Goal: Task Accomplishment & Management: Manage account settings

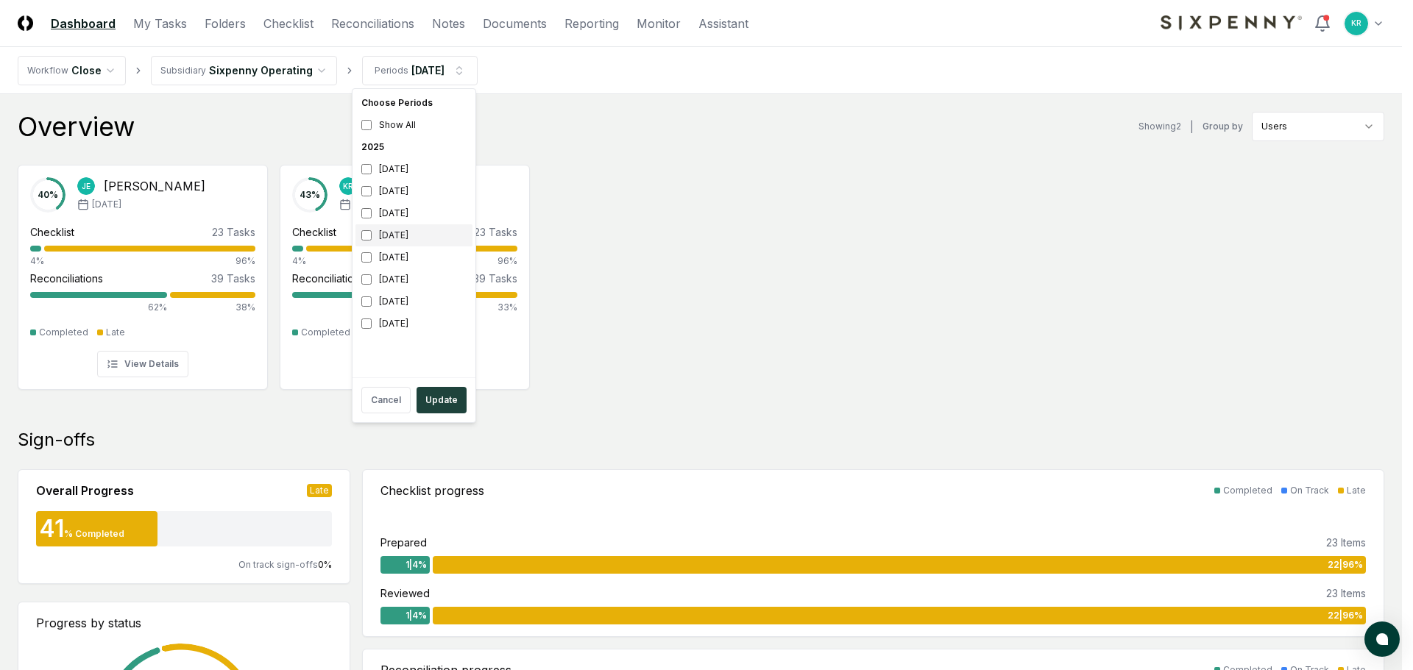
click at [405, 236] on div "[DATE]" at bounding box center [413, 235] width 117 height 22
click at [401, 249] on div "[DATE]" at bounding box center [413, 258] width 117 height 22
click at [445, 397] on button "Update" at bounding box center [441, 400] width 50 height 26
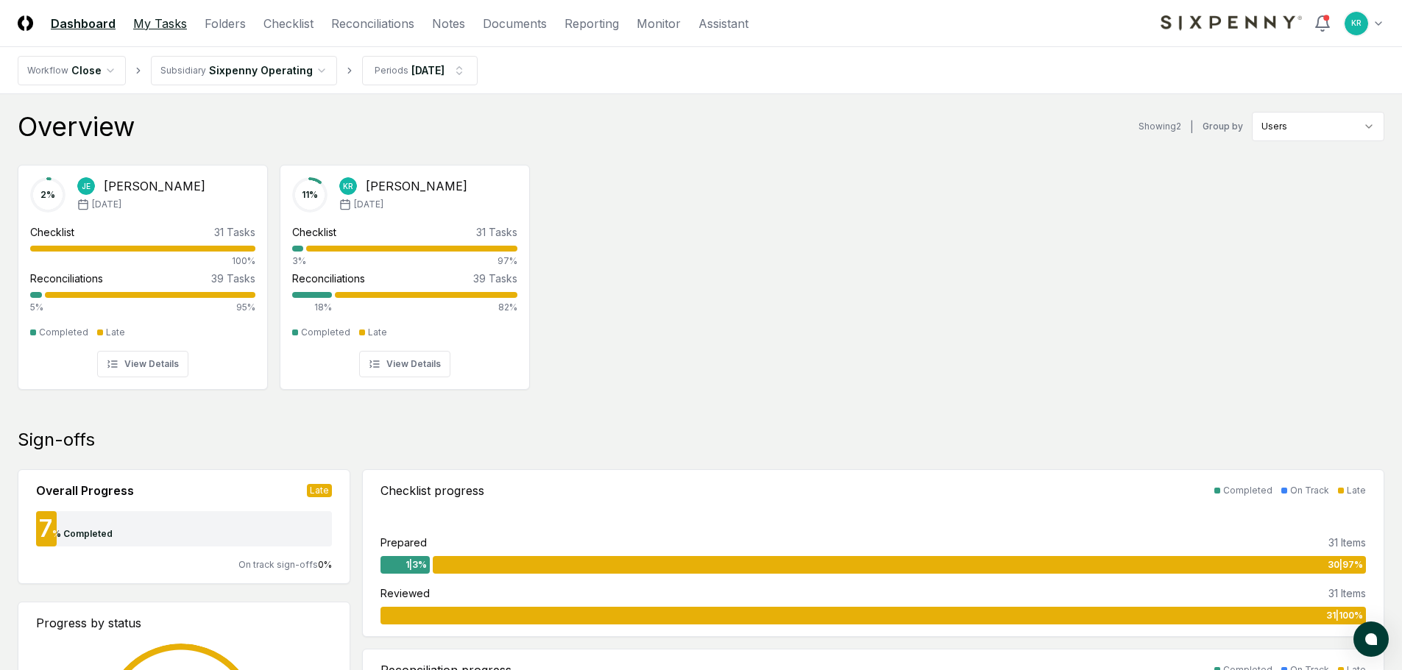
click at [149, 29] on link "My Tasks" at bounding box center [160, 24] width 54 height 18
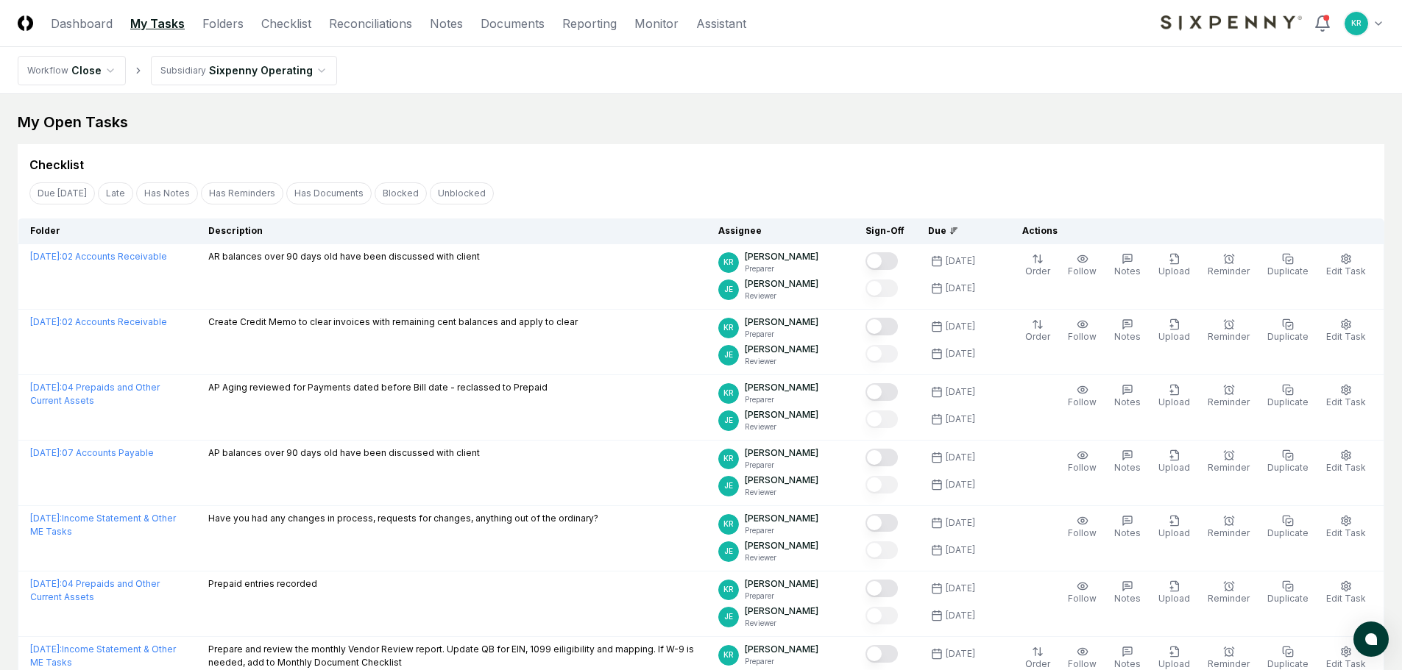
click at [159, 22] on link "My Tasks" at bounding box center [157, 24] width 54 height 18
click at [155, 23] on link "My Tasks" at bounding box center [157, 24] width 54 height 18
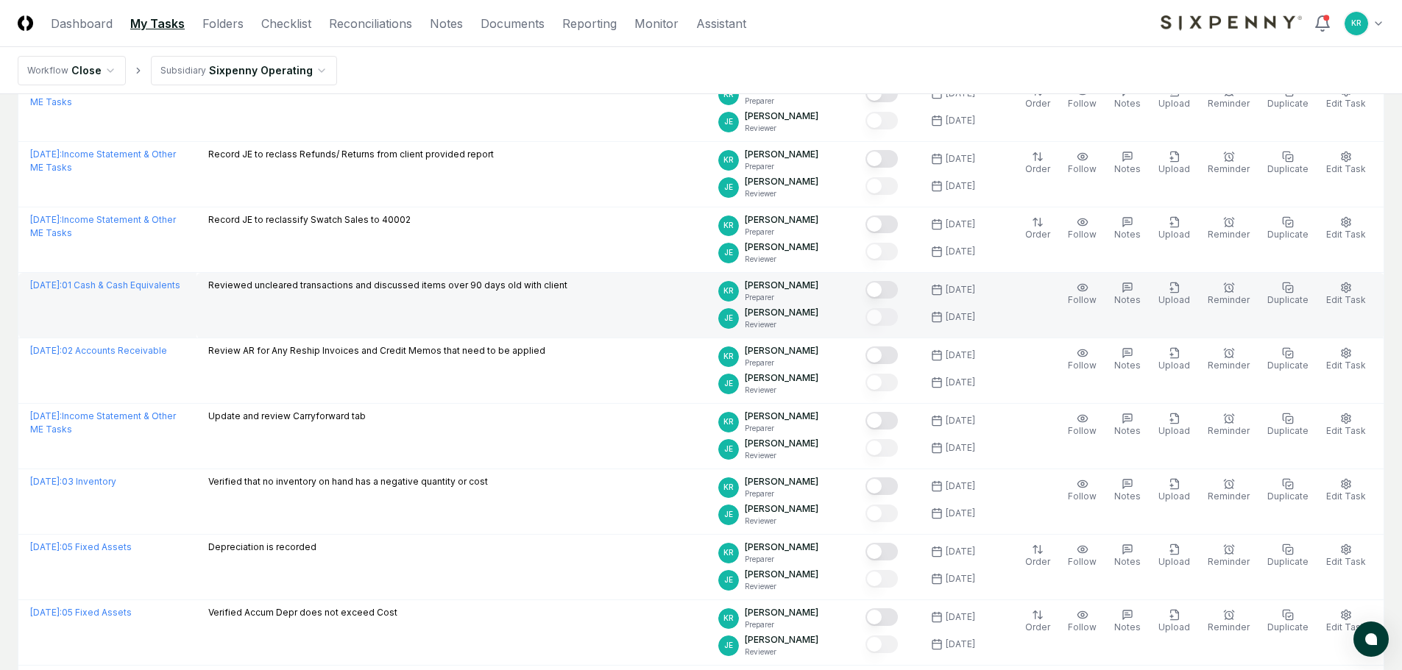
scroll to position [368, 0]
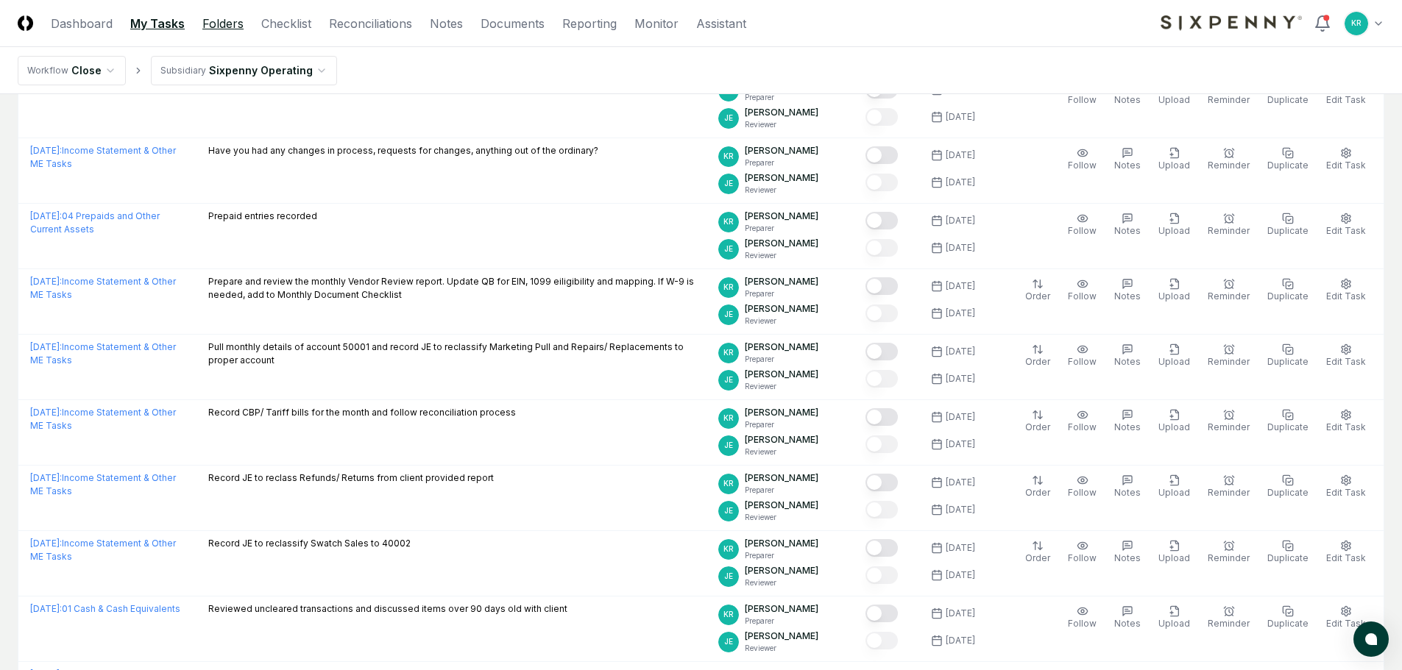
click at [240, 23] on link "Folders" at bounding box center [222, 24] width 41 height 18
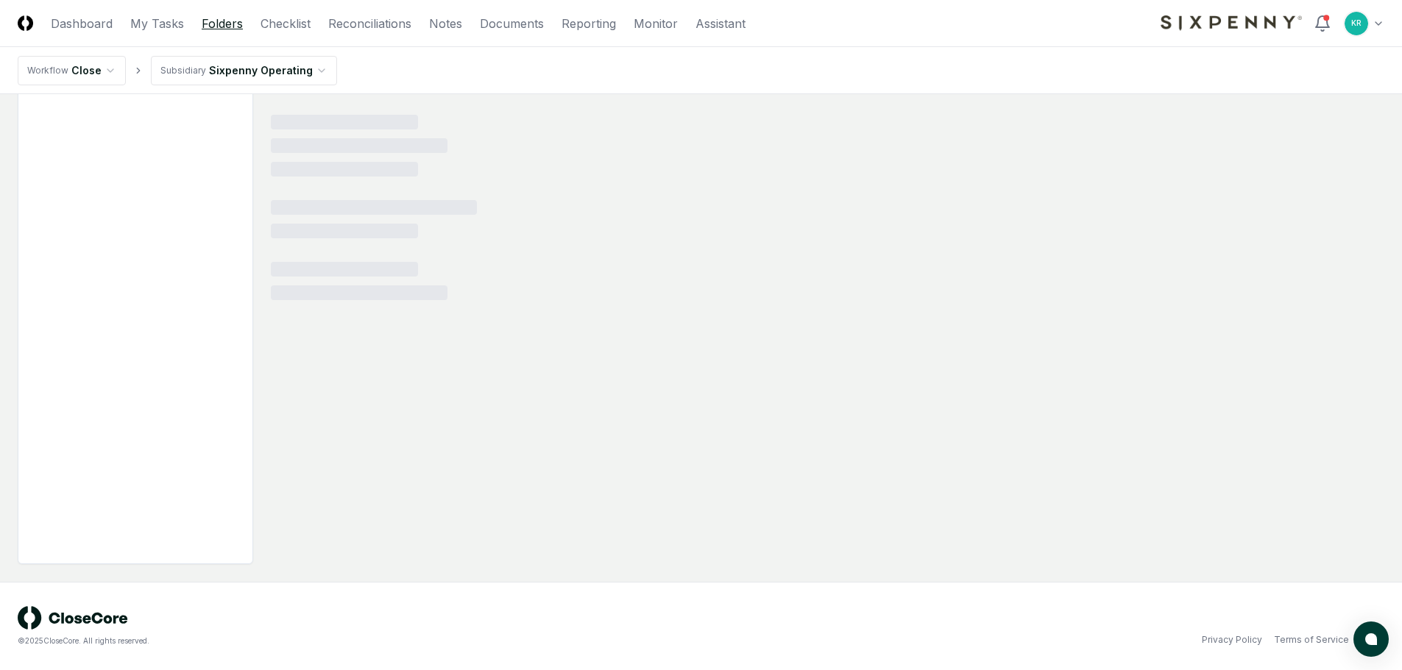
scroll to position [88, 0]
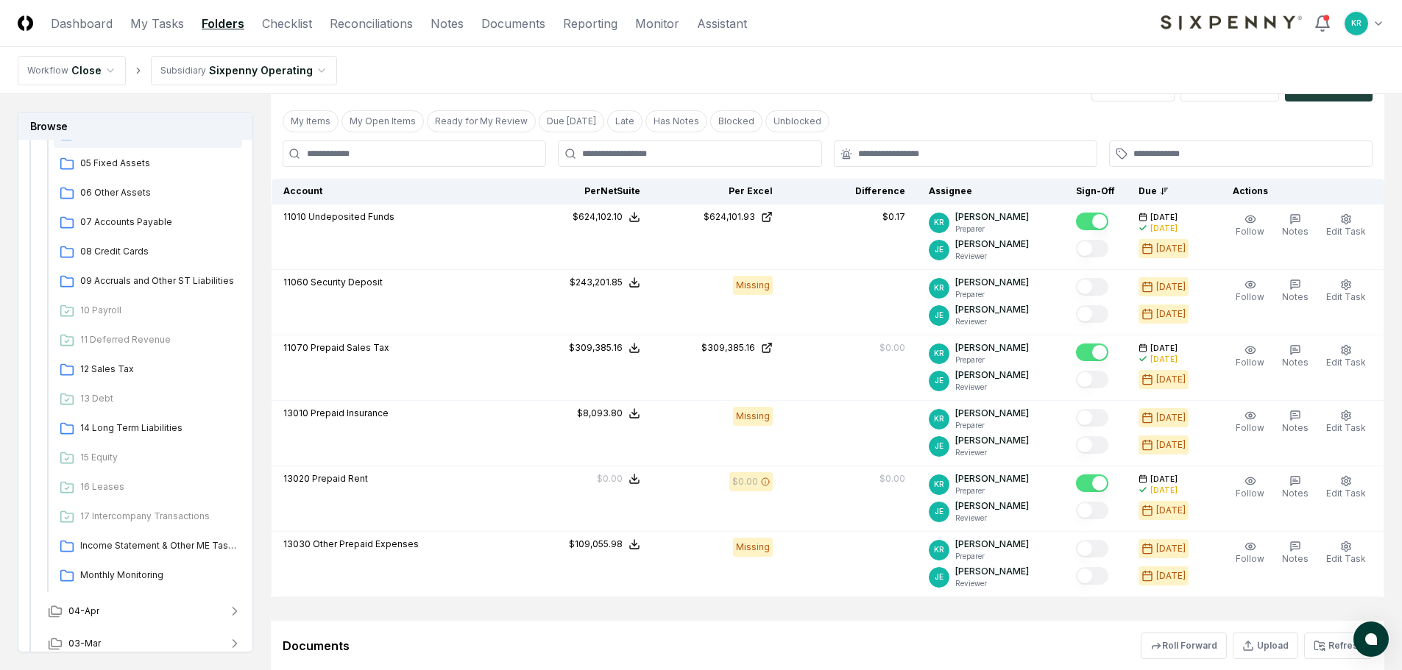
scroll to position [510, 0]
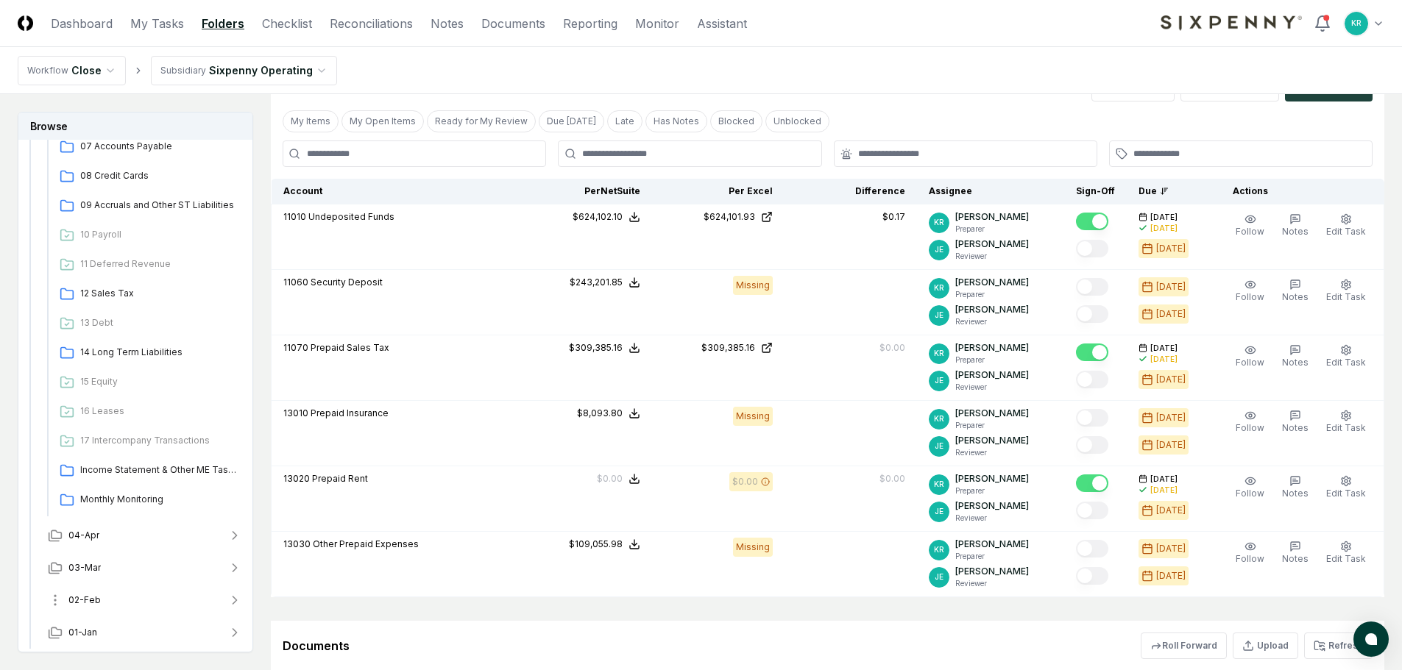
drag, startPoint x: 89, startPoint y: 603, endPoint x: 156, endPoint y: 575, distance: 72.6
click at [91, 604] on span "02-Feb" at bounding box center [84, 600] width 32 height 13
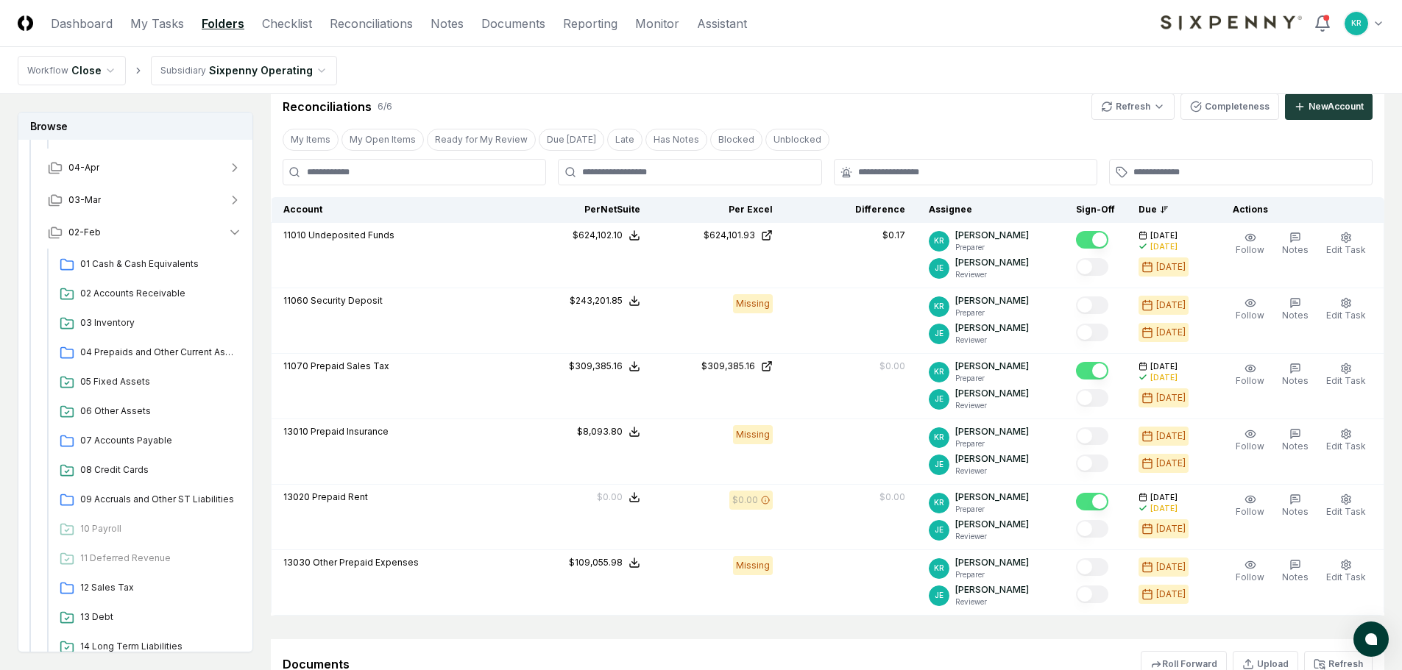
scroll to position [368, 0]
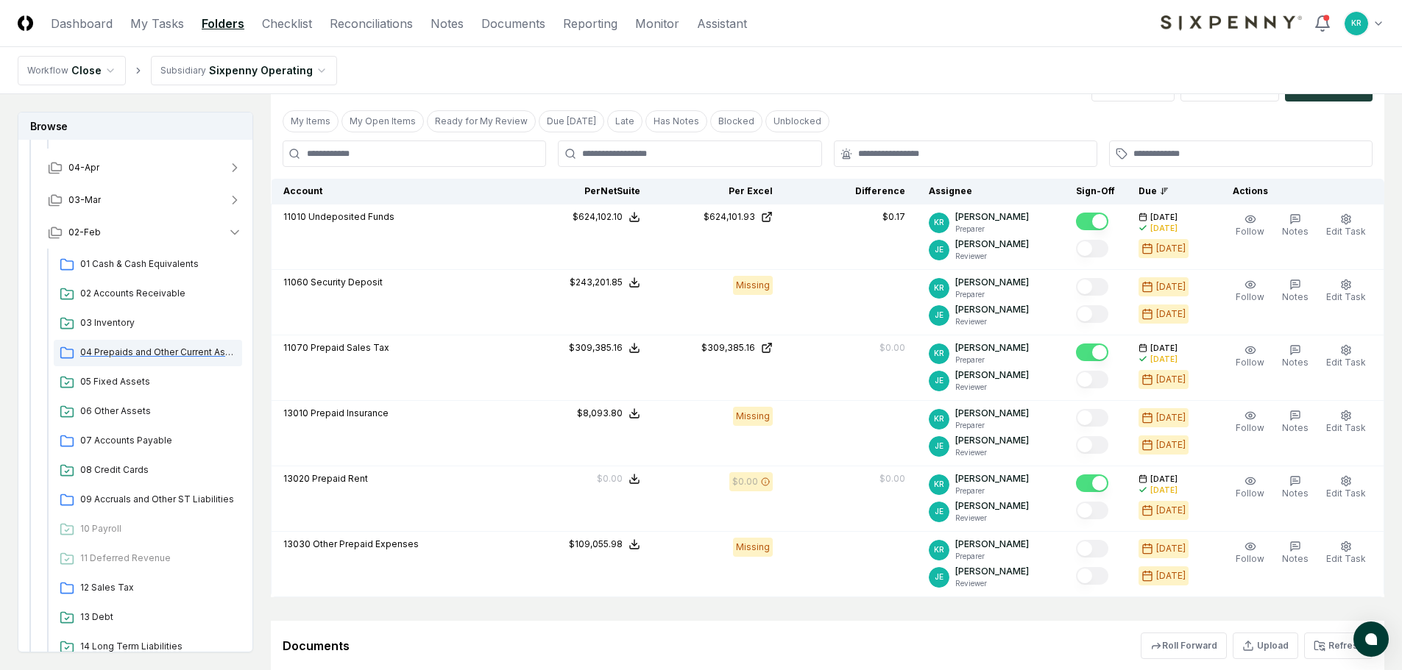
click at [172, 358] on span "04 Prepaids and Other Current Assets" at bounding box center [158, 352] width 156 height 13
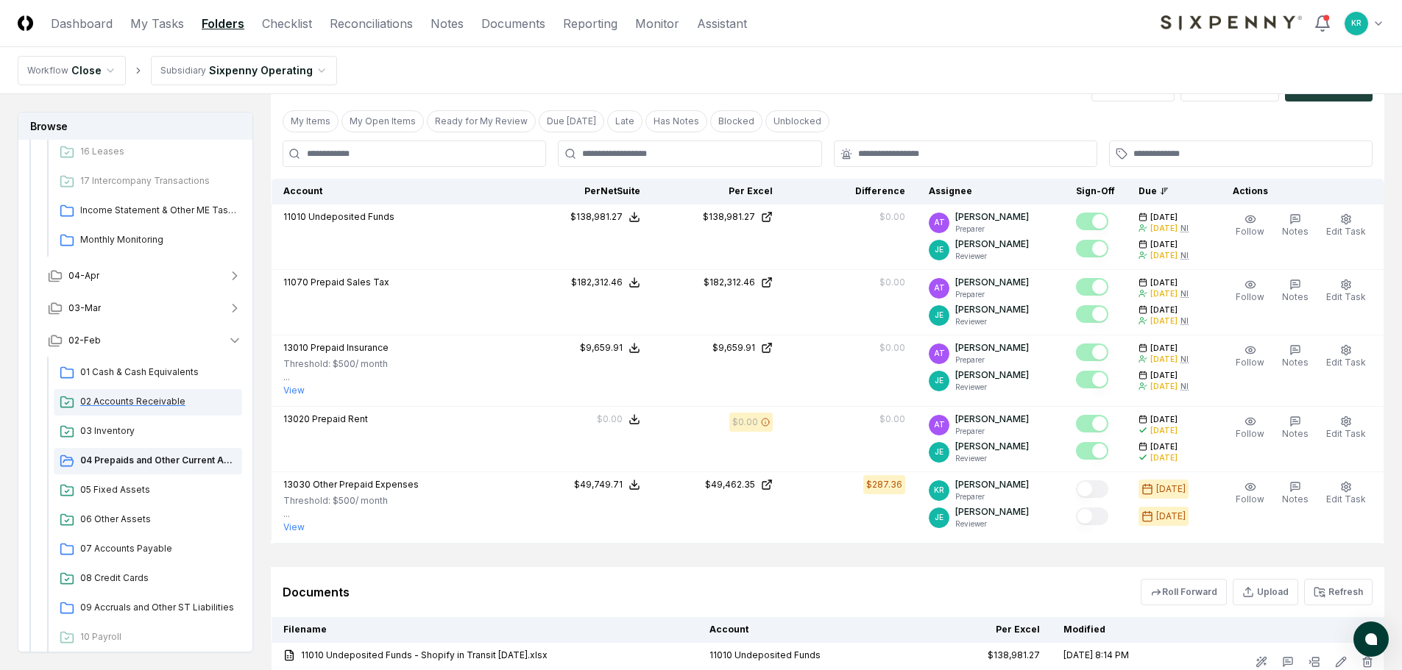
scroll to position [731, 0]
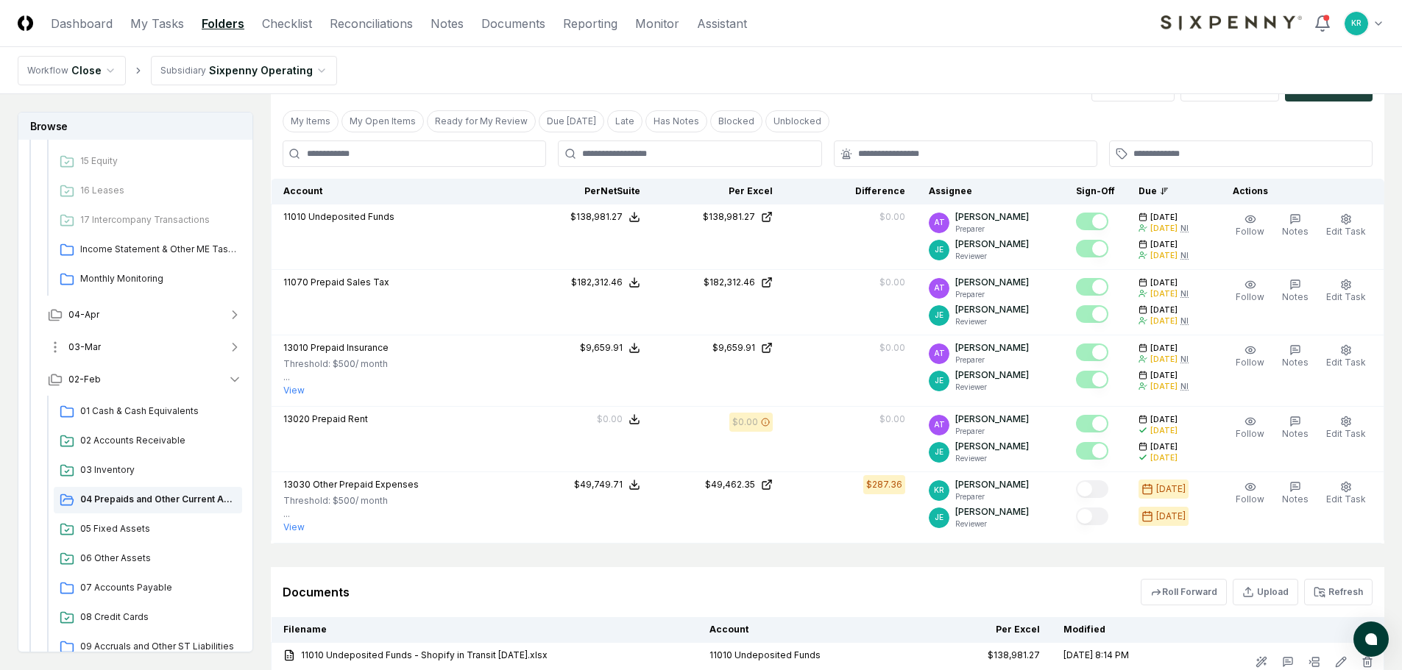
click at [124, 355] on button "03-Mar" at bounding box center [145, 347] width 218 height 32
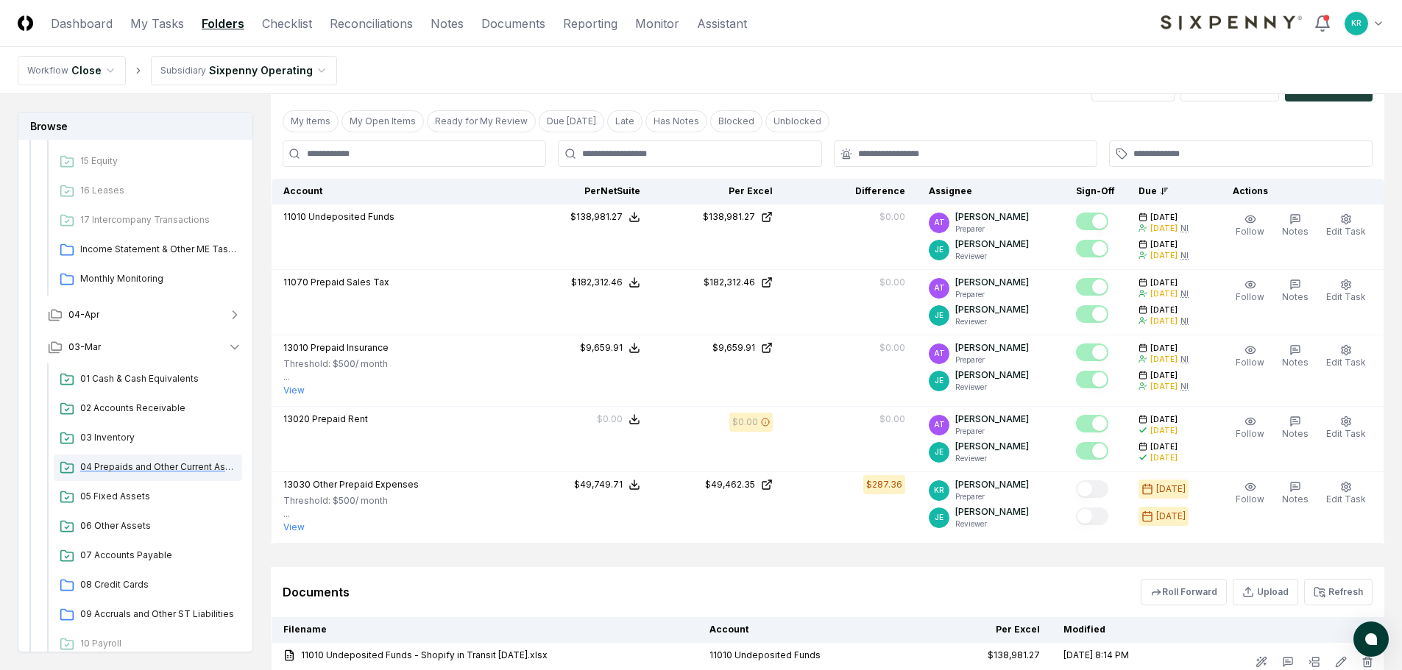
click at [174, 459] on div "04 Prepaids and Other Current Assets" at bounding box center [148, 468] width 188 height 26
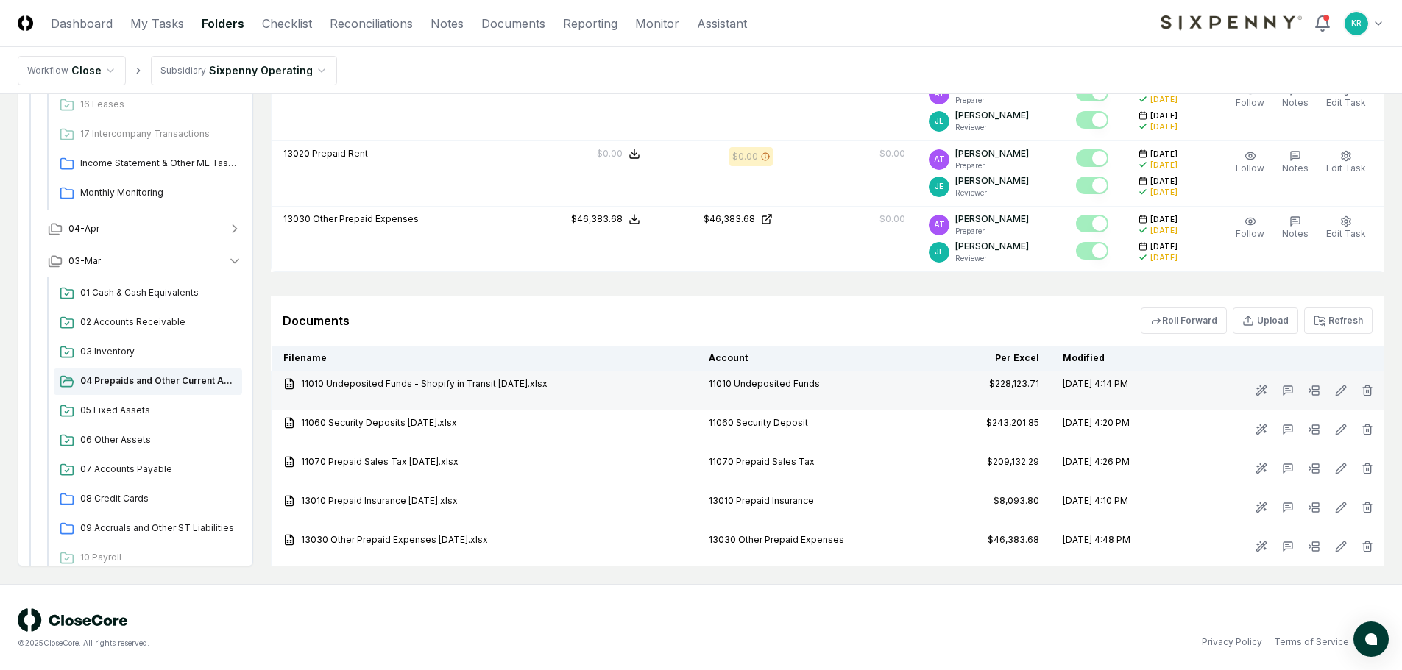
scroll to position [770, 0]
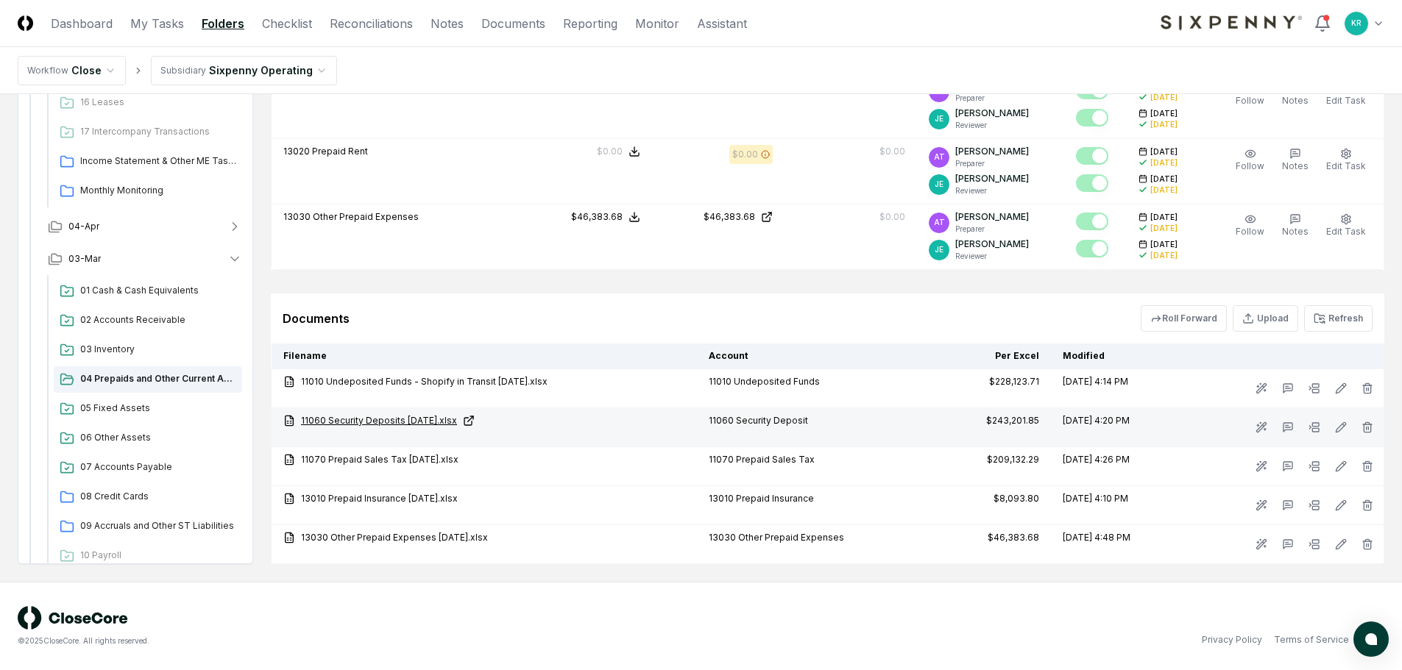
click at [421, 420] on link "11060 Security Deposits [DATE].xlsx" at bounding box center [484, 420] width 402 height 13
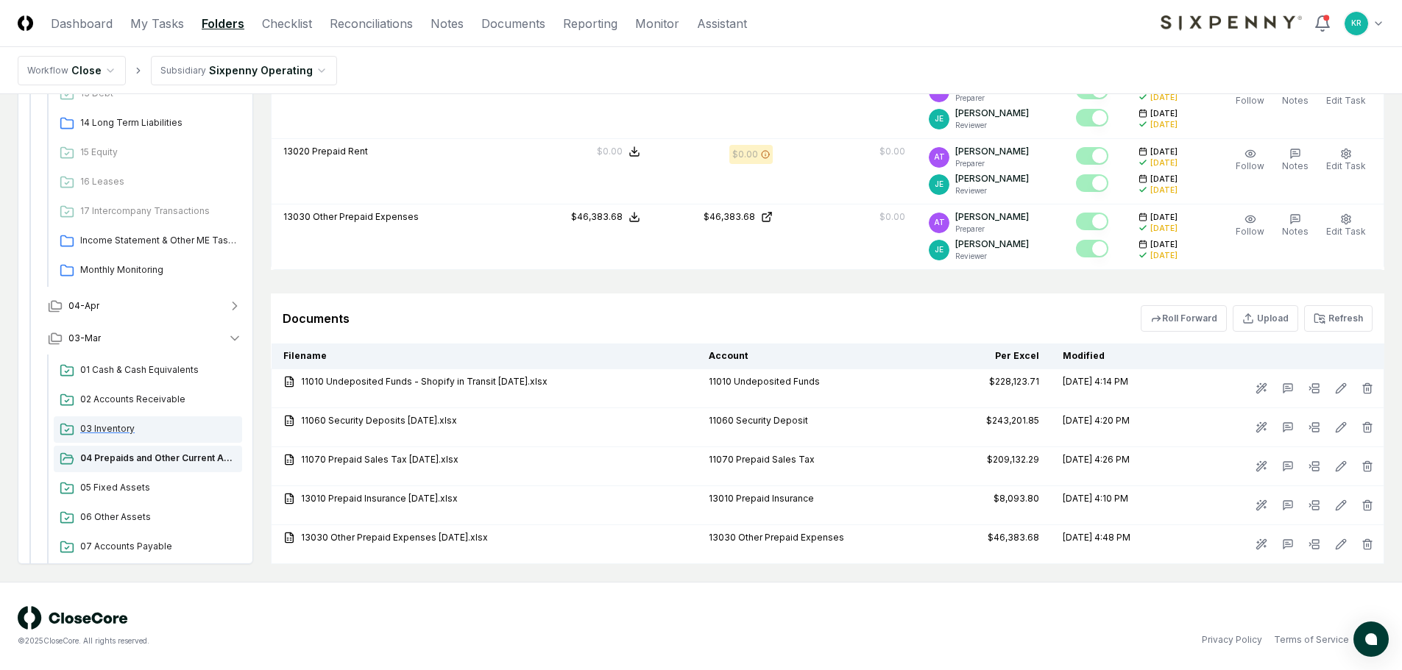
scroll to position [657, 0]
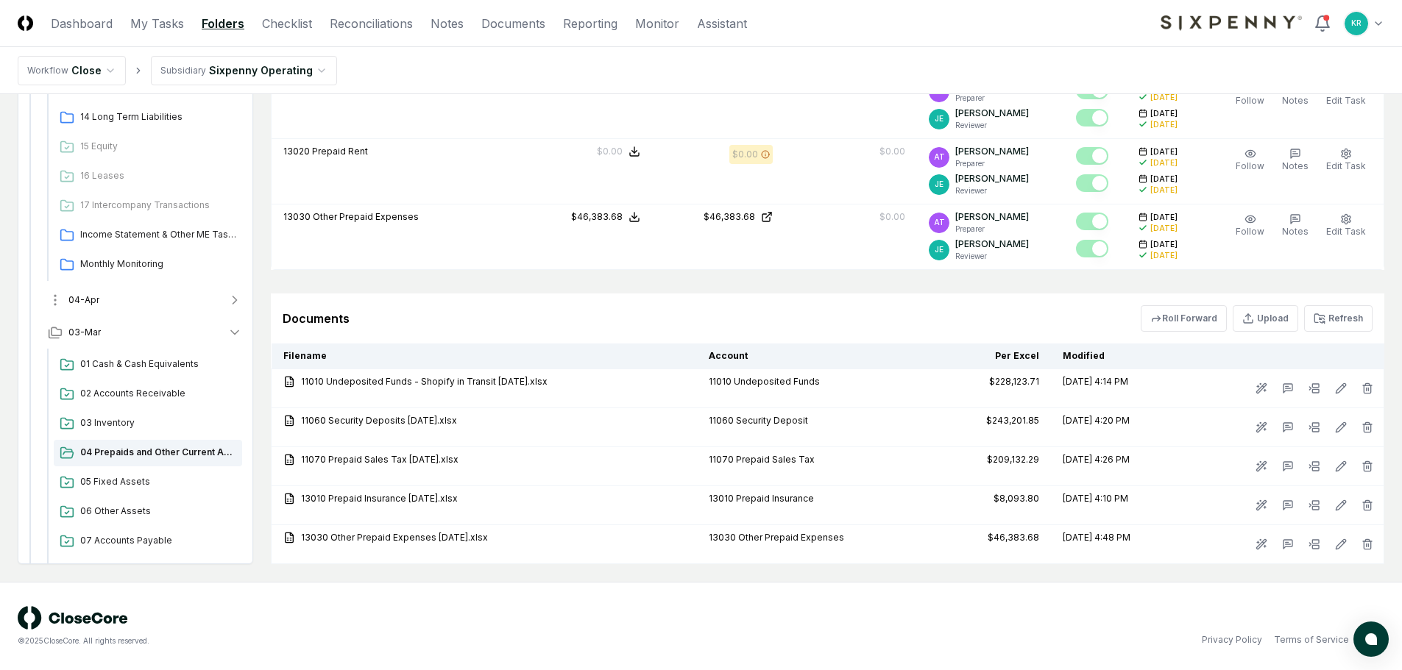
click at [124, 304] on button "04-Apr" at bounding box center [145, 300] width 218 height 32
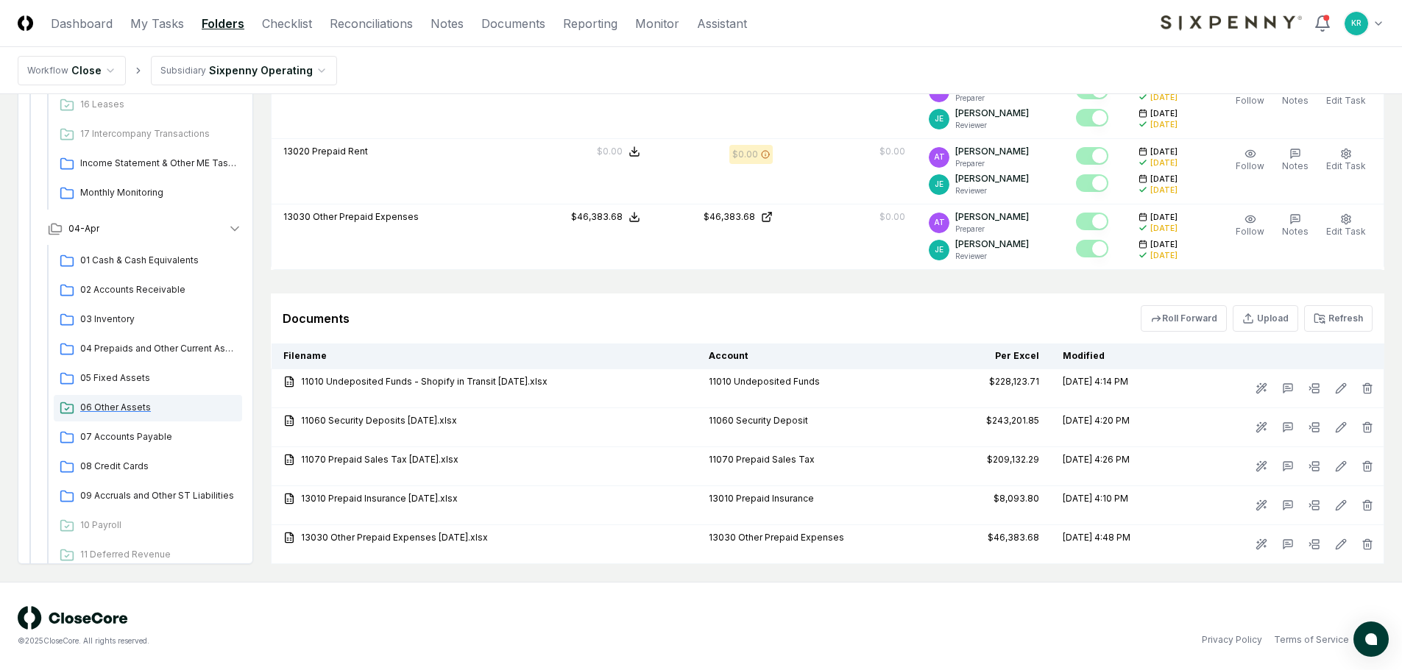
scroll to position [731, 0]
click at [165, 350] on span "04 Prepaids and Other Current Assets" at bounding box center [158, 346] width 156 height 13
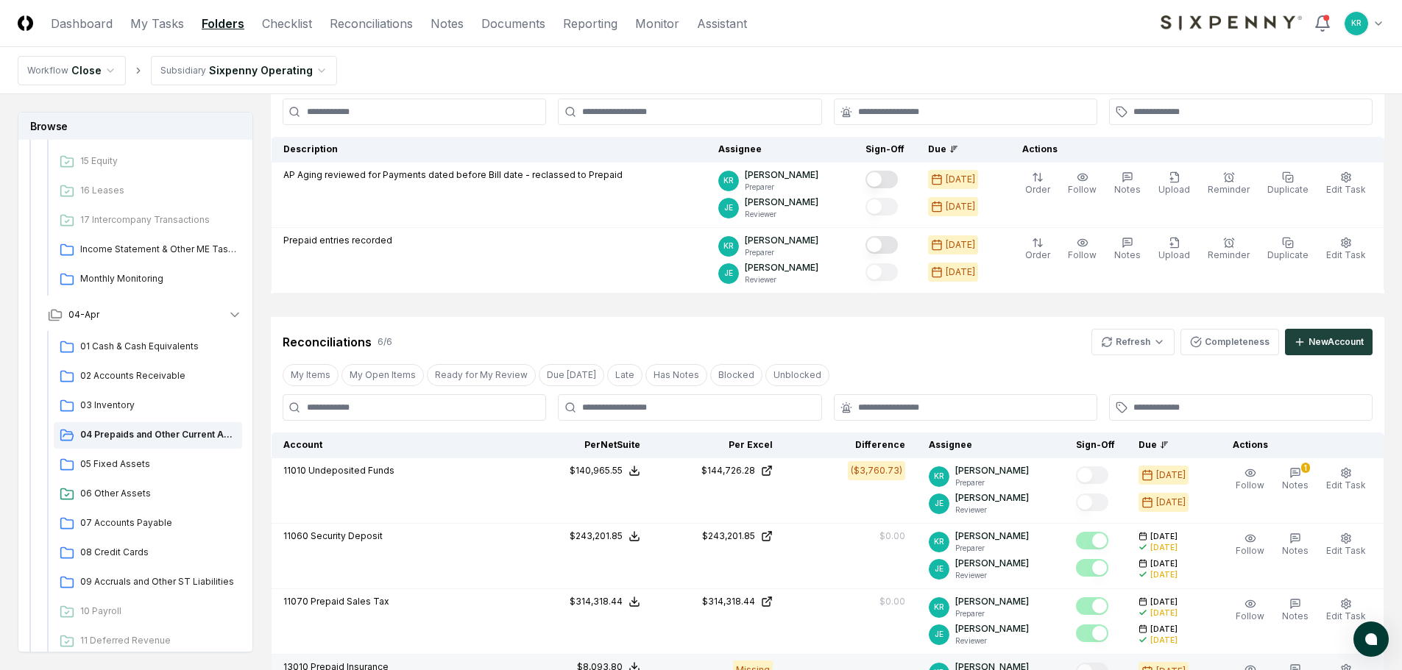
scroll to position [368, 0]
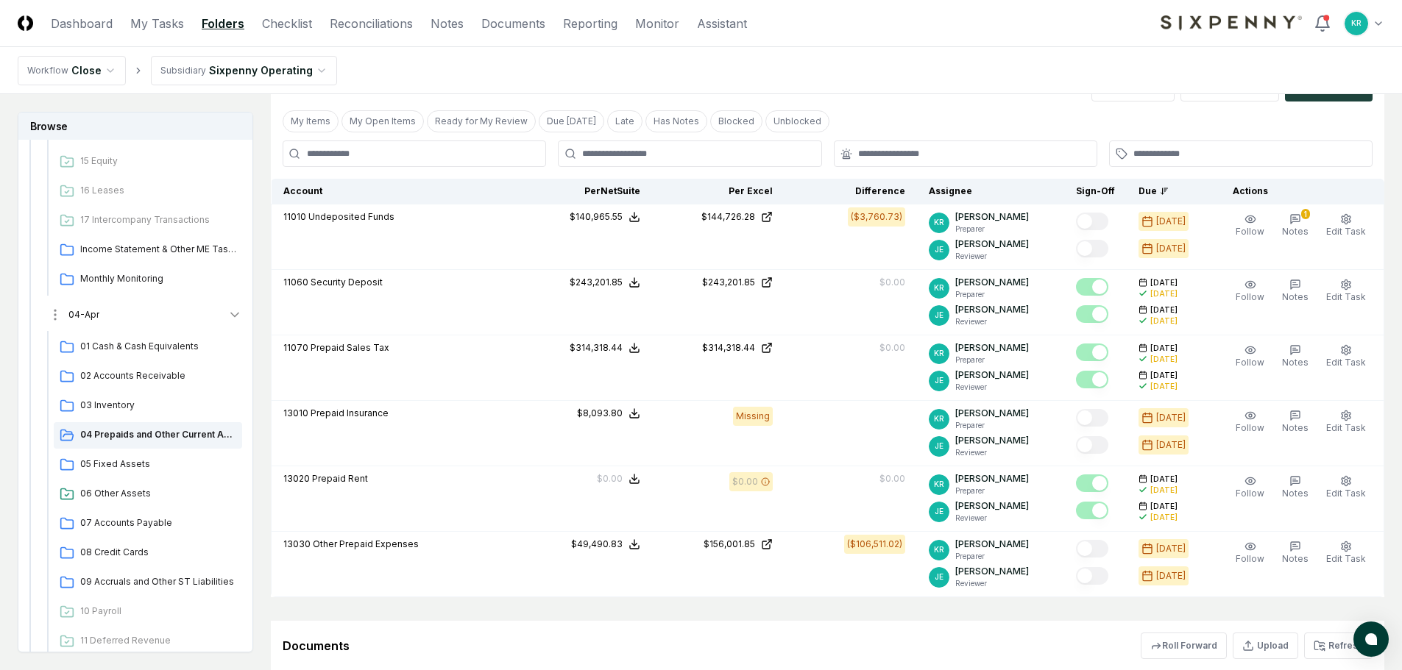
click at [144, 308] on button "04-Apr" at bounding box center [145, 315] width 218 height 32
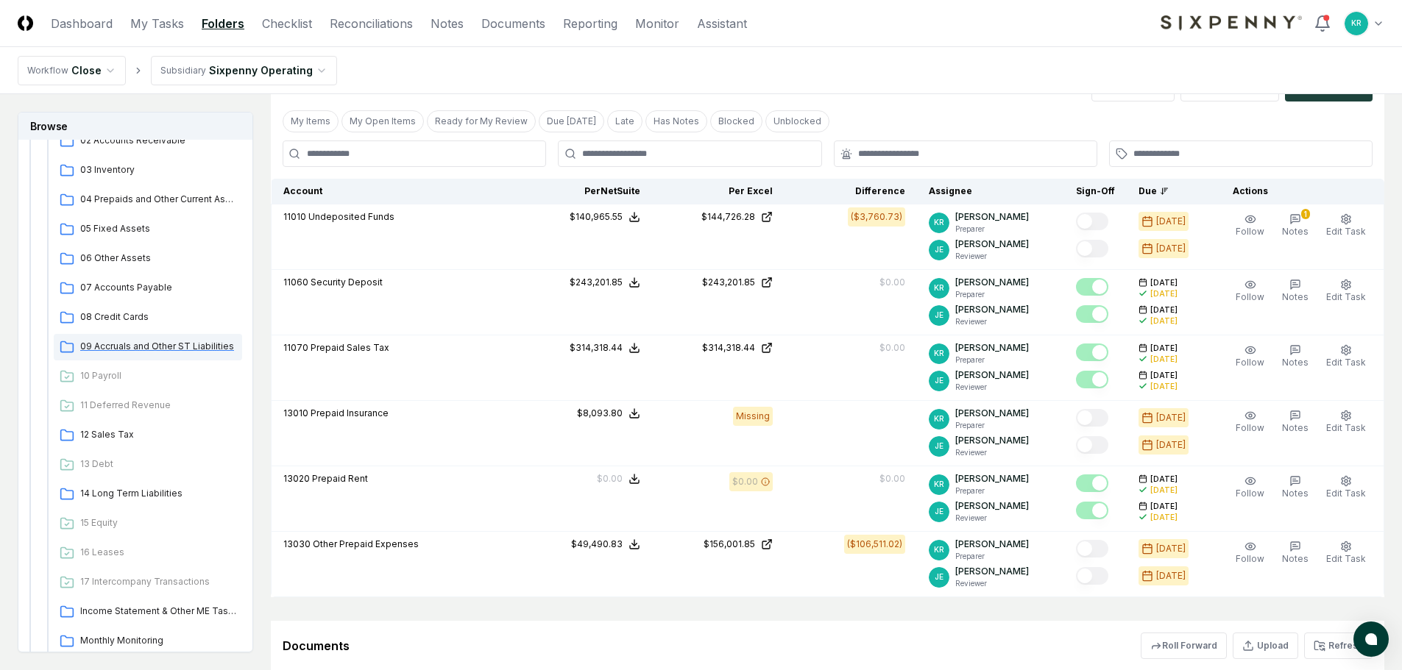
scroll to position [363, 0]
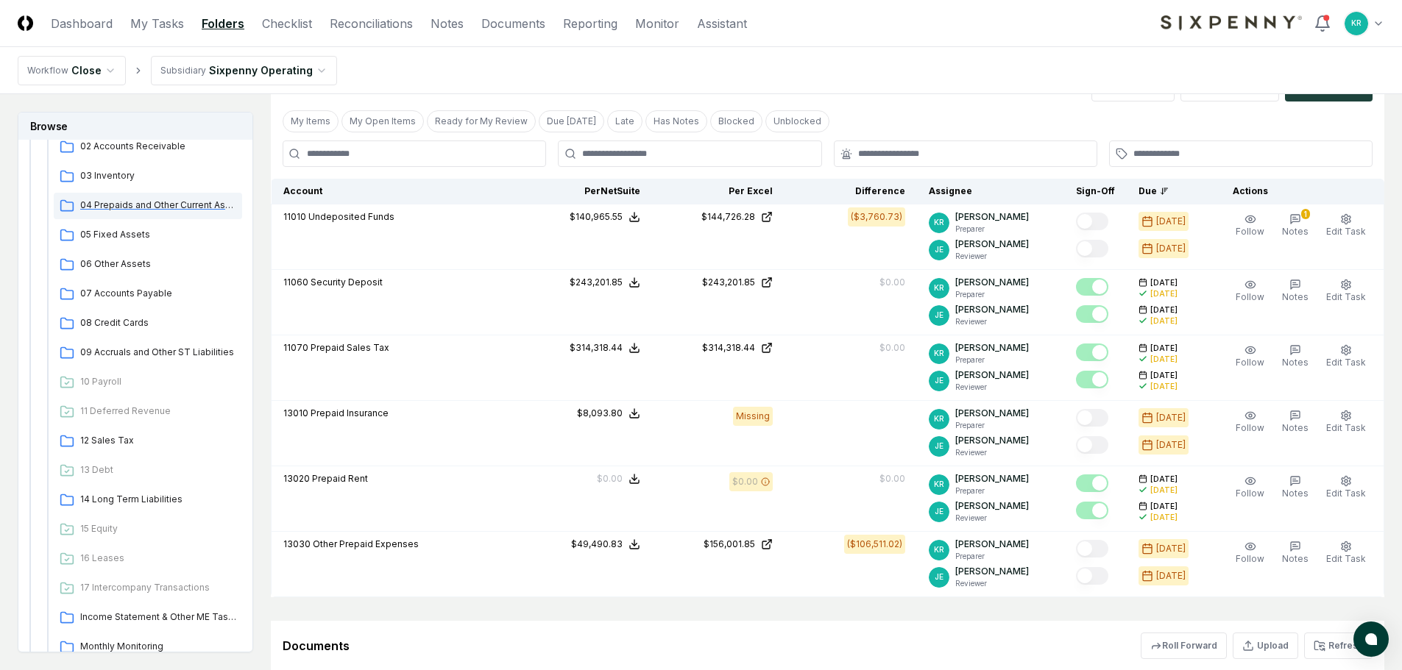
click at [148, 212] on div "04 Prepaids and Other Current Assets" at bounding box center [148, 206] width 188 height 26
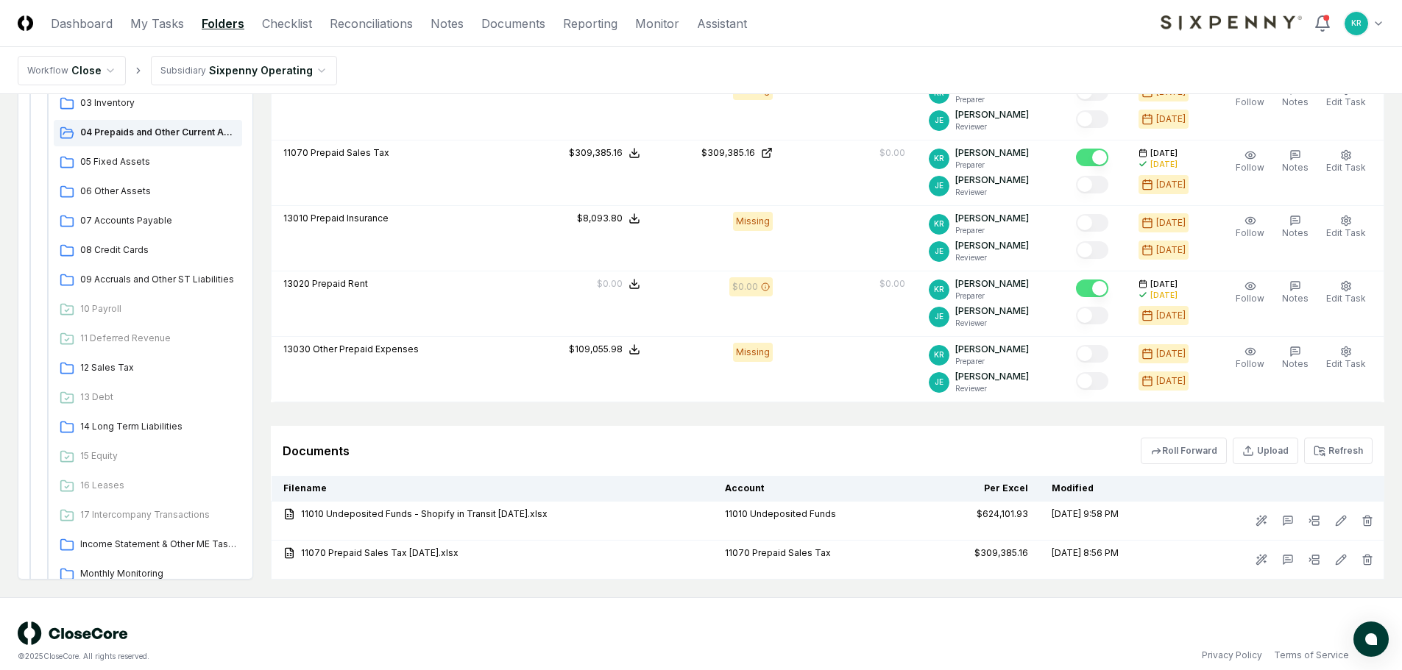
scroll to position [578, 0]
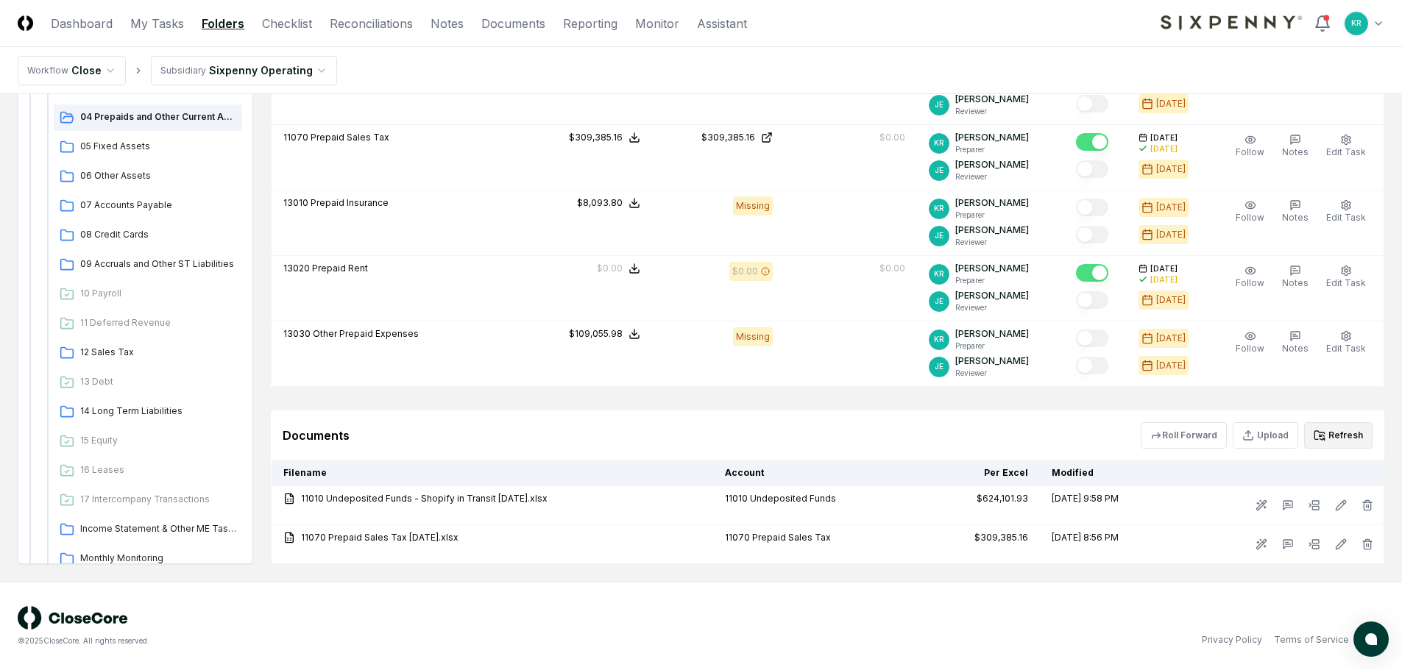
click at [1337, 433] on button "Refresh" at bounding box center [1338, 435] width 68 height 26
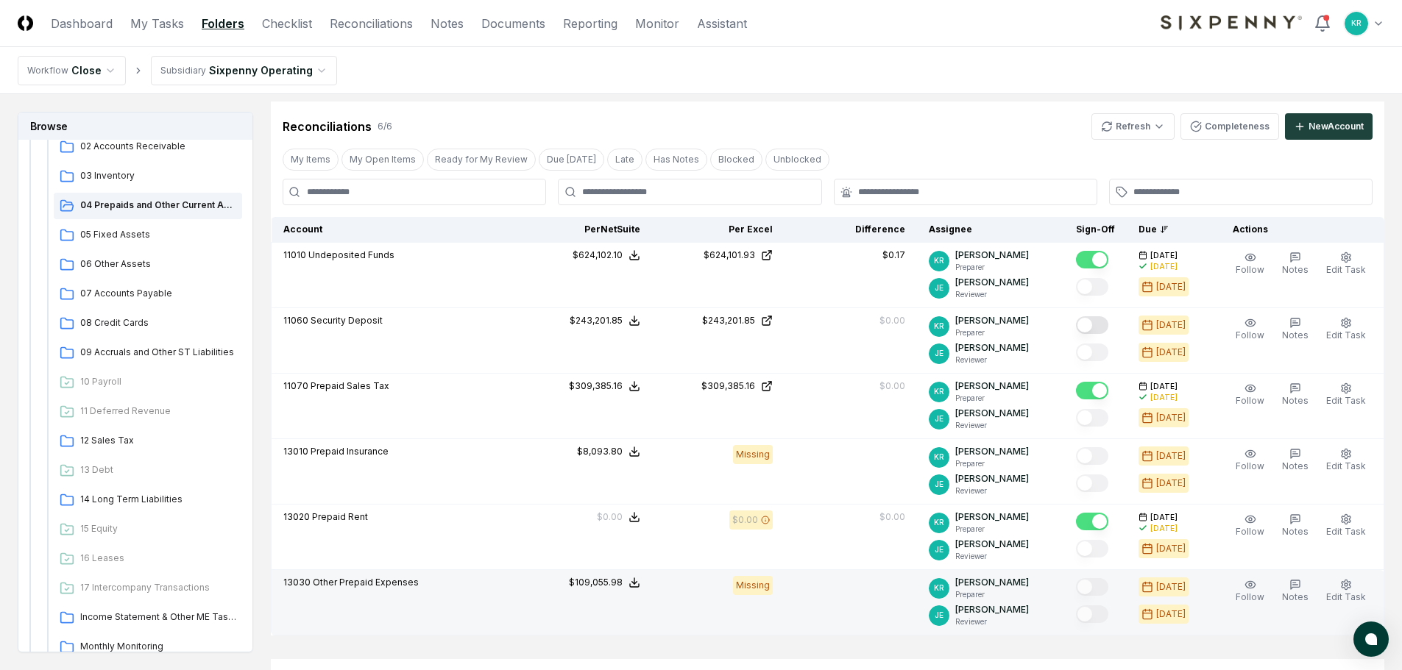
scroll to position [284, 0]
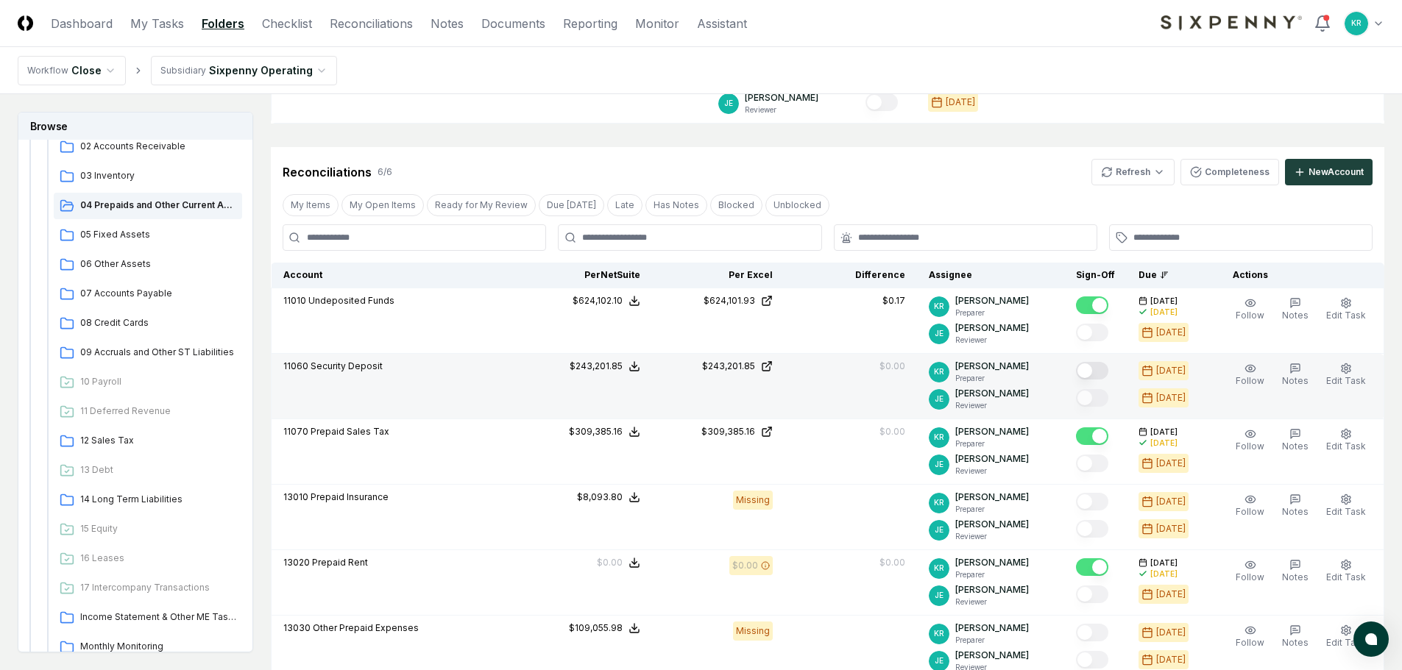
click at [1108, 371] on button "Mark complete" at bounding box center [1092, 371] width 32 height 18
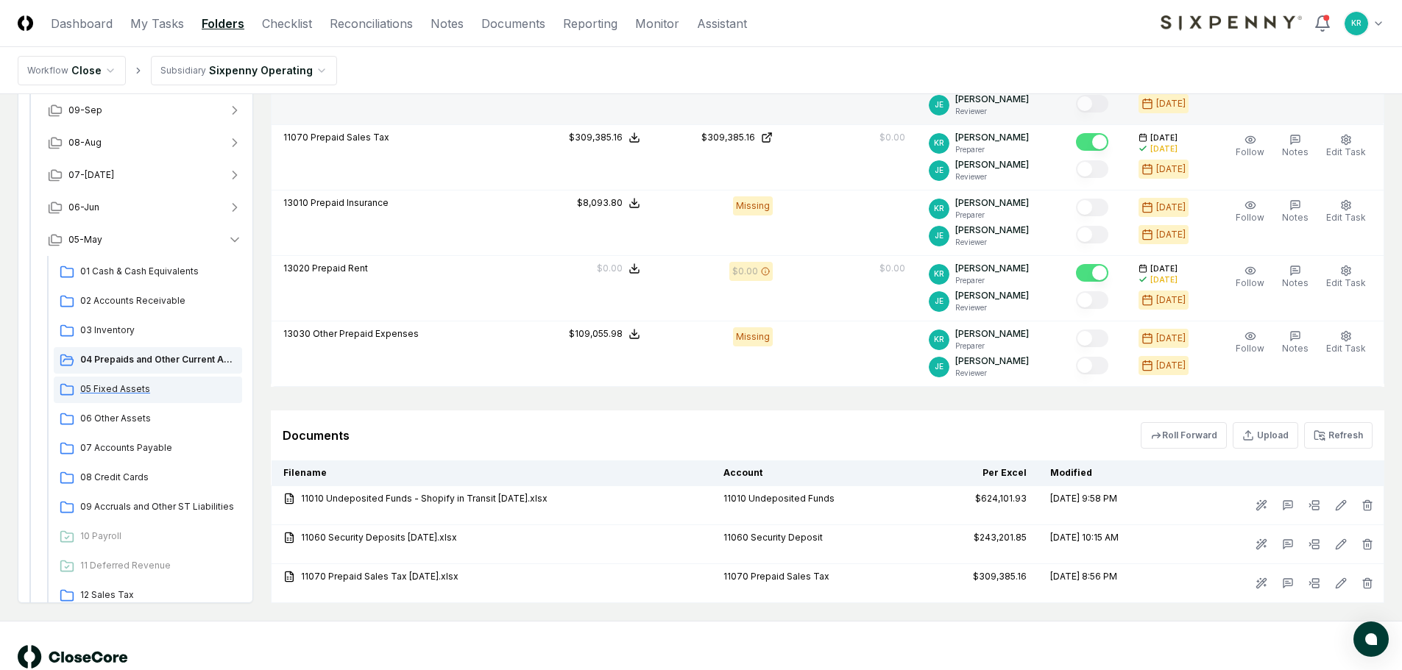
scroll to position [142, 0]
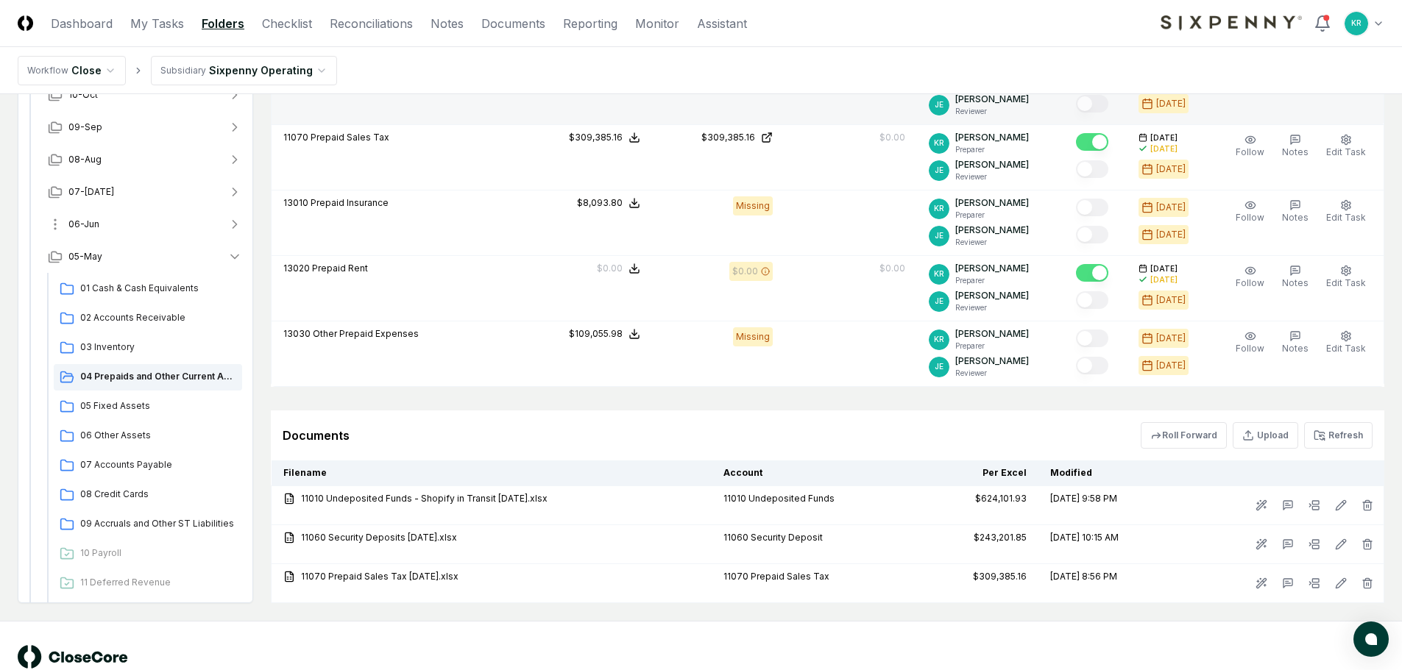
click at [152, 224] on button "06-Jun" at bounding box center [145, 224] width 218 height 32
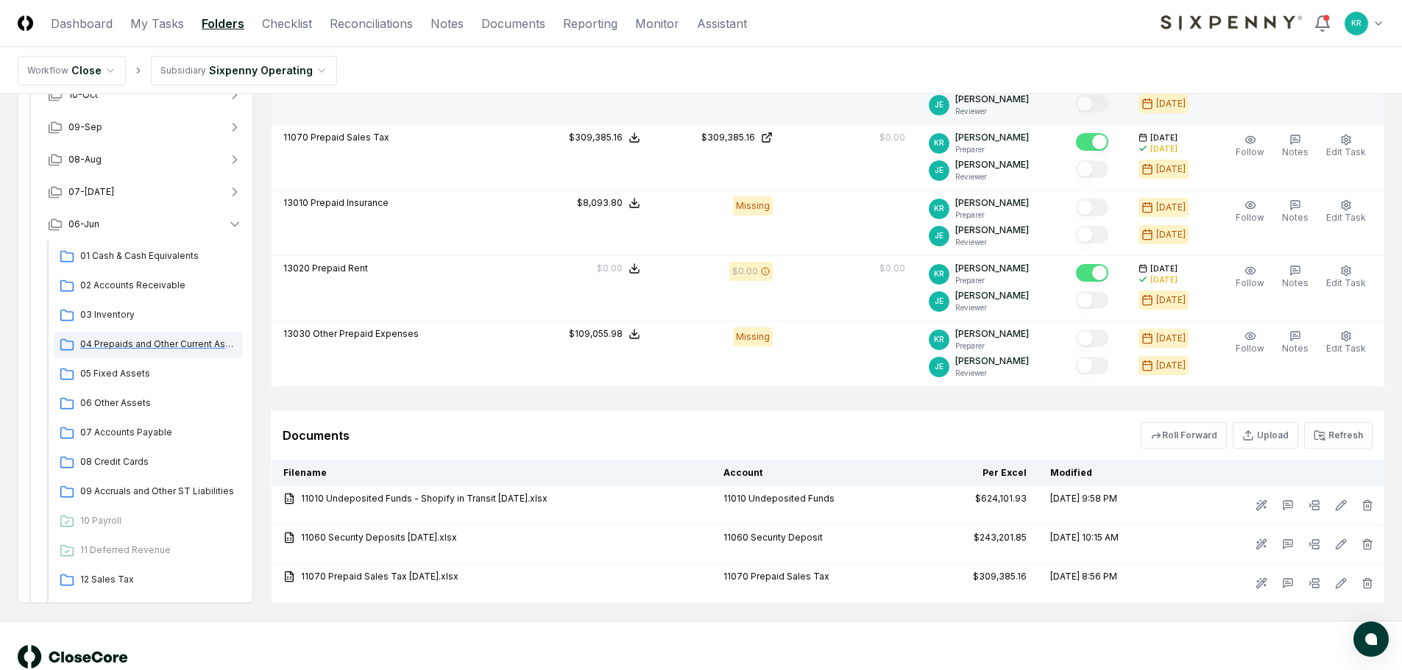
click at [157, 348] on span "04 Prepaids and Other Current Assets" at bounding box center [158, 344] width 156 height 13
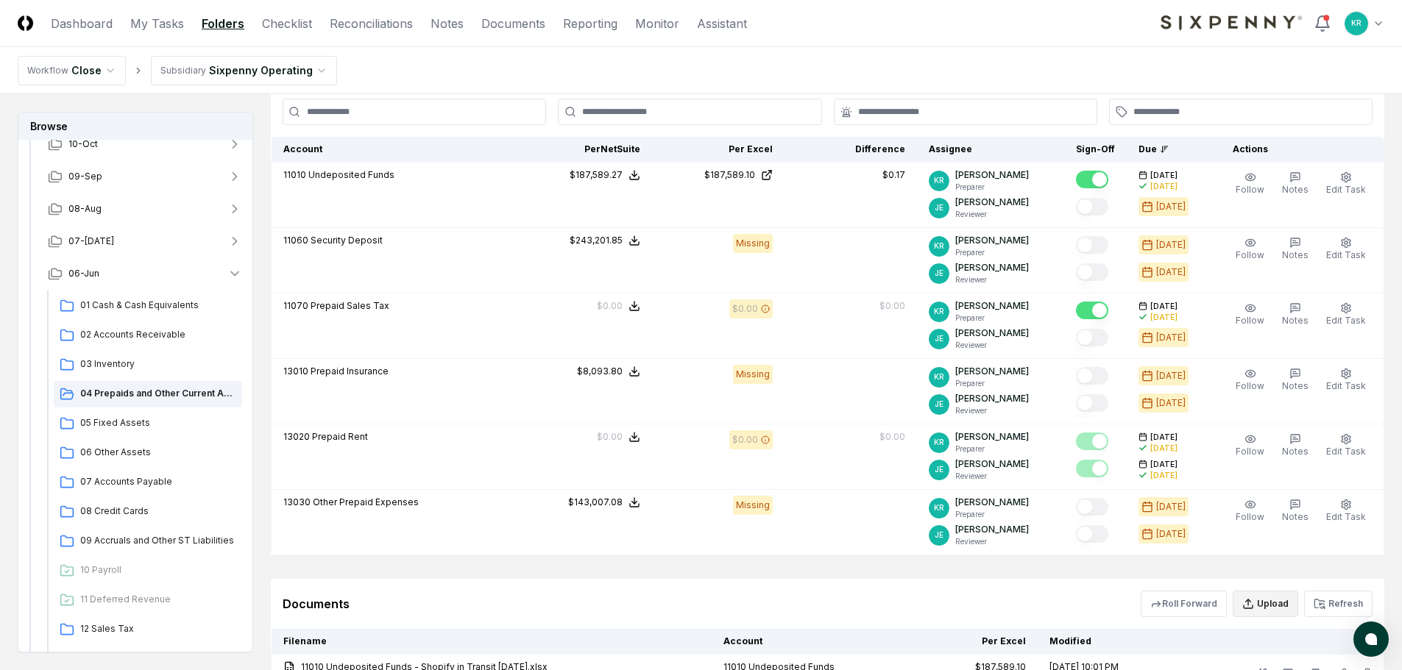
scroll to position [441, 0]
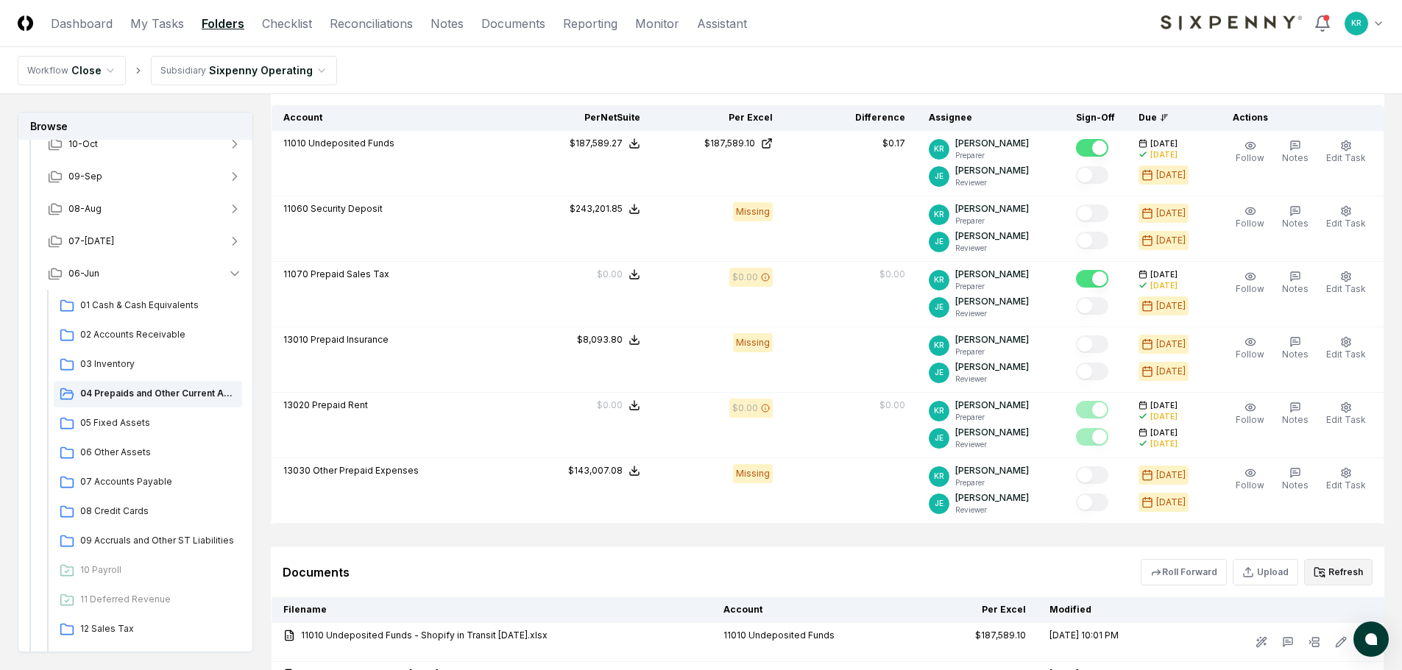
click at [1349, 570] on button "Refresh" at bounding box center [1338, 572] width 68 height 26
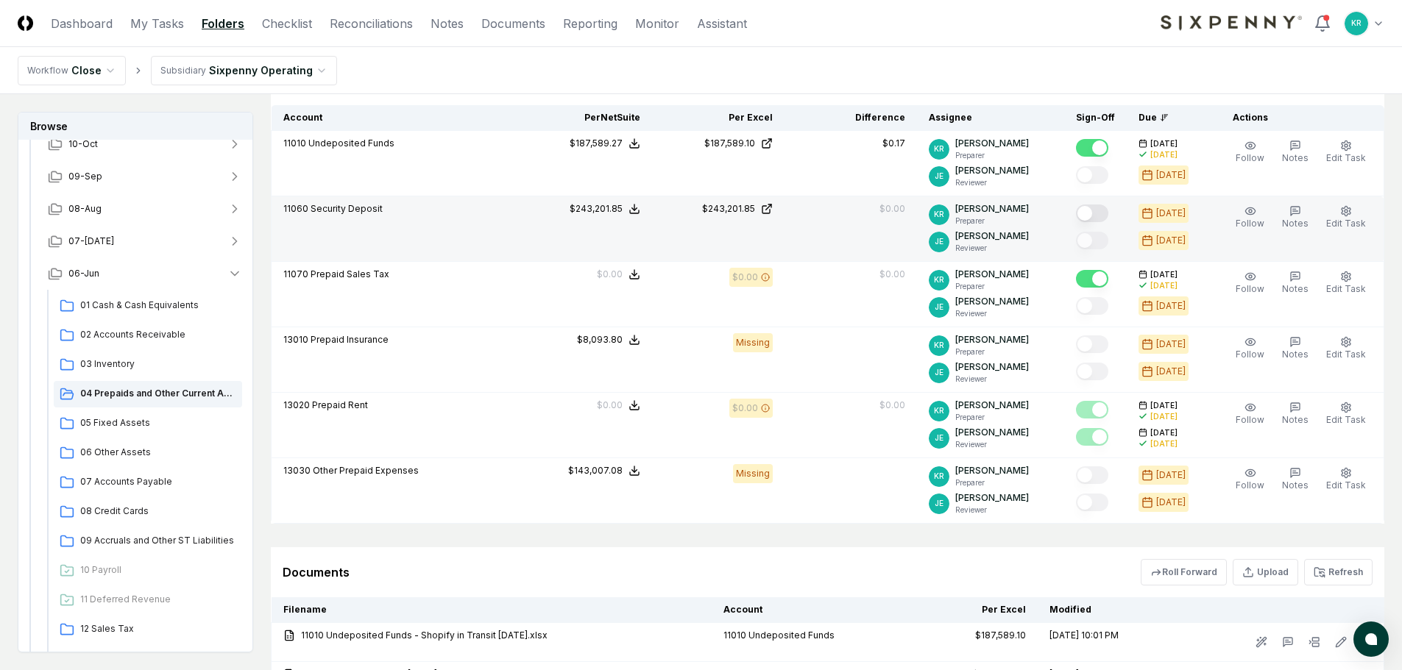
click at [1096, 214] on button "Mark complete" at bounding box center [1092, 214] width 32 height 18
click at [132, 266] on button "06-Jun" at bounding box center [145, 274] width 218 height 32
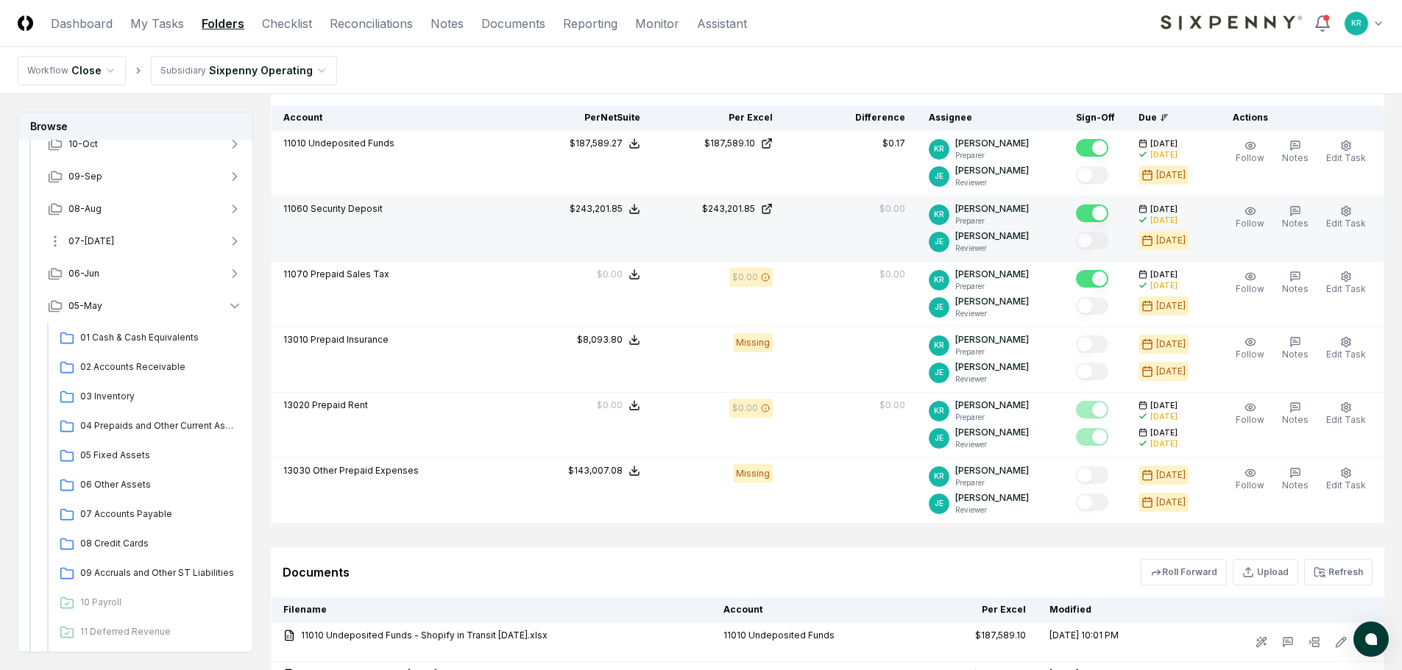
click at [110, 247] on button "07-[DATE]" at bounding box center [145, 241] width 218 height 32
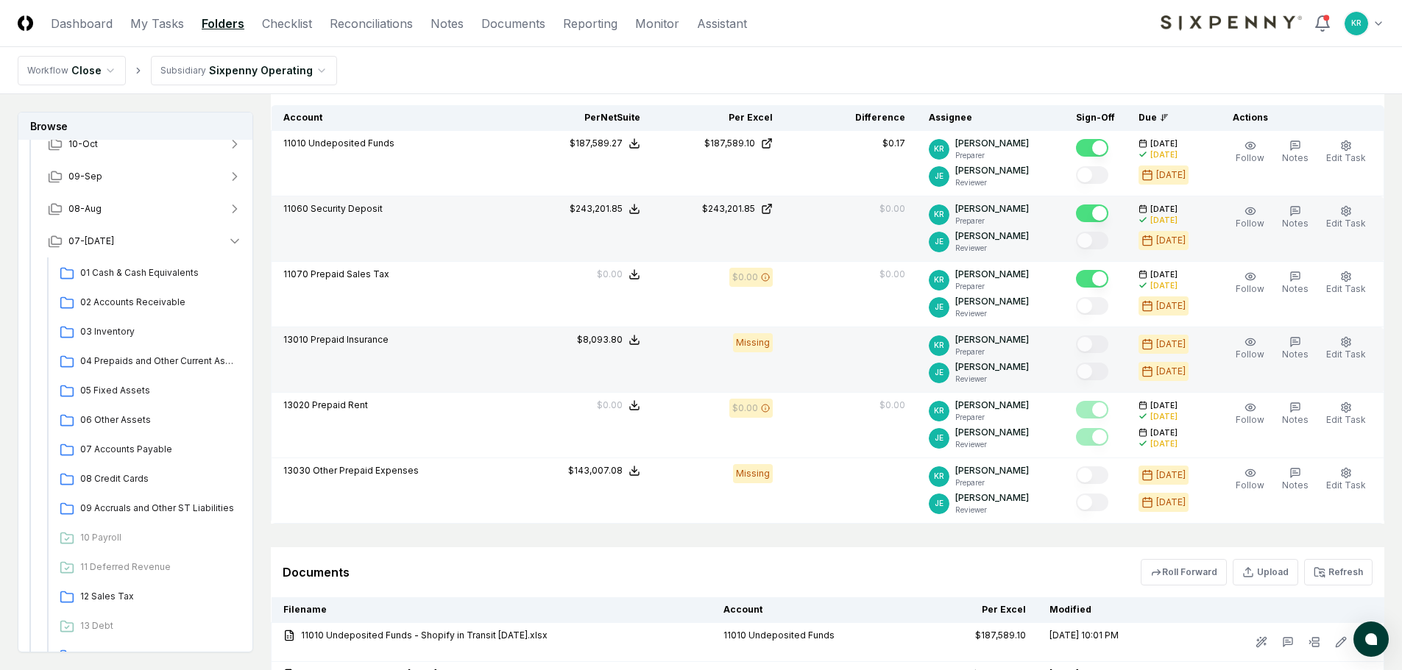
drag, startPoint x: 124, startPoint y: 355, endPoint x: 328, endPoint y: 373, distance: 204.6
click at [125, 355] on span "04 Prepaids and Other Current Assets" at bounding box center [158, 361] width 156 height 13
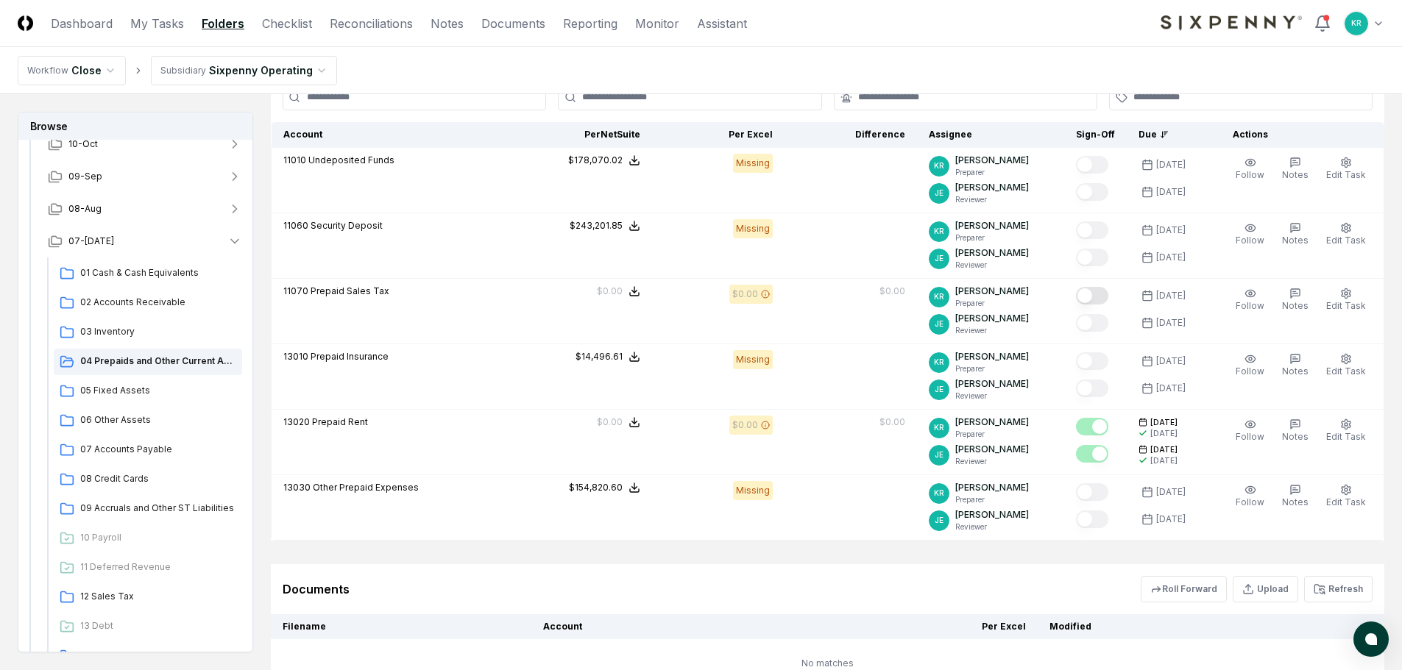
scroll to position [515, 0]
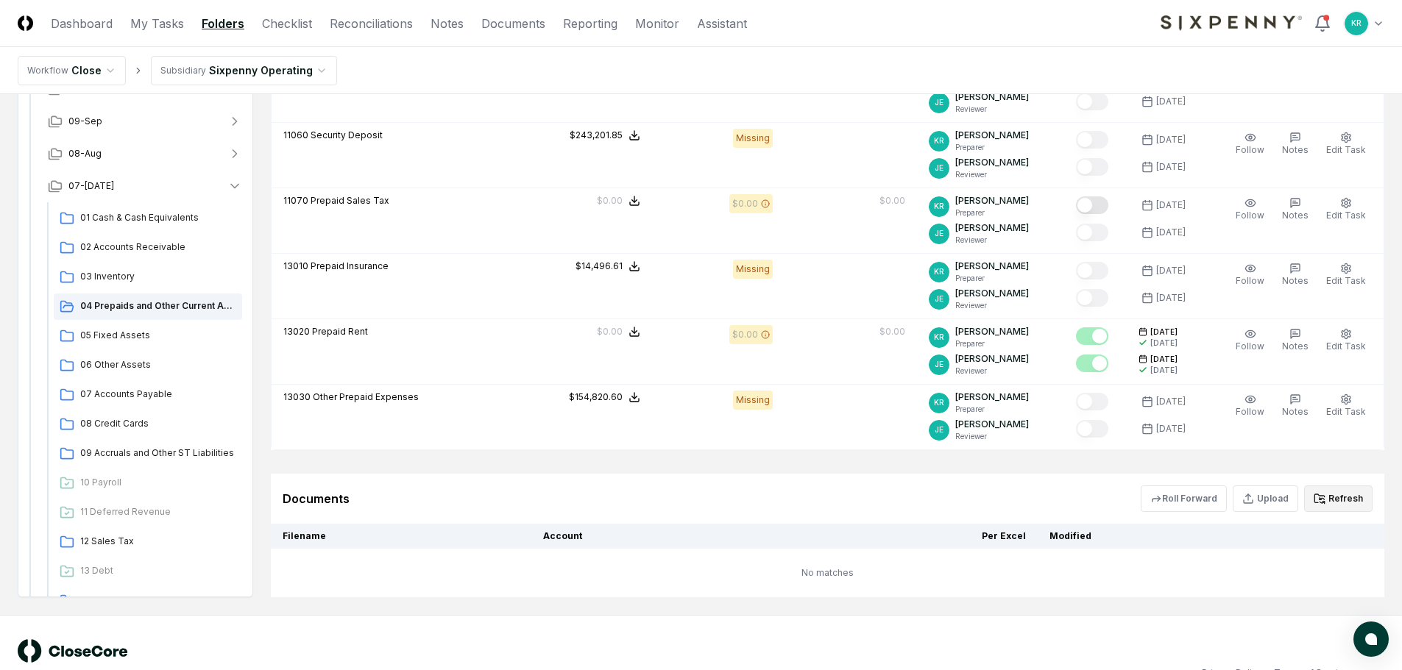
click at [1329, 501] on button "Refresh" at bounding box center [1338, 499] width 68 height 26
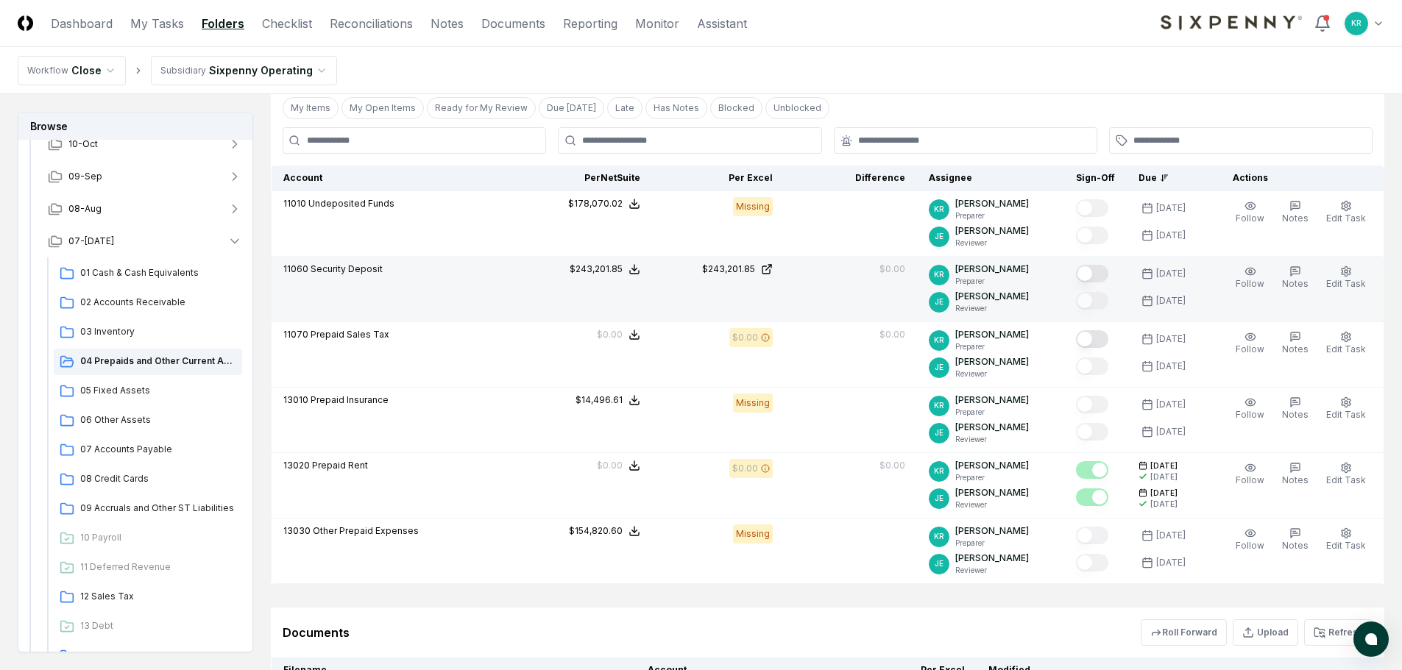
scroll to position [368, 0]
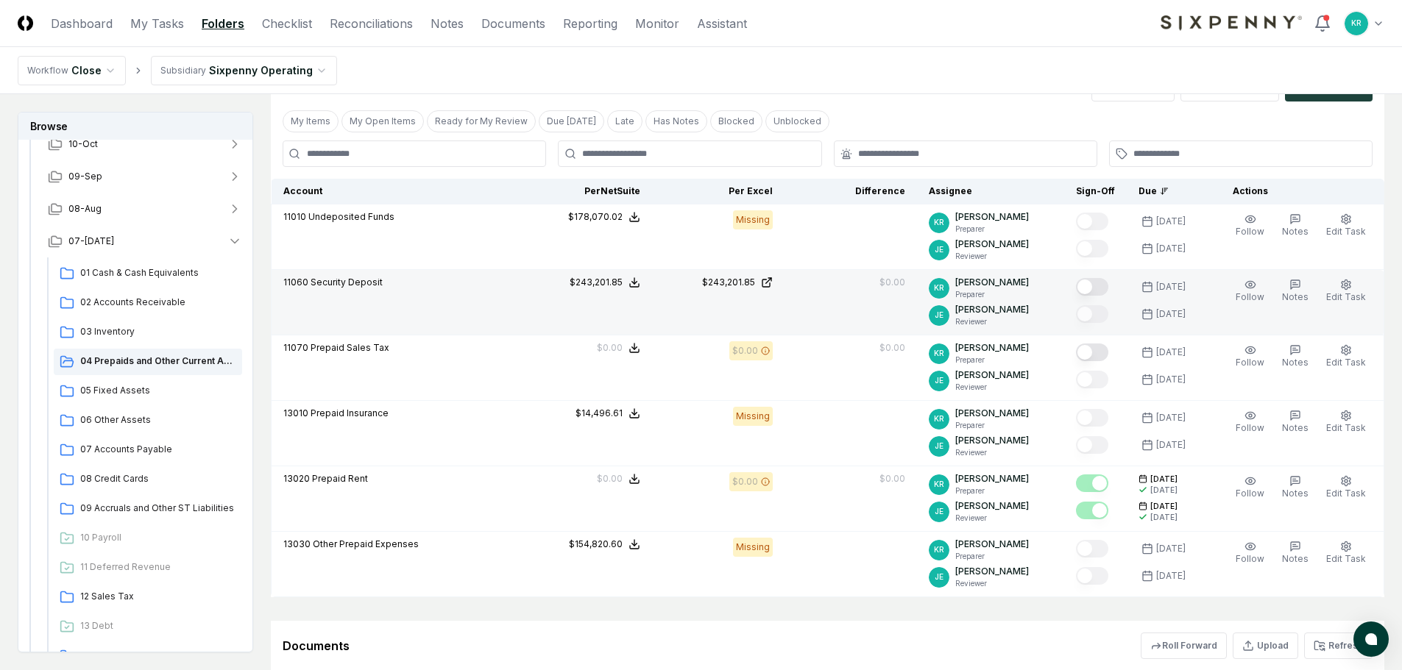
click at [1108, 290] on button "Mark complete" at bounding box center [1092, 287] width 32 height 18
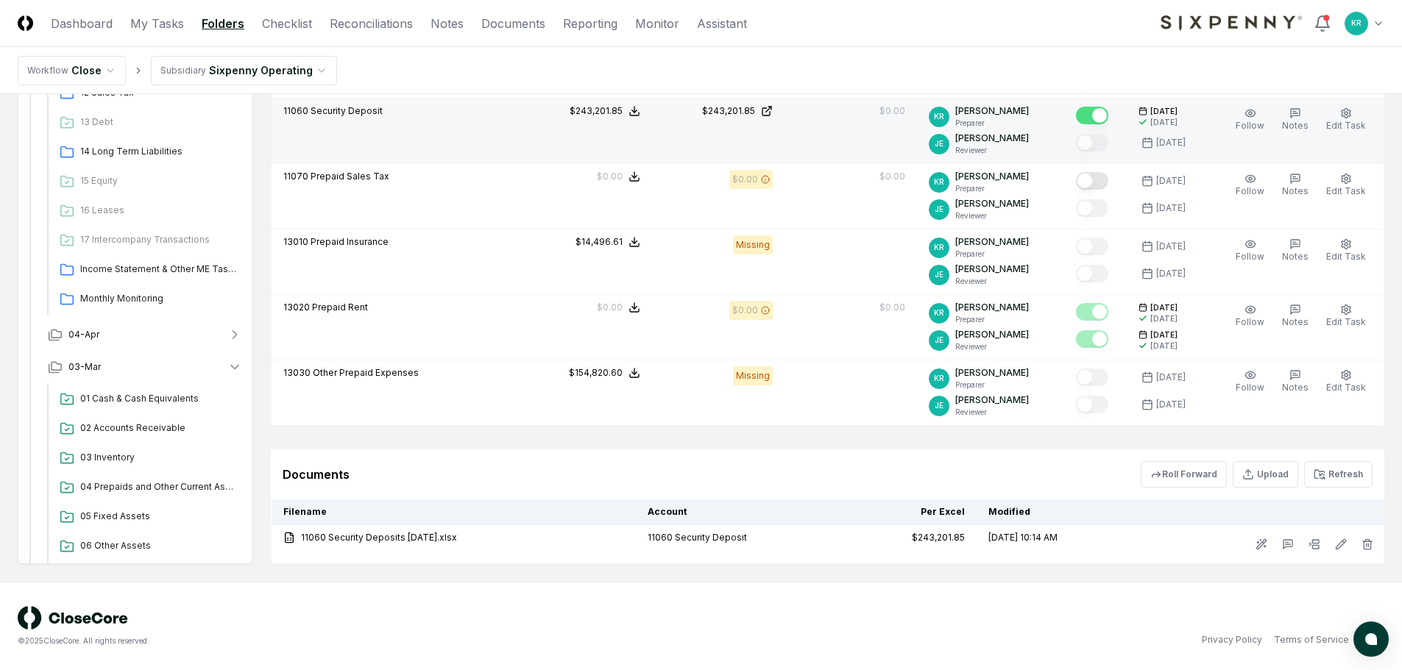
scroll to position [1246, 0]
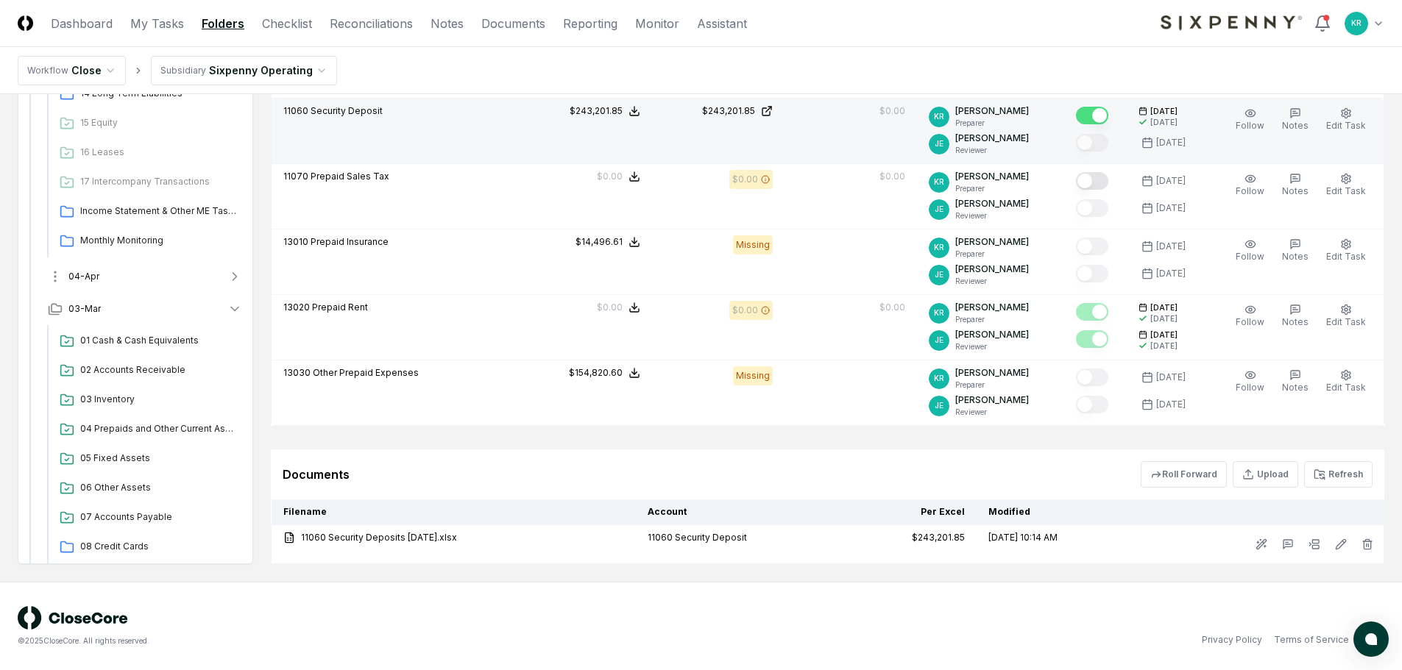
click at [91, 278] on span "04-Apr" at bounding box center [83, 276] width 31 height 13
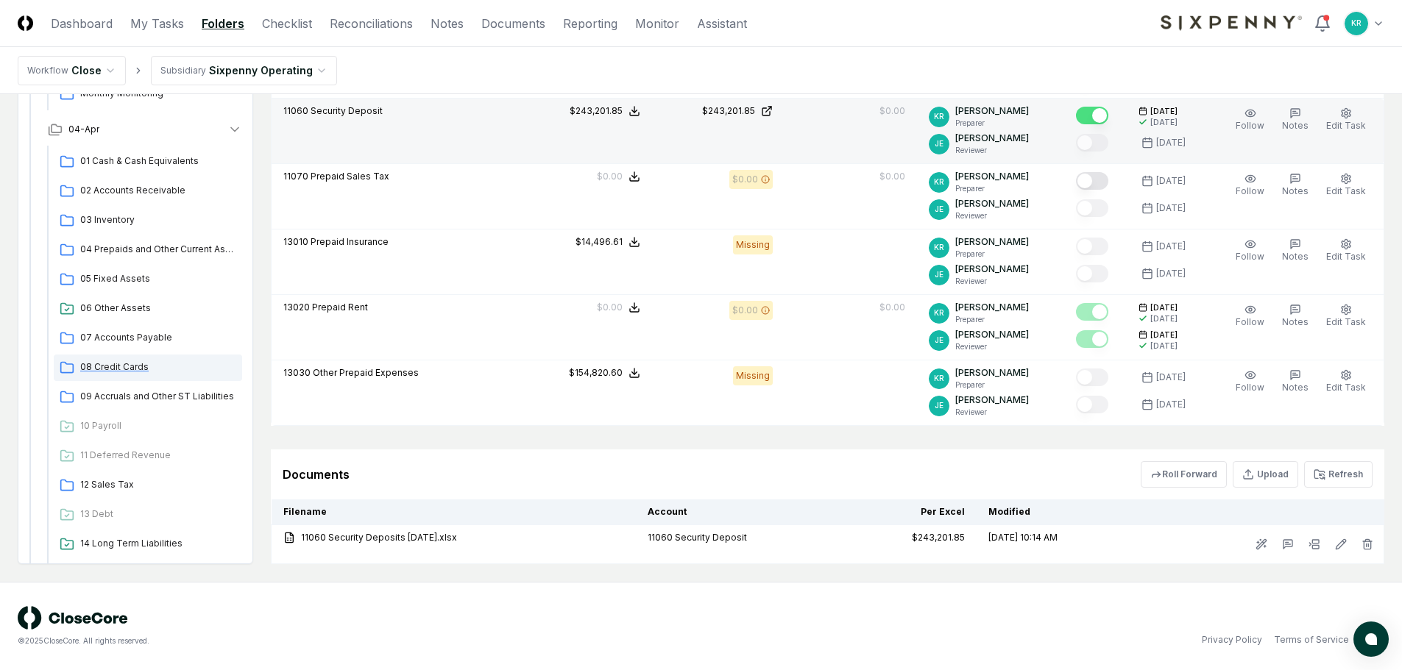
scroll to position [1319, 0]
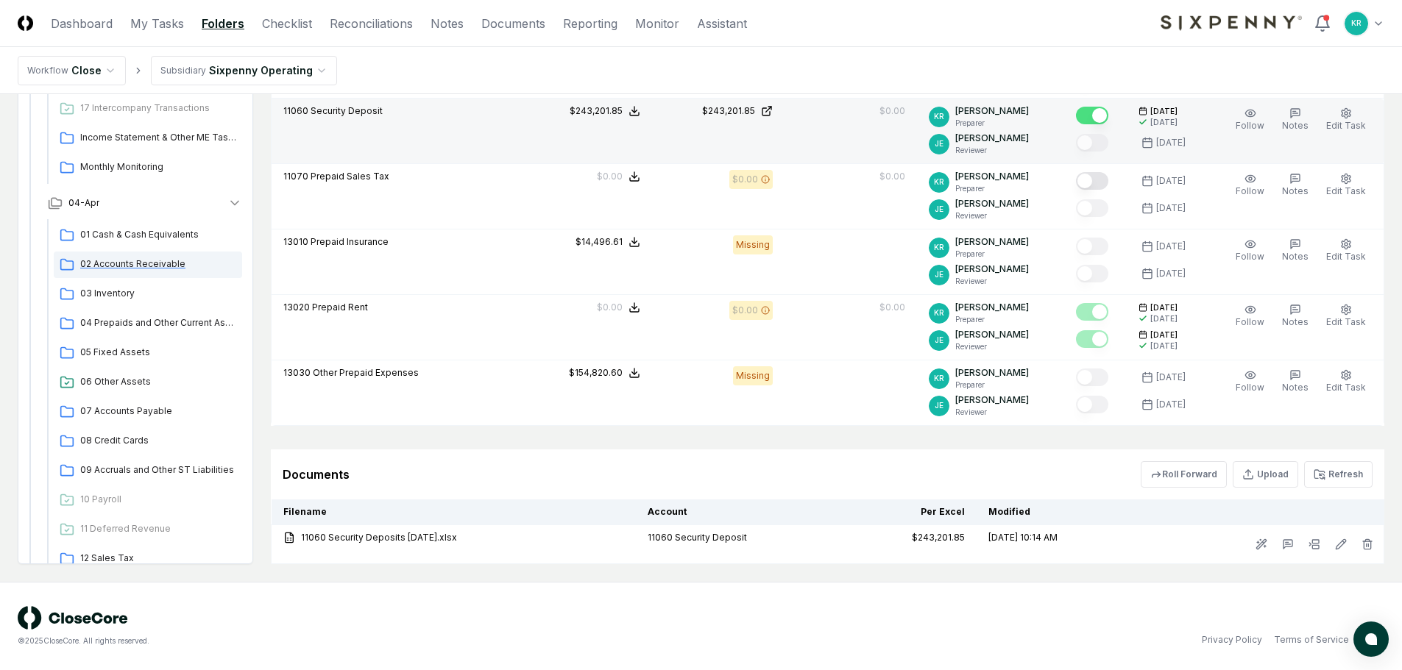
drag, startPoint x: 102, startPoint y: 233, endPoint x: 127, endPoint y: 252, distance: 31.1
click at [102, 233] on span "01 Cash & Cash Equivalents" at bounding box center [158, 234] width 156 height 13
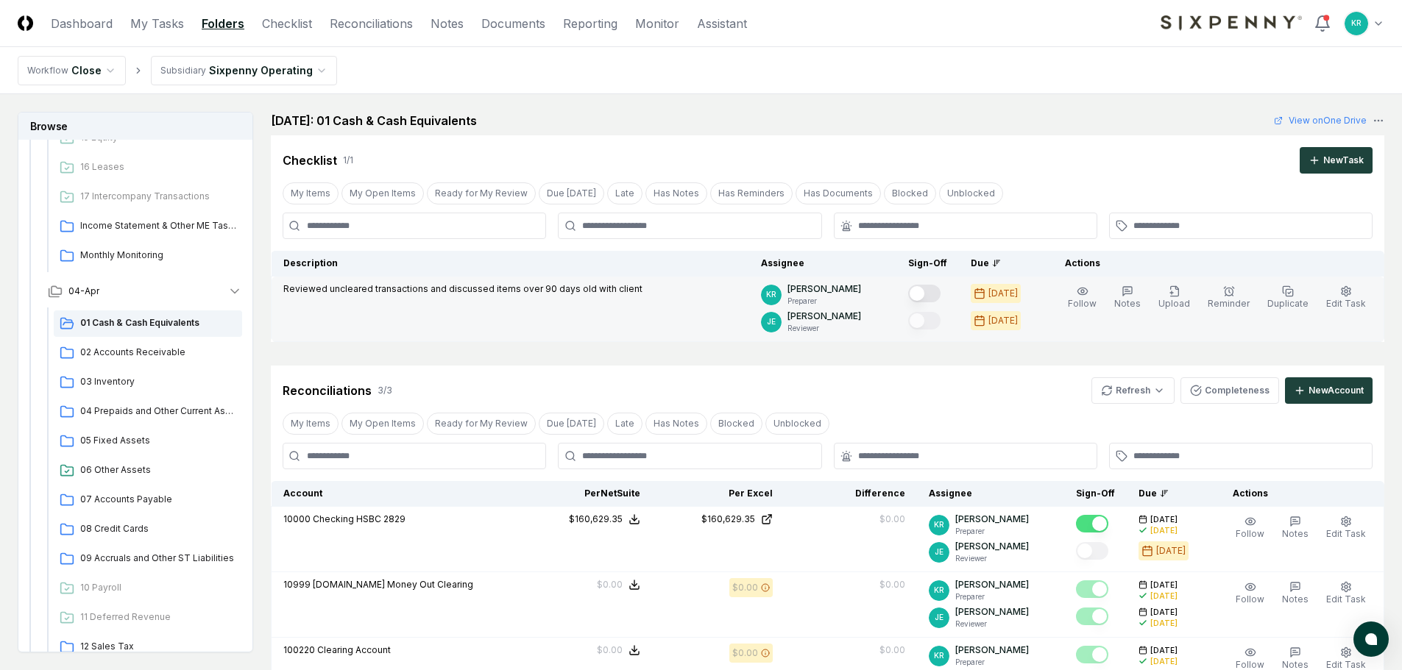
click at [940, 294] on button "Mark complete" at bounding box center [924, 294] width 32 height 18
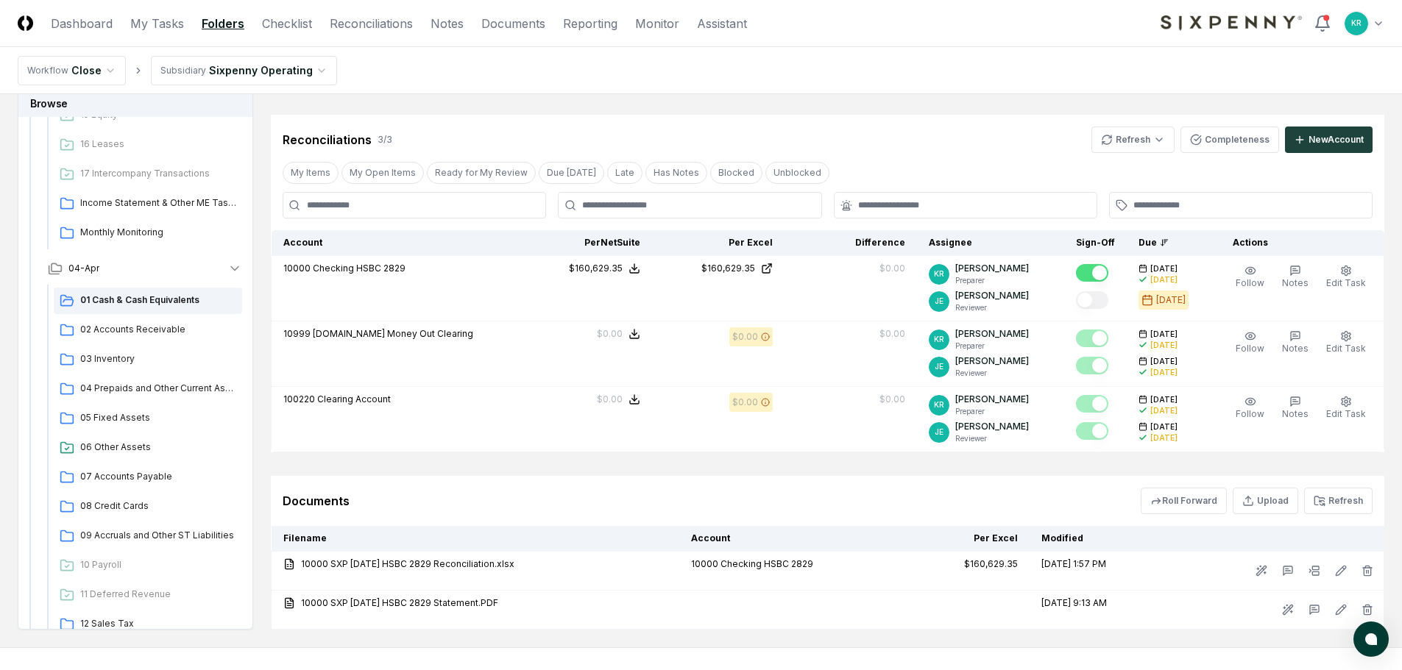
scroll to position [169, 0]
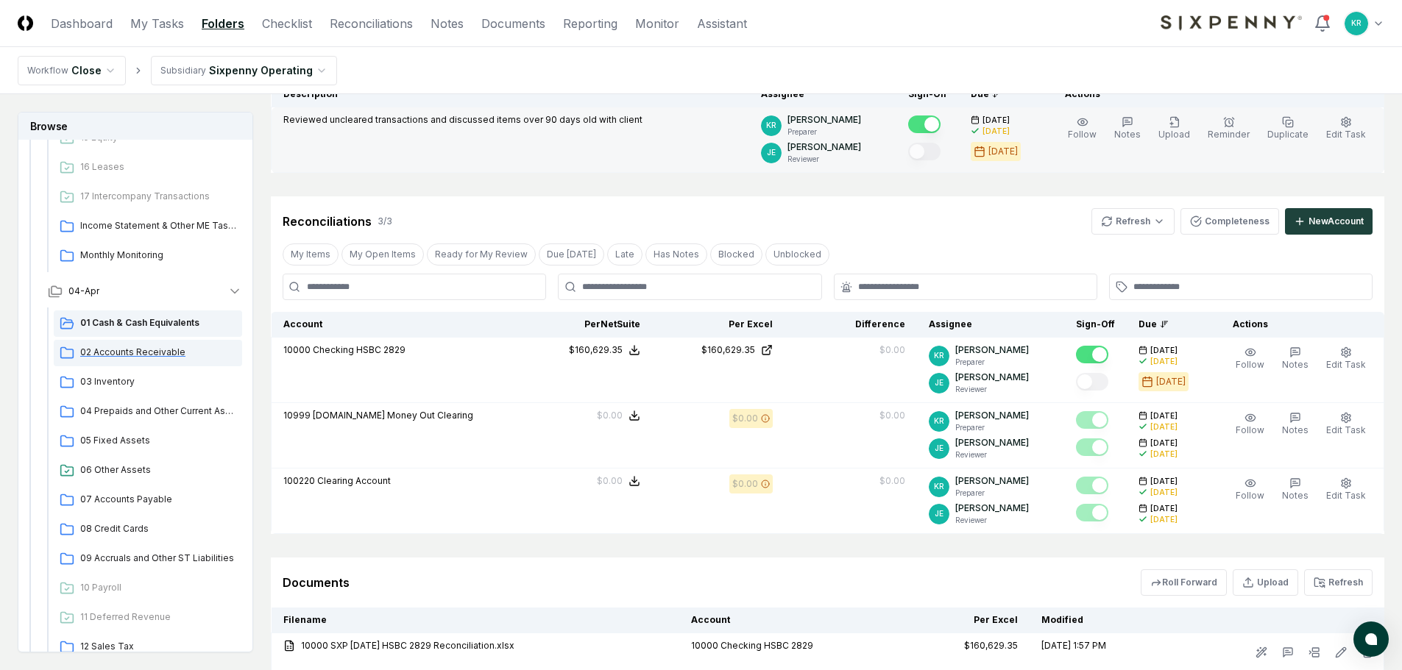
drag, startPoint x: 106, startPoint y: 350, endPoint x: 132, endPoint y: 352, distance: 26.6
click at [107, 350] on span "02 Accounts Receivable" at bounding box center [158, 352] width 156 height 13
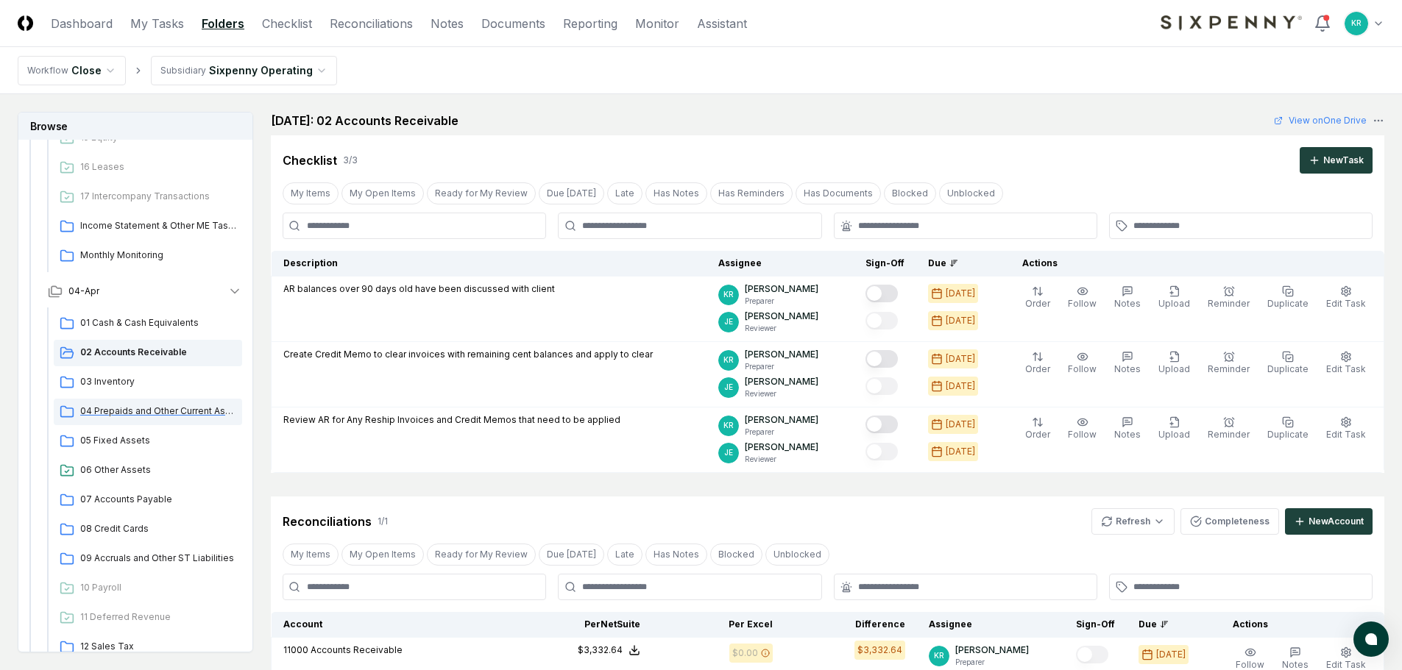
drag, startPoint x: 141, startPoint y: 417, endPoint x: 221, endPoint y: 402, distance: 81.5
click at [142, 417] on span "04 Prepaids and Other Current Assets" at bounding box center [158, 411] width 156 height 13
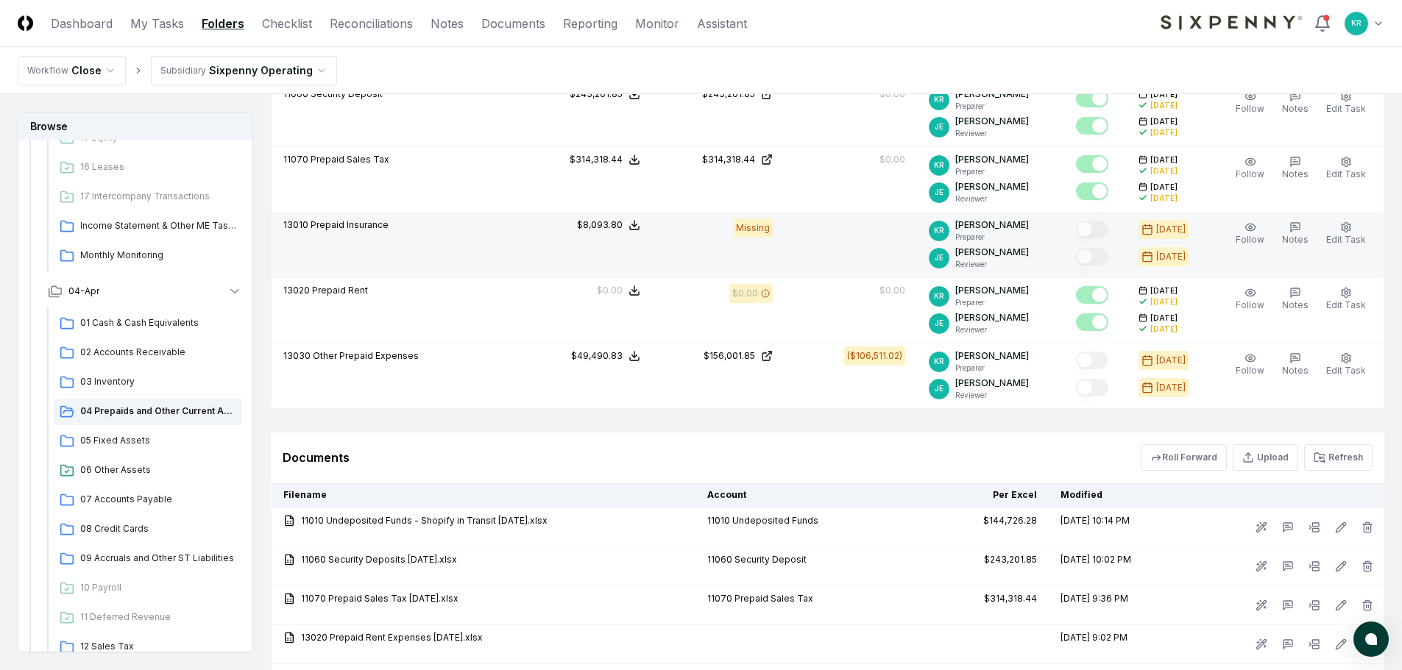
scroll to position [589, 0]
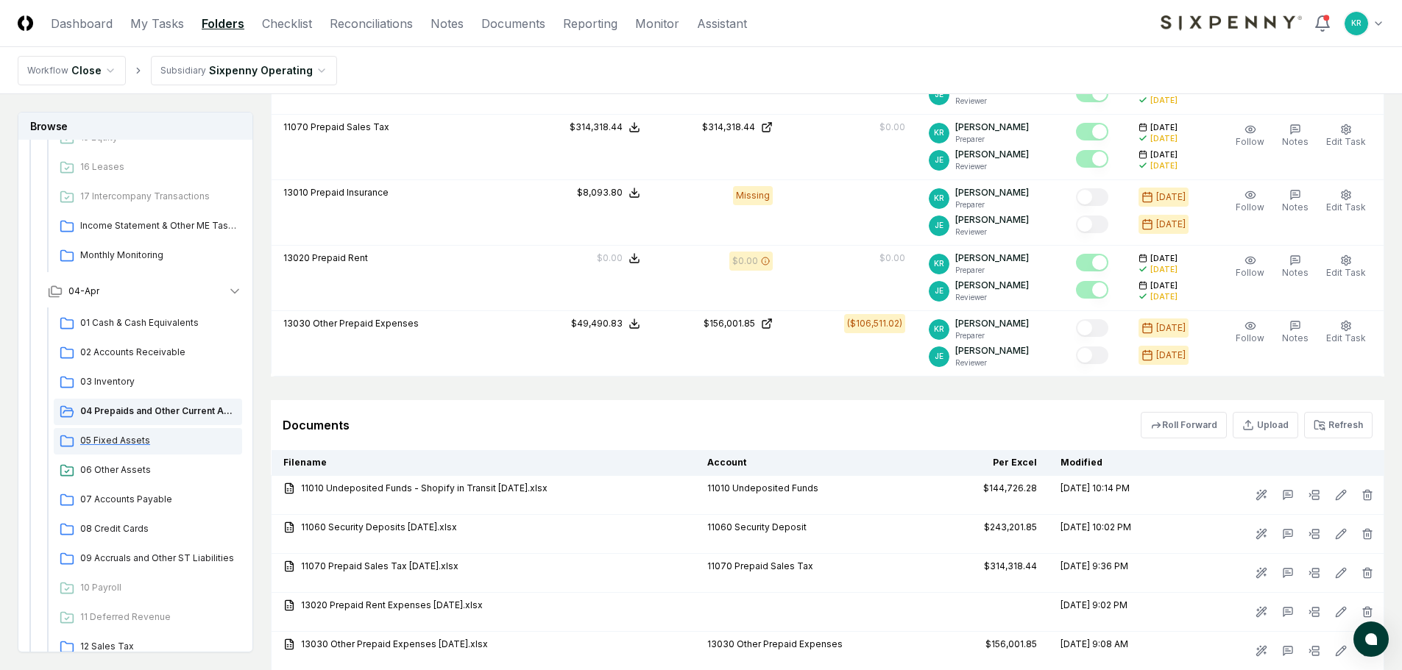
click at [129, 440] on span "05 Fixed Assets" at bounding box center [158, 440] width 156 height 13
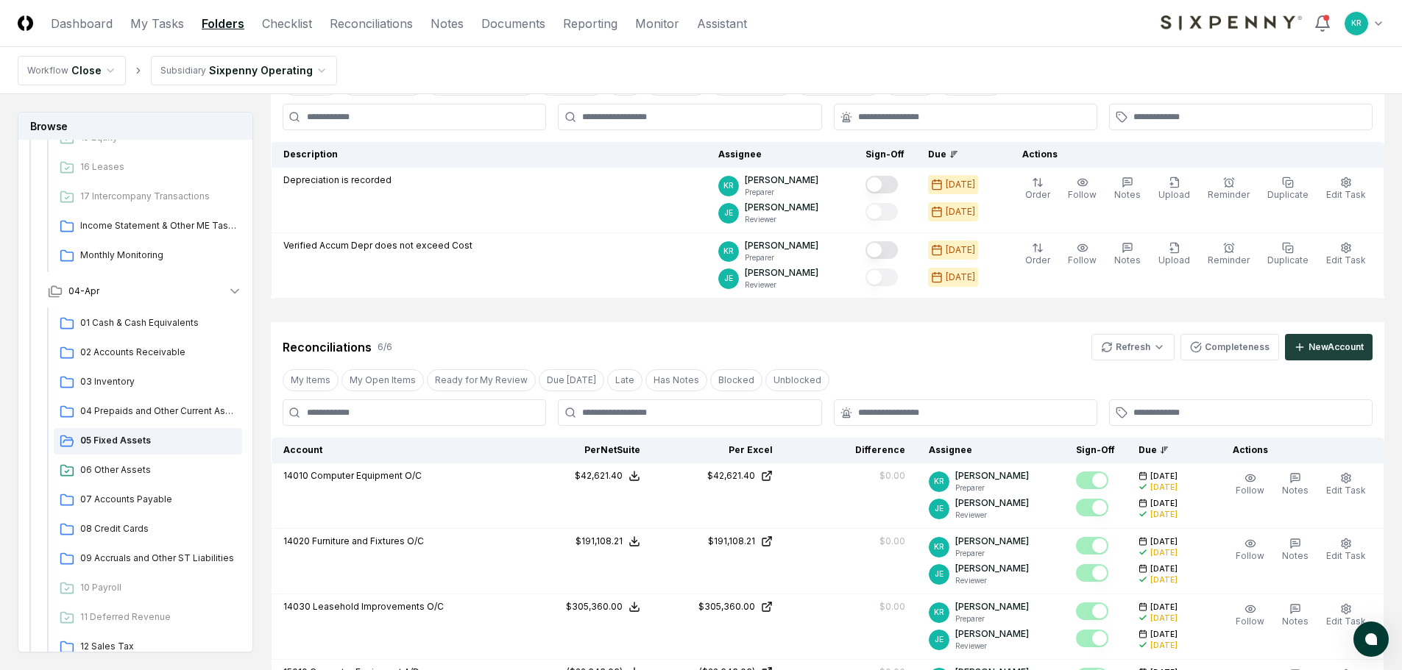
scroll to position [74, 0]
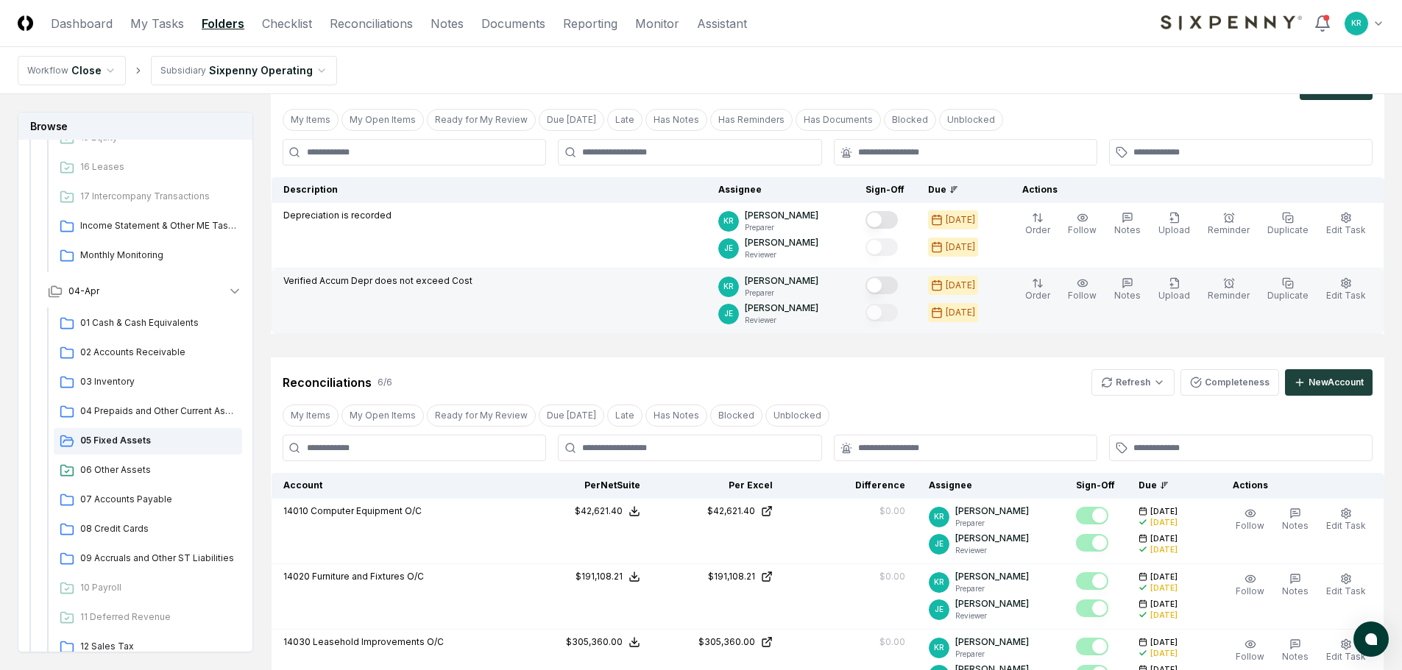
click at [898, 288] on button "Mark complete" at bounding box center [881, 286] width 32 height 18
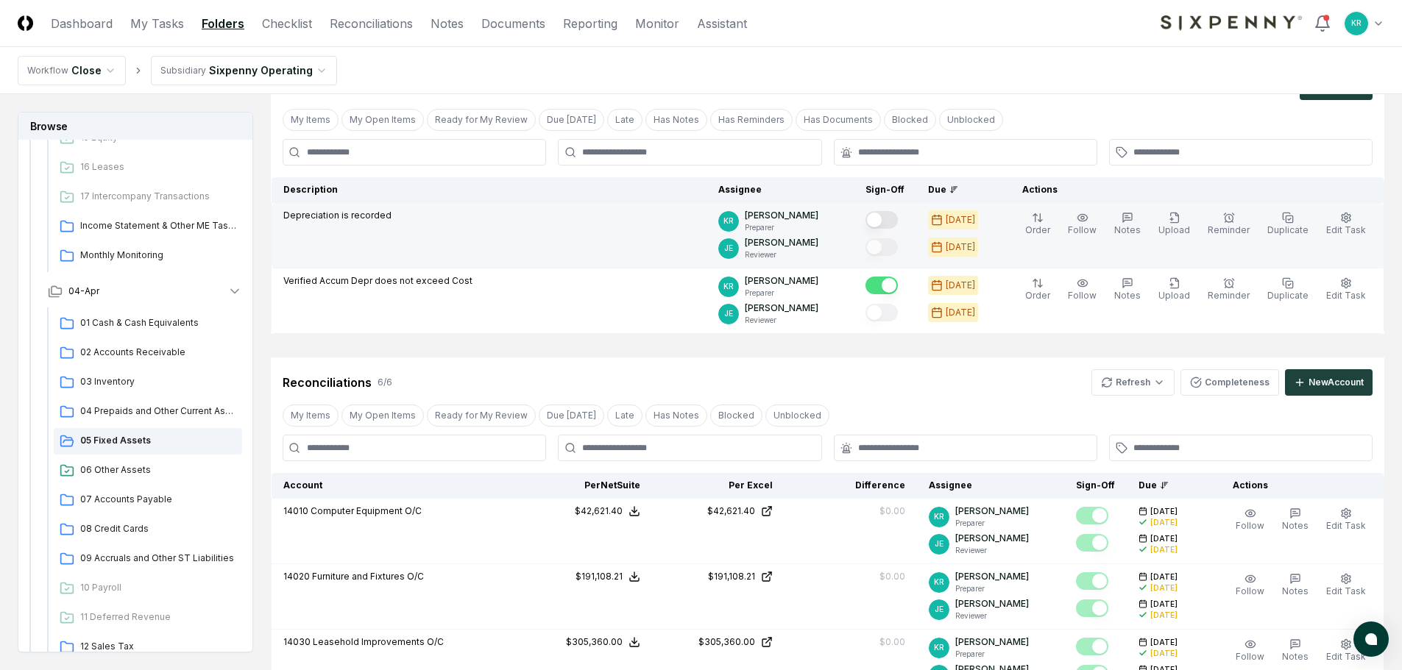
click at [898, 222] on button "Mark complete" at bounding box center [881, 220] width 32 height 18
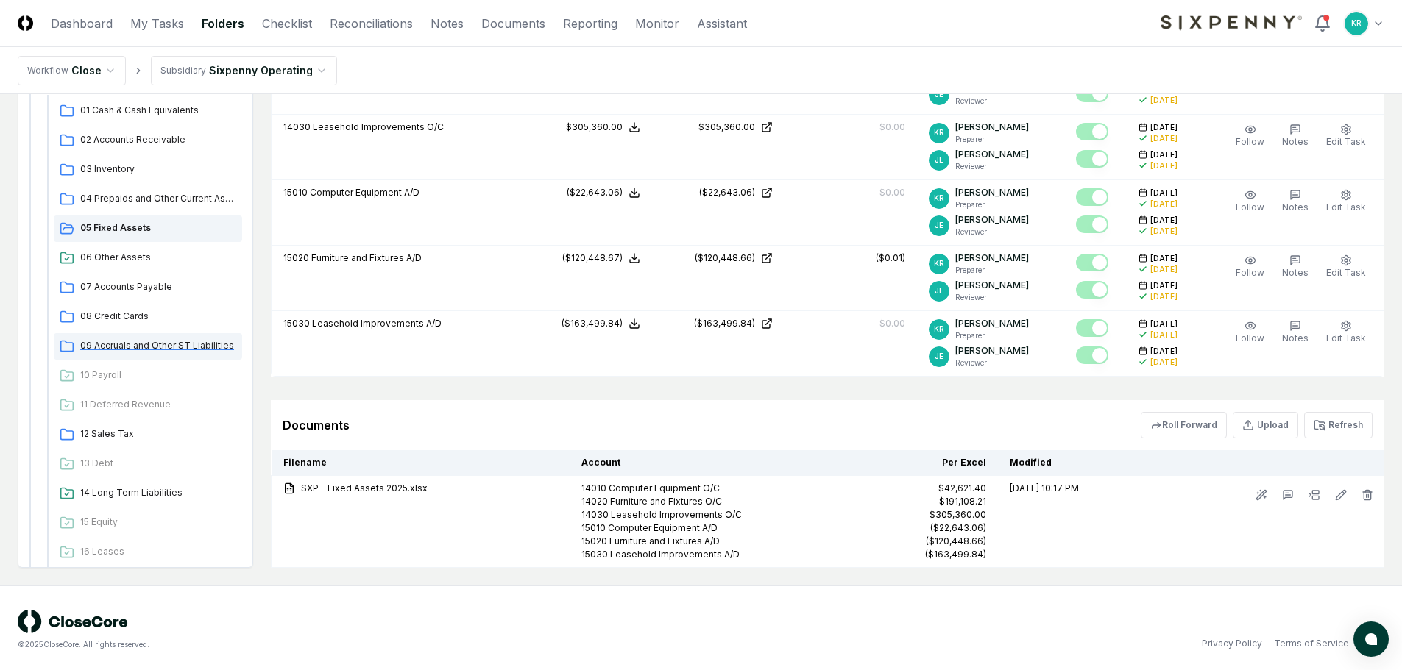
scroll to position [1319, 0]
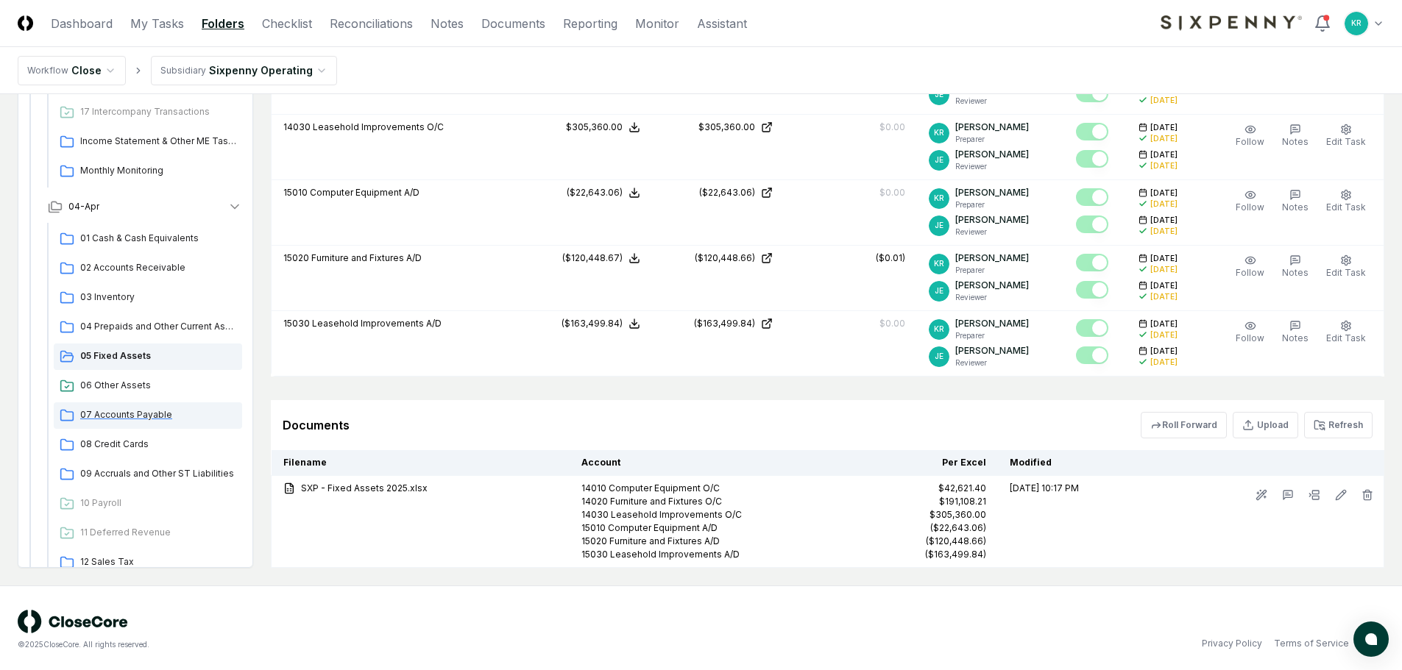
click at [139, 414] on span "07 Accounts Payable" at bounding box center [158, 414] width 156 height 13
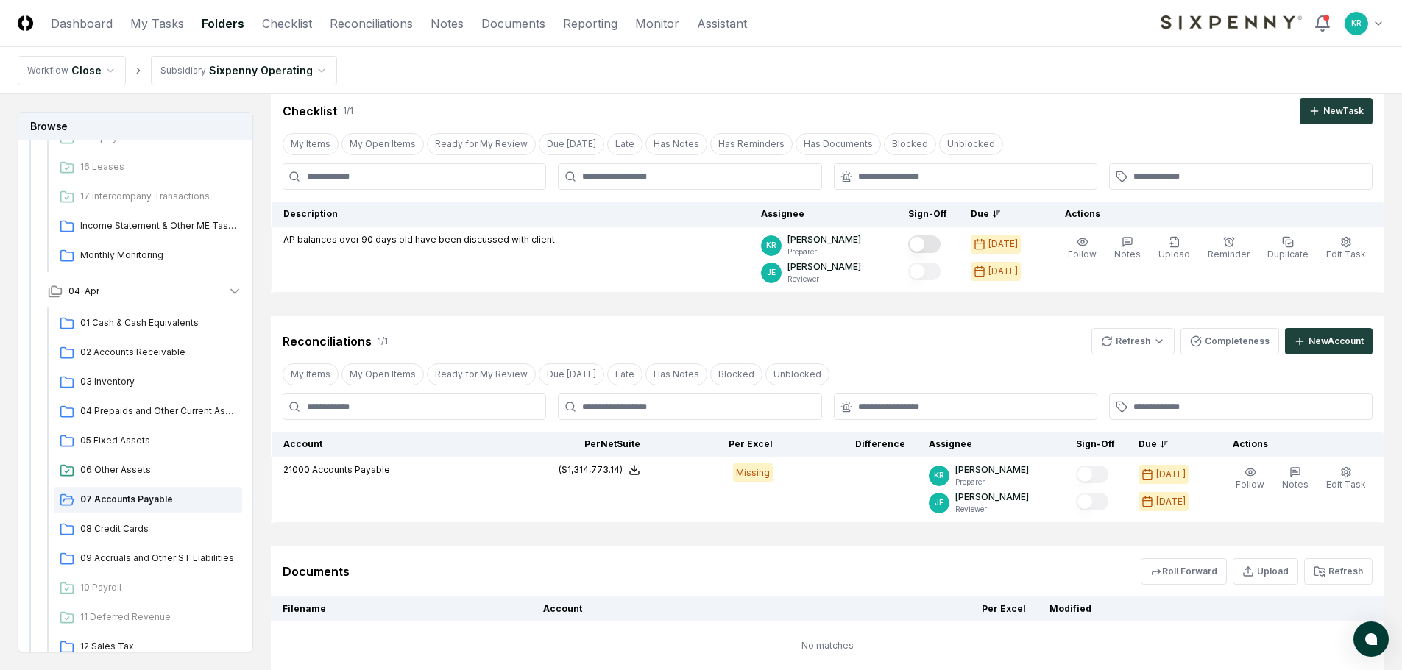
scroll to position [82, 0]
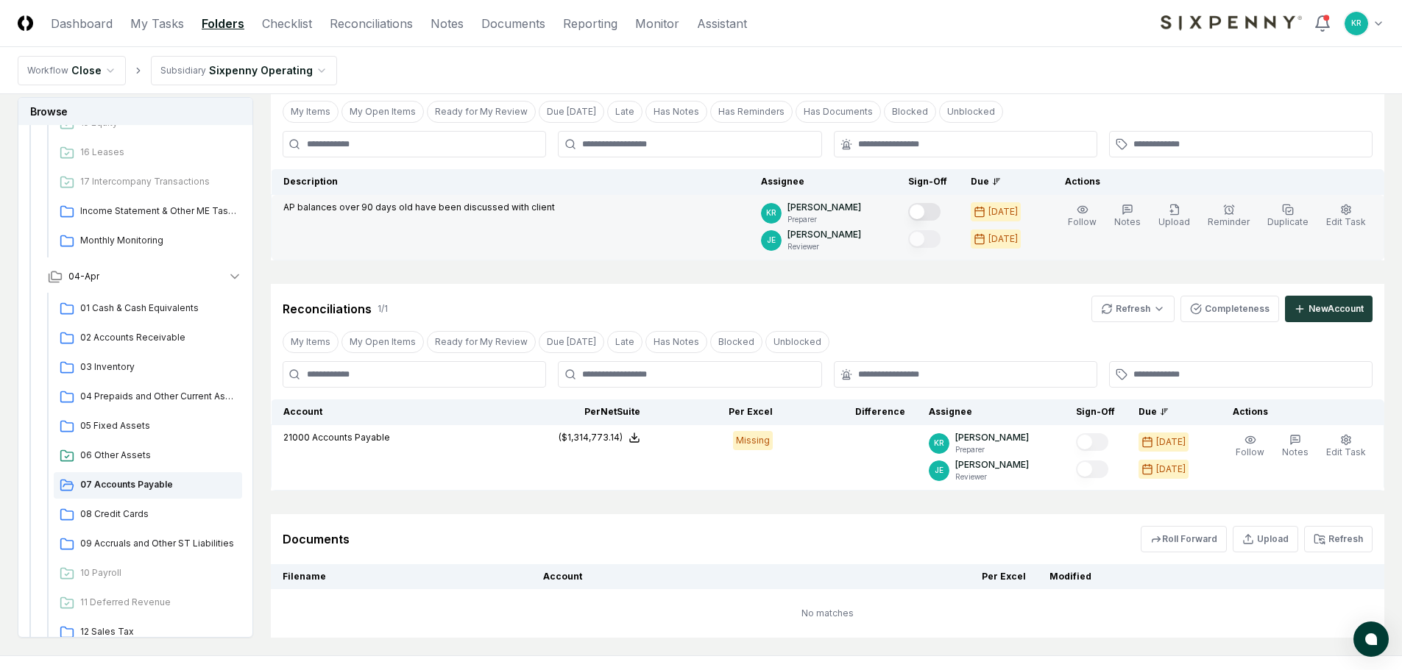
click at [940, 209] on button "Mark complete" at bounding box center [924, 212] width 32 height 18
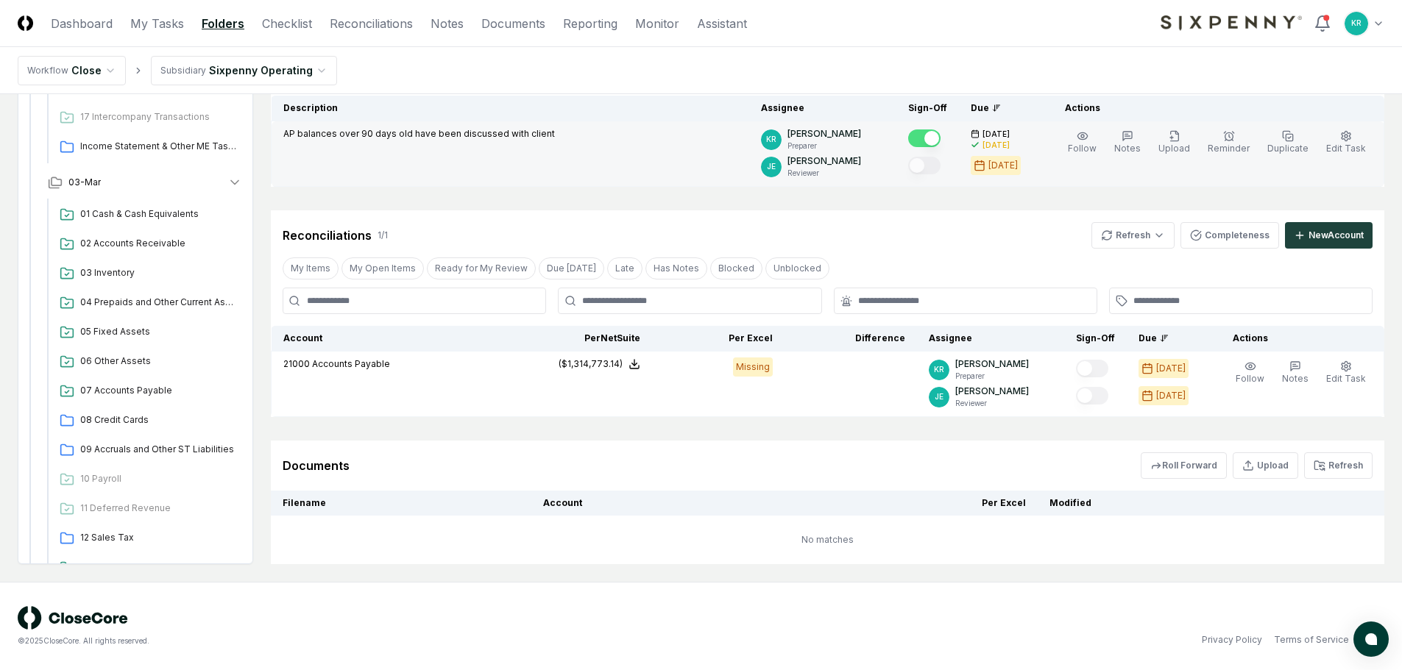
scroll to position [1982, 0]
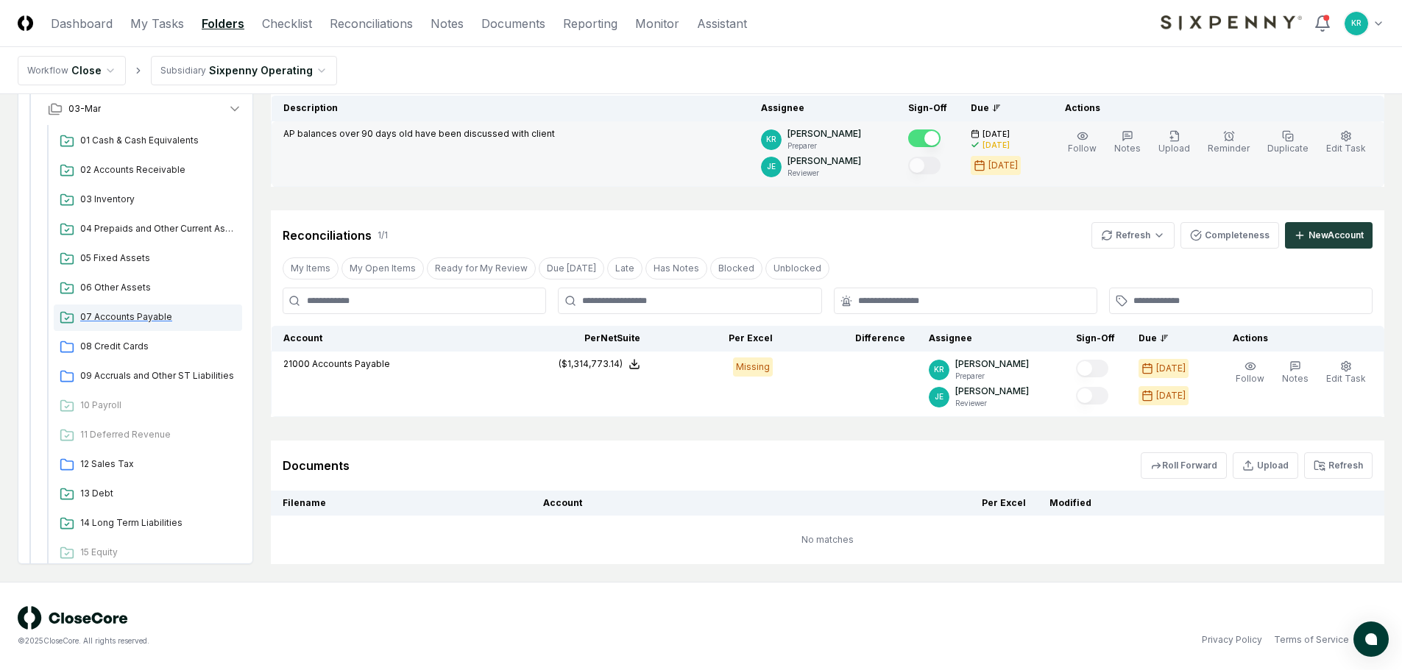
click at [156, 319] on span "07 Accounts Payable" at bounding box center [158, 317] width 156 height 13
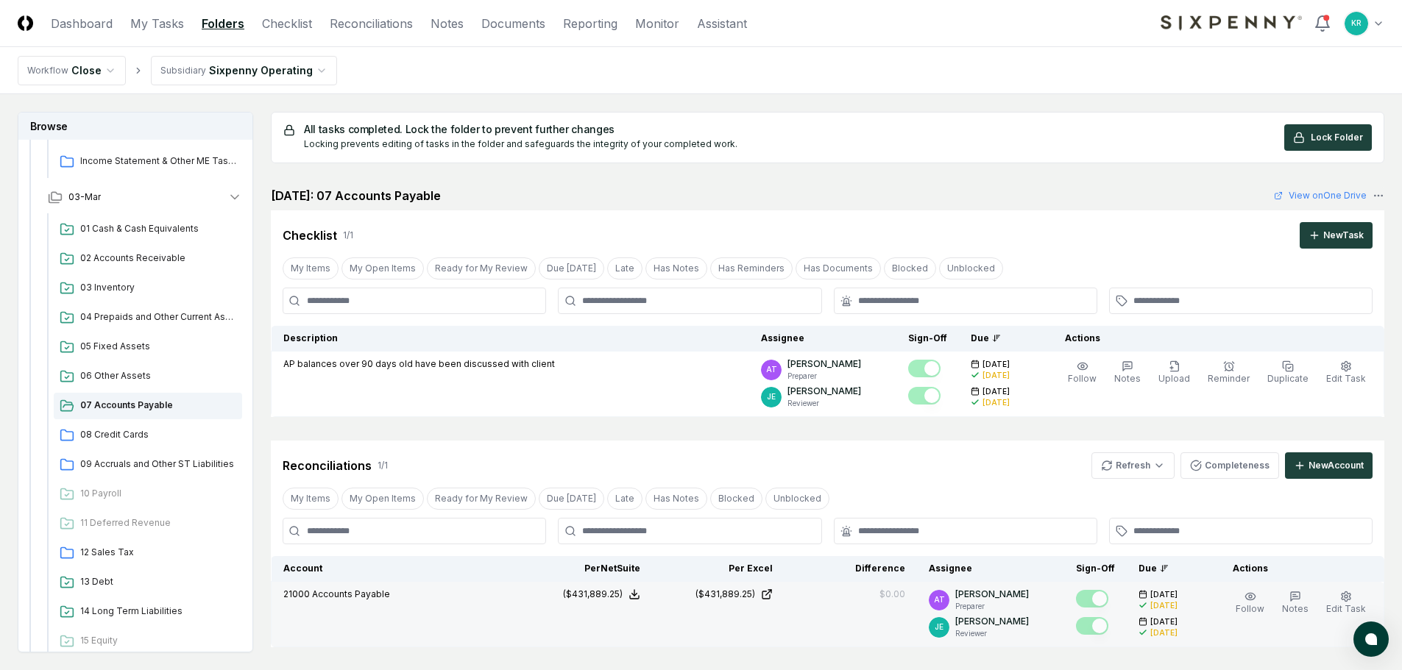
scroll to position [260, 0]
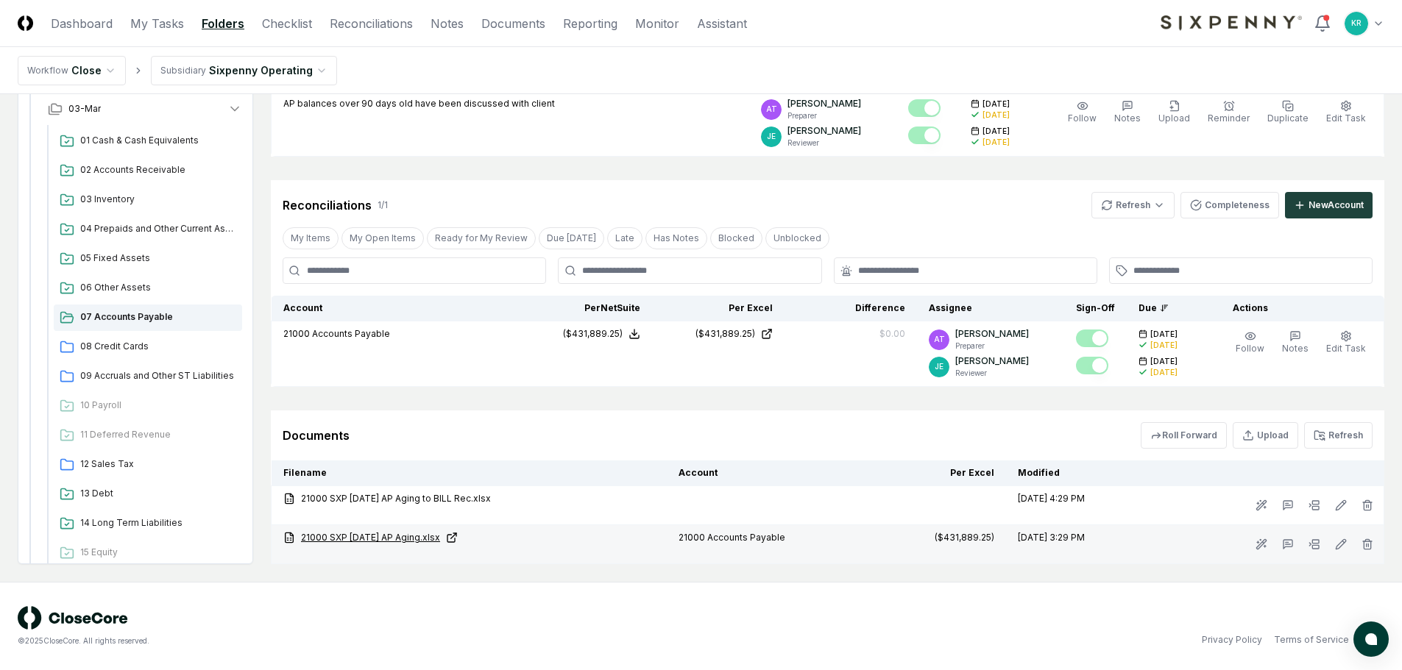
click at [327, 531] on link "21000 SXP [DATE] AP Aging.xlsx" at bounding box center [469, 537] width 372 height 13
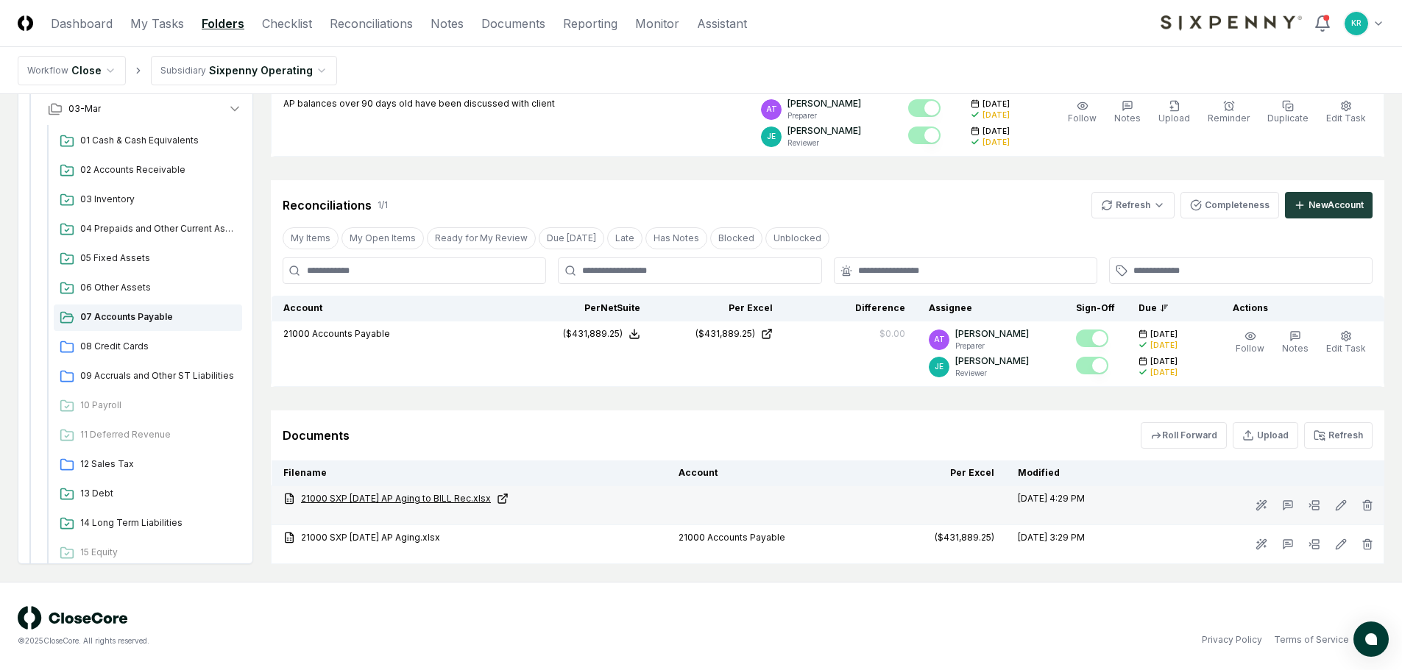
click at [429, 495] on link "21000 SXP [DATE] AP Aging to BILL Rec.xlsx" at bounding box center [469, 498] width 372 height 13
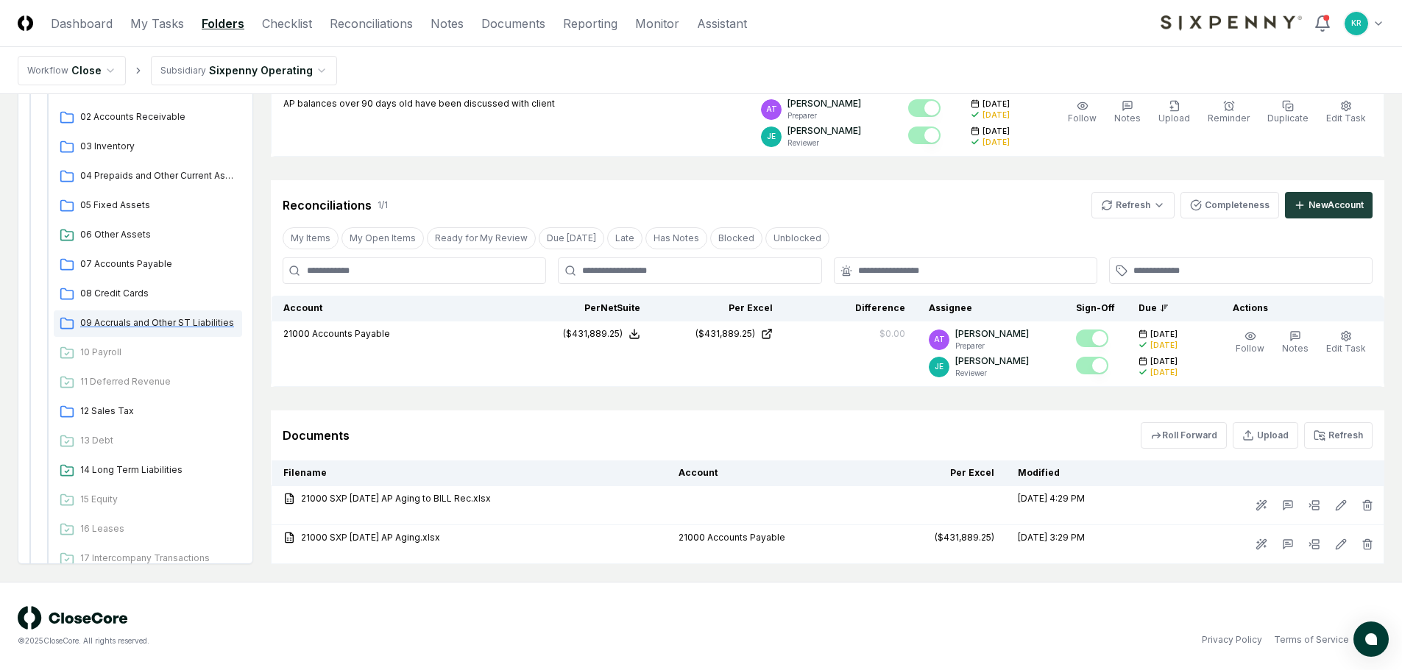
scroll to position [1393, 0]
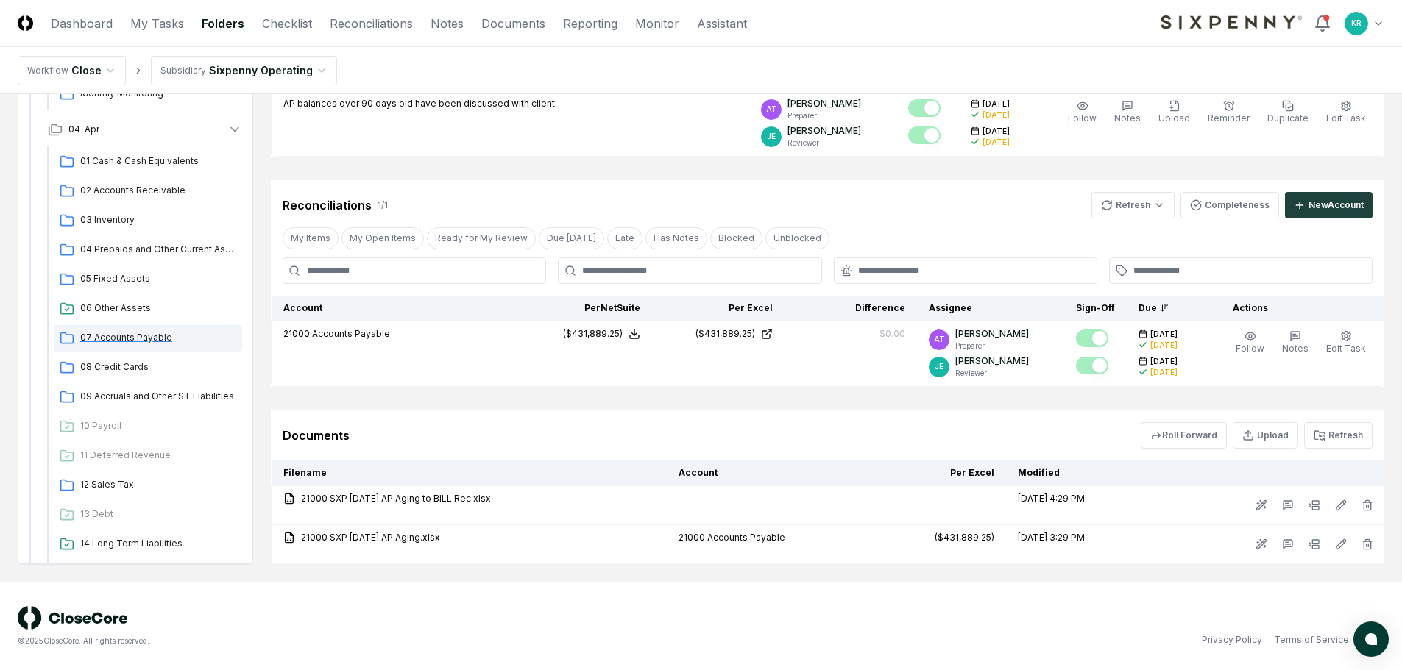
click at [135, 326] on div "07 Accounts Payable" at bounding box center [148, 338] width 188 height 26
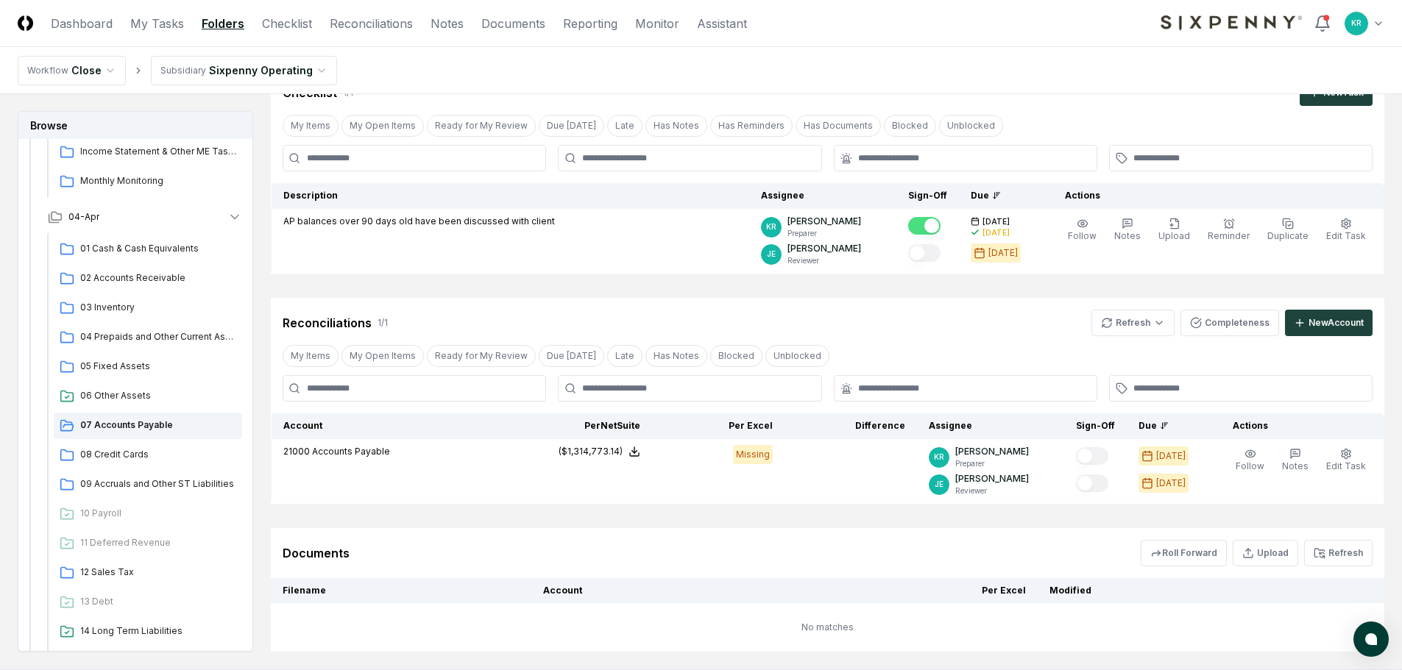
scroll to position [155, 0]
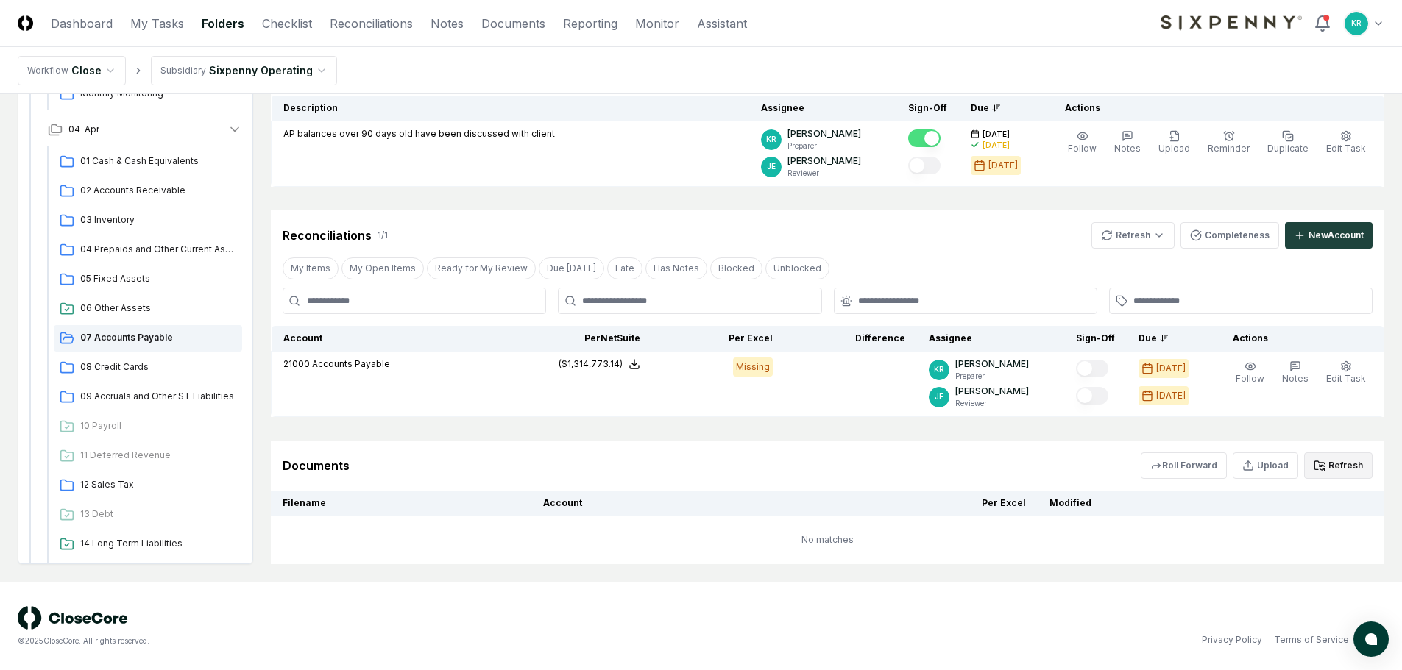
click at [1337, 472] on button "Refresh" at bounding box center [1338, 466] width 68 height 26
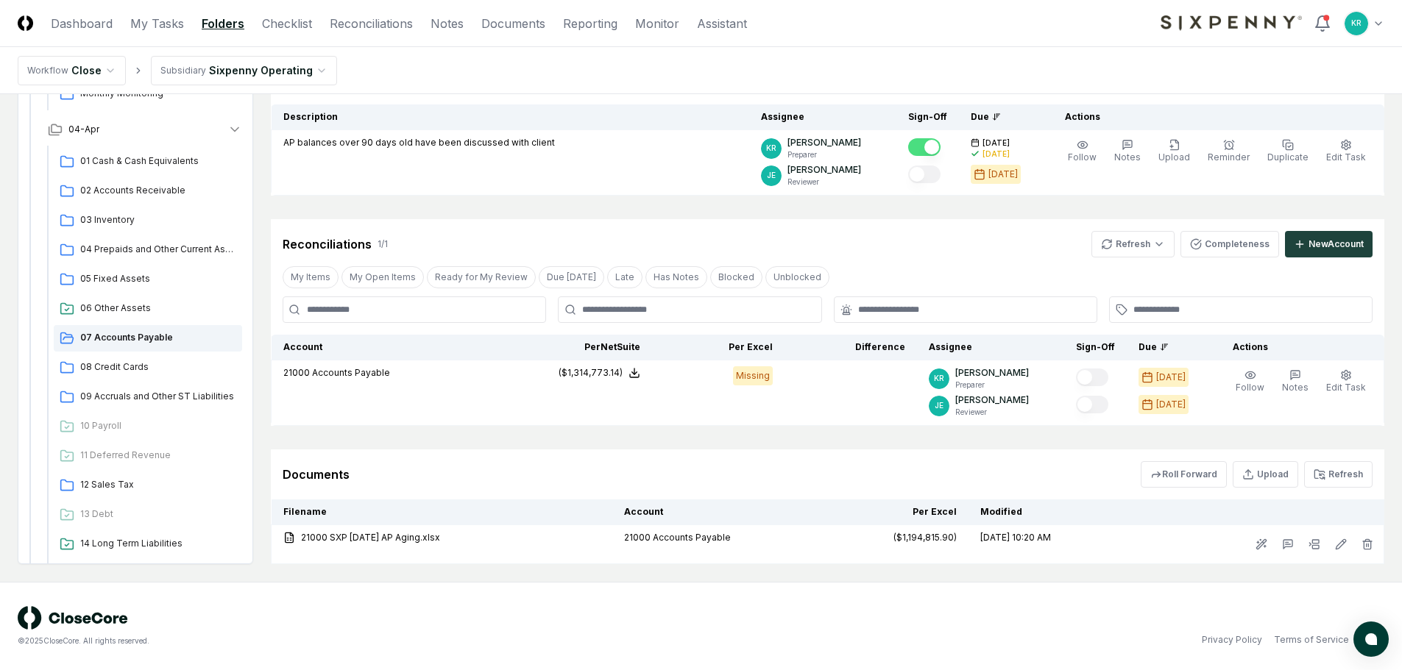
scroll to position [146, 0]
click at [902, 595] on div "© 2025 CloseCore. All rights reserved. Privacy Policy Terms of Service" at bounding box center [701, 626] width 1402 height 88
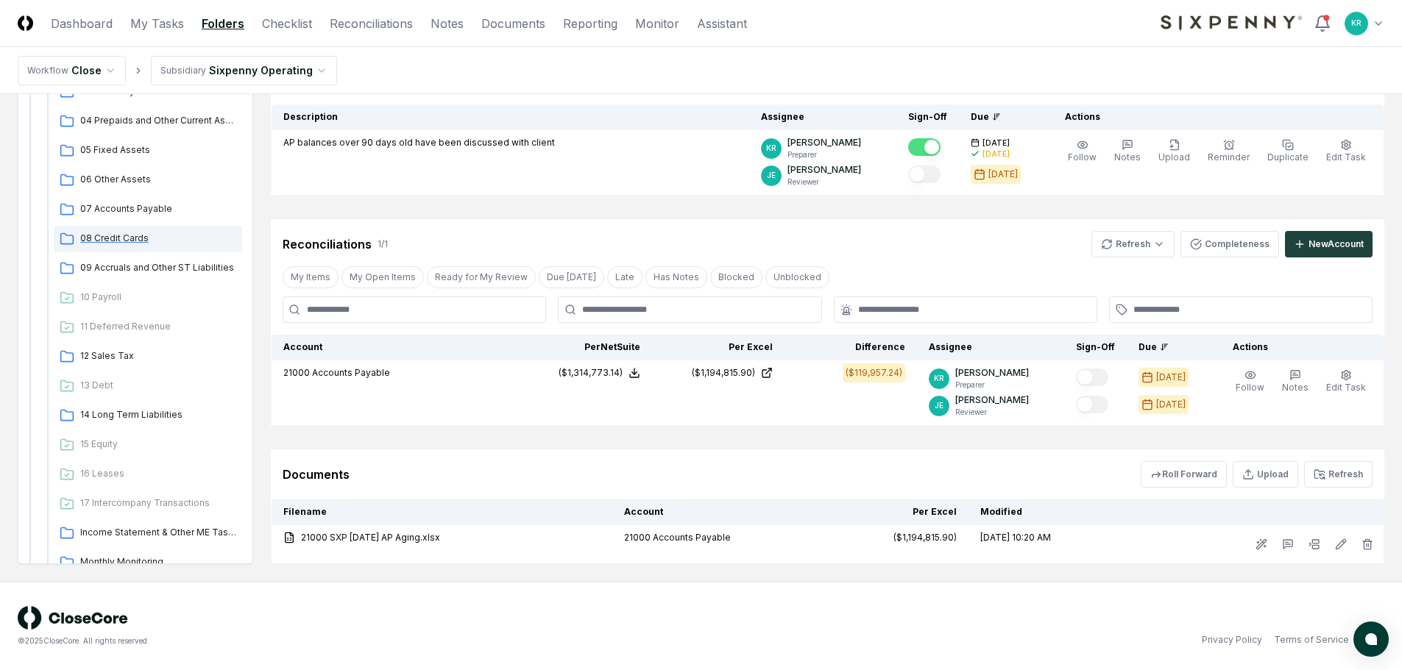
scroll to position [878, 0]
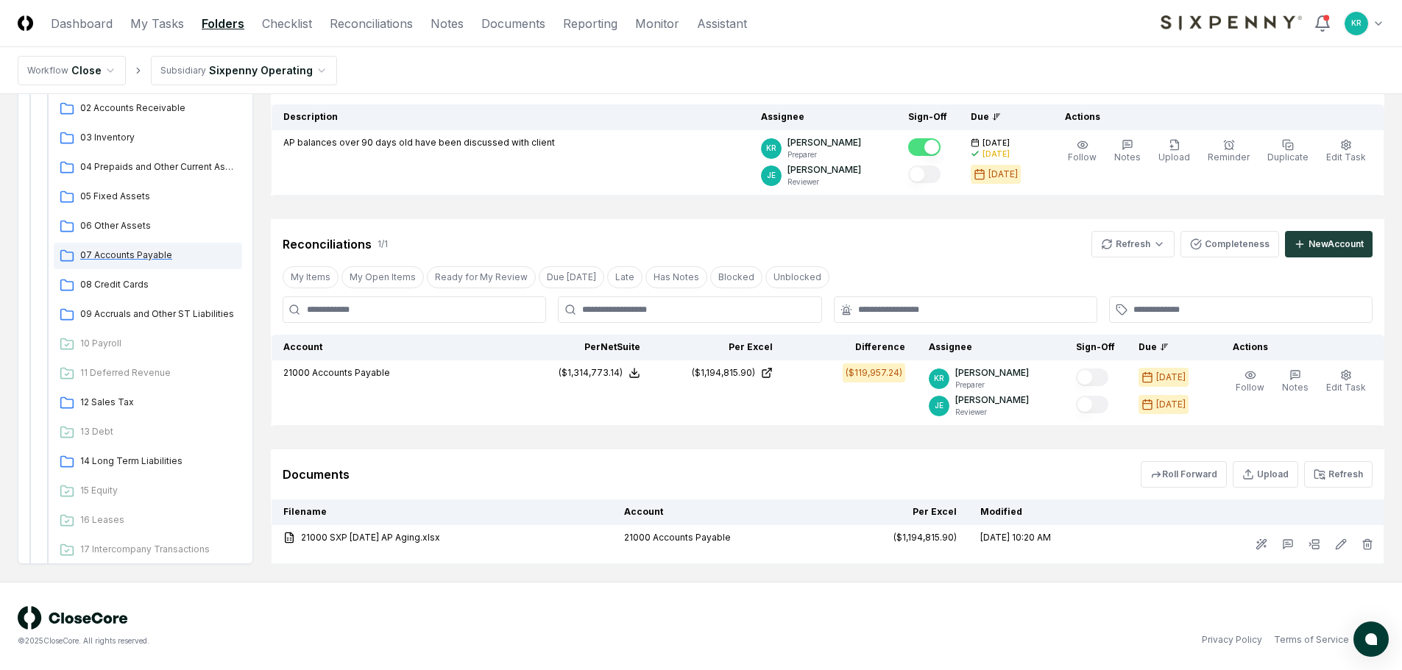
click at [142, 256] on span "07 Accounts Payable" at bounding box center [158, 255] width 156 height 13
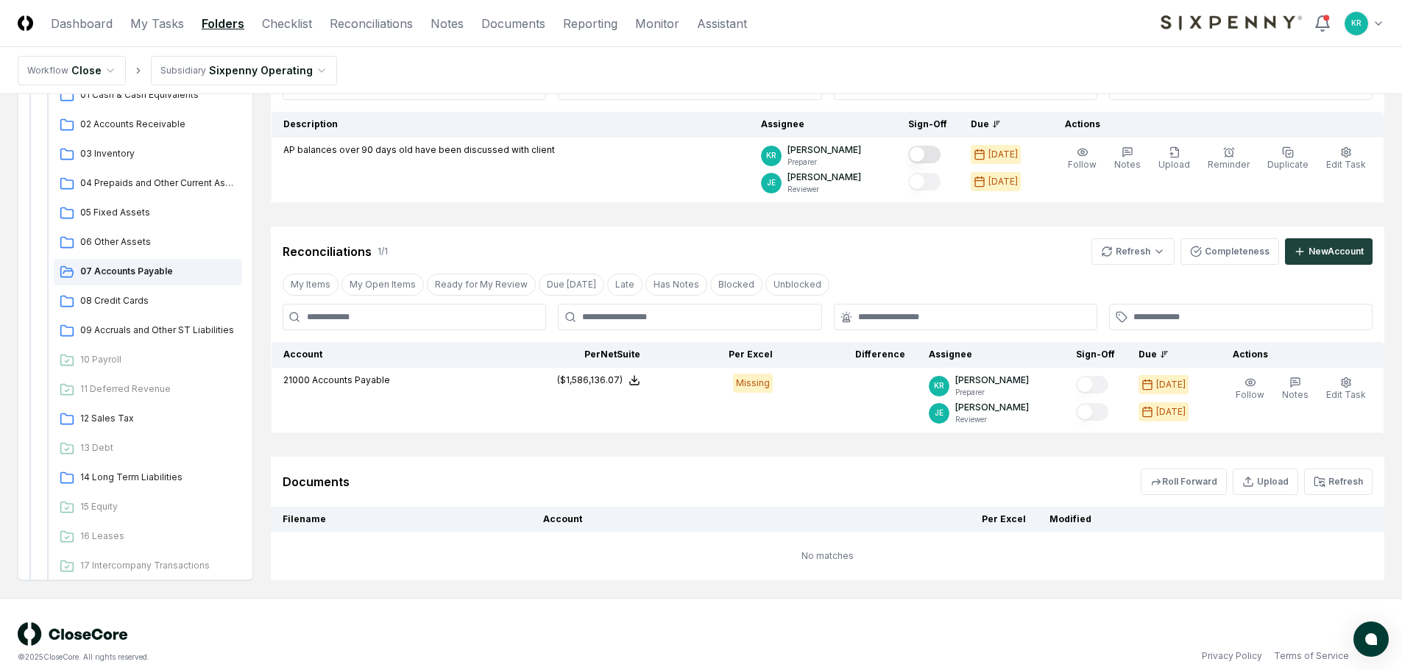
scroll to position [155, 0]
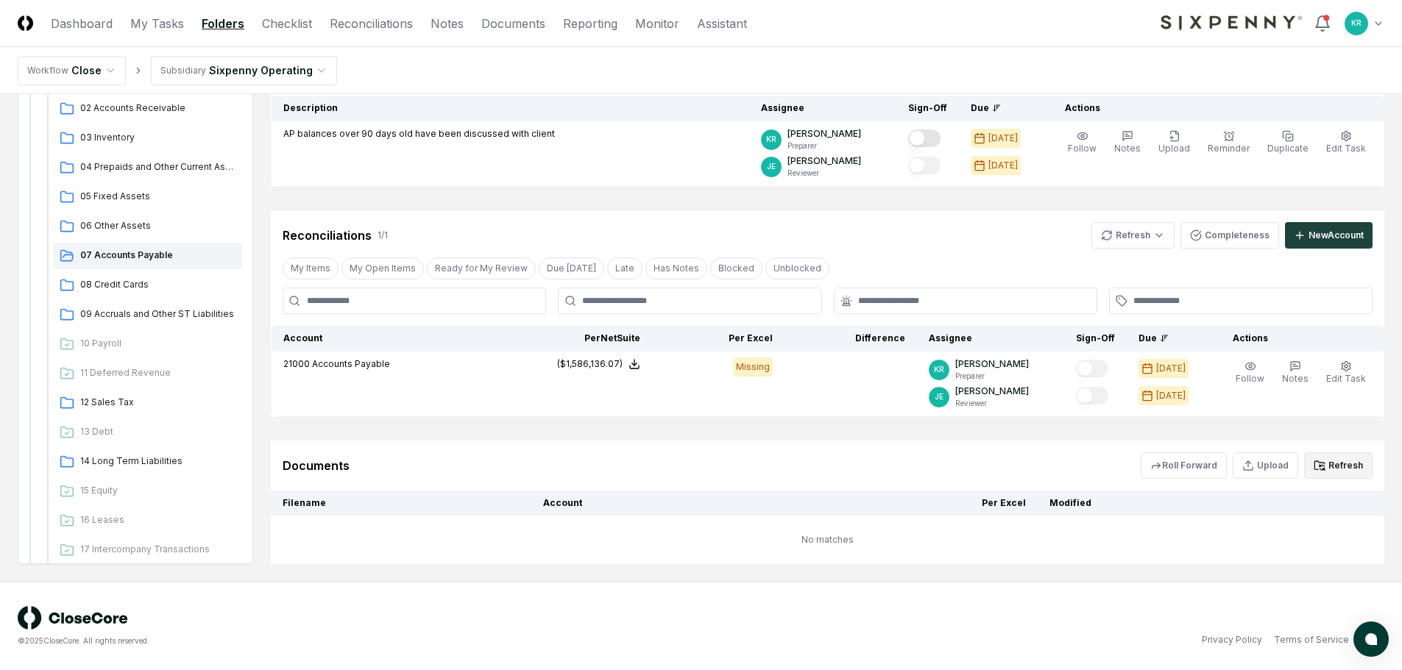
click at [1338, 469] on button "Refresh" at bounding box center [1338, 466] width 68 height 26
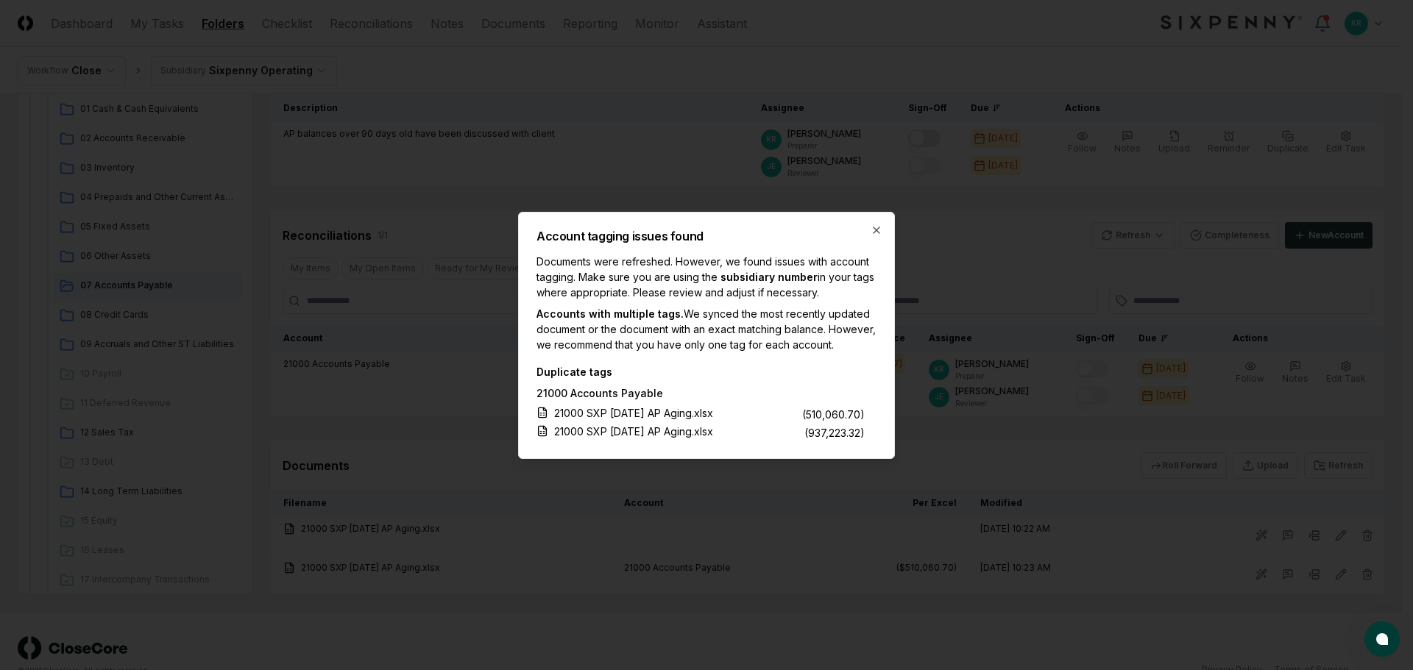
click at [882, 227] on div "Account tagging issues found Documents were refreshed. However, we found issues…" at bounding box center [706, 335] width 377 height 247
click at [874, 227] on icon "button" at bounding box center [876, 230] width 6 height 6
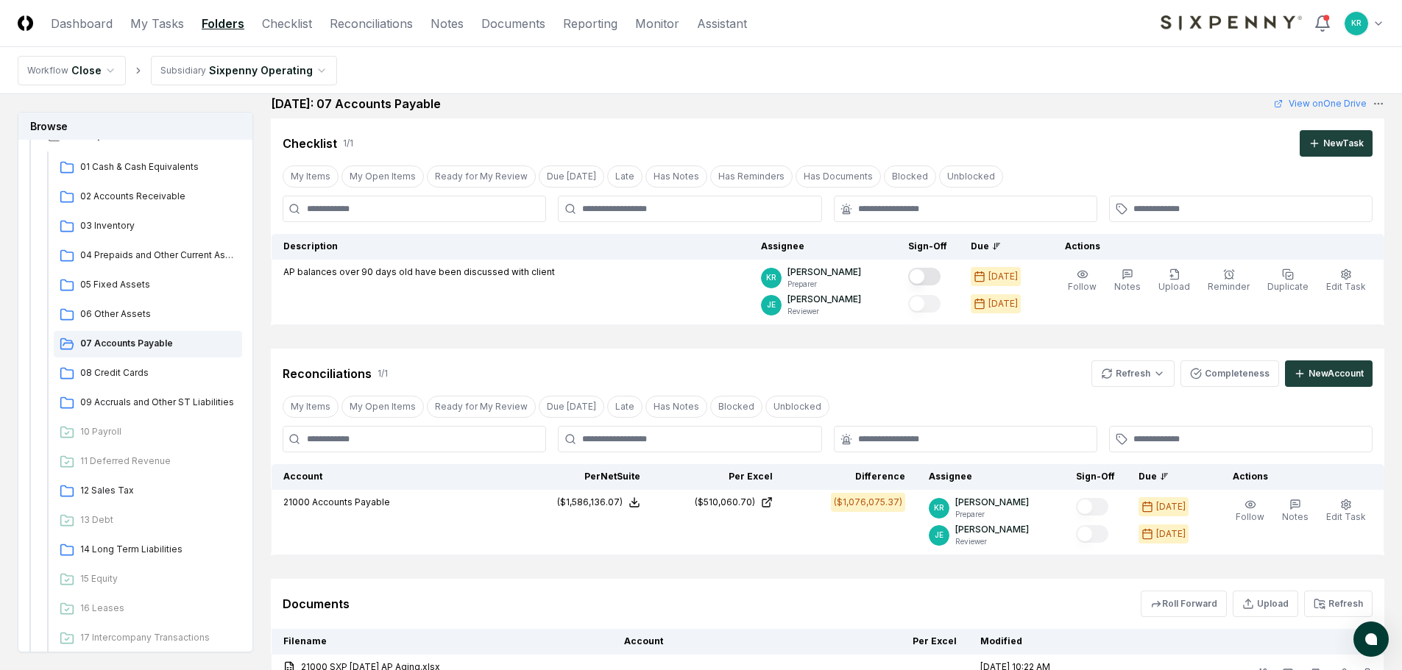
scroll to position [0, 0]
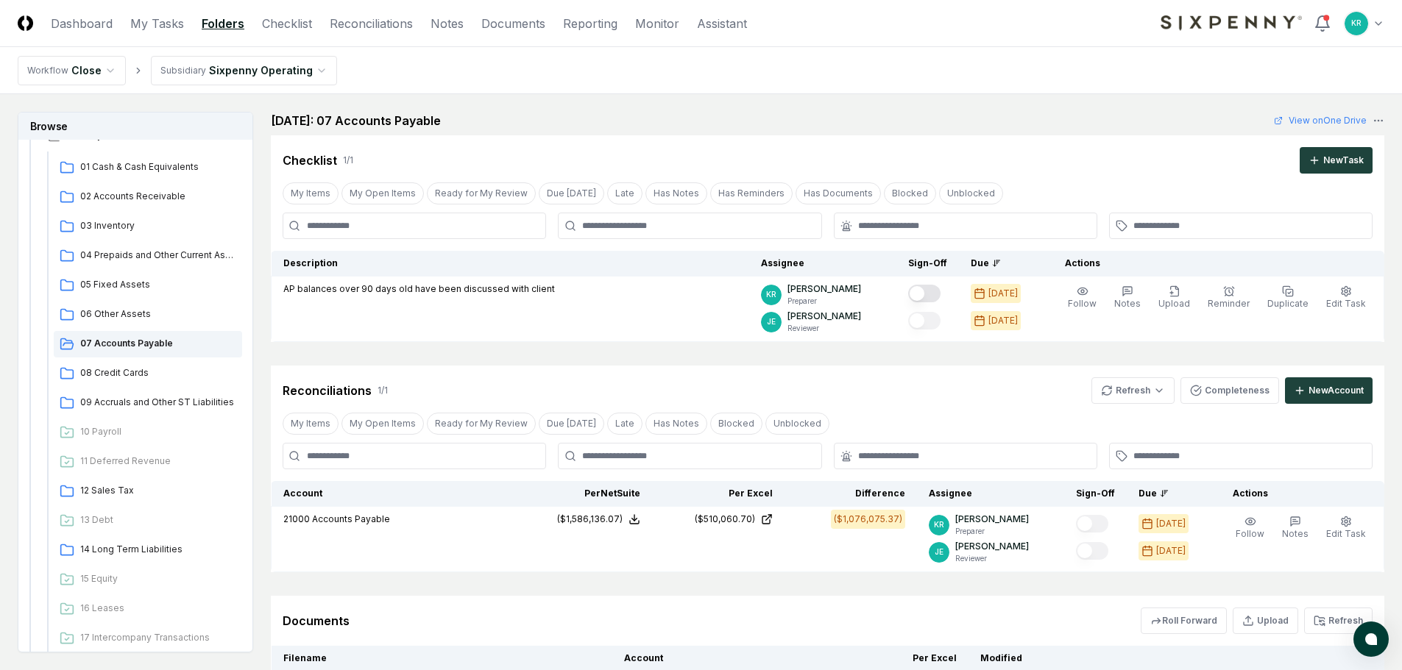
click at [1341, 631] on button "Refresh" at bounding box center [1338, 621] width 68 height 26
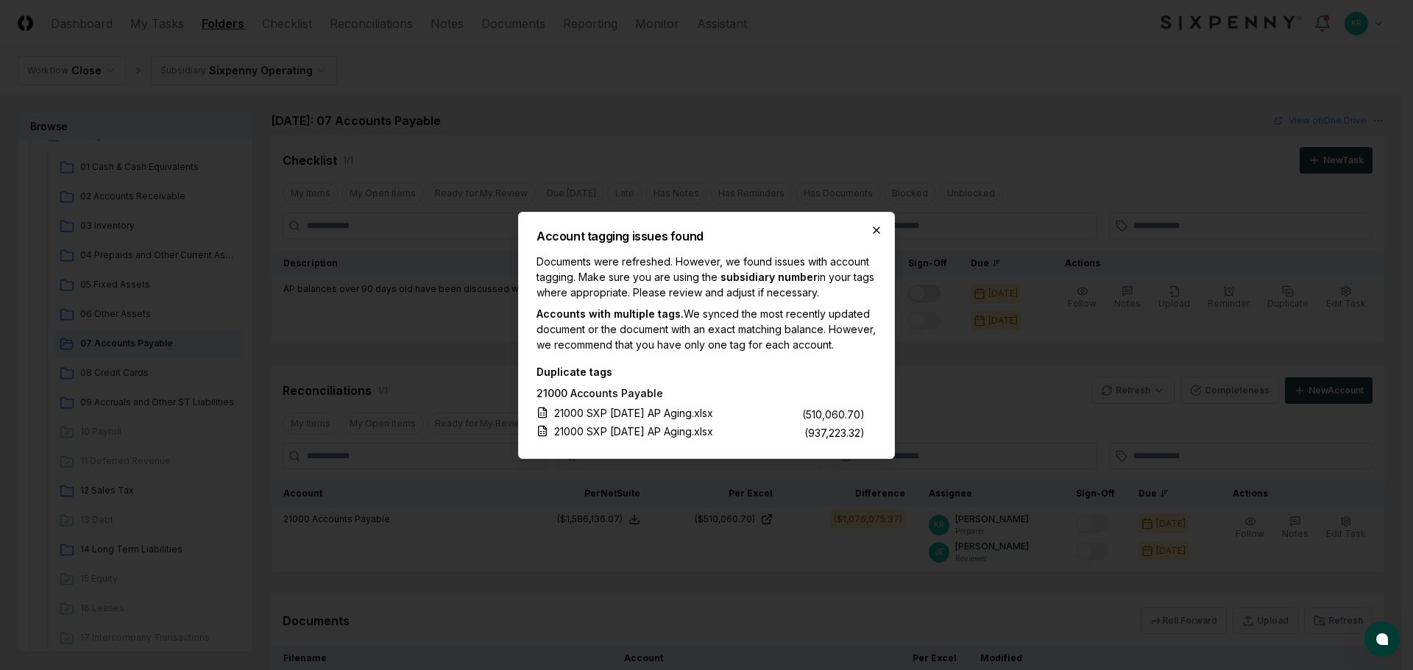
click at [878, 224] on icon "button" at bounding box center [876, 230] width 12 height 12
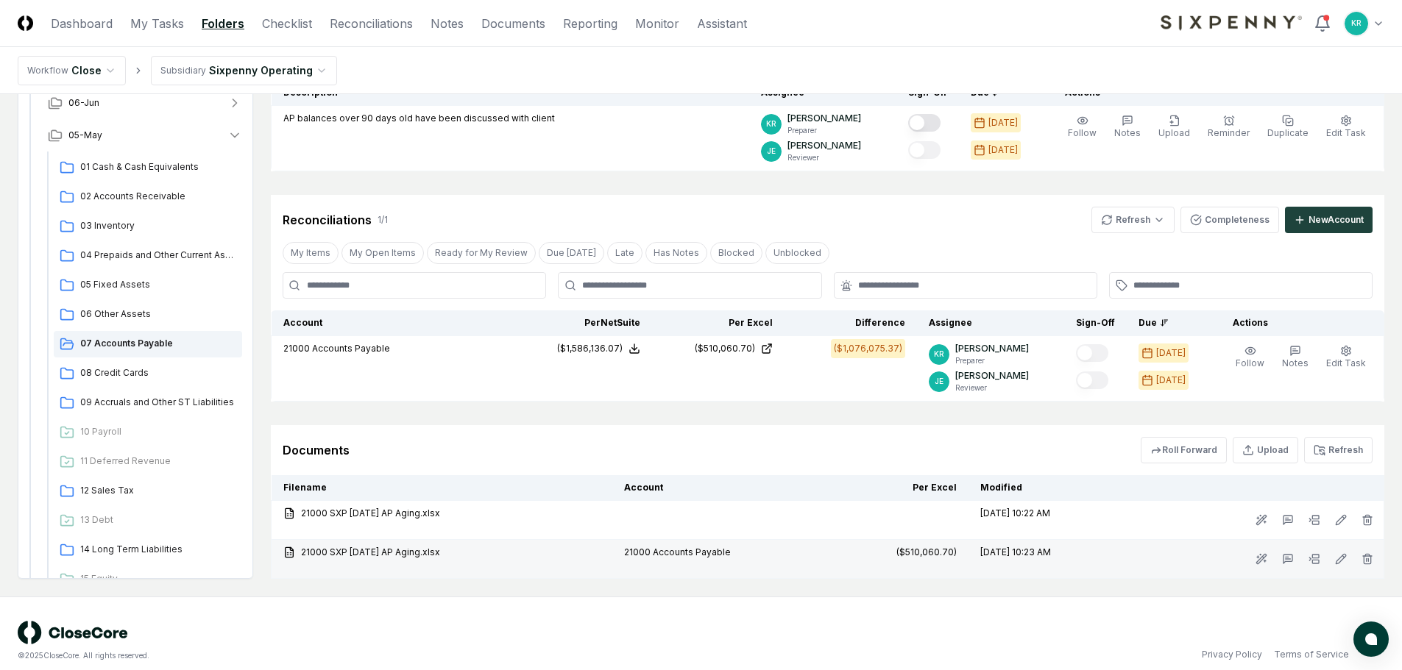
scroll to position [185, 0]
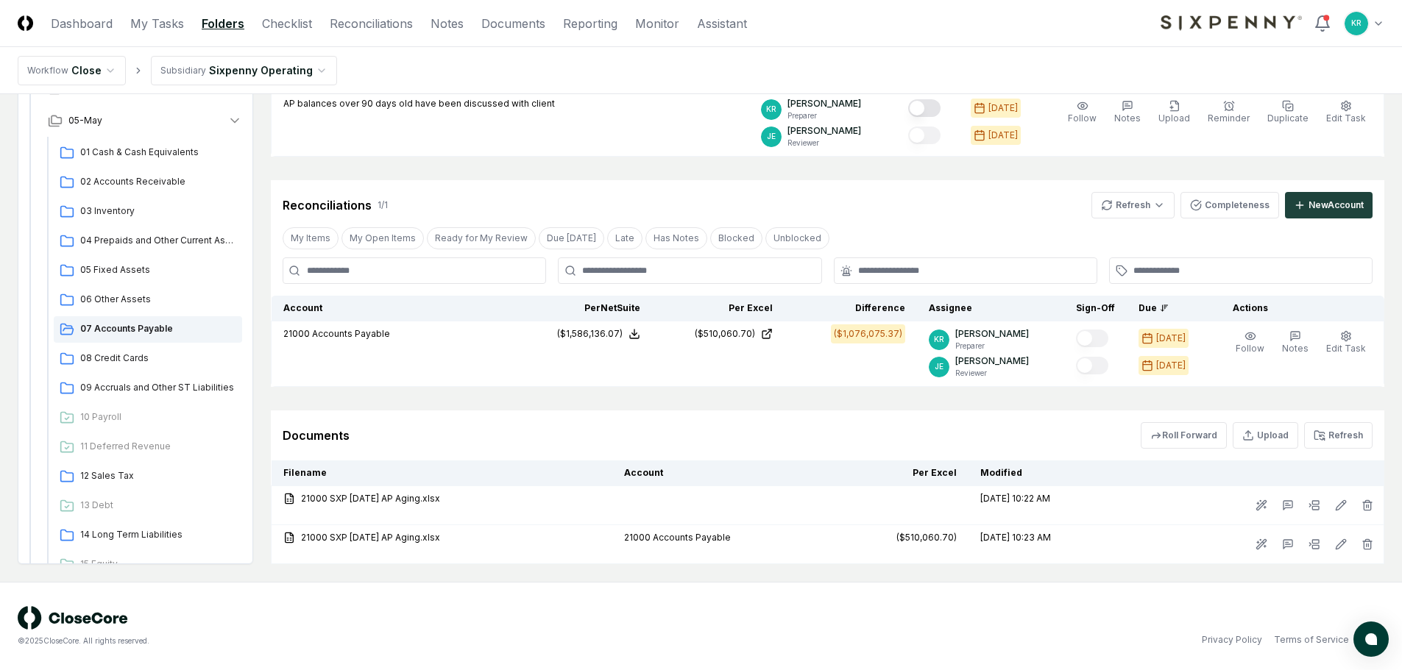
click at [1337, 436] on button "Refresh" at bounding box center [1338, 435] width 68 height 26
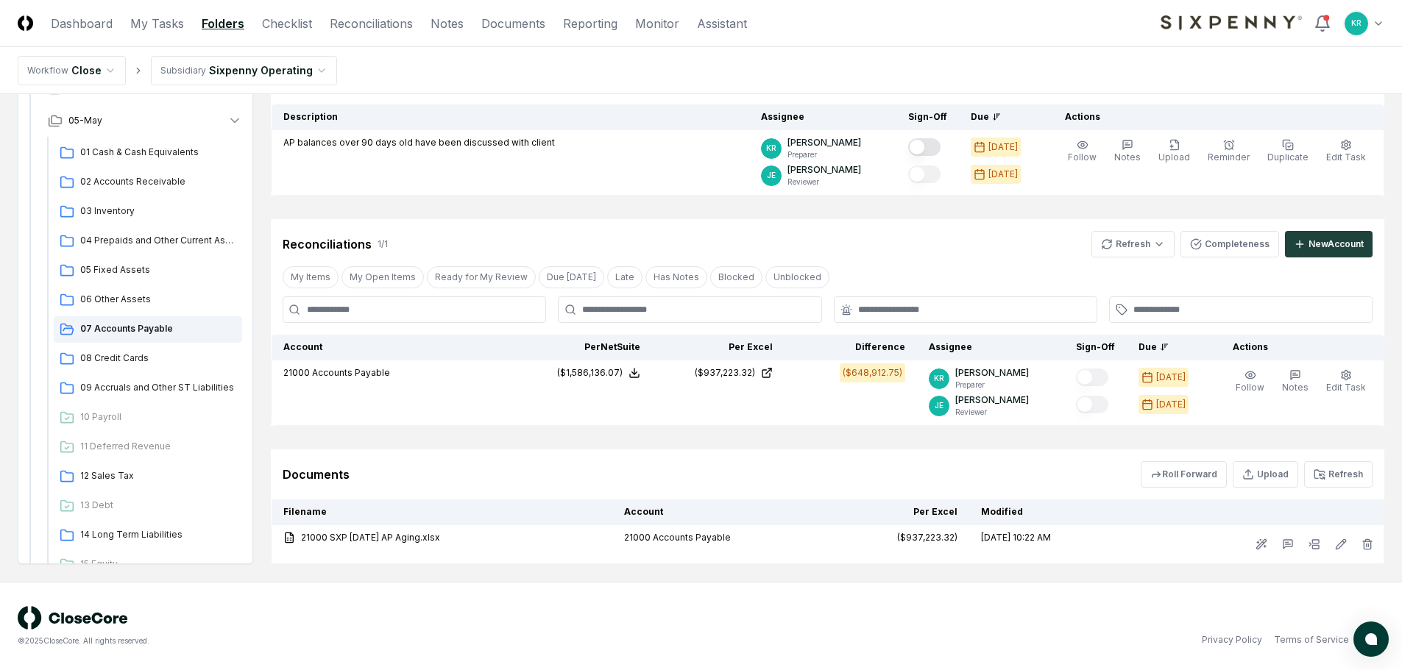
click at [459, 480] on div "Documents Roll Forward Upload Refresh" at bounding box center [828, 474] width 1090 height 26
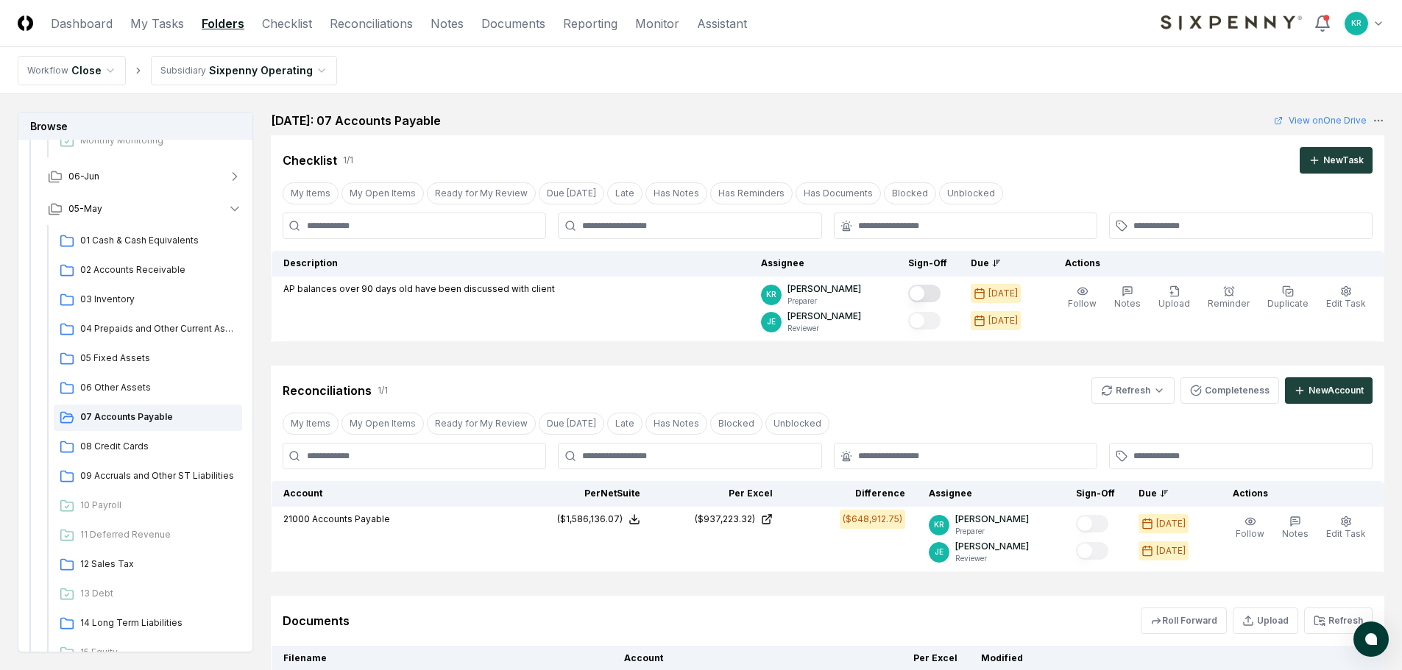
scroll to position [584, 0]
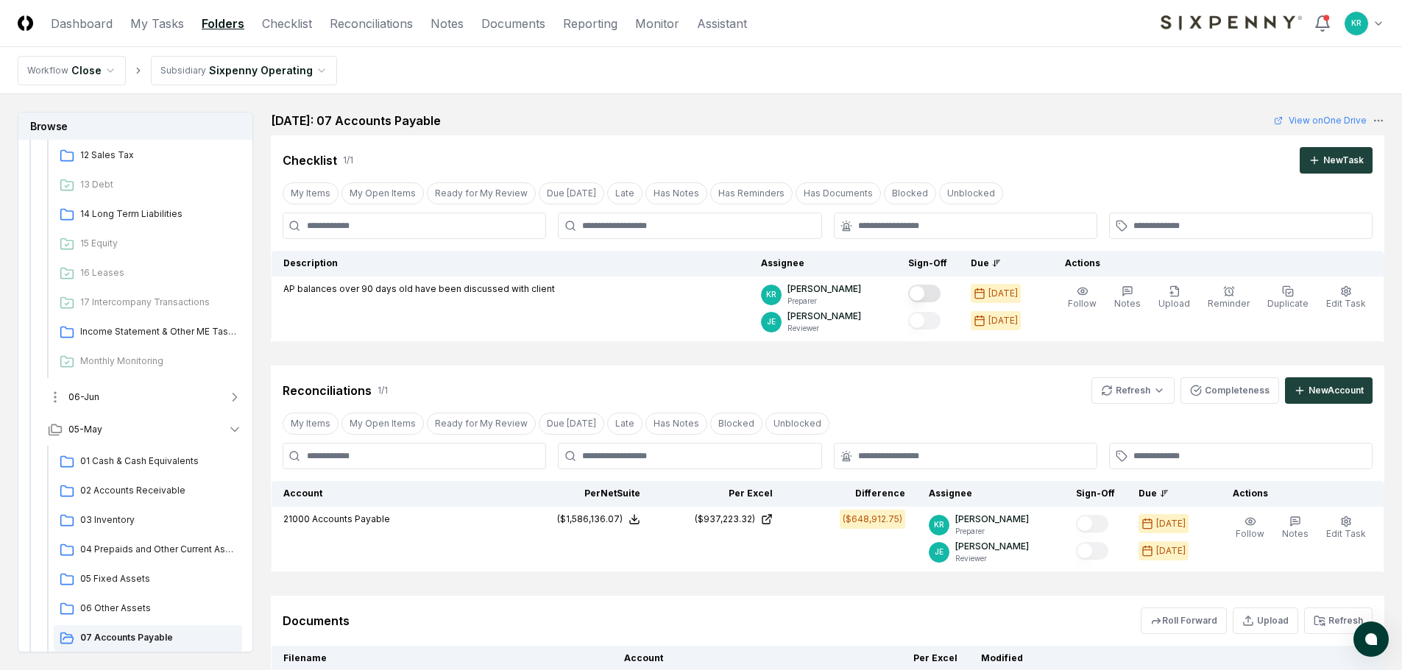
click at [100, 398] on button "06-Jun" at bounding box center [145, 397] width 218 height 32
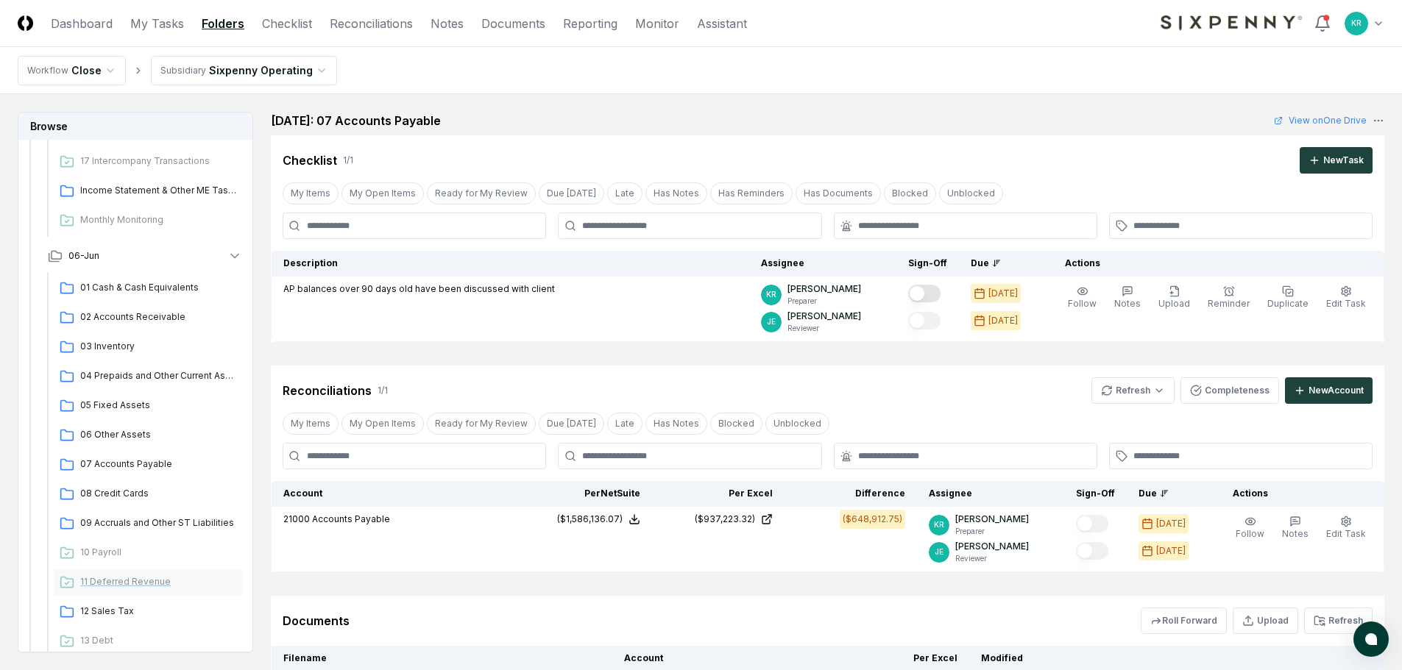
scroll to position [731, 0]
click at [129, 455] on span "07 Accounts Payable" at bounding box center [158, 458] width 156 height 13
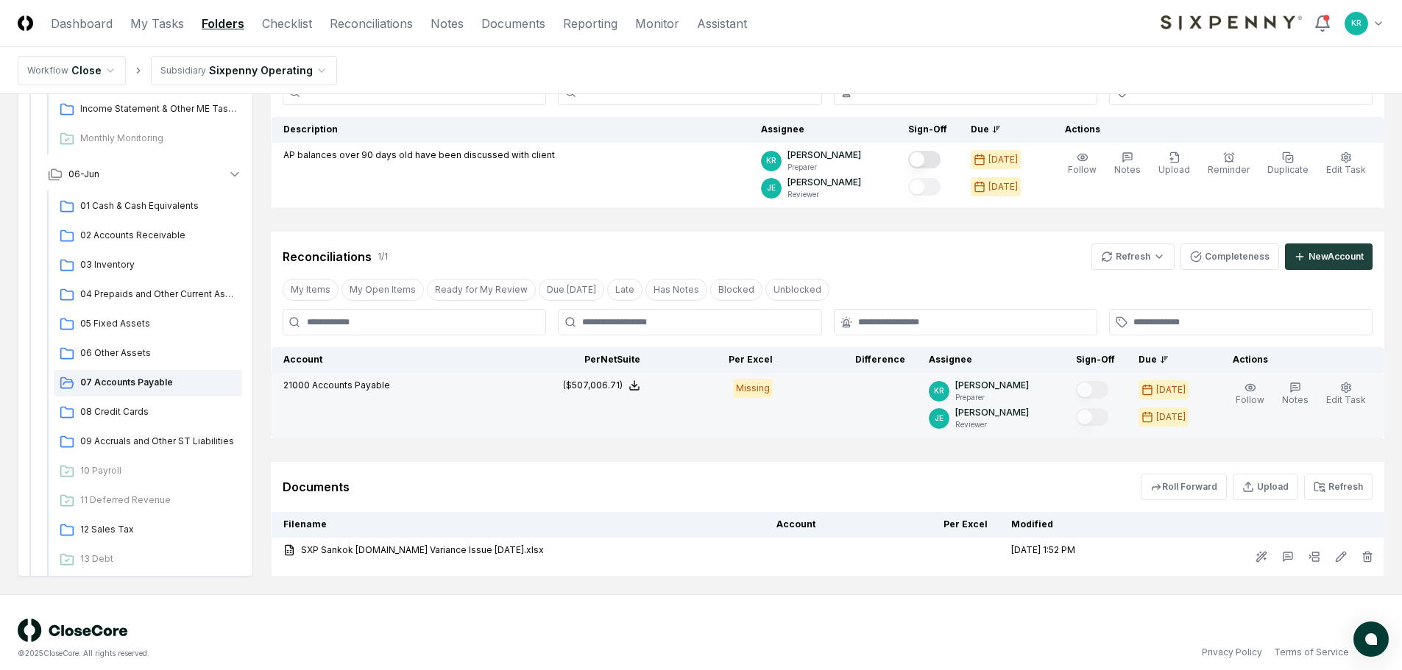
scroll to position [146, 0]
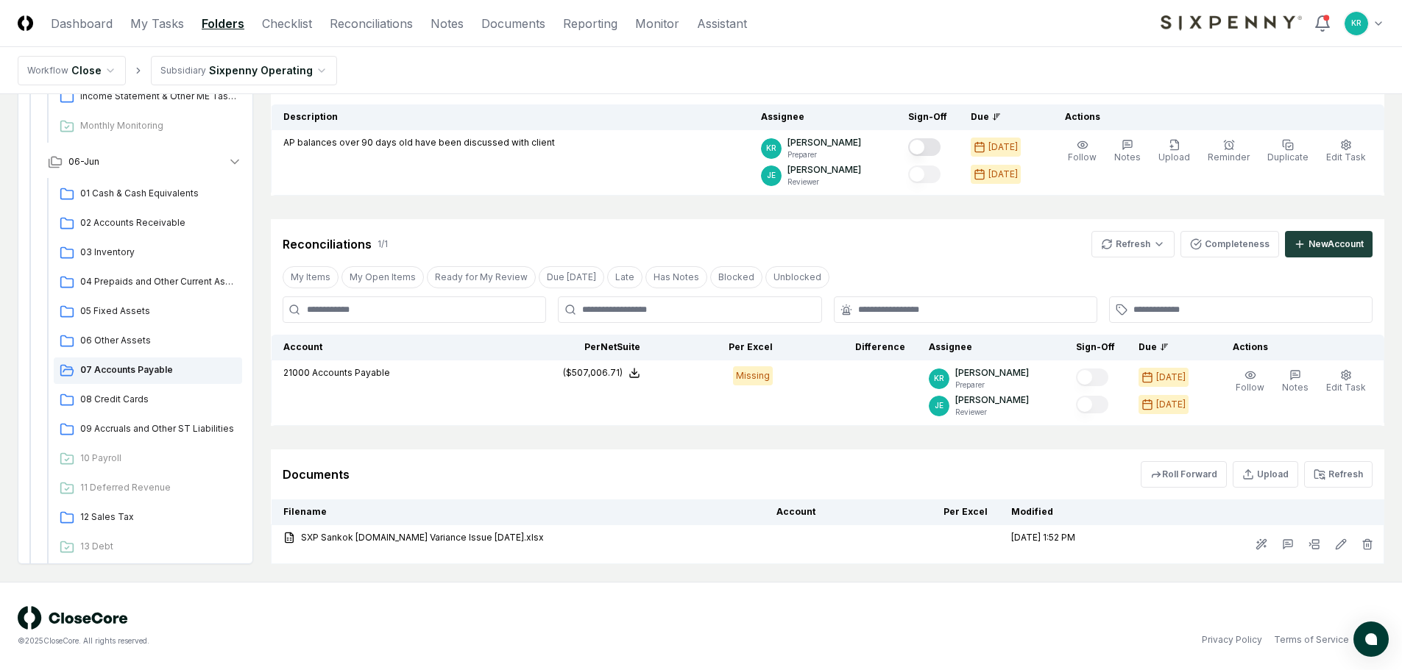
click at [1357, 467] on button "Refresh" at bounding box center [1338, 474] width 68 height 26
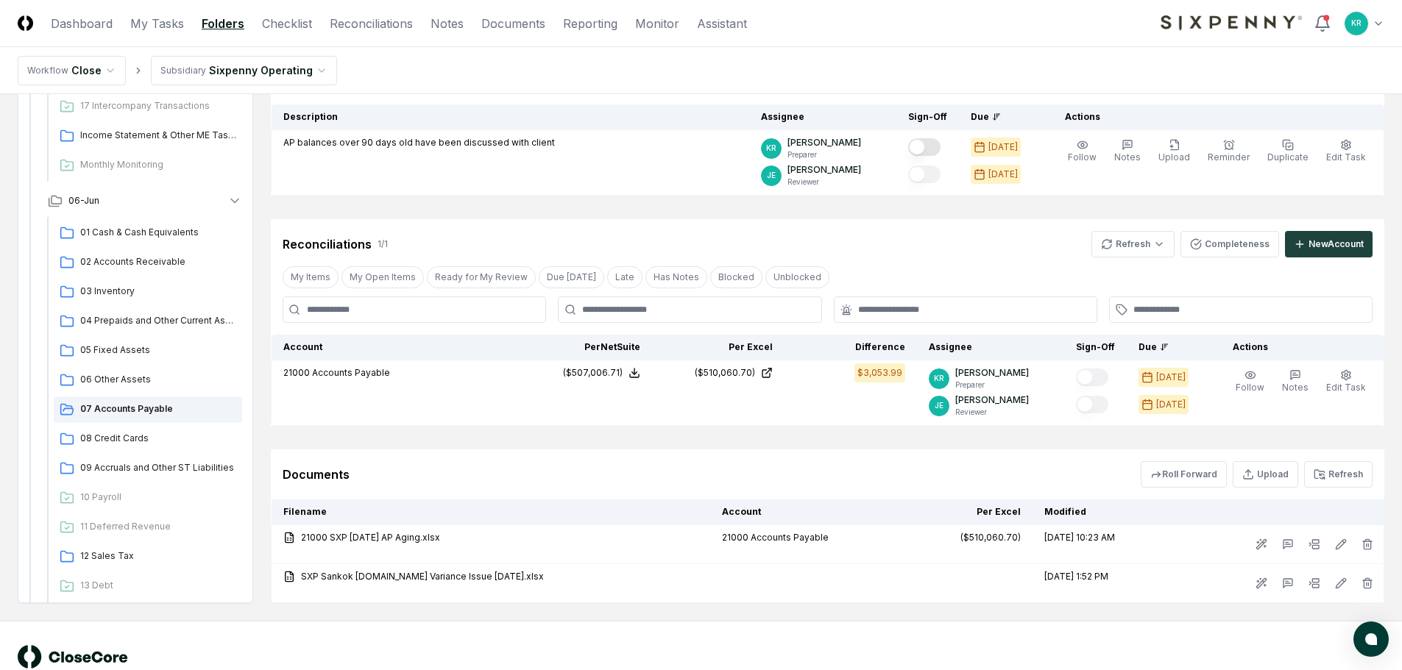
click at [501, 626] on div "© 2025 CloseCore. All rights reserved. Privacy Policy Terms of Service" at bounding box center [701, 665] width 1402 height 88
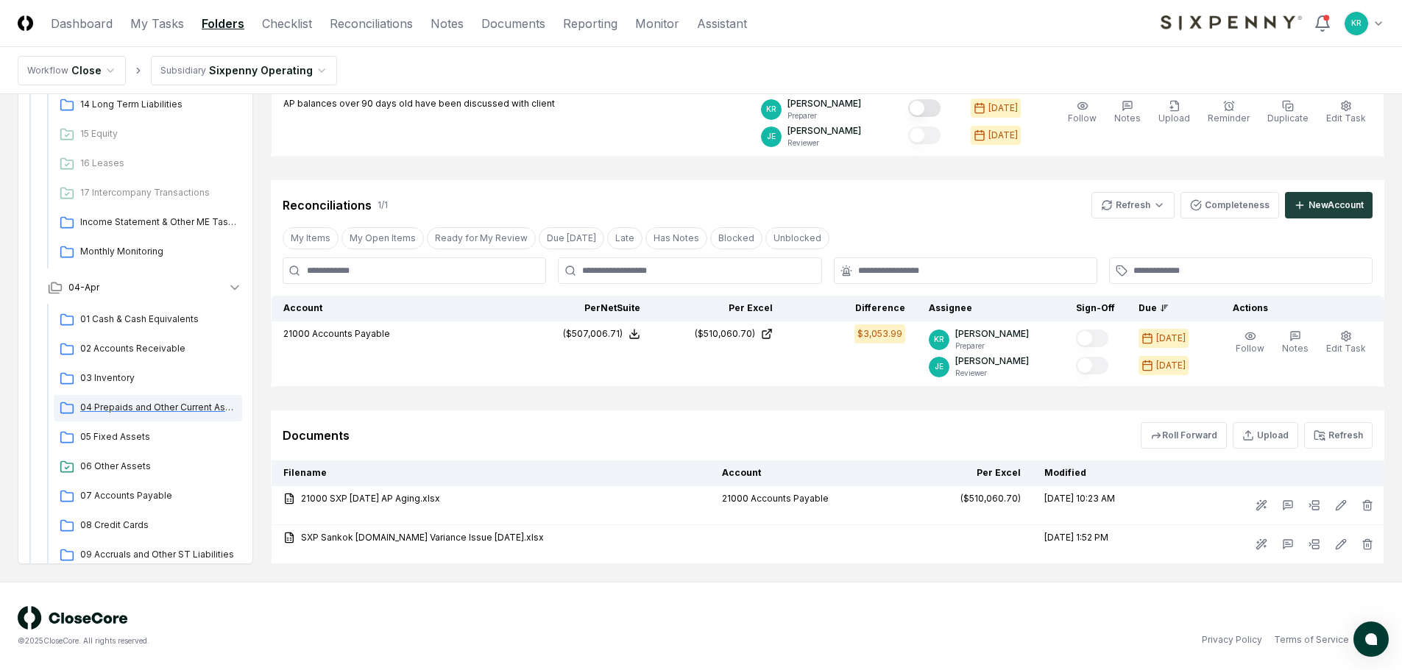
scroll to position [1908, 0]
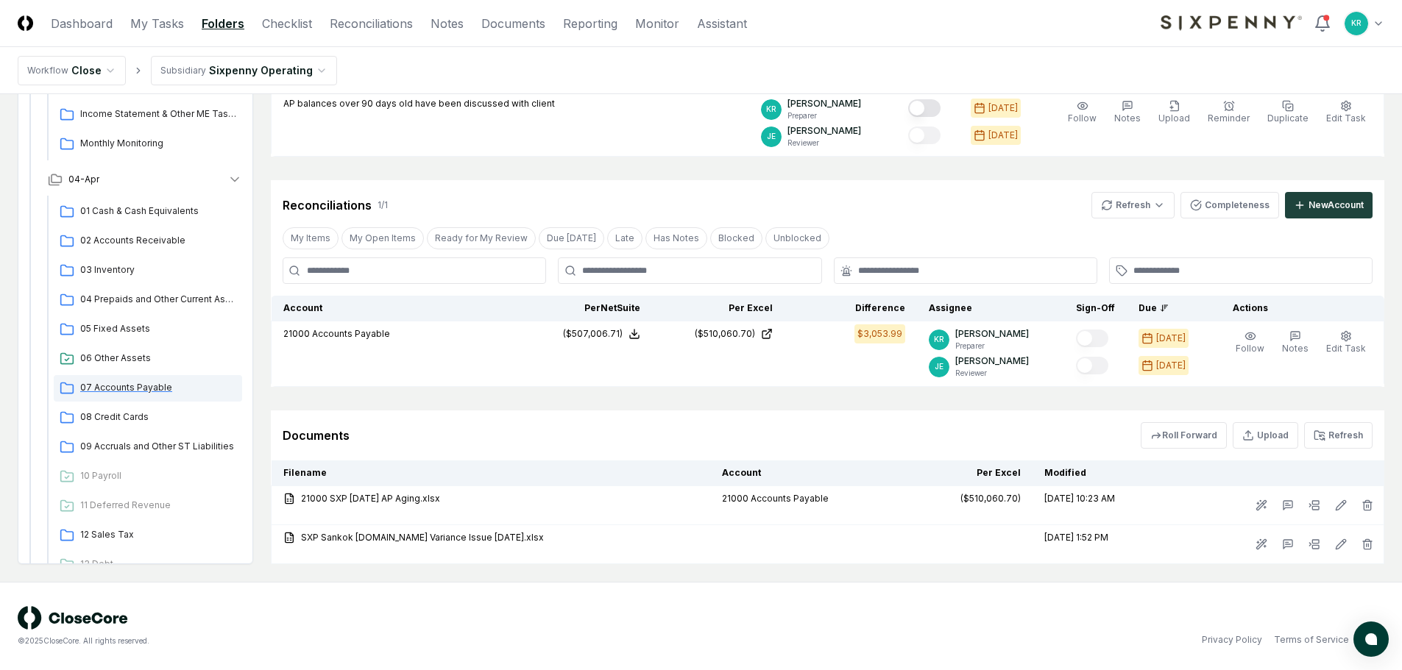
drag, startPoint x: 143, startPoint y: 389, endPoint x: 163, endPoint y: 396, distance: 20.5
click at [143, 389] on span "07 Accounts Payable" at bounding box center [158, 387] width 156 height 13
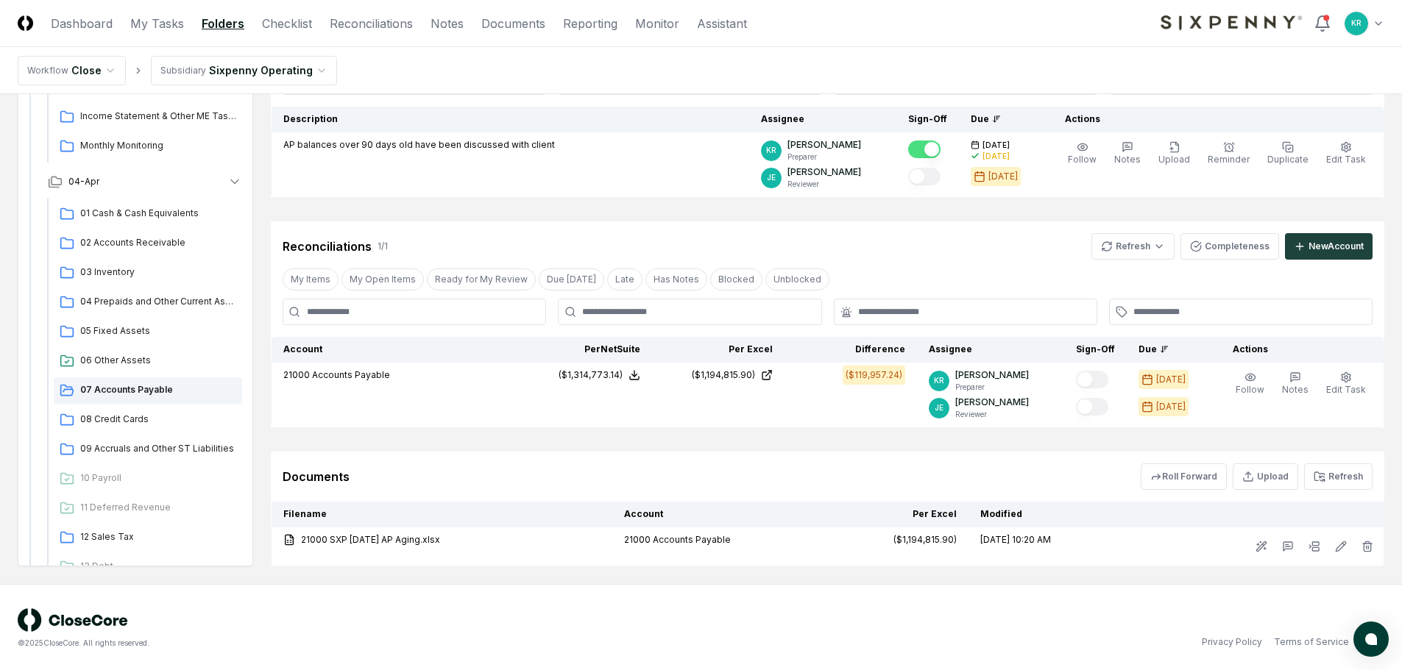
scroll to position [146, 0]
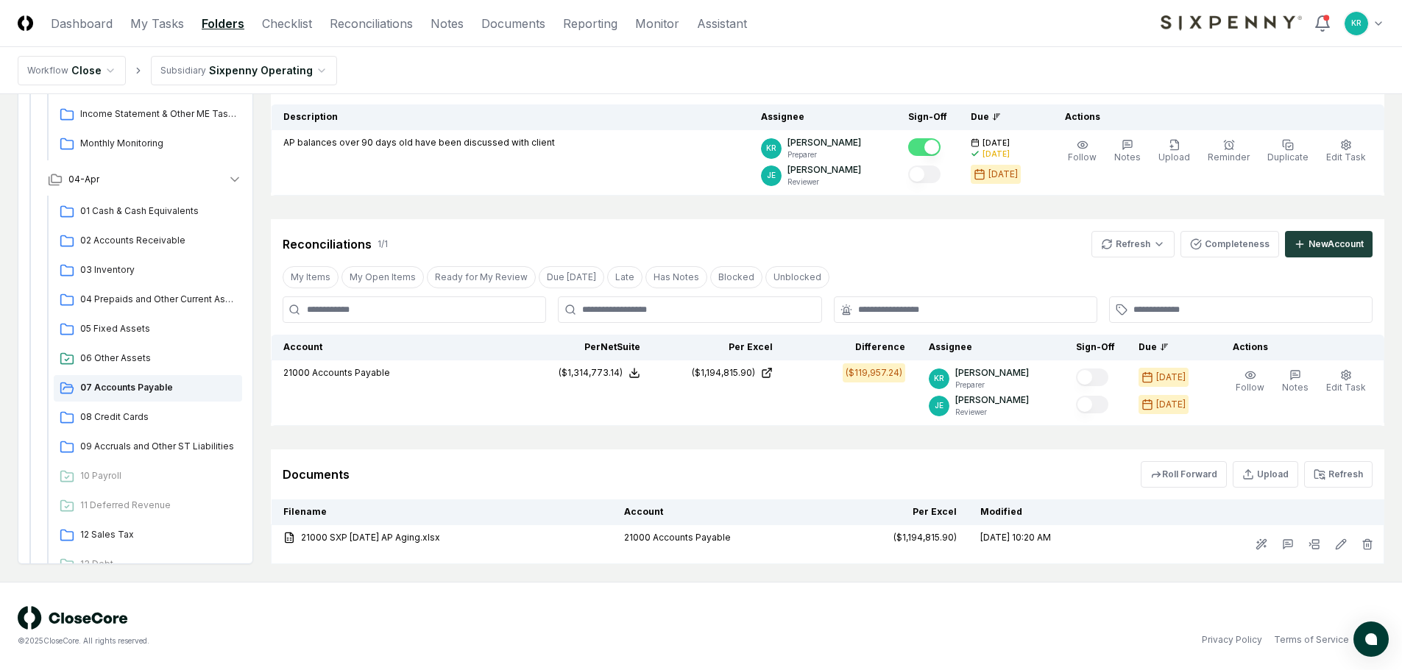
click at [751, 615] on div "© 2025 CloseCore. All rights reserved. Privacy Policy Terms of Service" at bounding box center [701, 626] width 1366 height 40
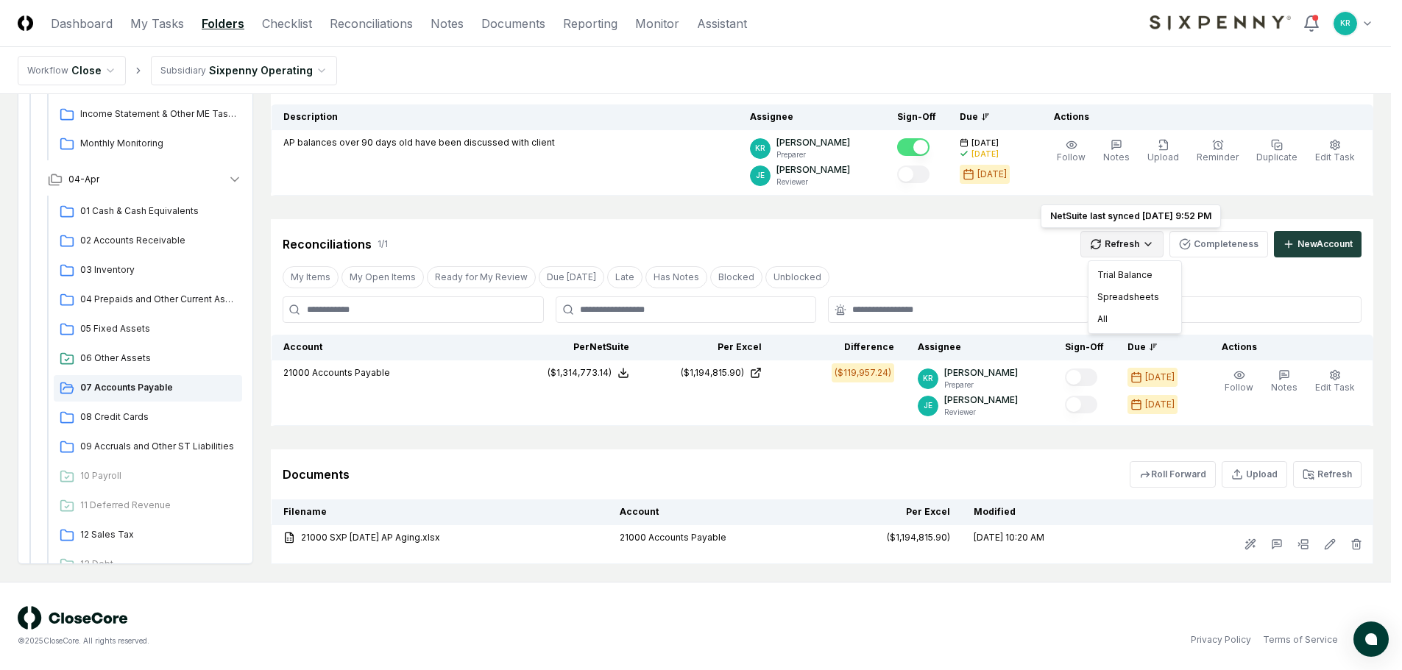
click at [1135, 244] on html "CloseCore Dashboard My Tasks Folders Checklist Reconciliations Notes Documents …" at bounding box center [701, 262] width 1402 height 817
click at [1123, 274] on div "Trial Balance" at bounding box center [1134, 275] width 87 height 22
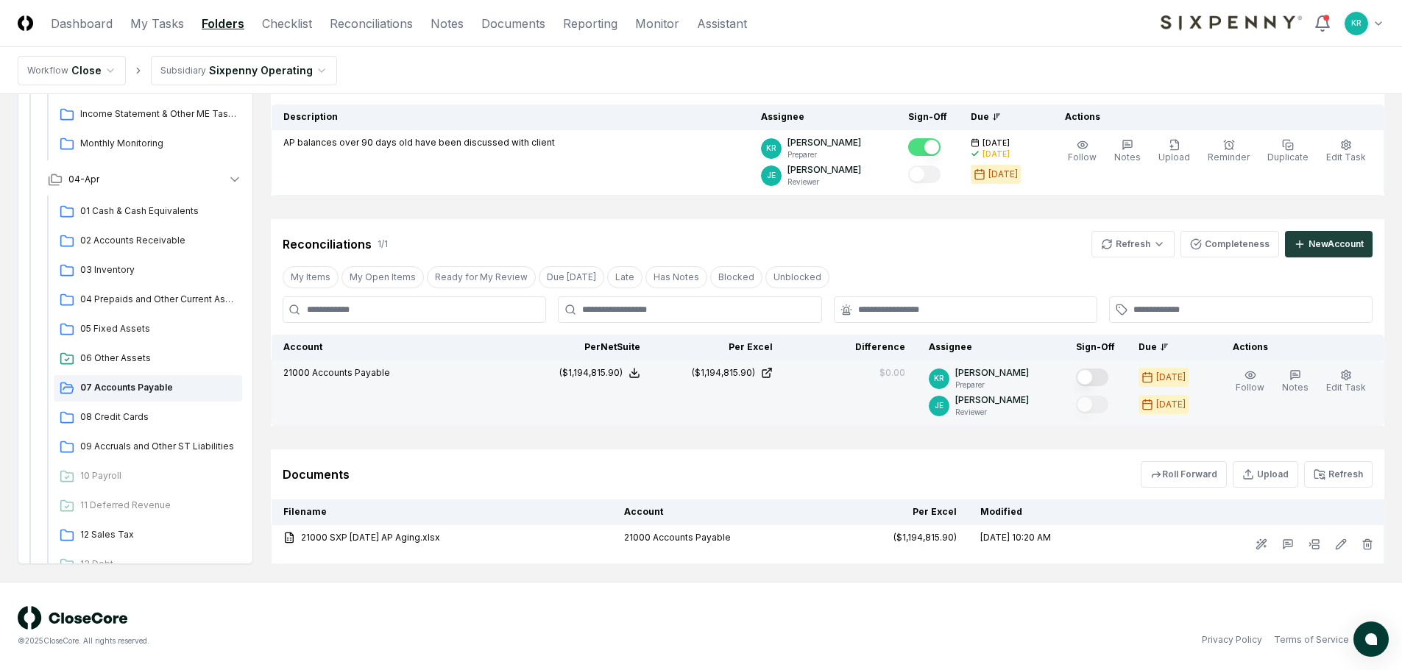
click at [1105, 375] on button "Mark complete" at bounding box center [1092, 378] width 32 height 18
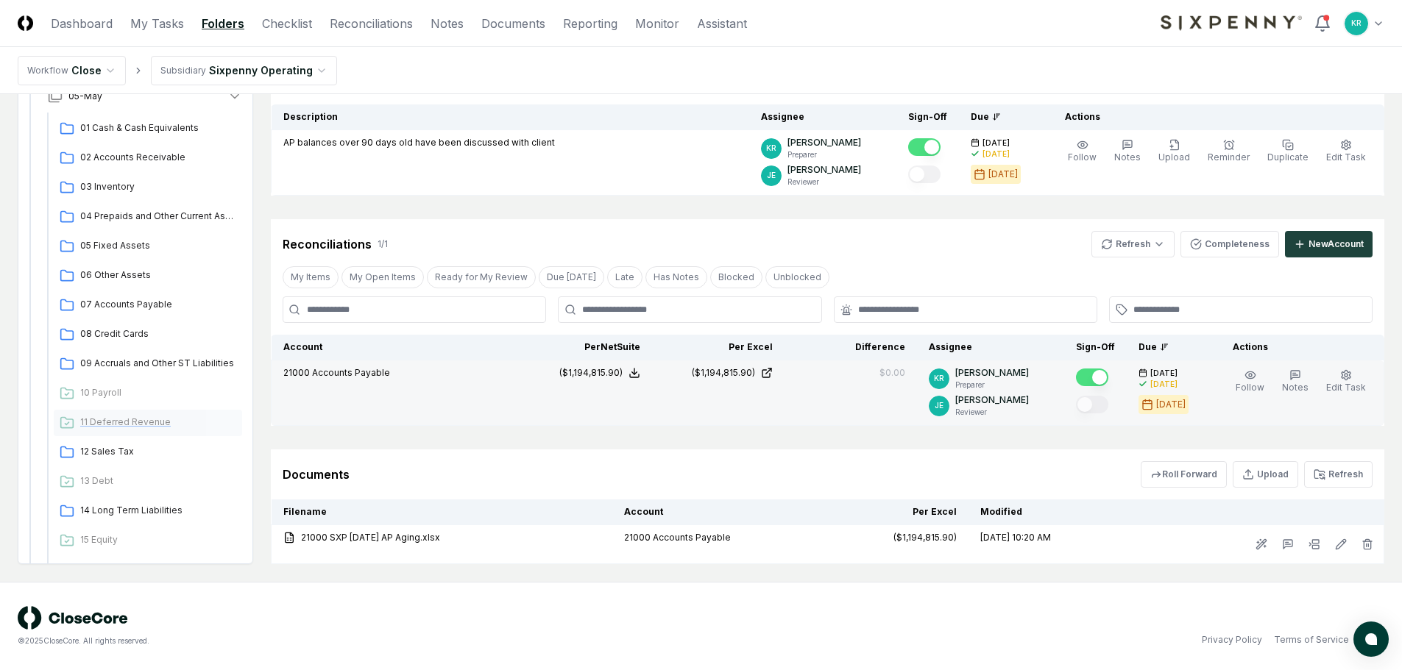
scroll to position [1393, 0]
click at [143, 299] on span "07 Accounts Payable" at bounding box center [158, 305] width 156 height 13
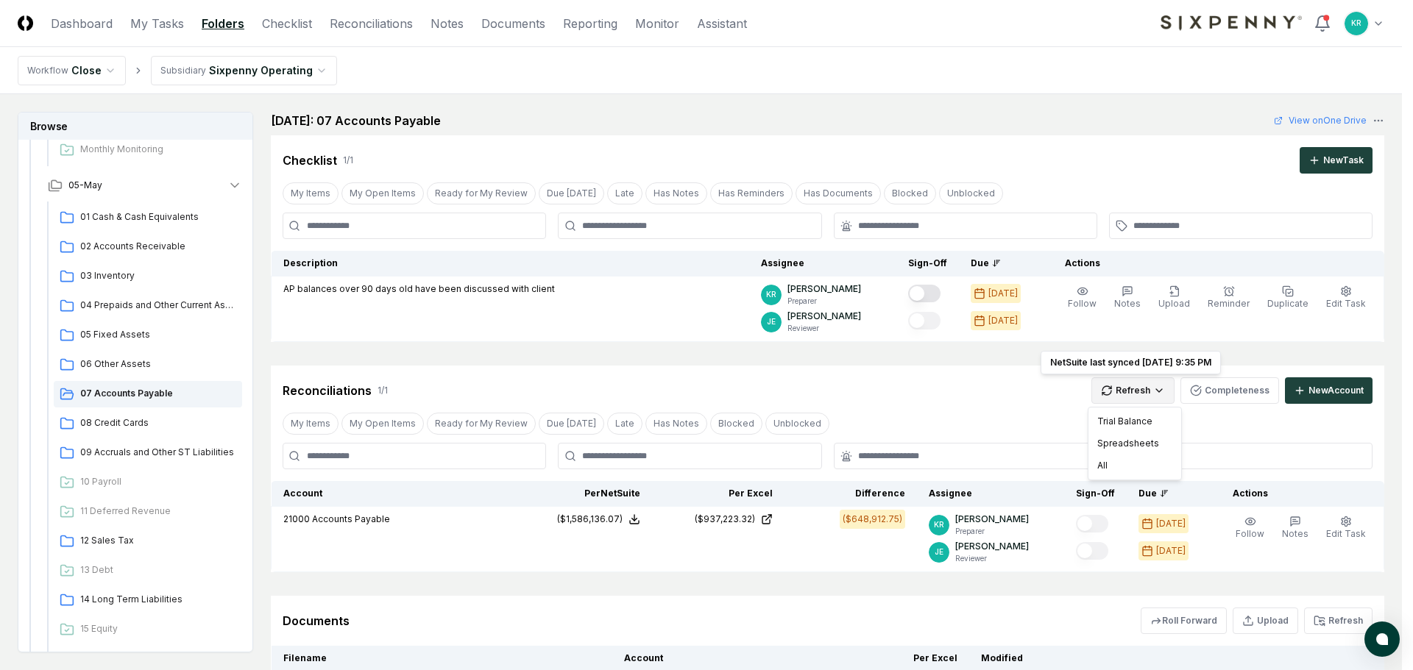
click at [1152, 388] on html "CloseCore Dashboard My Tasks Folders Checklist Reconciliations Notes Documents …" at bounding box center [706, 408] width 1413 height 817
click at [1126, 415] on div "Trial Balance" at bounding box center [1134, 422] width 87 height 22
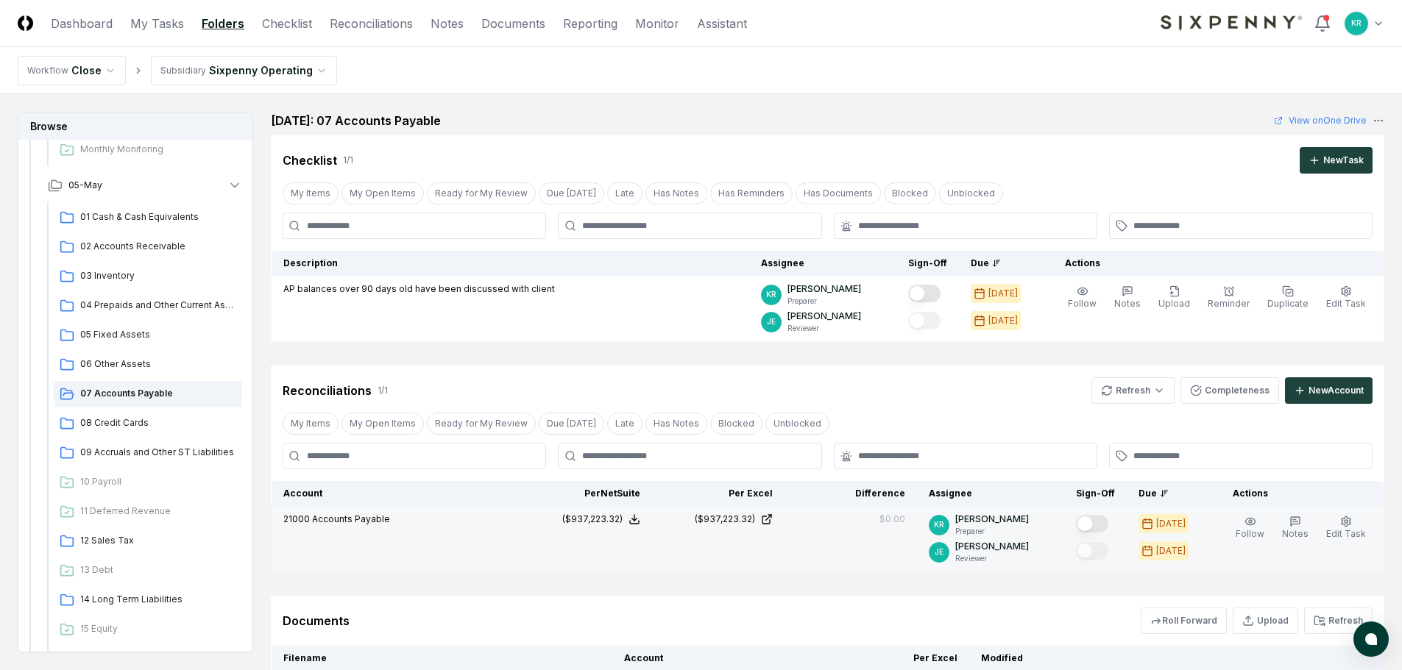
click at [1108, 525] on button "Mark complete" at bounding box center [1092, 524] width 32 height 18
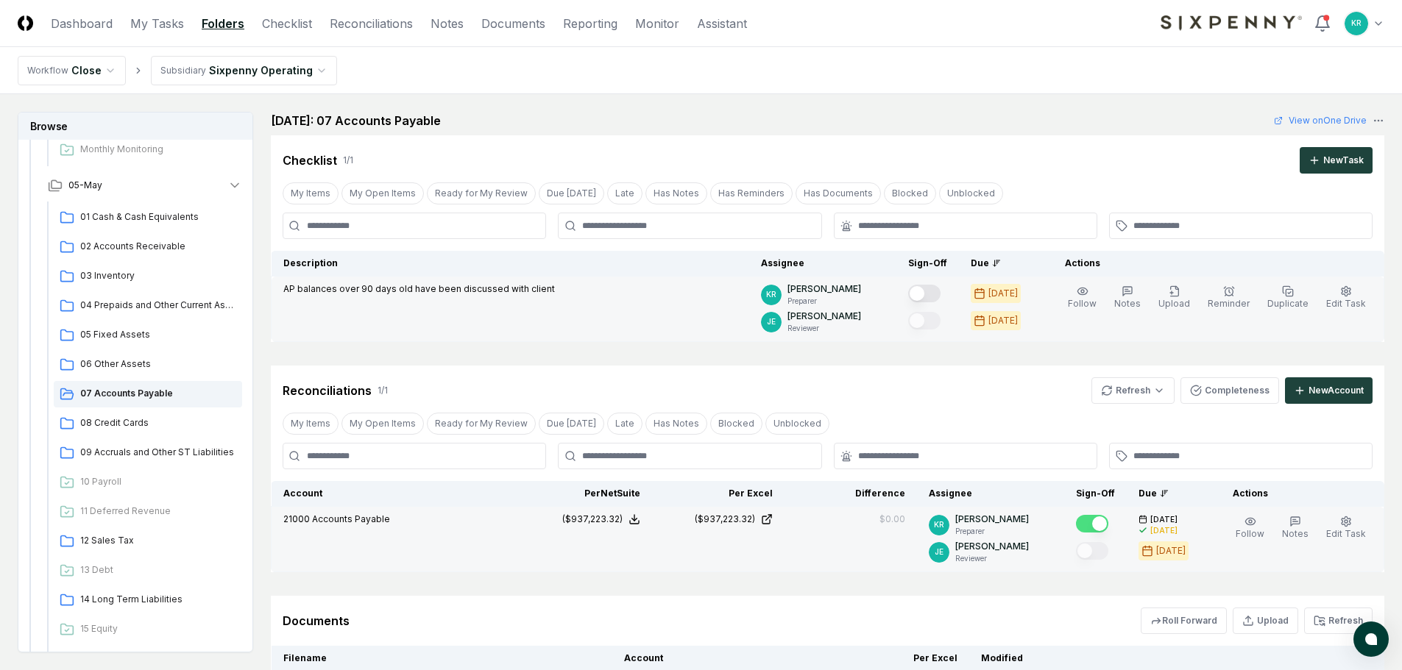
click at [940, 297] on button "Mark complete" at bounding box center [924, 294] width 32 height 18
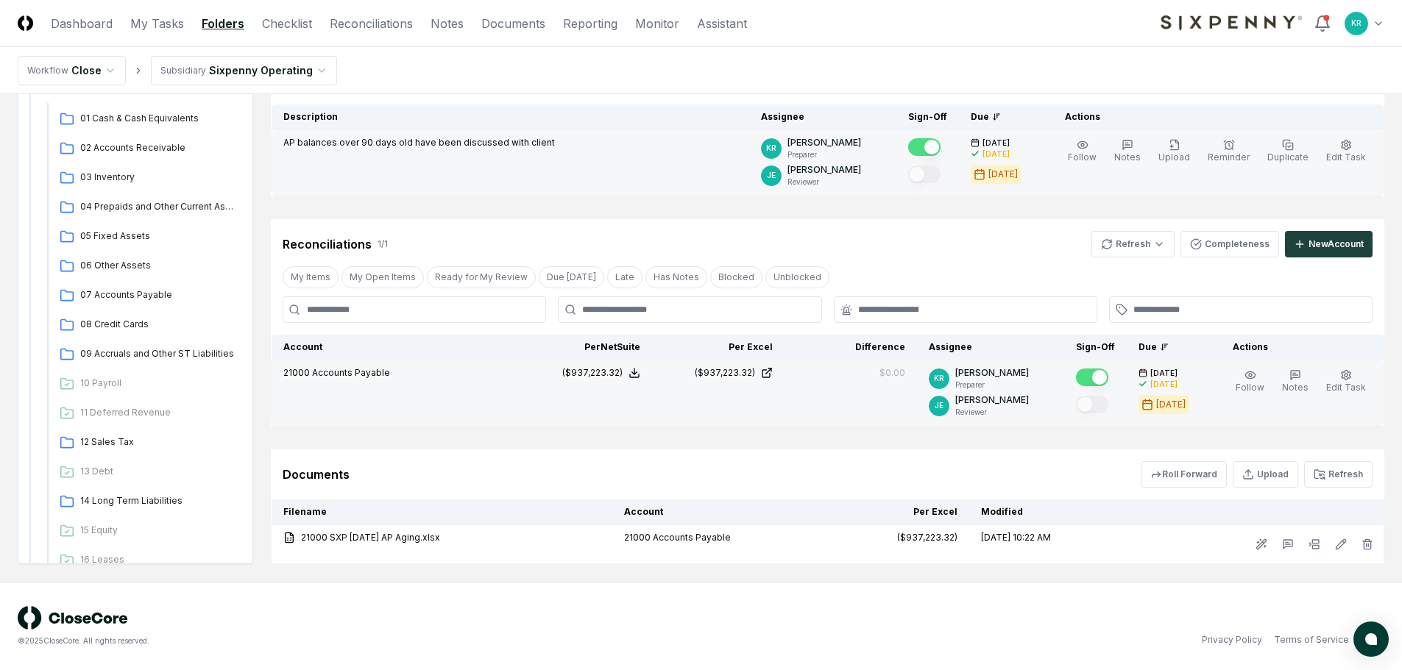
scroll to position [804, 0]
click at [138, 302] on span "07 Accounts Payable" at bounding box center [158, 296] width 156 height 13
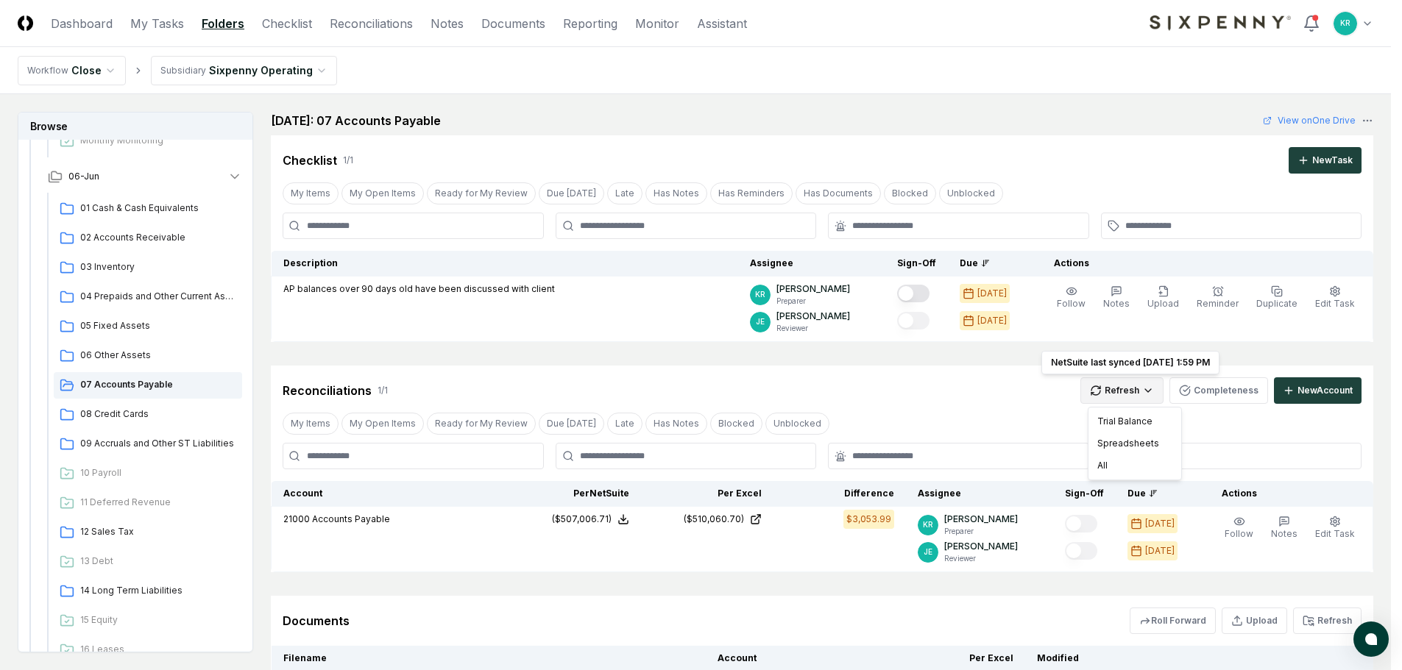
click at [1142, 397] on html "CloseCore Dashboard My Tasks Folders Checklist Reconciliations Notes Documents …" at bounding box center [701, 428] width 1402 height 856
click at [1127, 418] on div "Trial Balance" at bounding box center [1134, 422] width 87 height 22
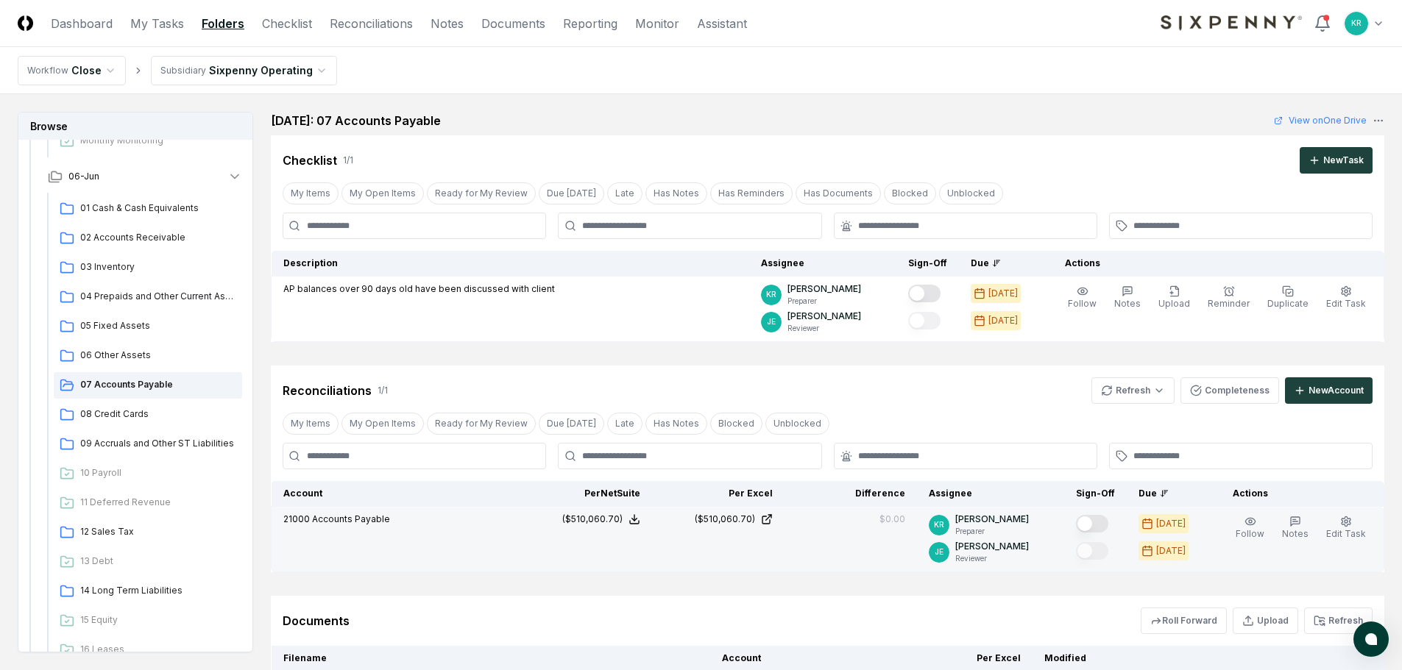
click at [1106, 526] on button "Mark complete" at bounding box center [1092, 524] width 32 height 18
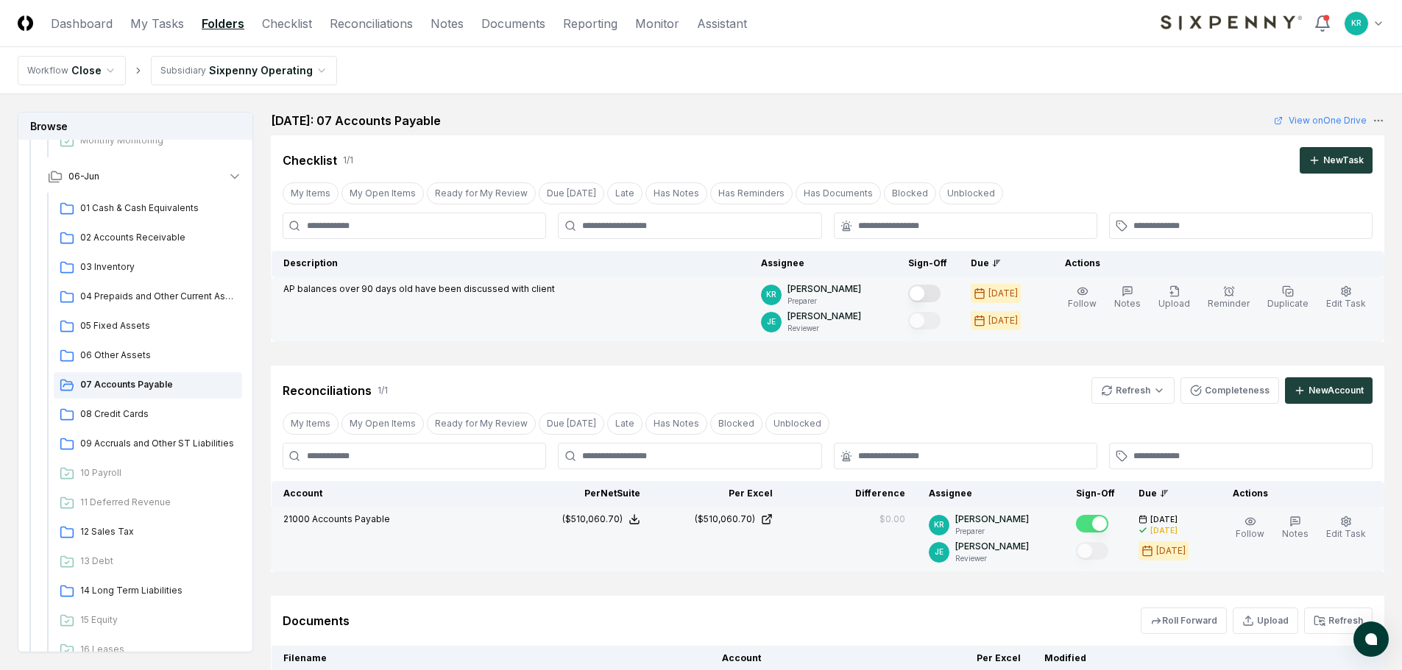
click at [940, 291] on button "Mark complete" at bounding box center [924, 294] width 32 height 18
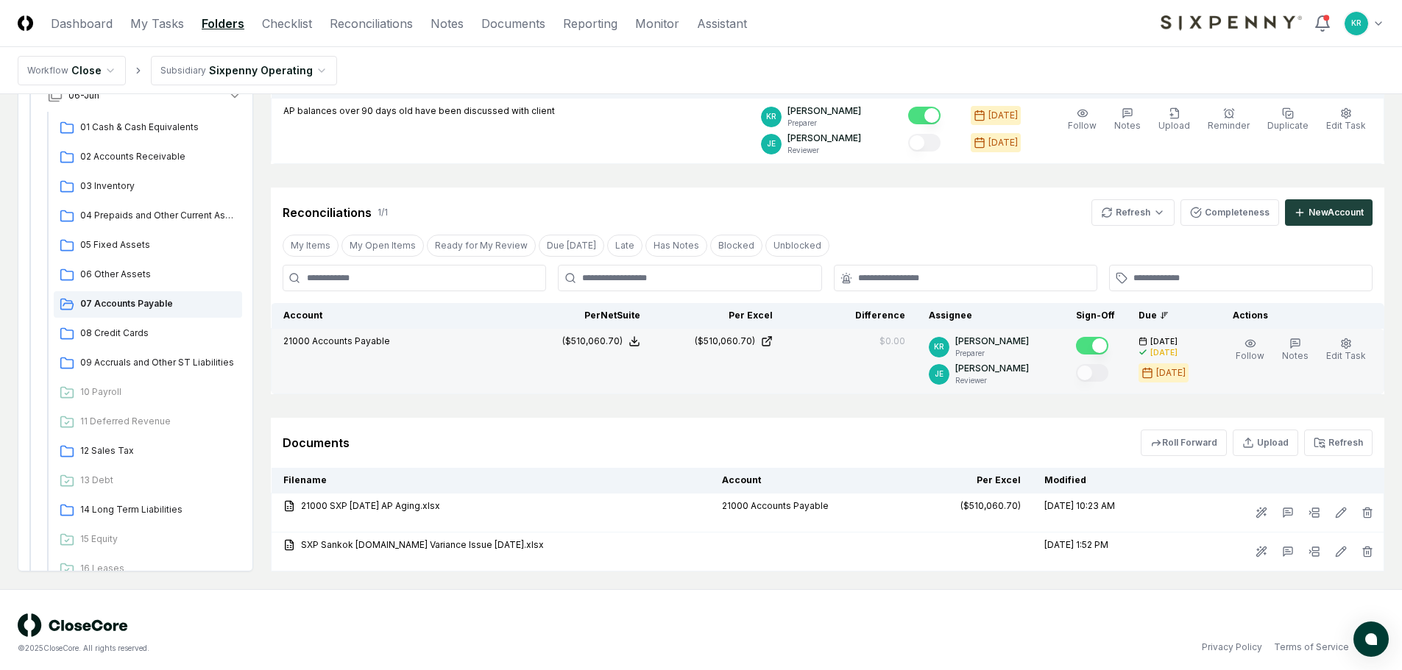
scroll to position [185, 0]
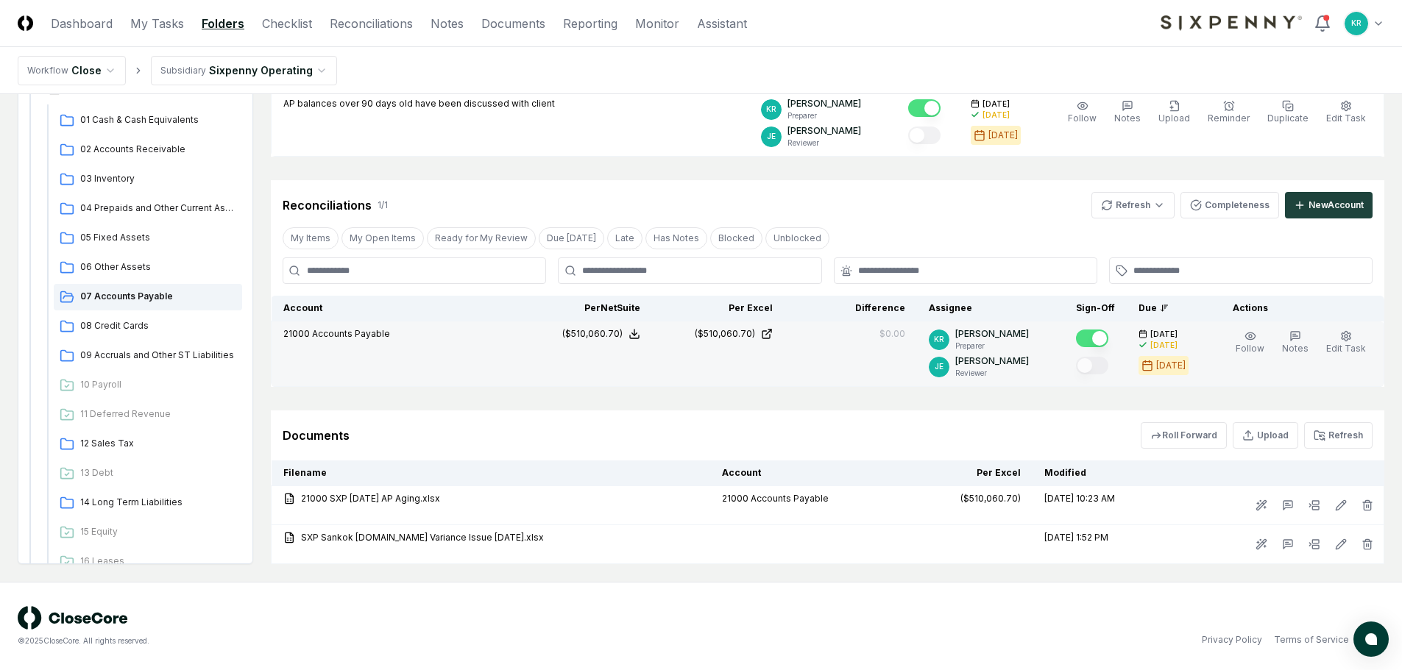
click at [454, 589] on div "© 2025 CloseCore. All rights reserved. Privacy Policy Terms of Service" at bounding box center [701, 626] width 1402 height 88
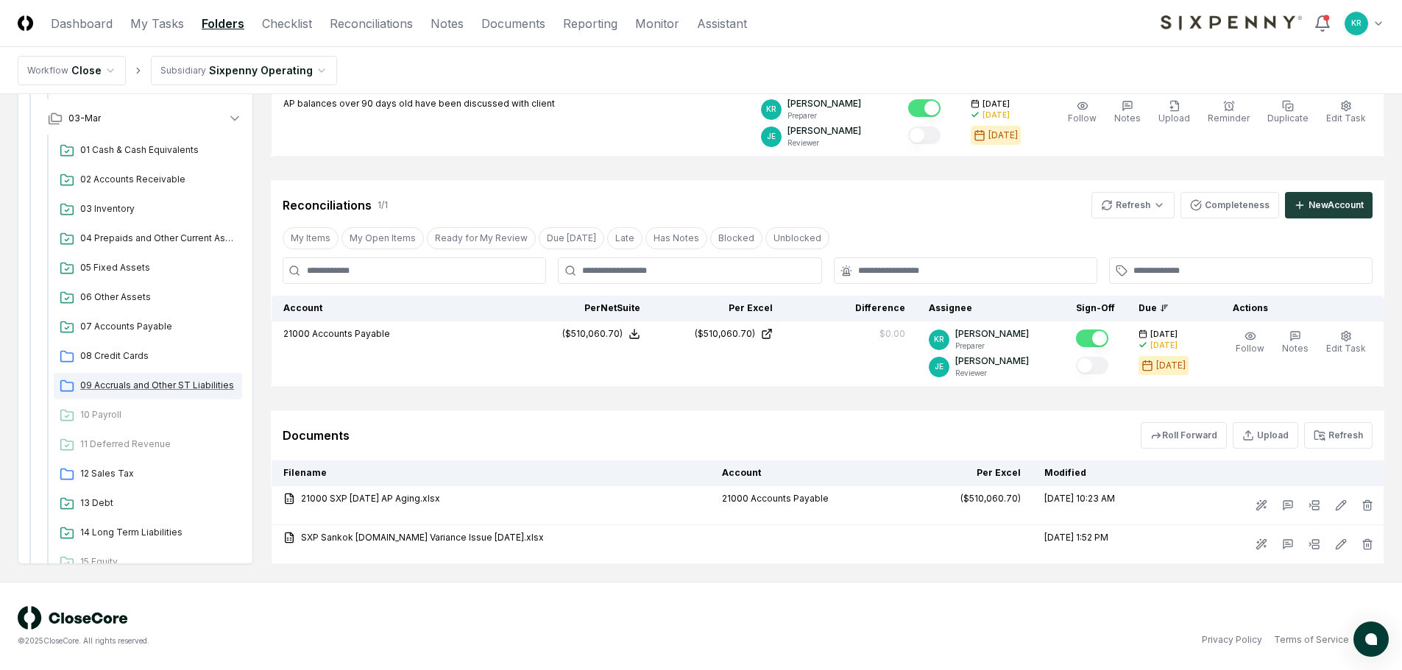
scroll to position [2575, 0]
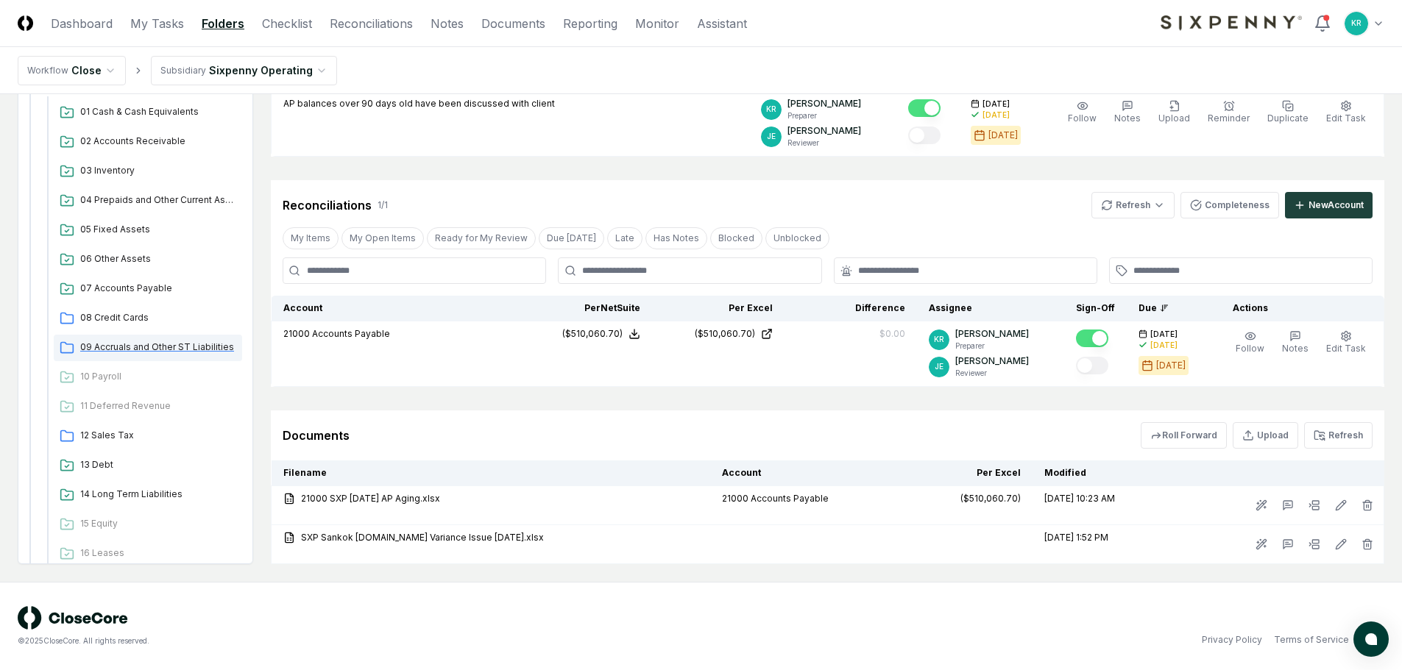
click at [157, 345] on span "09 Accruals and Other ST Liabilities" at bounding box center [158, 347] width 156 height 13
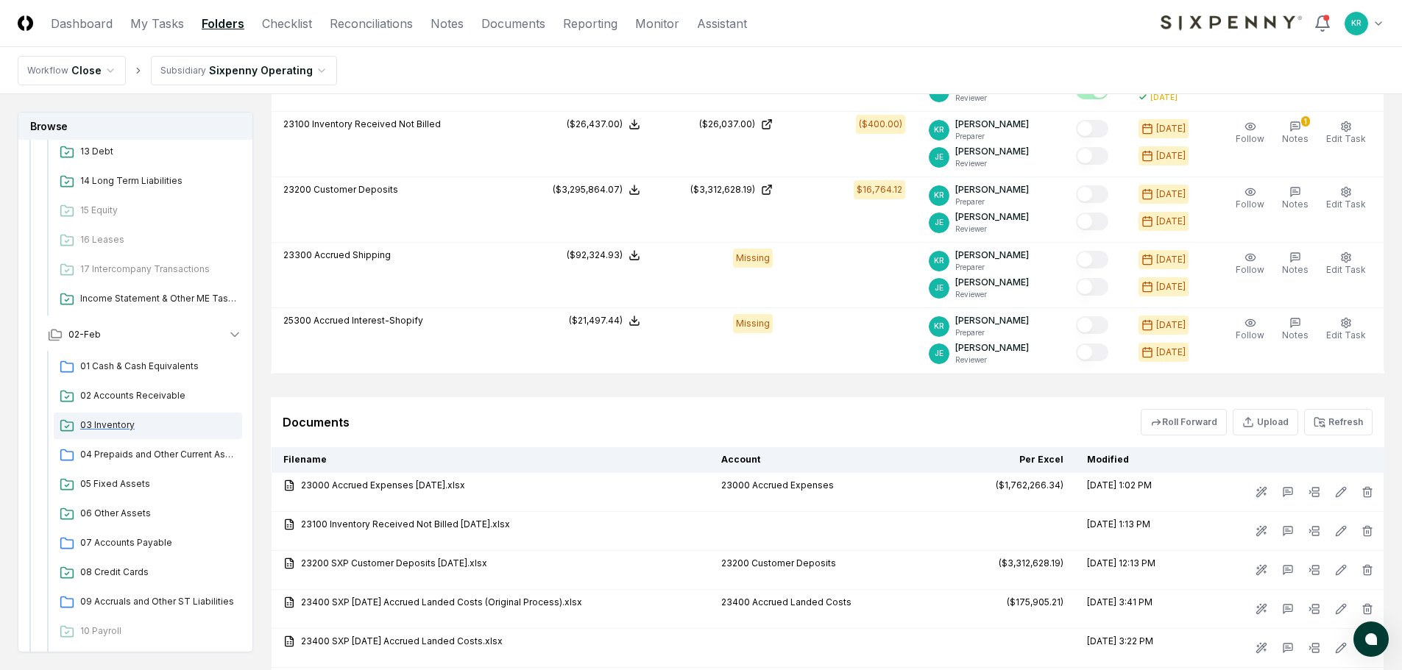
scroll to position [3017, 0]
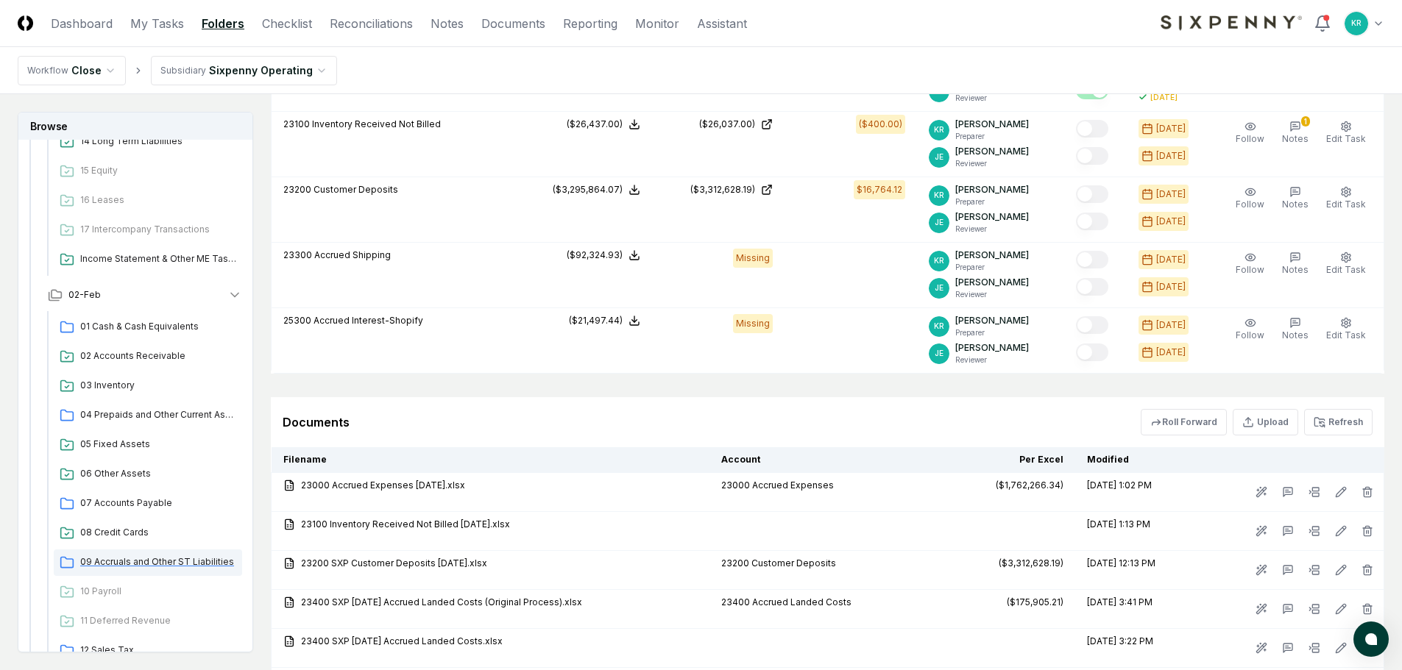
click at [147, 556] on span "09 Accruals and Other ST Liabilities" at bounding box center [158, 562] width 156 height 13
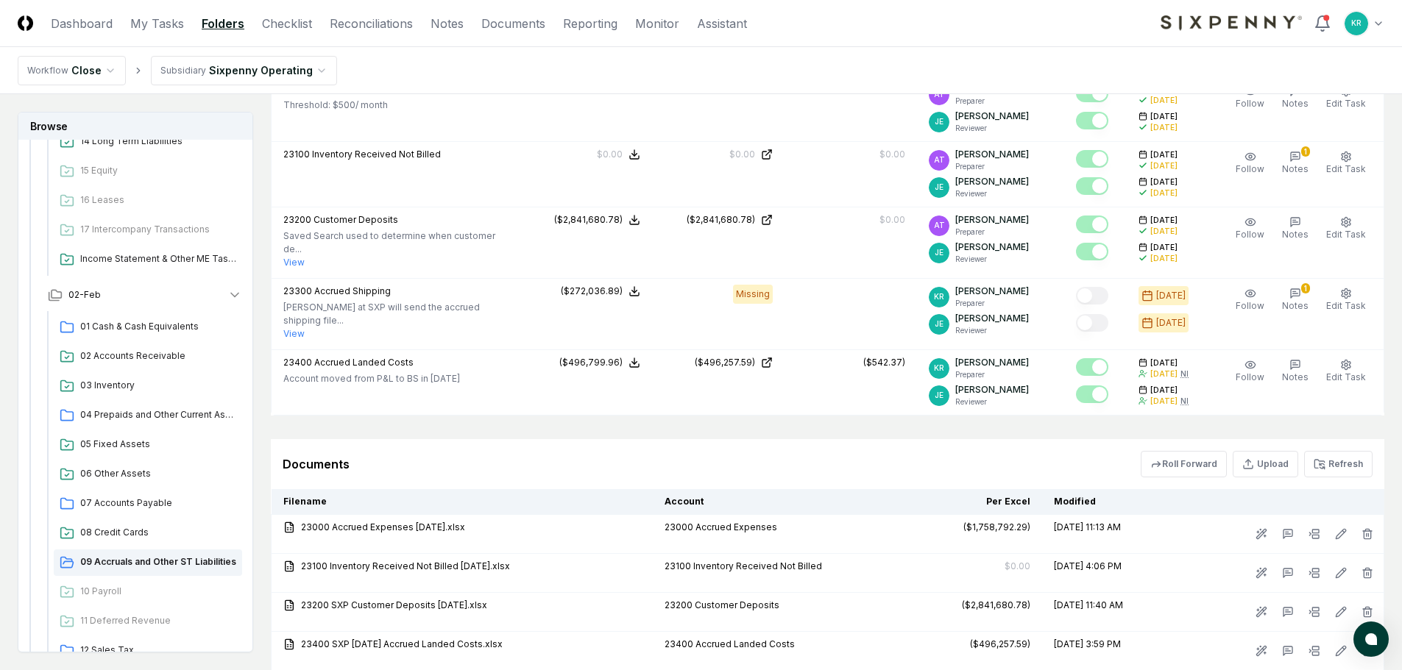
scroll to position [662, 0]
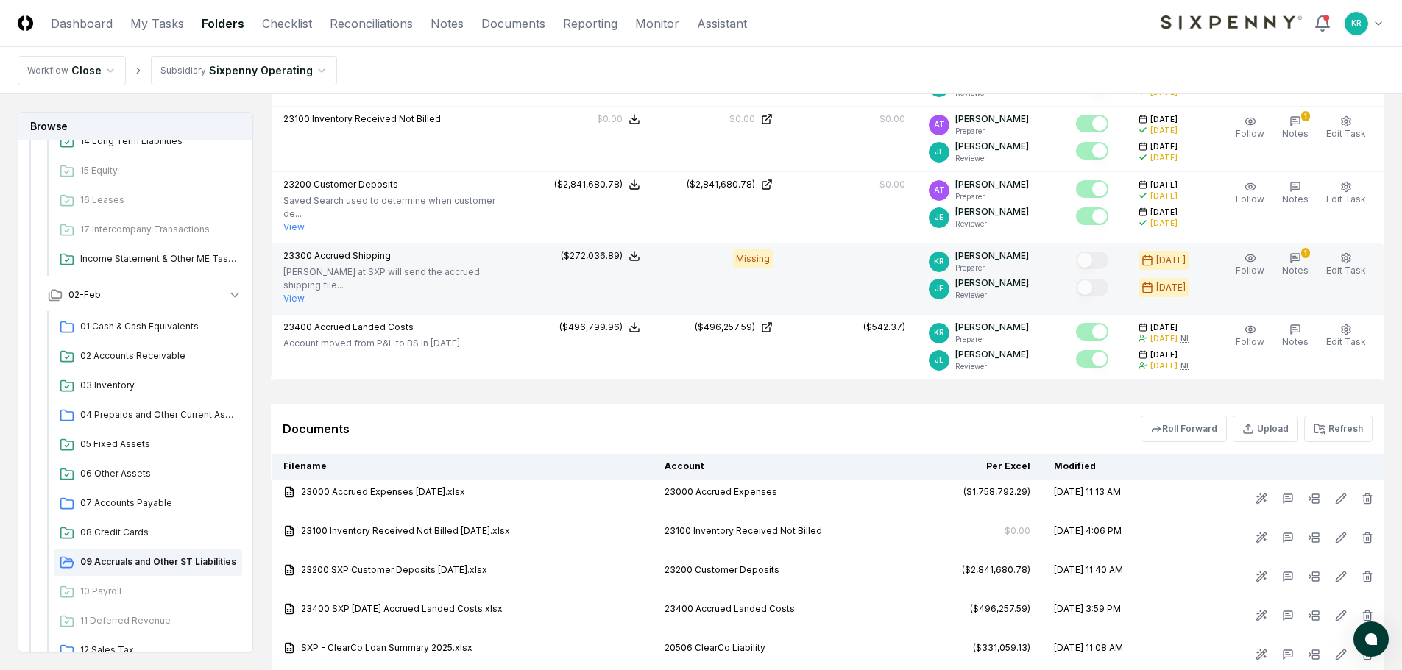
click at [296, 292] on button "View" at bounding box center [293, 298] width 21 height 13
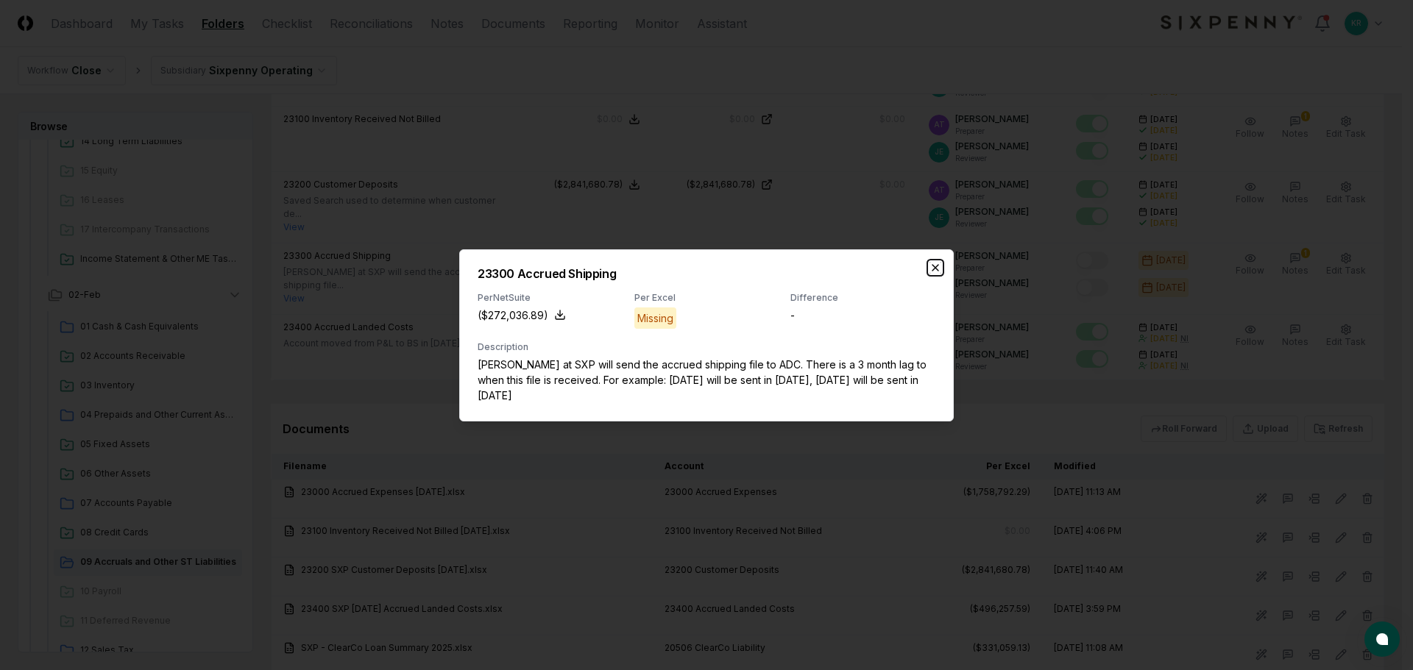
click at [935, 270] on icon "button" at bounding box center [935, 268] width 12 height 12
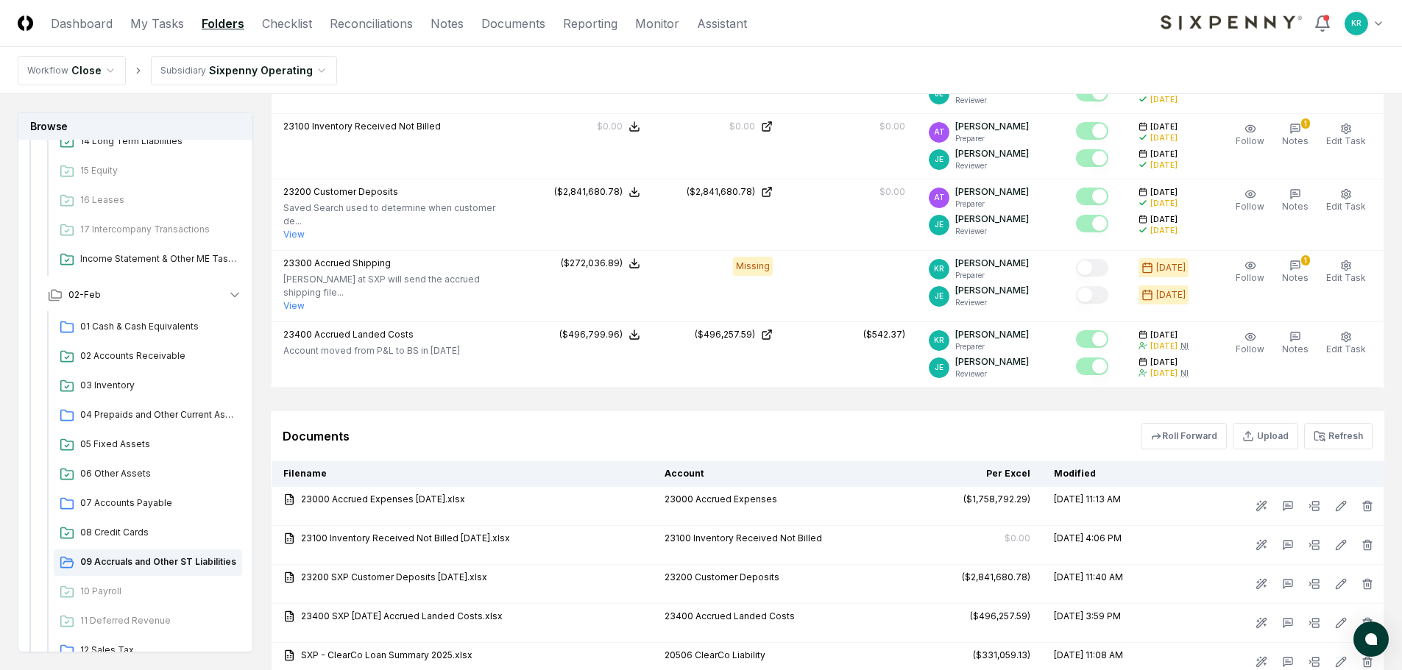
scroll to position [687, 0]
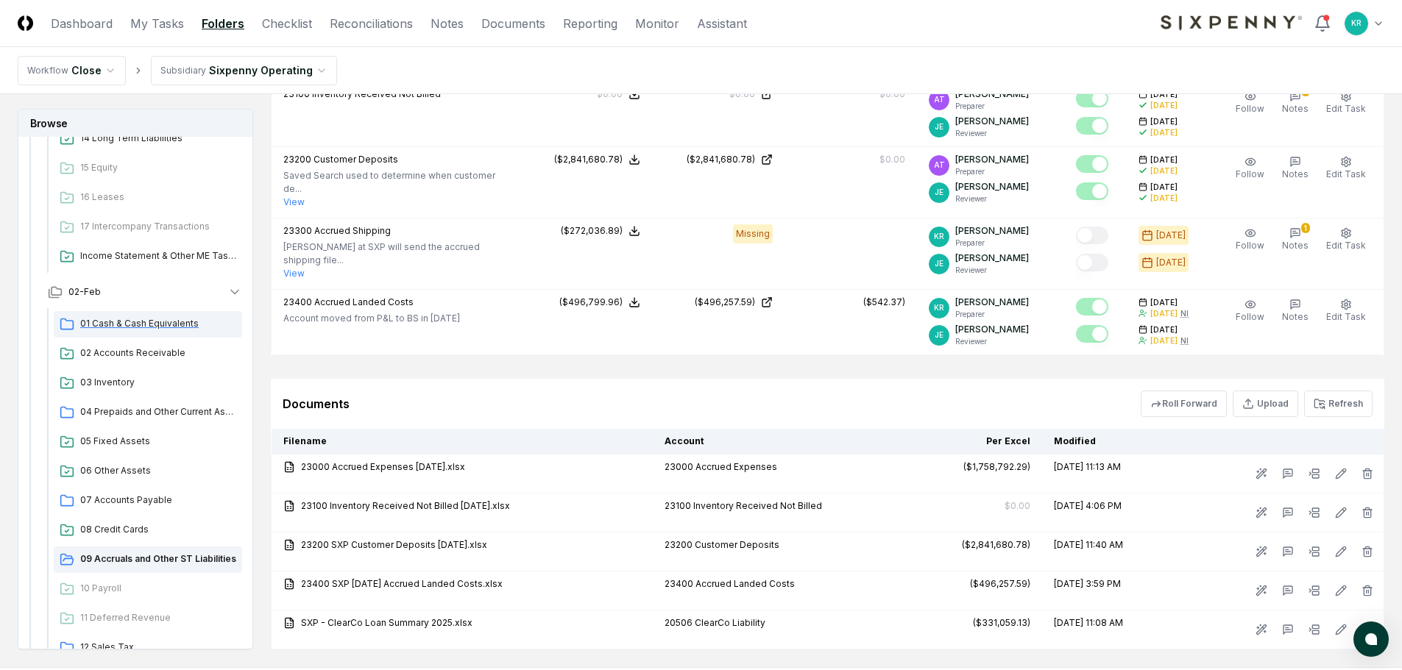
click at [154, 319] on div "01 Cash & Cash Equivalents" at bounding box center [148, 324] width 188 height 26
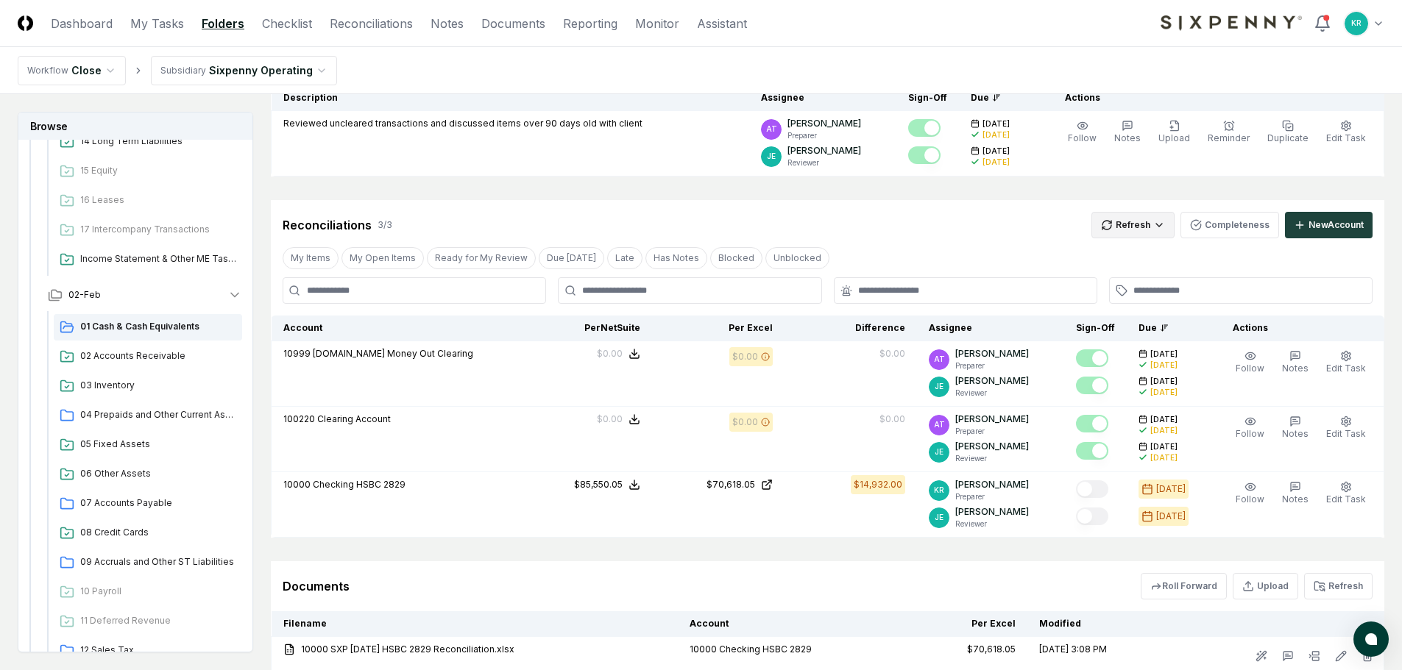
scroll to position [147, 0]
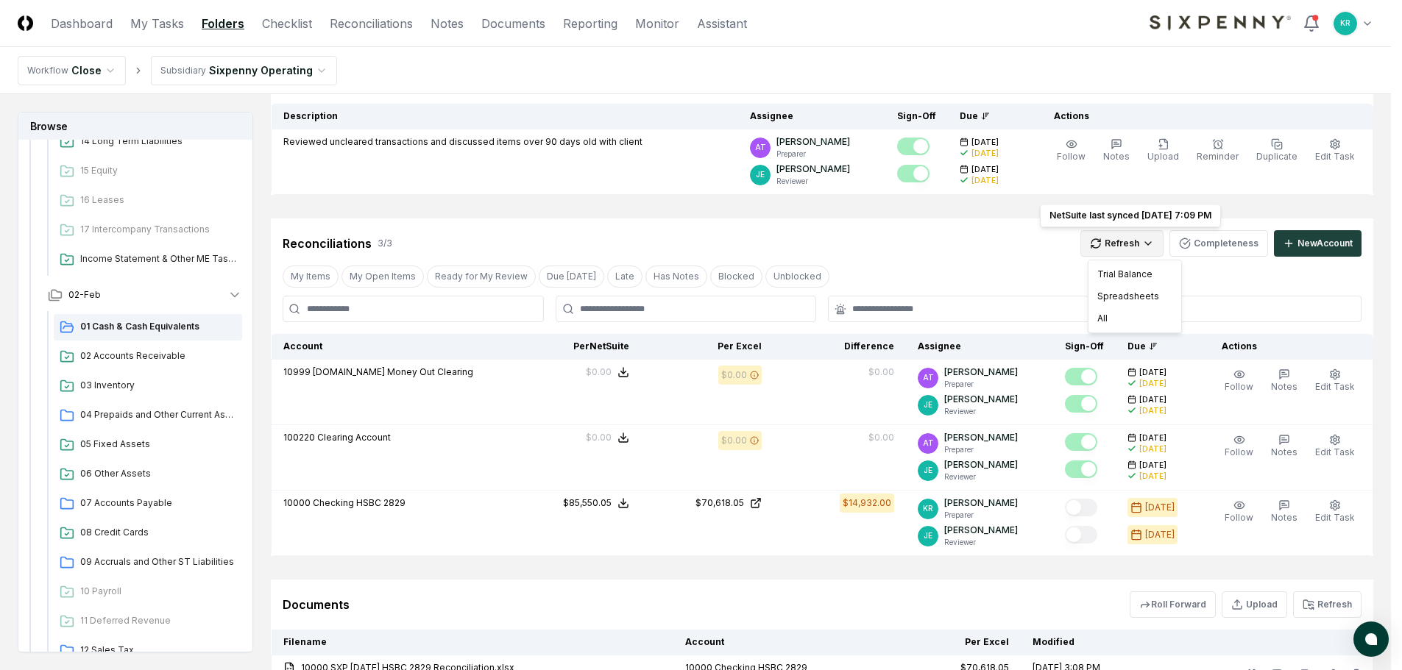
click at [1120, 252] on html "CloseCore Dashboard My Tasks Folders Checklist Reconciliations Notes Documents …" at bounding box center [701, 346] width 1402 height 987
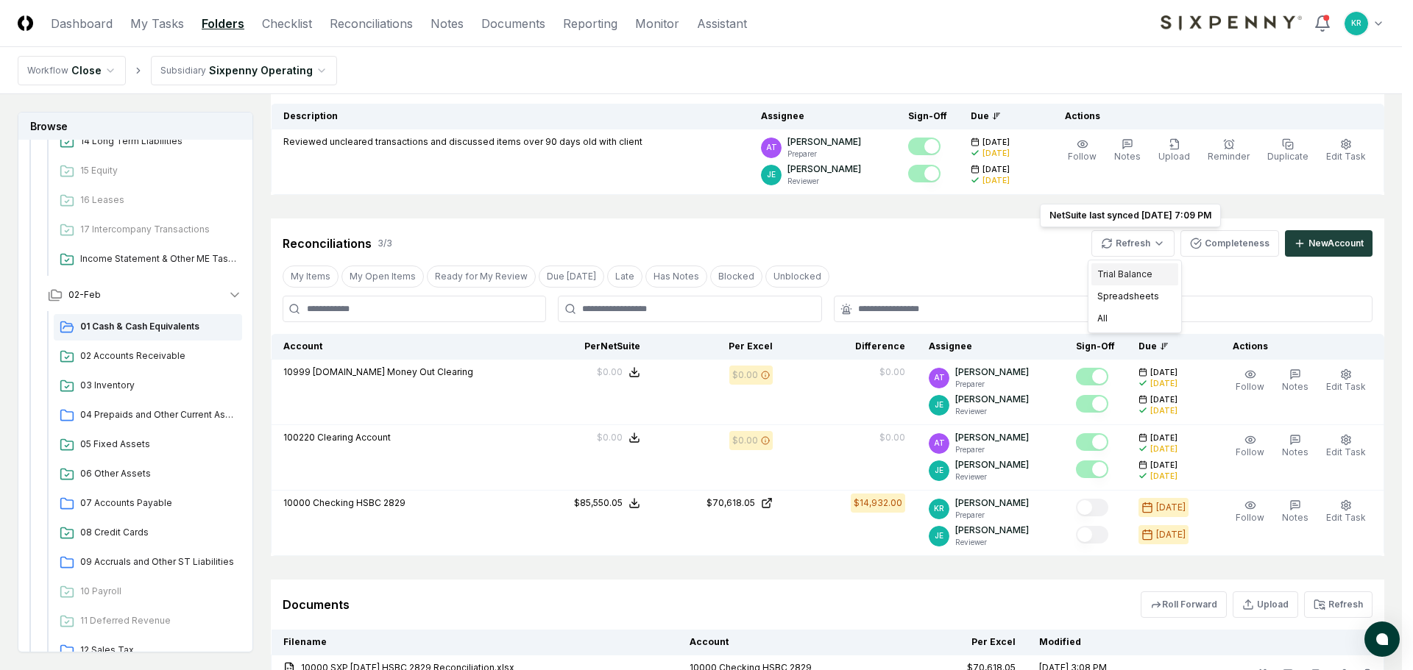
click at [1110, 275] on div "Trial Balance" at bounding box center [1134, 274] width 87 height 22
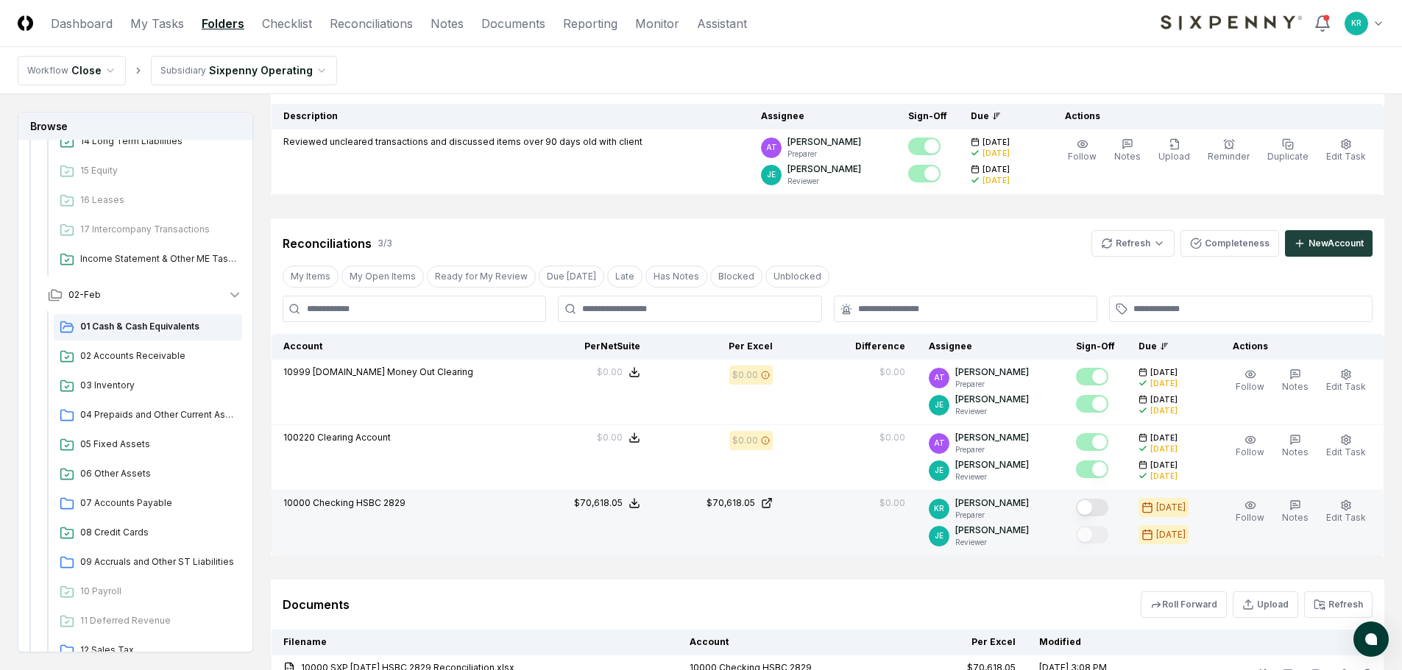
click at [1107, 509] on button "Mark complete" at bounding box center [1092, 508] width 32 height 18
click at [127, 419] on span "04 Prepaids and Other Current Assets" at bounding box center [158, 414] width 156 height 13
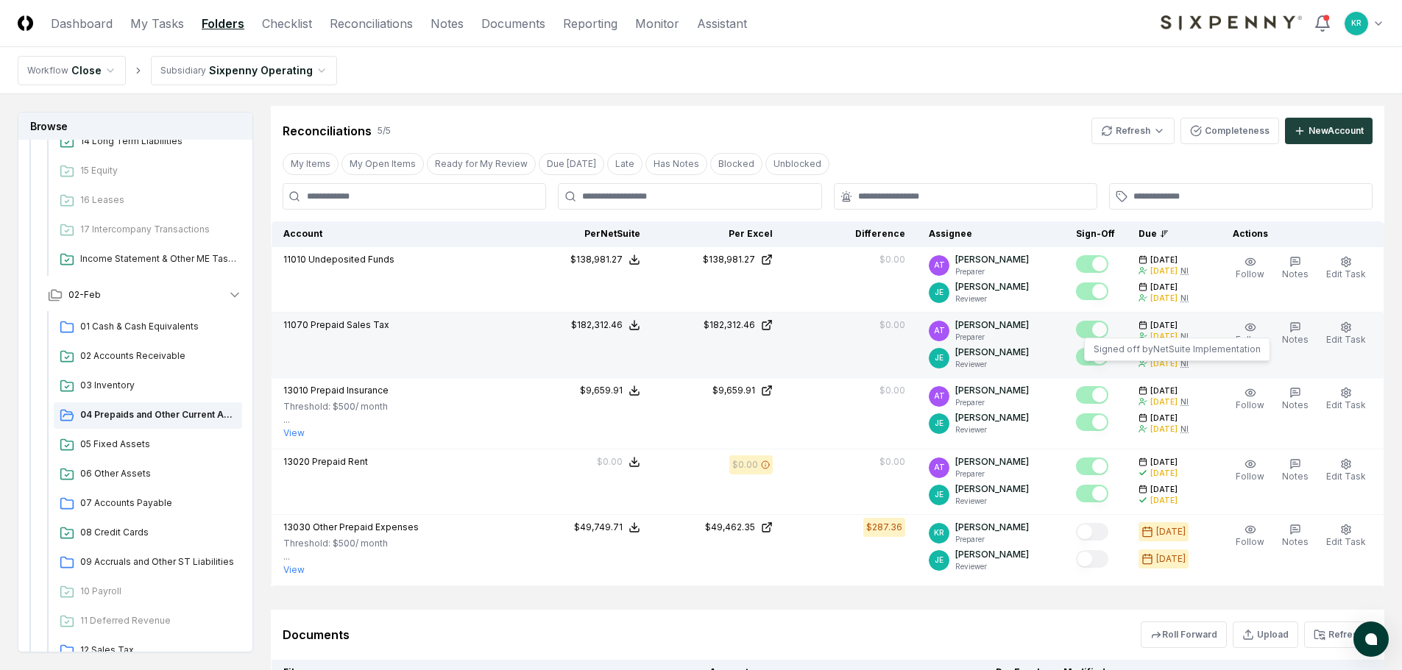
scroll to position [147, 0]
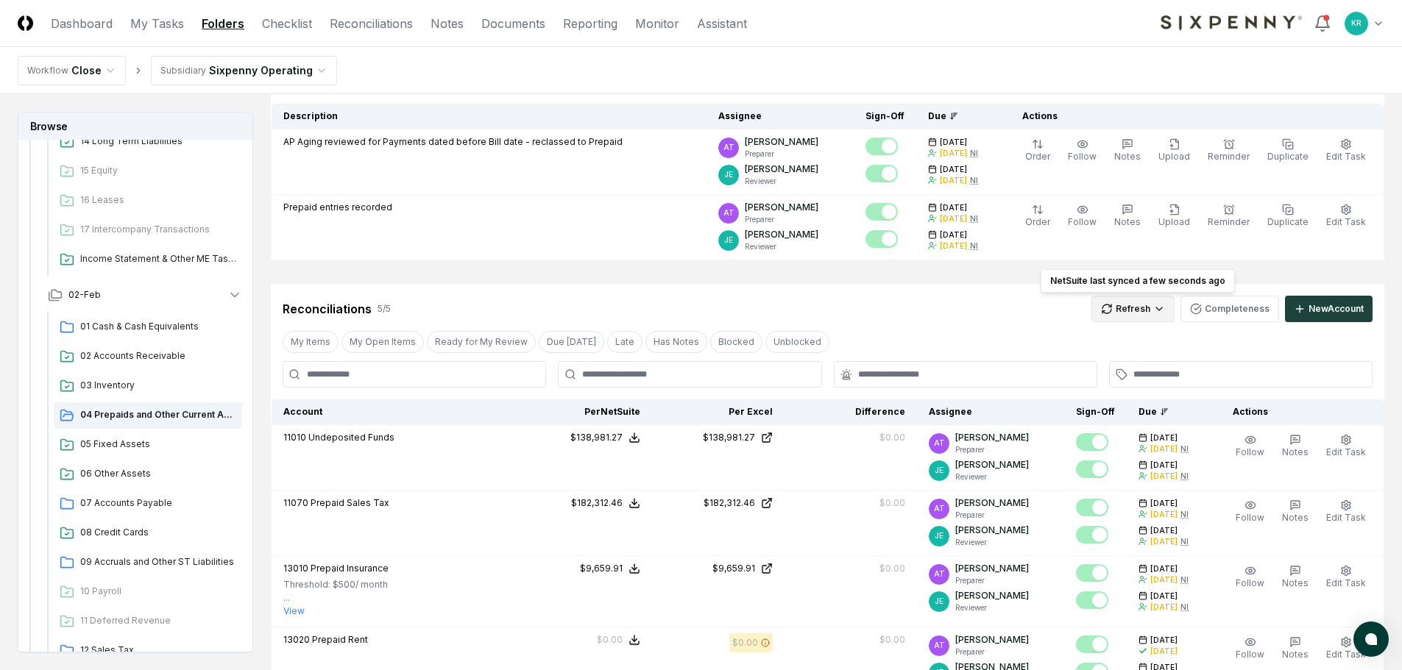
click at [1149, 305] on html "CloseCore Dashboard My Tasks Folders Checklist Reconciliations Notes Documents …" at bounding box center [701, 489] width 1402 height 1273
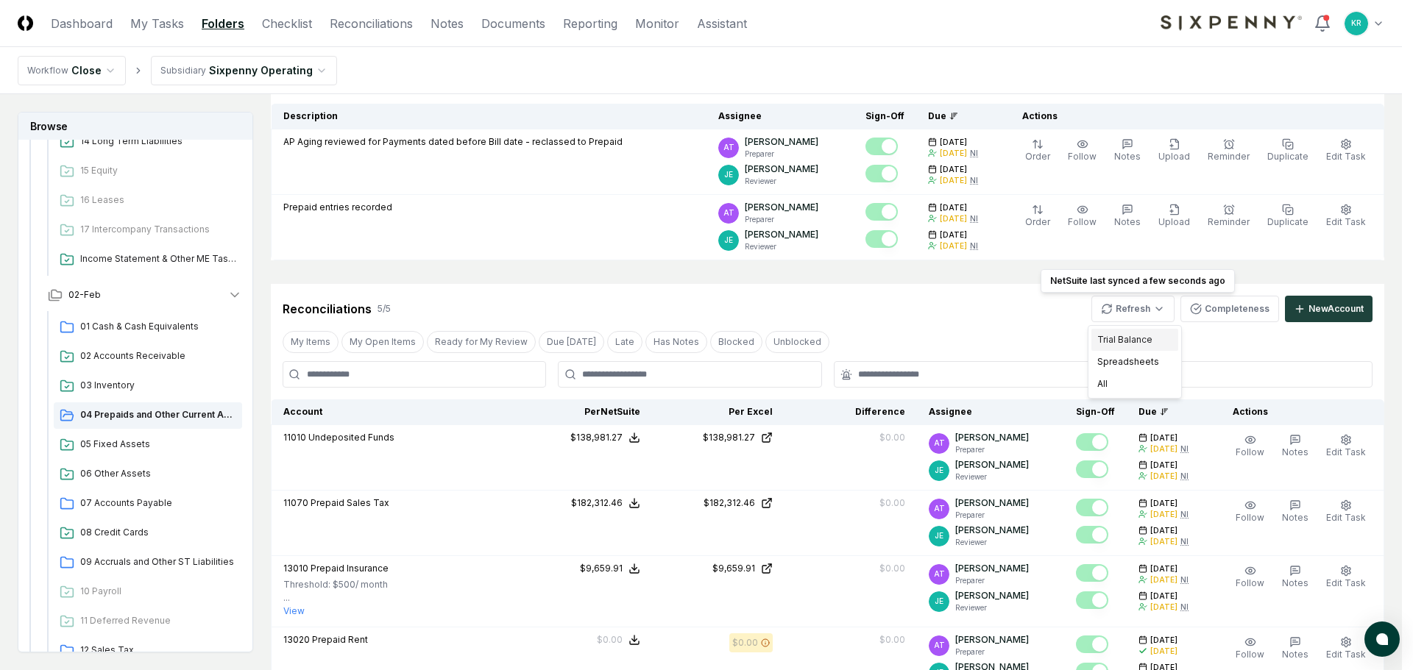
click at [1129, 341] on div "Trial Balance" at bounding box center [1134, 340] width 87 height 22
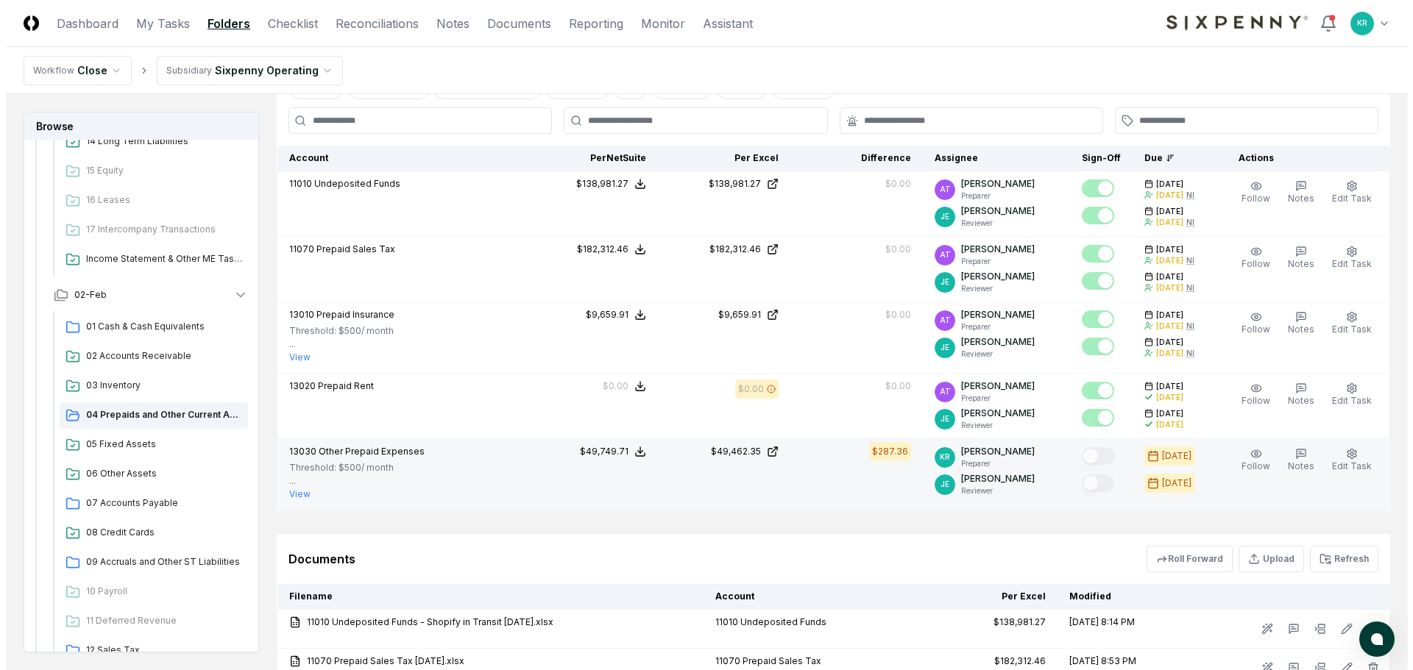
scroll to position [441, 0]
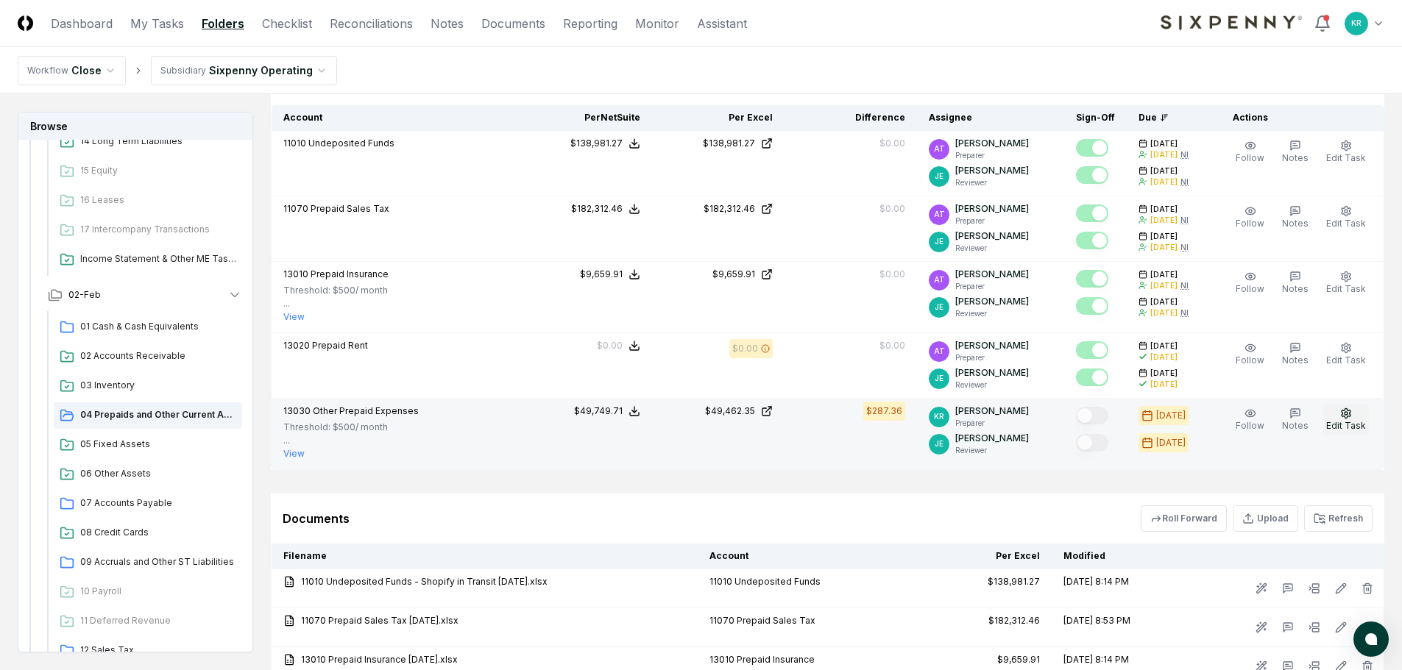
click at [1327, 422] on button "Edit Task" at bounding box center [1346, 420] width 46 height 31
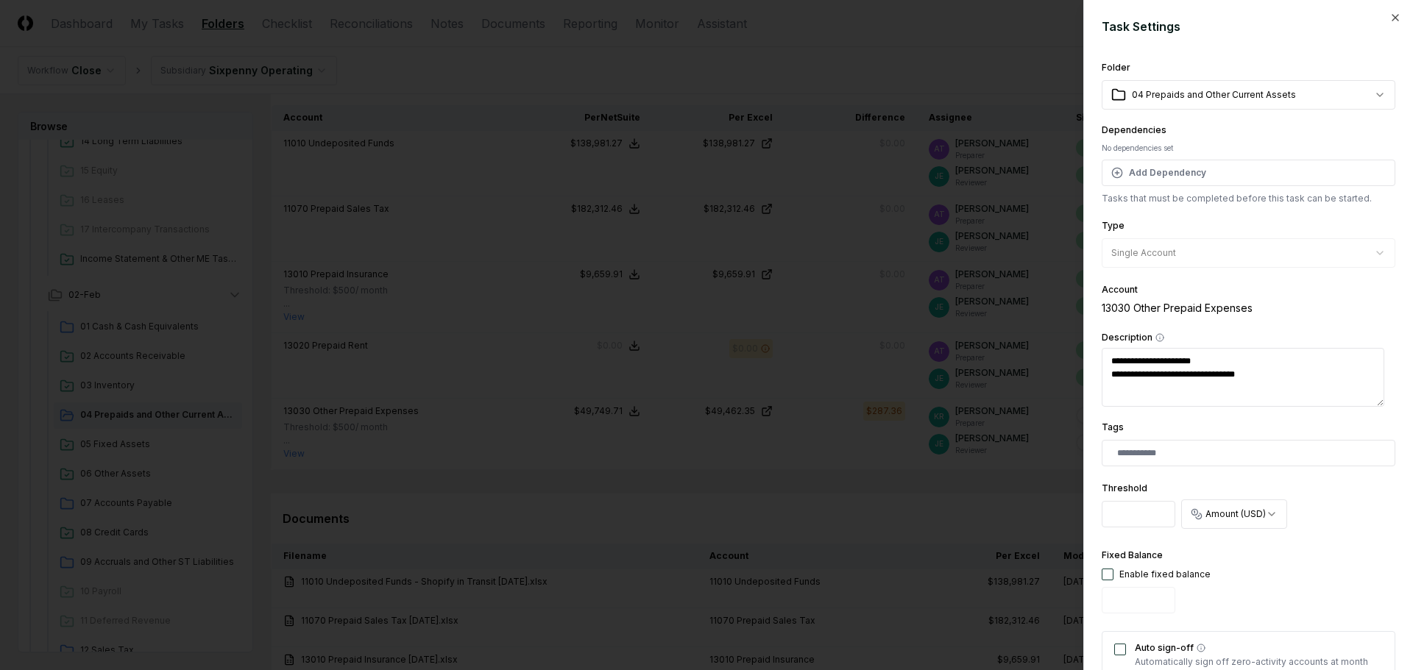
type textarea "*"
click at [1146, 512] on input "*" at bounding box center [1139, 514] width 74 height 26
drag, startPoint x: 1114, startPoint y: 521, endPoint x: 1099, endPoint y: 520, distance: 14.7
click at [1100, 522] on div "**********" at bounding box center [1248, 335] width 330 height 670
type input "*"
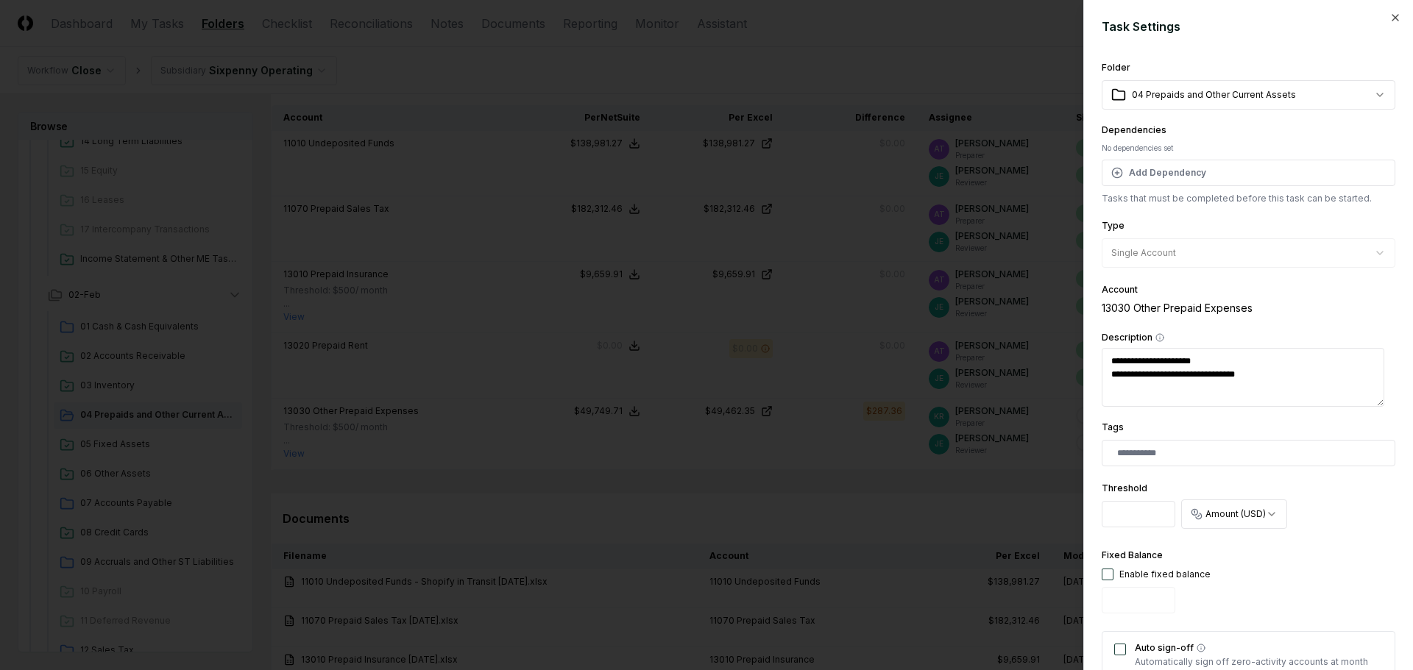
type textarea "*"
type input "******"
type textarea "*"
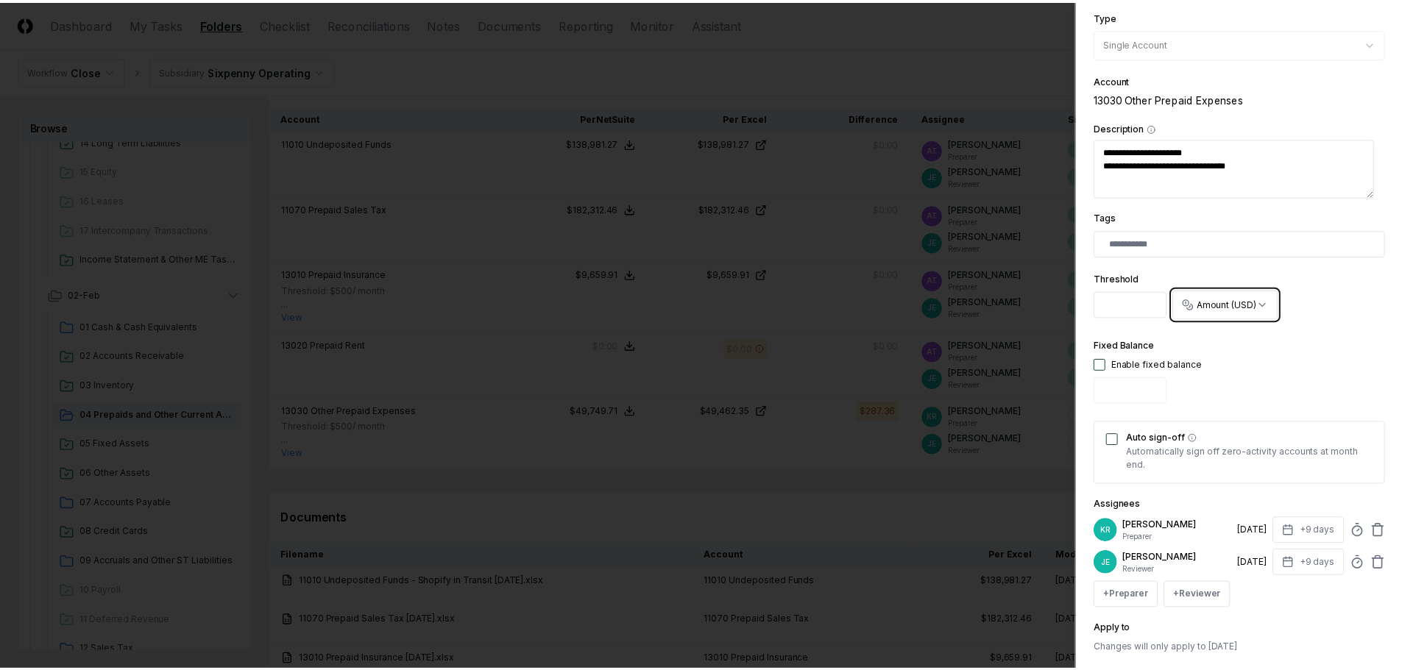
scroll to position [290, 0]
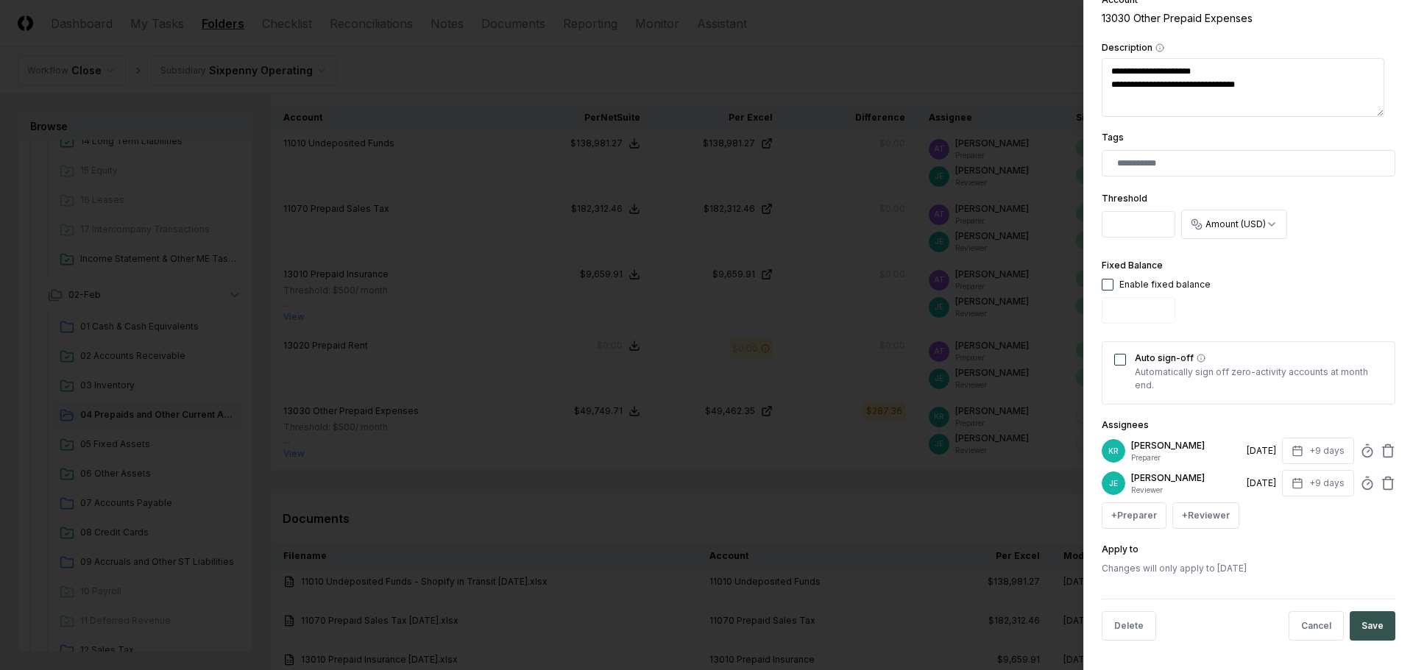
click at [1352, 617] on button "Save" at bounding box center [1372, 625] width 46 height 29
type textarea "*"
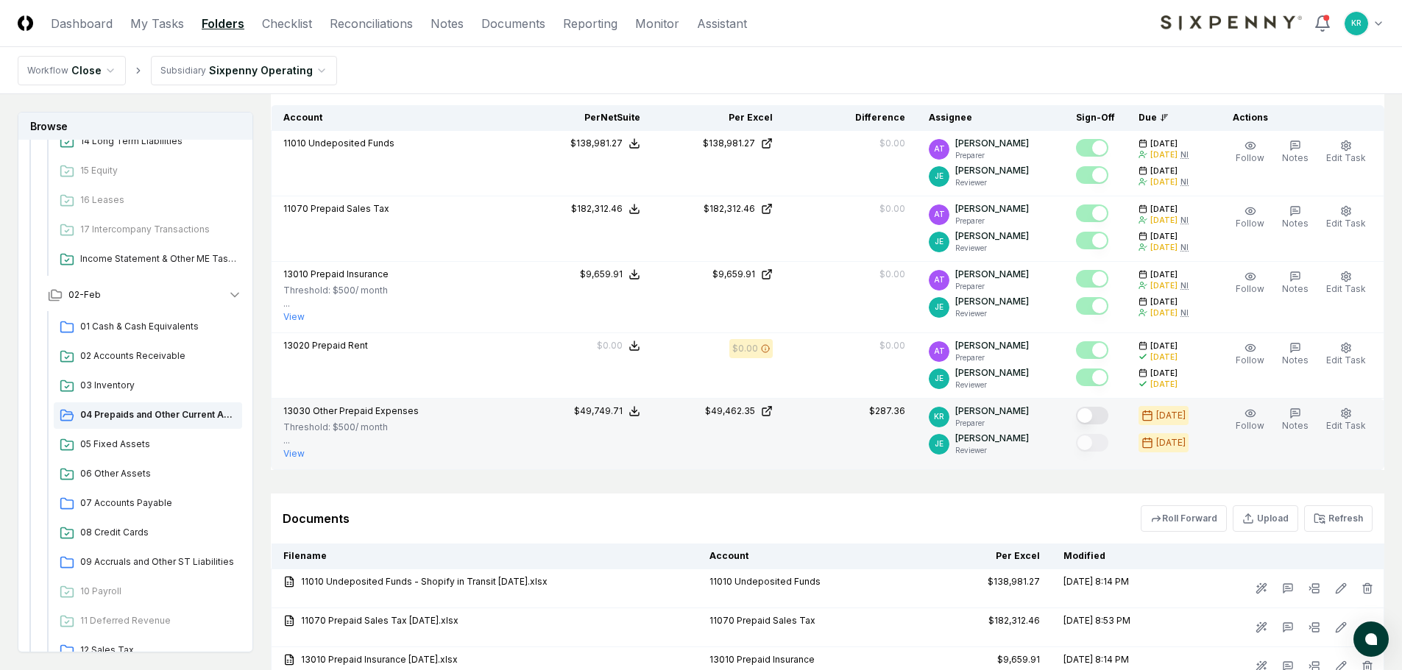
click at [1108, 419] on button "Mark complete" at bounding box center [1092, 416] width 32 height 18
click at [137, 507] on span "07 Accounts Payable" at bounding box center [158, 503] width 156 height 13
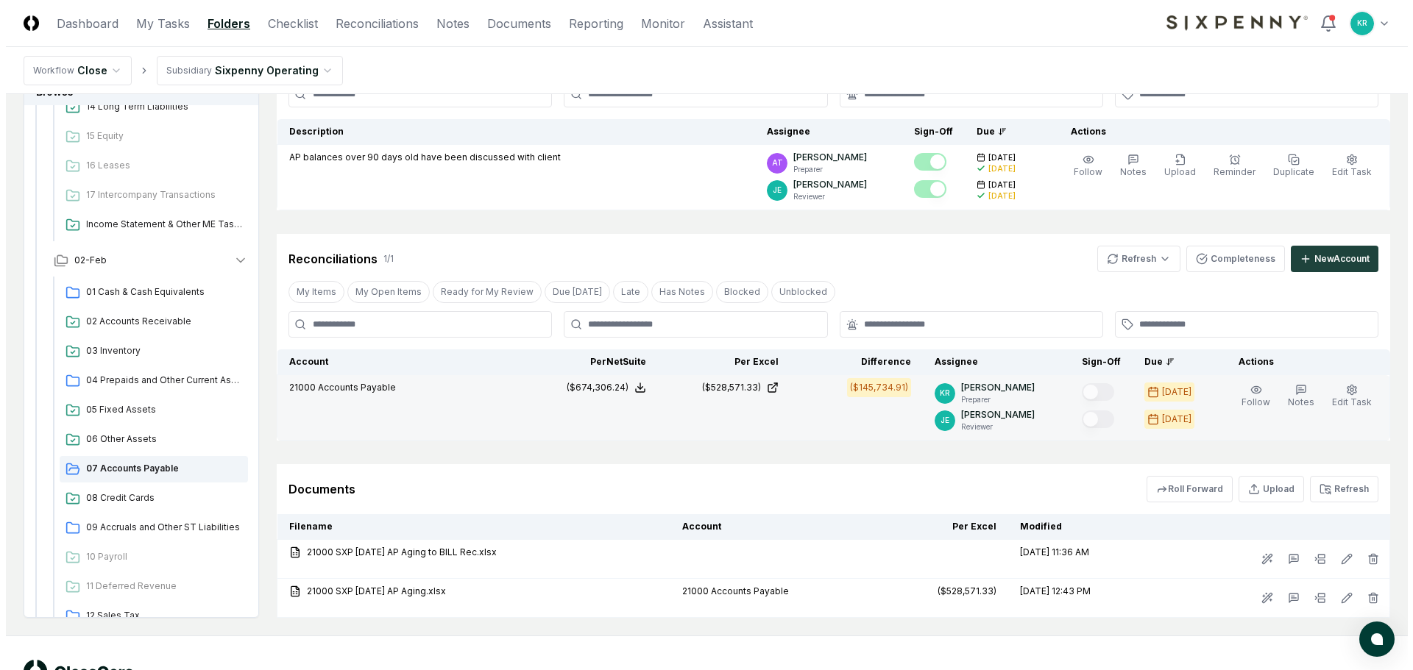
scroll to position [147, 0]
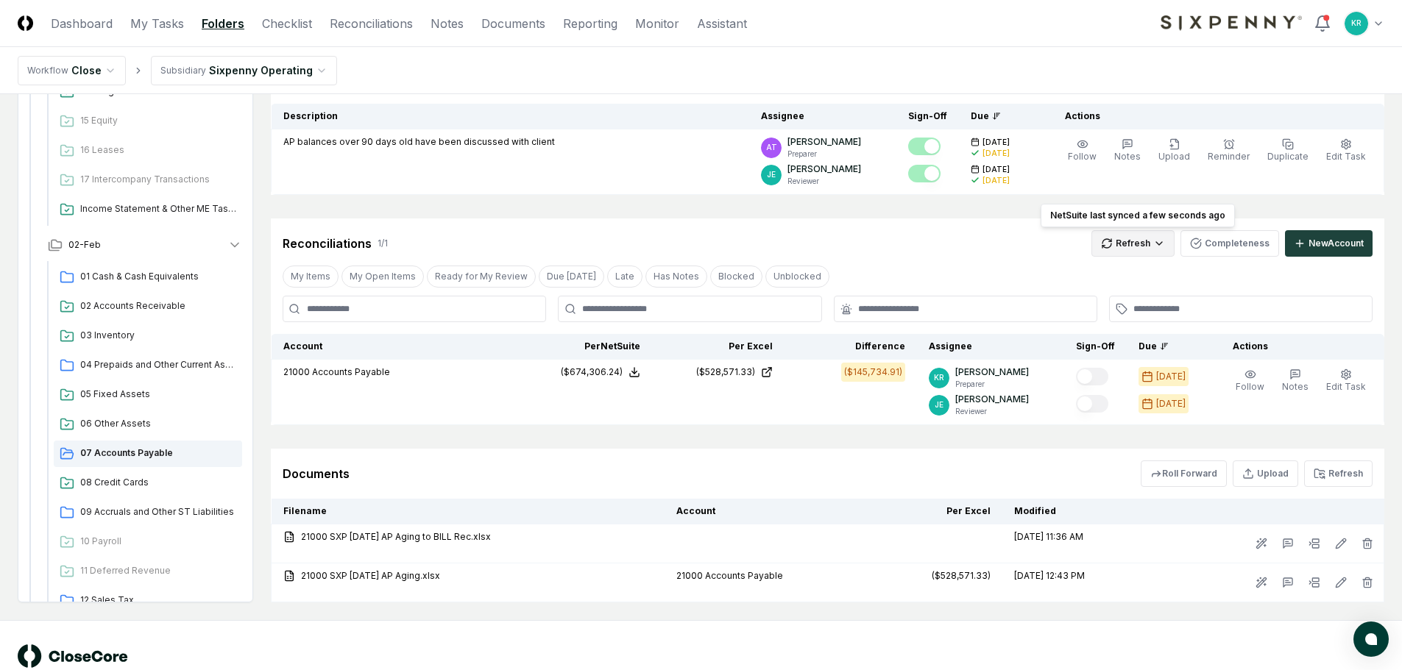
click at [1155, 245] on html "CloseCore Dashboard My Tasks Folders Checklist Reconciliations Notes Documents …" at bounding box center [701, 281] width 1402 height 856
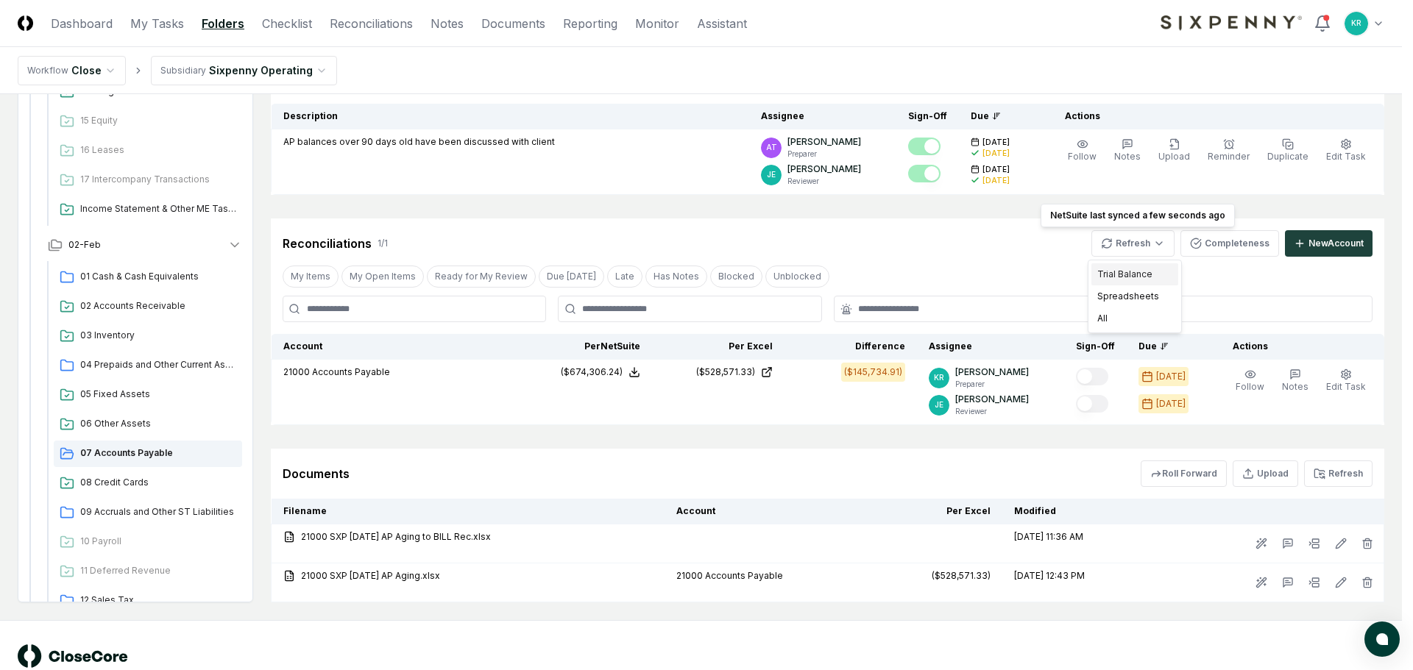
click at [1138, 272] on div "Trial Balance" at bounding box center [1134, 274] width 87 height 22
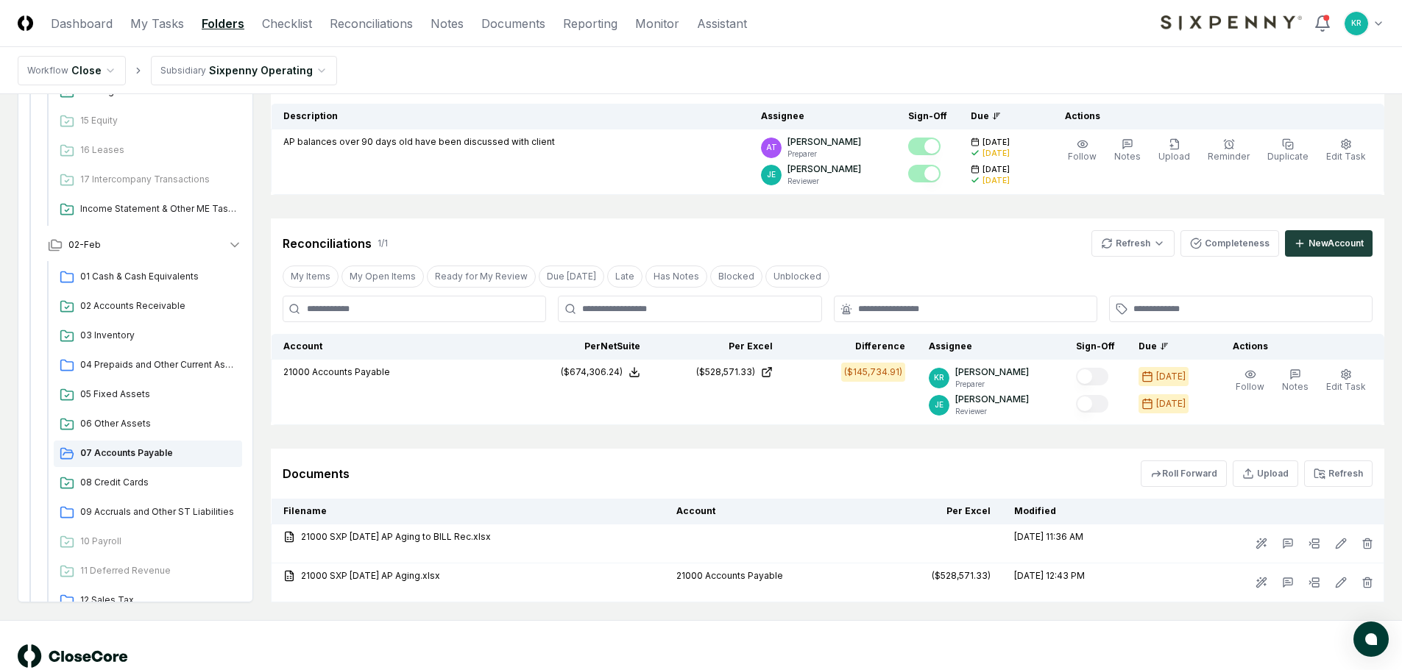
click at [486, 622] on div "© 2025 CloseCore. All rights reserved. Privacy Policy Terms of Service" at bounding box center [701, 664] width 1402 height 88
click at [1338, 471] on button "Refresh" at bounding box center [1338, 474] width 68 height 26
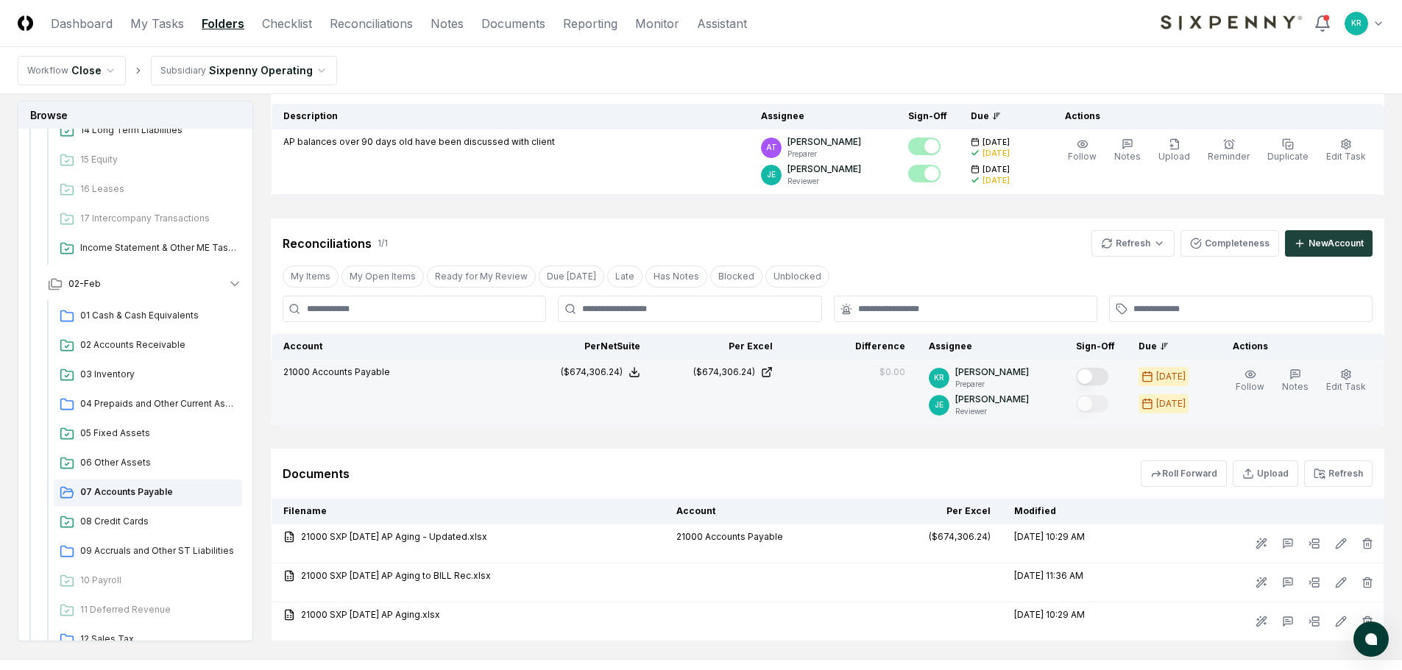
click at [1108, 372] on button "Mark complete" at bounding box center [1092, 377] width 32 height 18
click at [1349, 372] on icon "button" at bounding box center [1346, 375] width 12 height 12
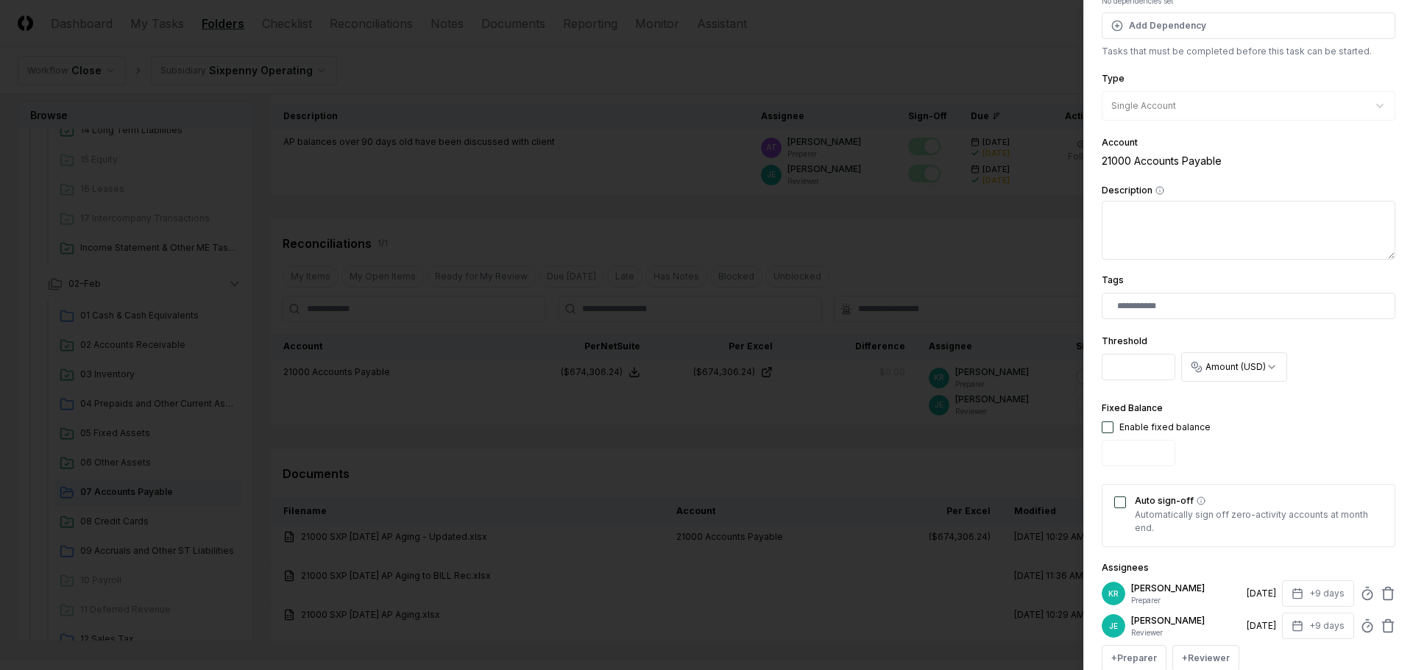
click at [1122, 501] on button "Auto sign-off" at bounding box center [1120, 503] width 12 height 12
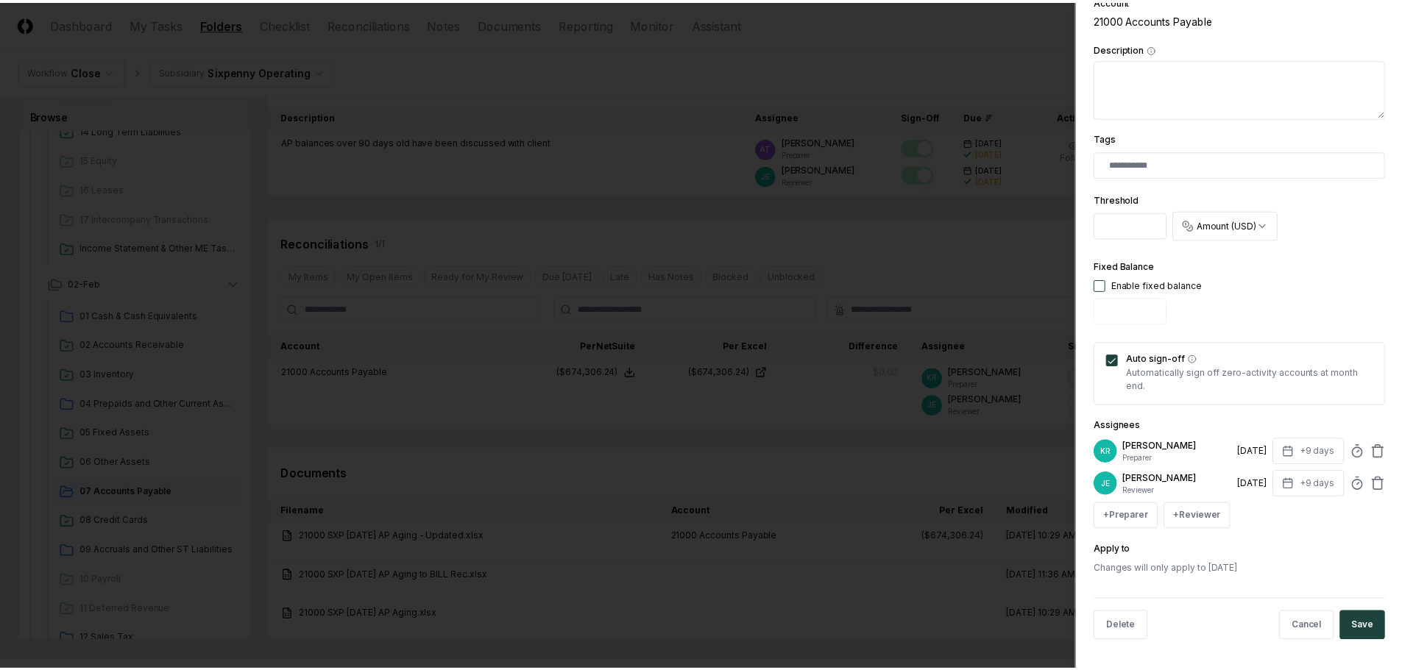
scroll to position [290, 0]
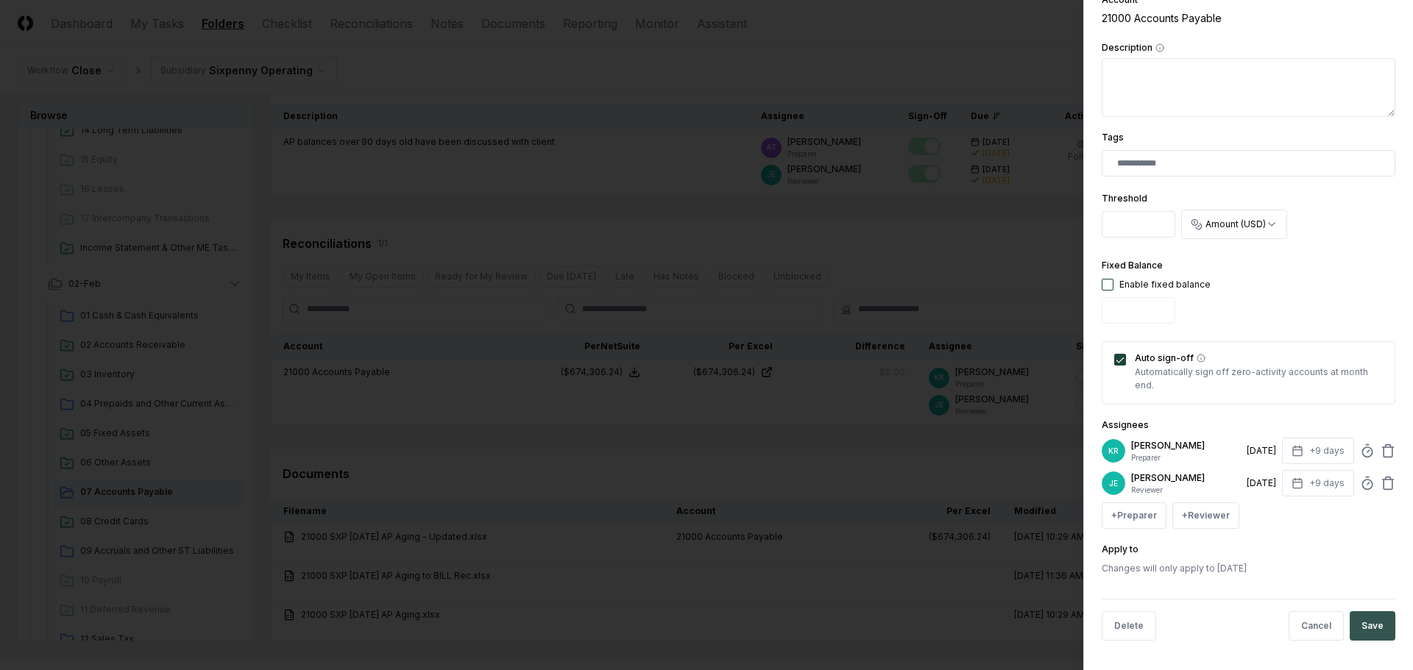
click at [1355, 628] on button "Save" at bounding box center [1372, 625] width 46 height 29
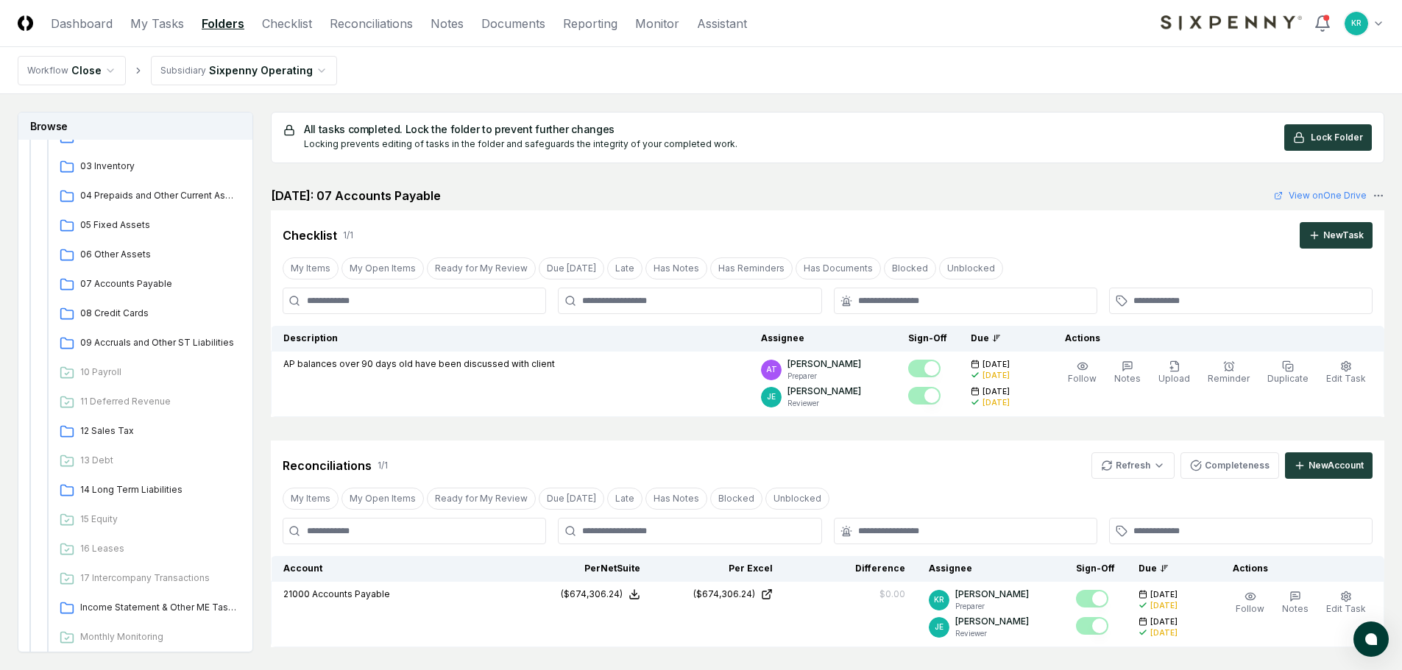
scroll to position [883, 0]
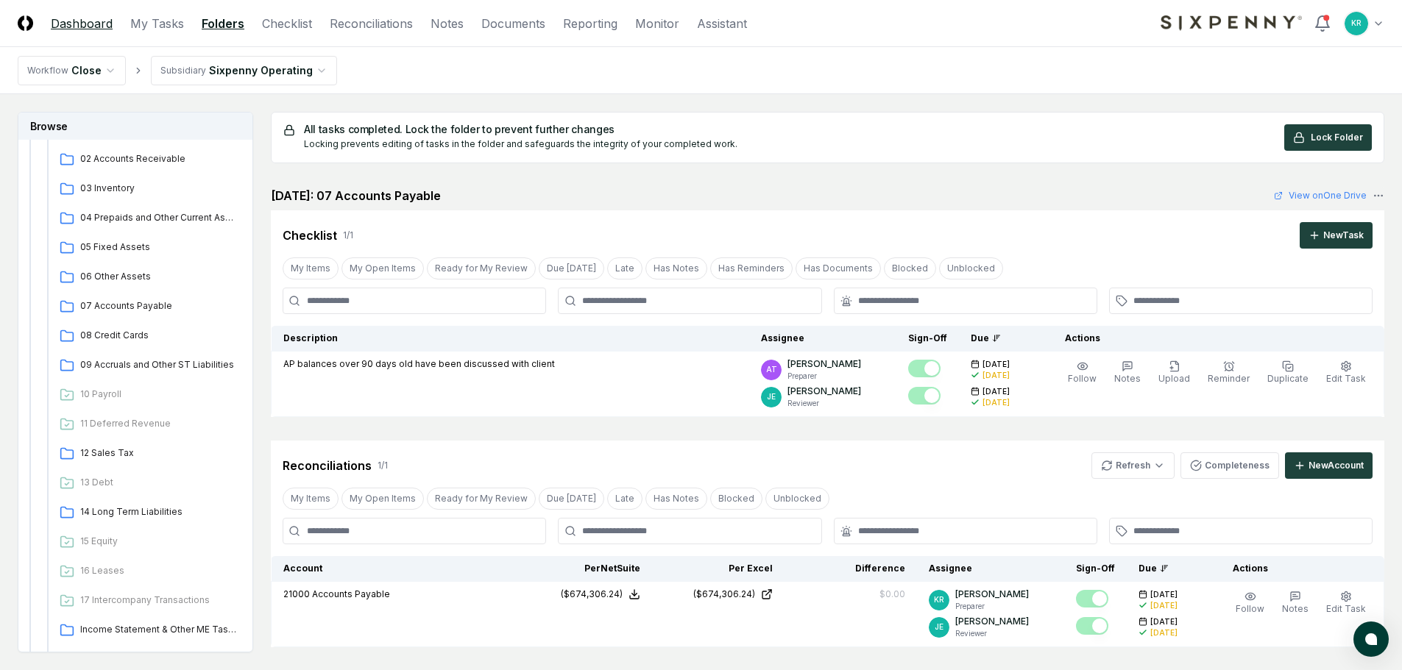
click at [87, 18] on link "Dashboard" at bounding box center [82, 24] width 62 height 18
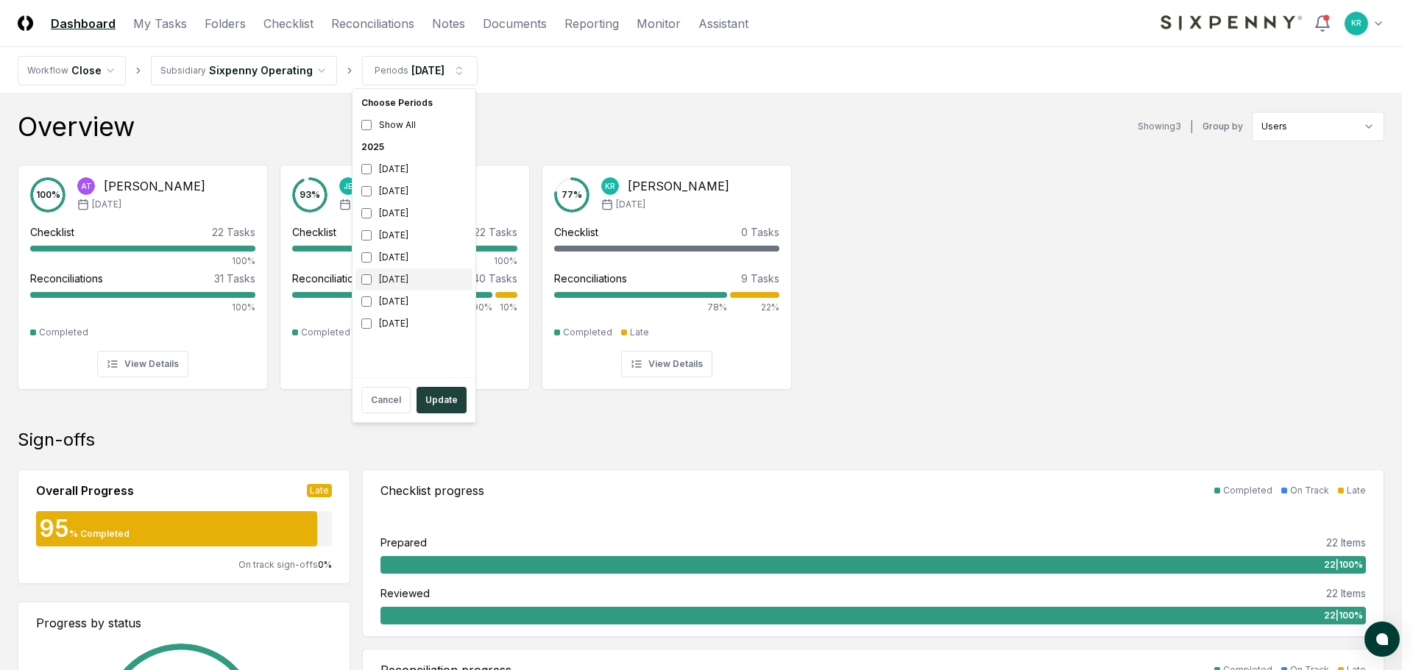
click at [399, 275] on div "[DATE]" at bounding box center [413, 280] width 117 height 22
click at [401, 304] on div "[DATE]" at bounding box center [413, 302] width 117 height 22
click at [440, 401] on button "Update" at bounding box center [441, 400] width 50 height 26
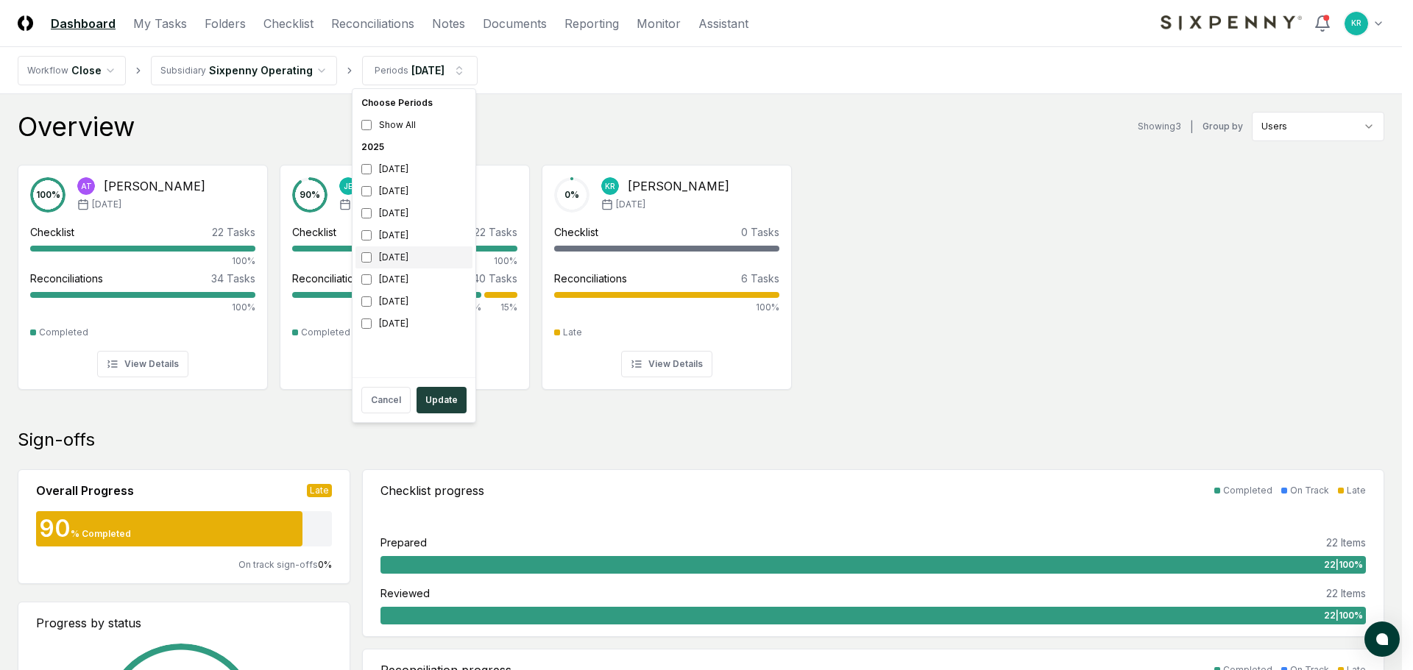
click at [386, 255] on div "[DATE]" at bounding box center [413, 258] width 117 height 22
click at [396, 276] on div "[DATE]" at bounding box center [413, 280] width 117 height 22
click at [453, 395] on button "Update" at bounding box center [441, 400] width 50 height 26
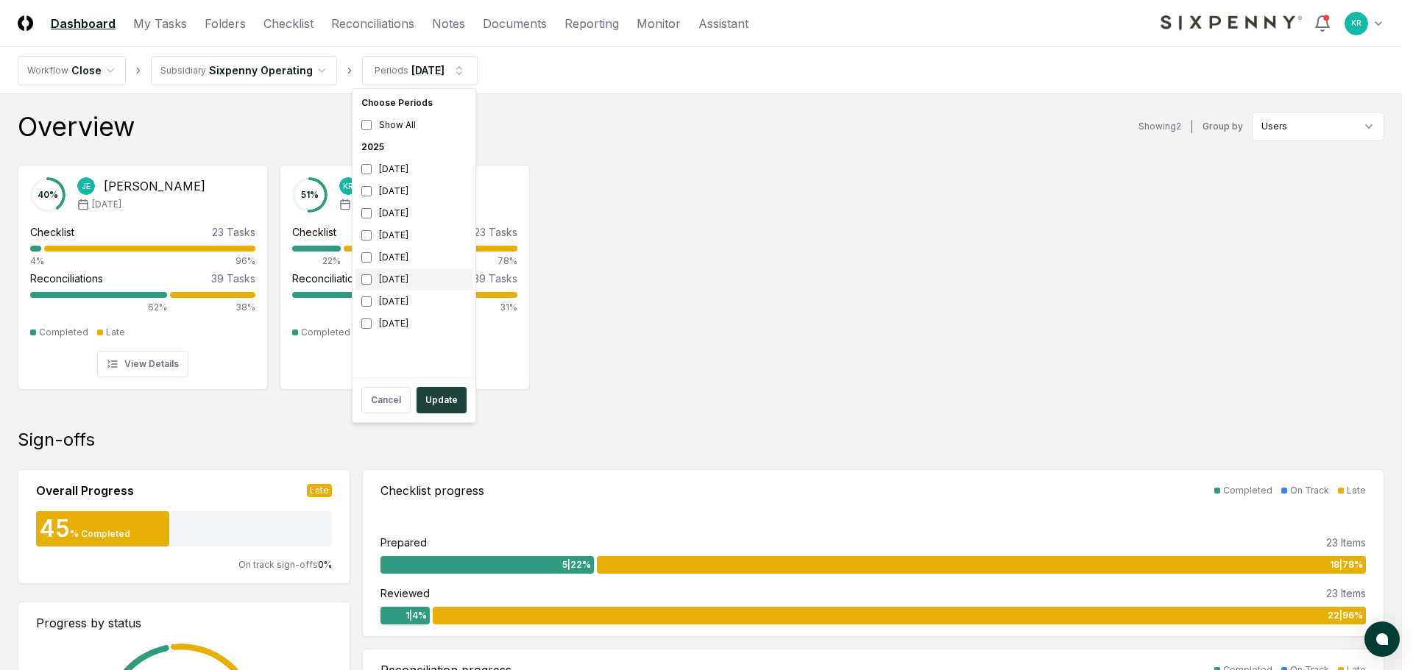
click at [400, 278] on div "[DATE]" at bounding box center [413, 280] width 117 height 22
click at [397, 257] on div "[DATE]" at bounding box center [413, 258] width 117 height 22
click at [448, 400] on button "Update" at bounding box center [441, 400] width 50 height 26
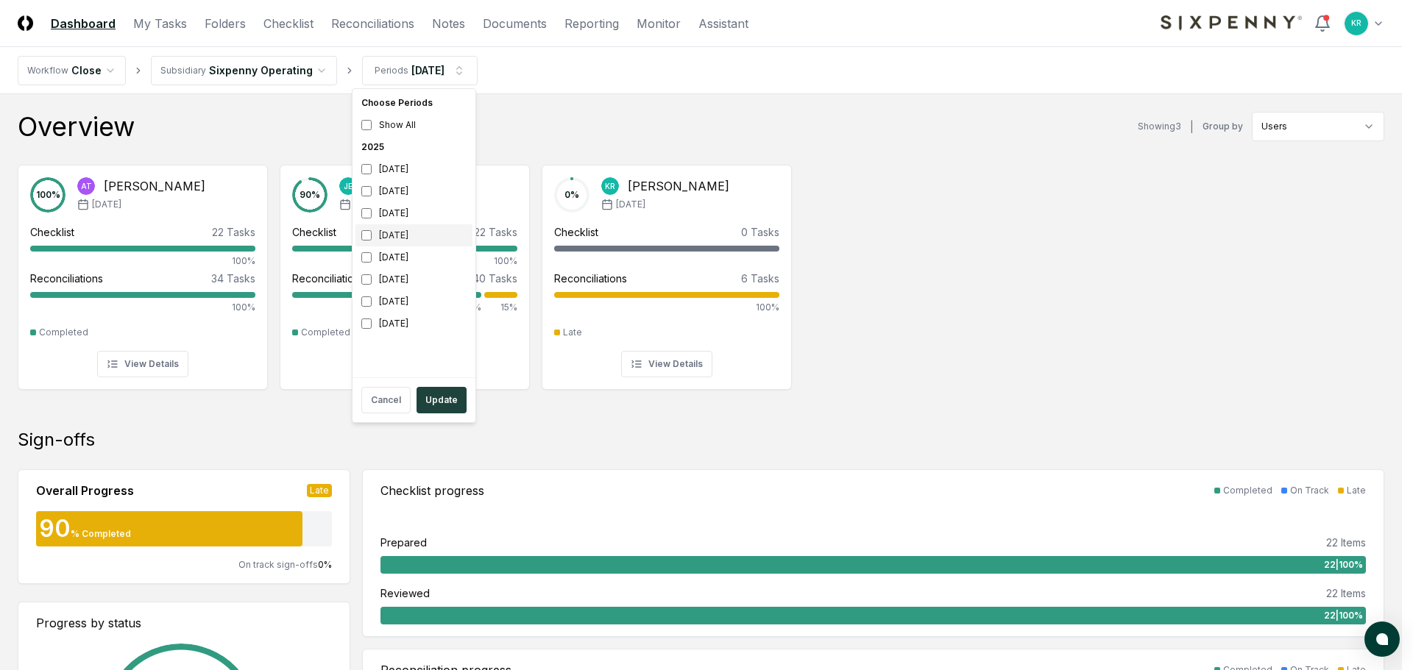
click at [400, 241] on div "[DATE]" at bounding box center [413, 235] width 117 height 22
click at [389, 280] on div "[DATE]" at bounding box center [413, 280] width 117 height 22
click at [435, 402] on button "Update" at bounding box center [441, 400] width 50 height 26
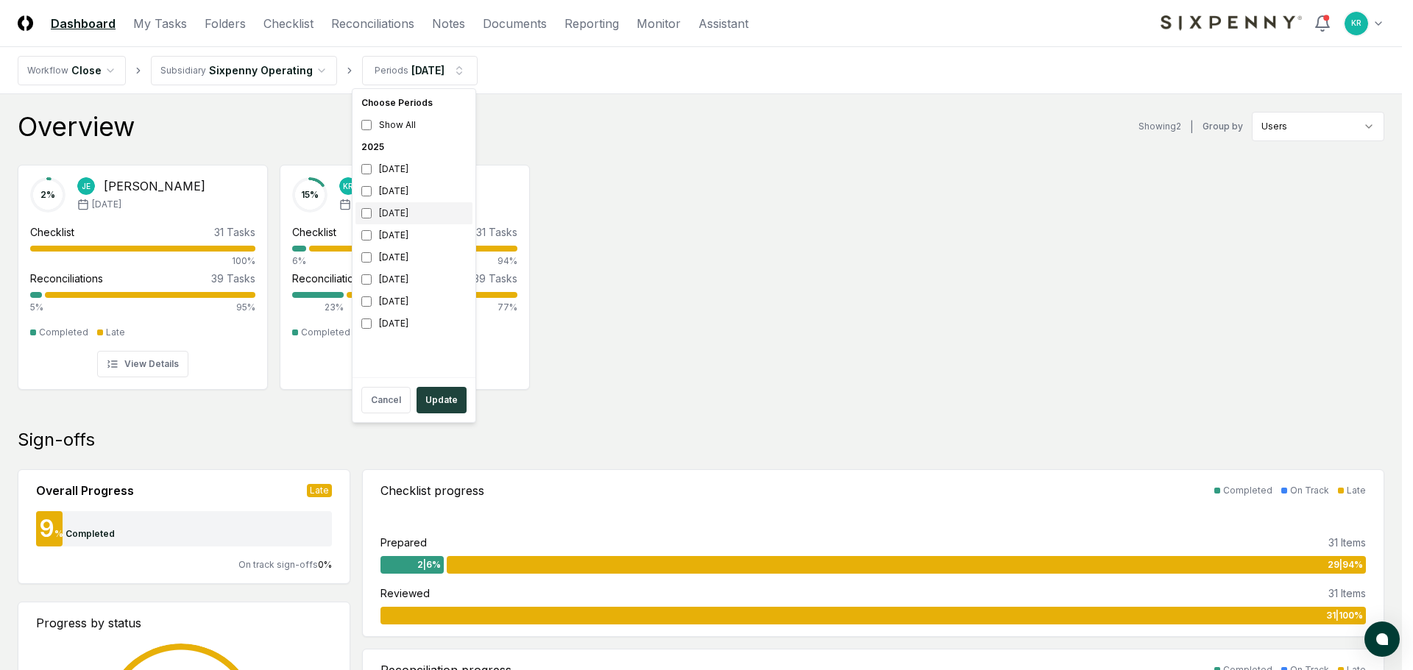
drag, startPoint x: 411, startPoint y: 215, endPoint x: 409, endPoint y: 234, distance: 19.2
click at [411, 215] on div "[DATE]" at bounding box center [413, 213] width 117 height 22
click at [408, 234] on div "[DATE]" at bounding box center [413, 235] width 117 height 22
click at [453, 404] on button "Update" at bounding box center [441, 400] width 50 height 26
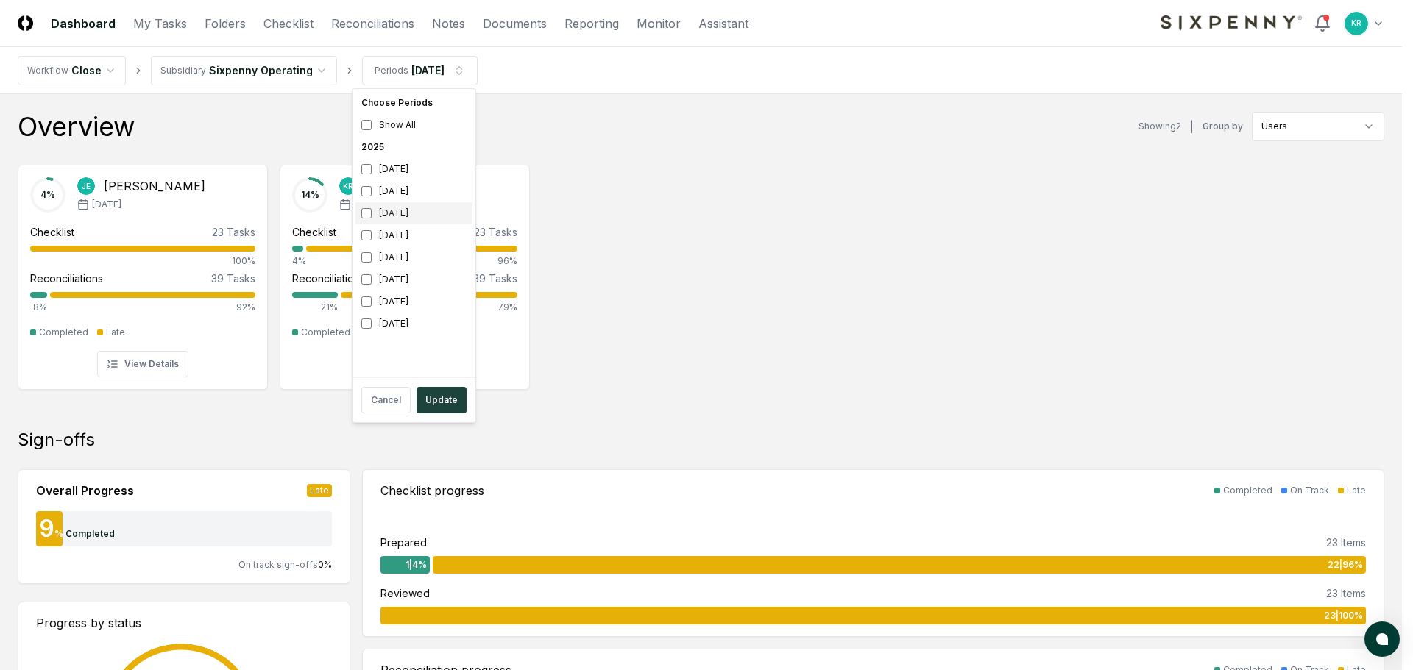
click at [402, 220] on div "[DATE]" at bounding box center [413, 213] width 117 height 22
click at [407, 300] on div "[DATE]" at bounding box center [413, 302] width 117 height 22
click at [435, 397] on button "Update" at bounding box center [441, 400] width 50 height 26
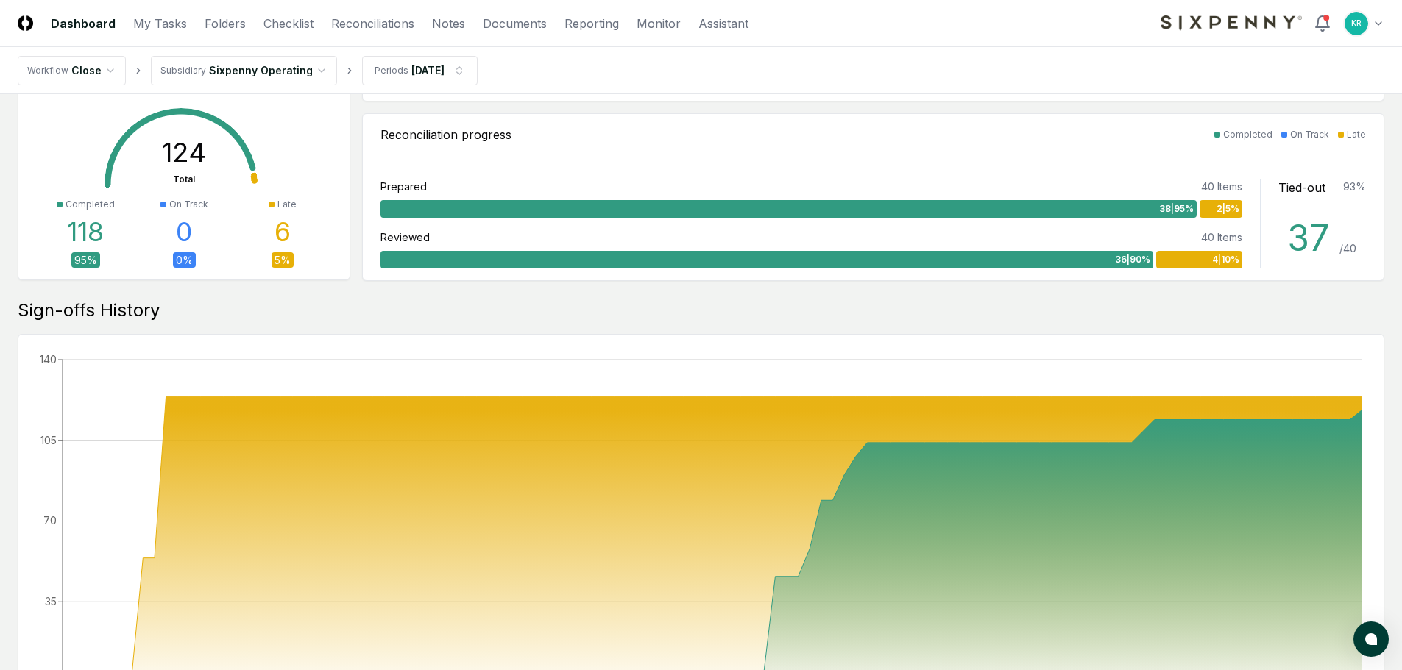
scroll to position [294, 0]
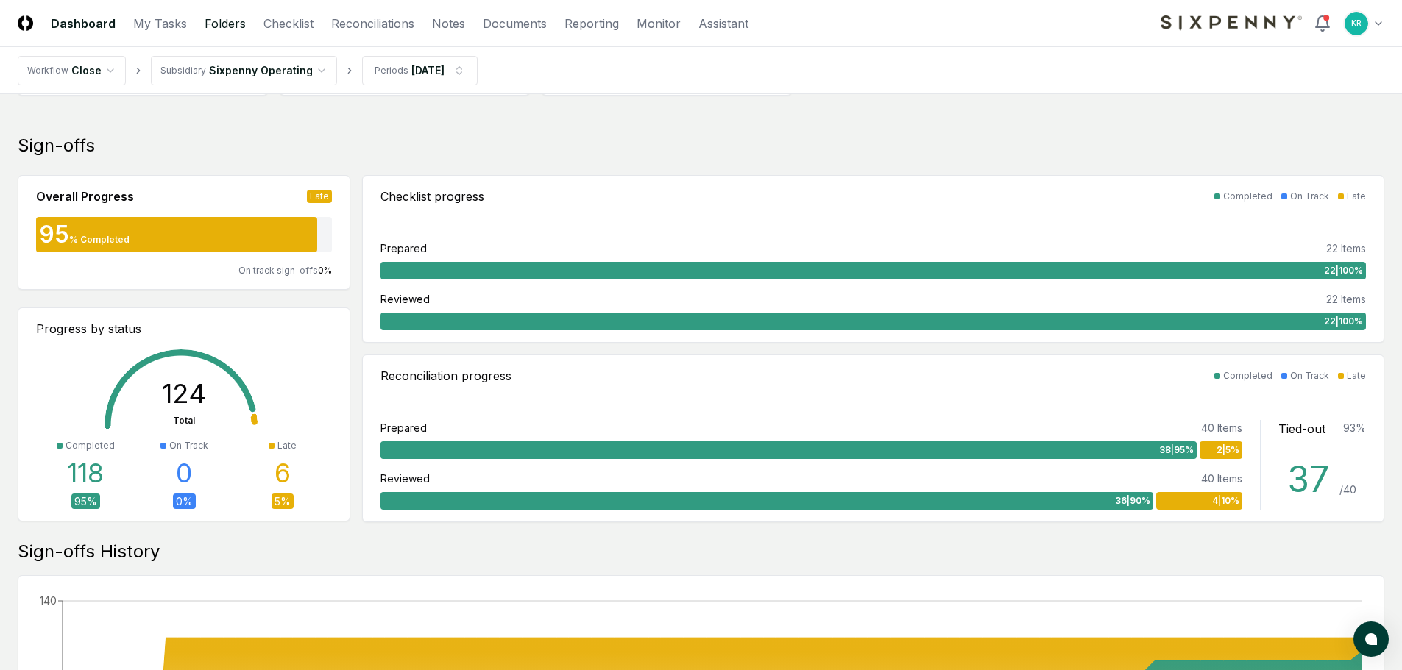
click at [224, 22] on link "Folders" at bounding box center [225, 24] width 41 height 18
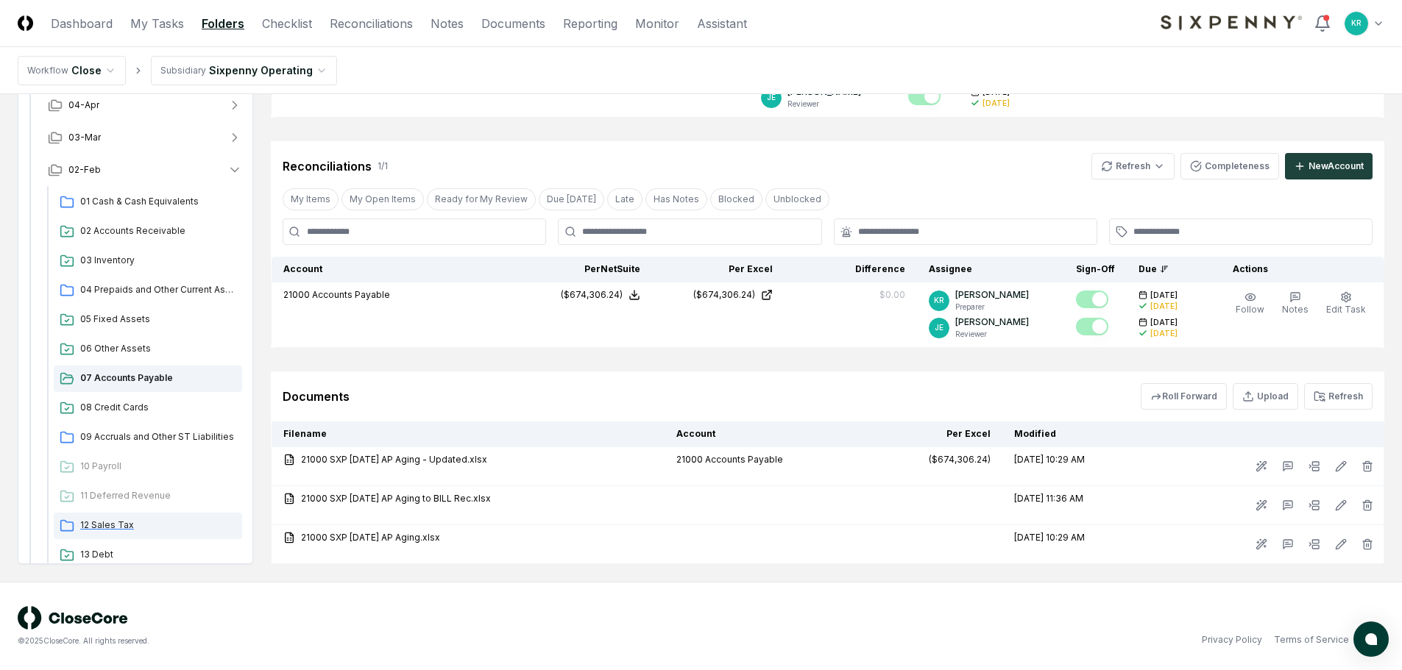
scroll to position [260, 0]
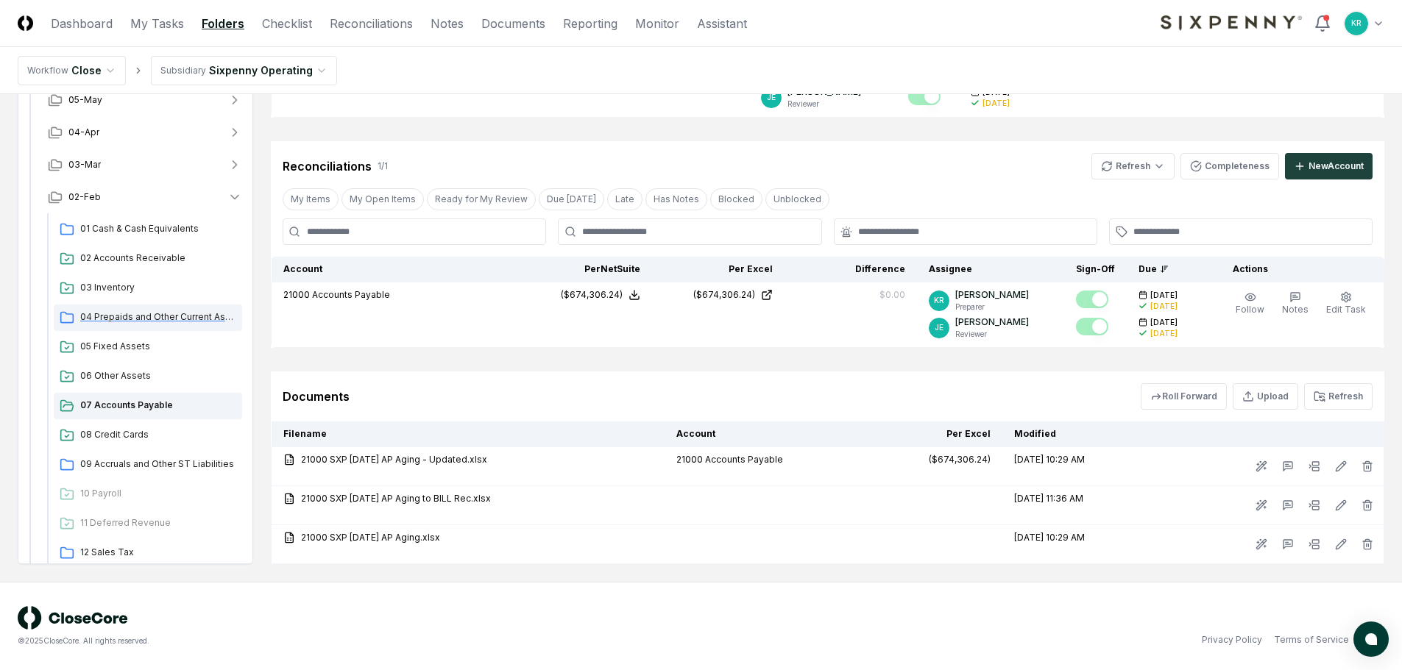
click at [131, 315] on span "04 Prepaids and Other Current Assets" at bounding box center [158, 317] width 156 height 13
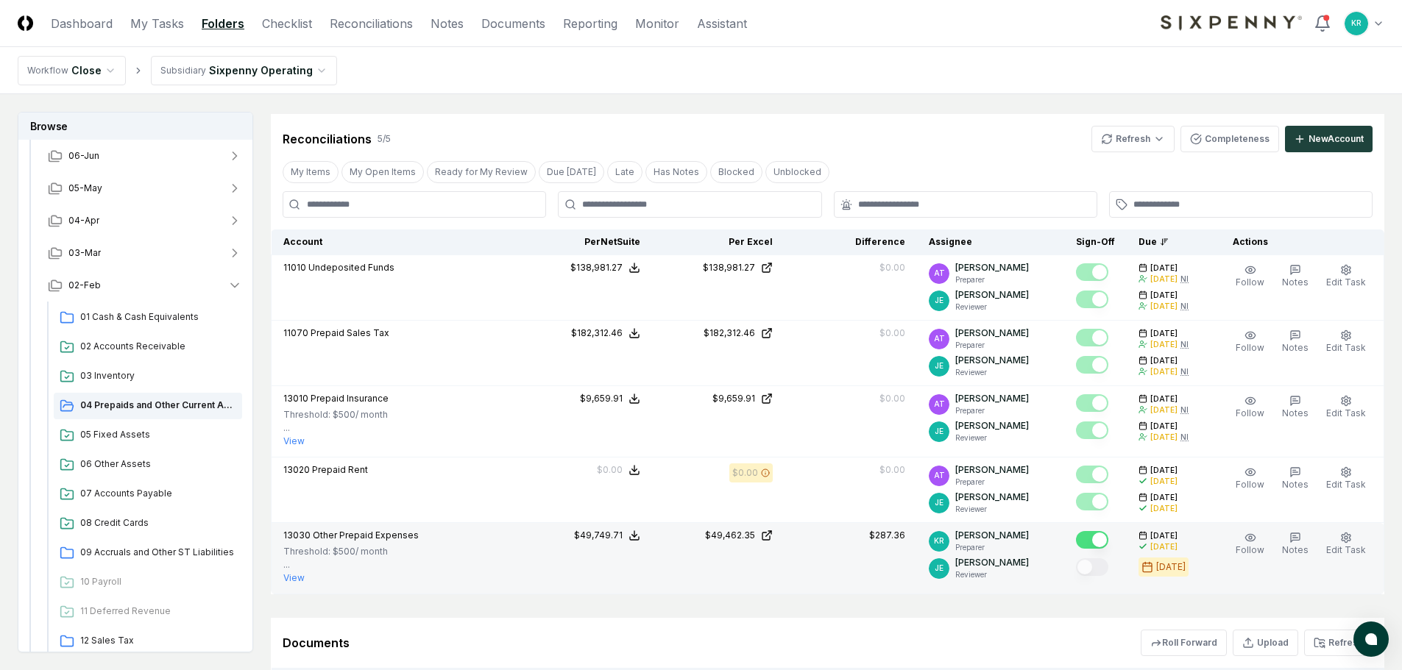
scroll to position [88, 0]
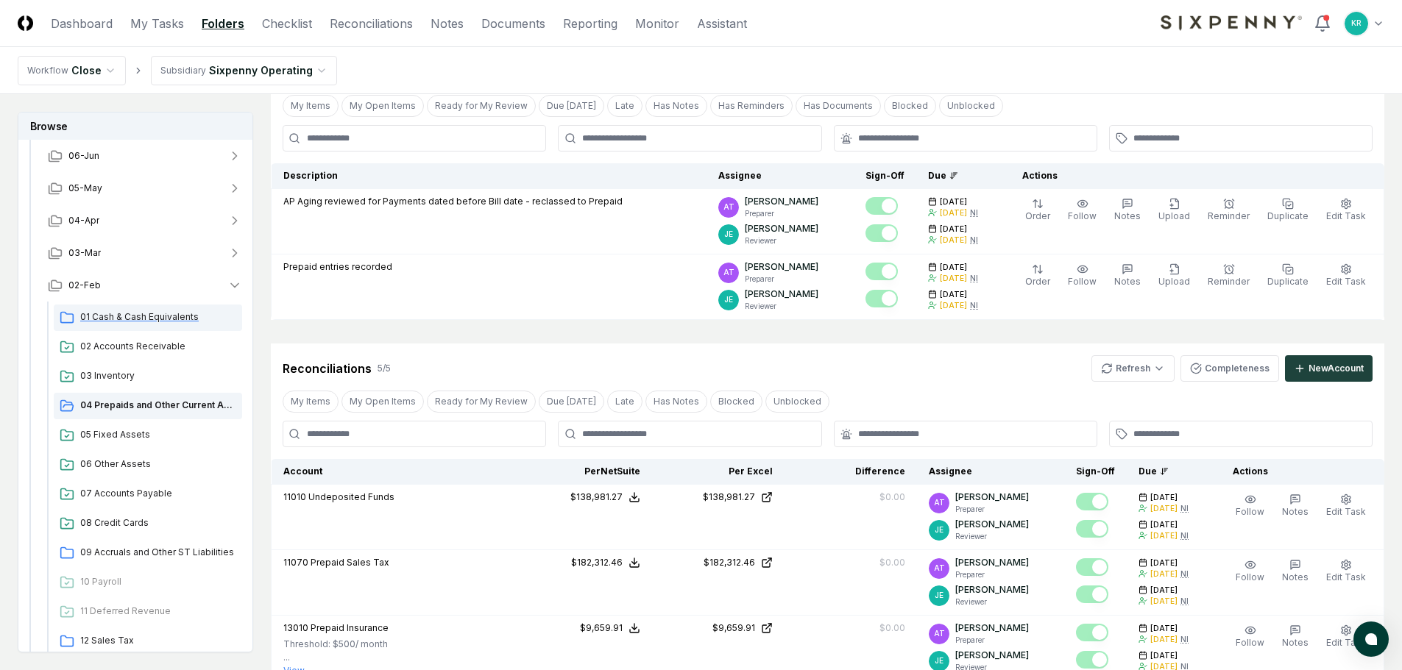
click at [160, 322] on span "01 Cash & Cash Equivalents" at bounding box center [158, 317] width 156 height 13
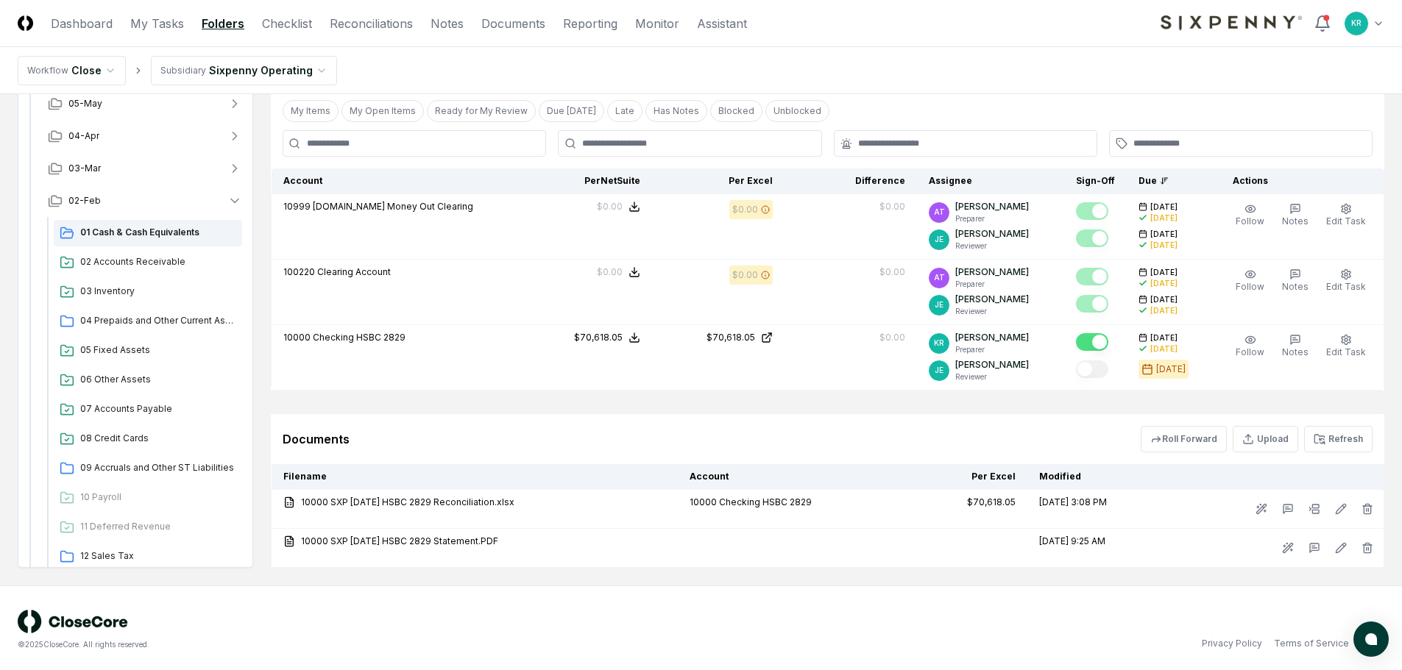
scroll to position [316, 0]
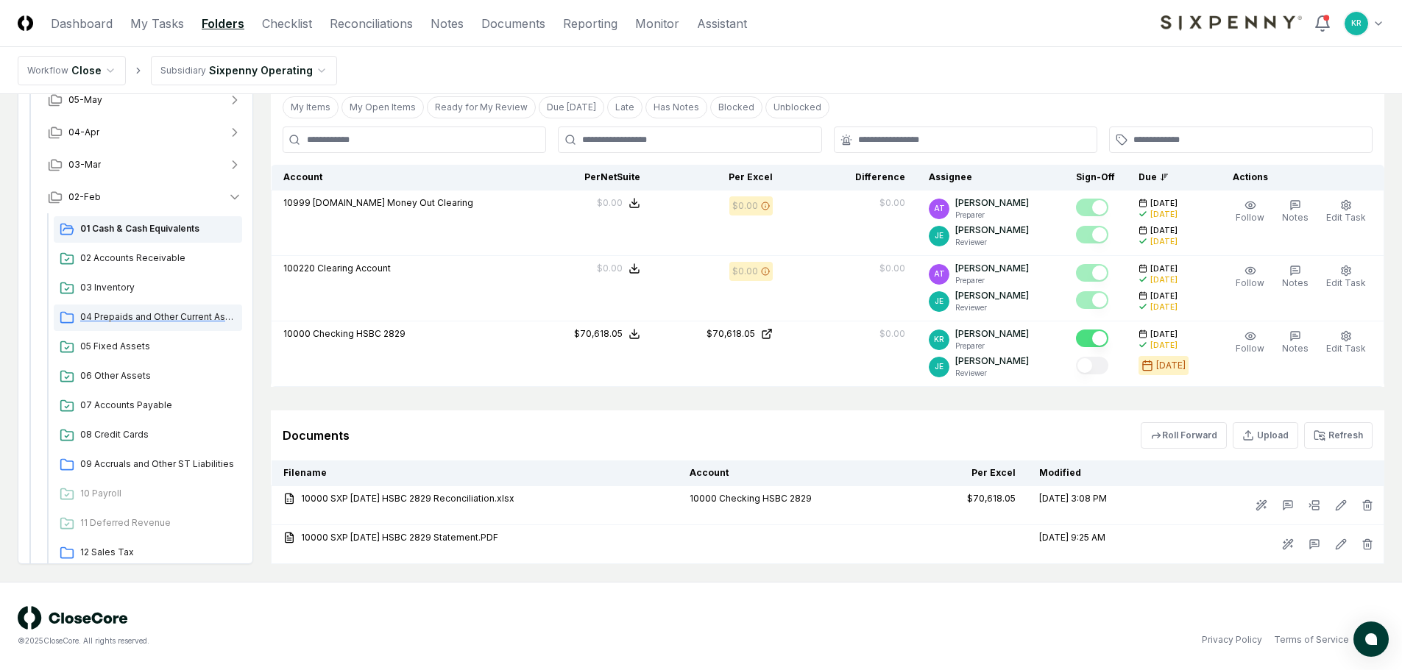
click at [149, 319] on span "04 Prepaids and Other Current Assets" at bounding box center [158, 317] width 156 height 13
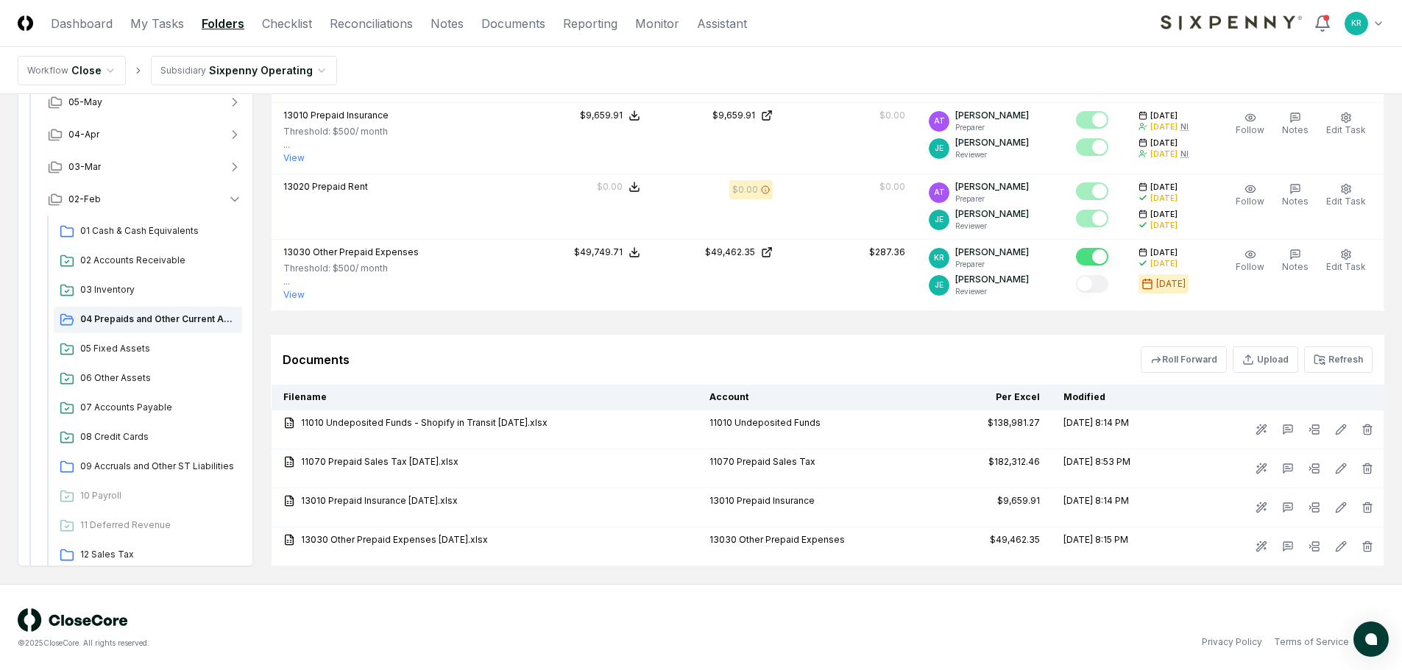
scroll to position [603, 0]
click at [143, 464] on span "09 Accruals and Other ST Liabilities" at bounding box center [158, 464] width 156 height 13
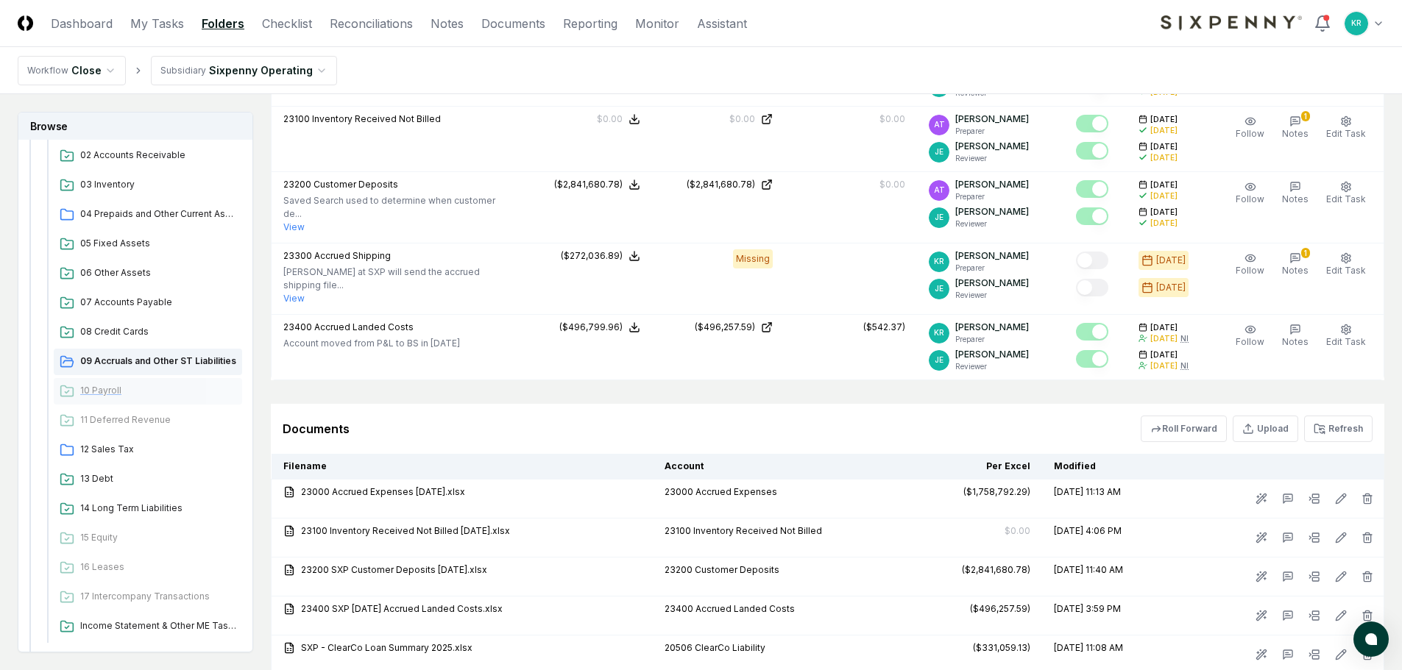
scroll to position [480, 0]
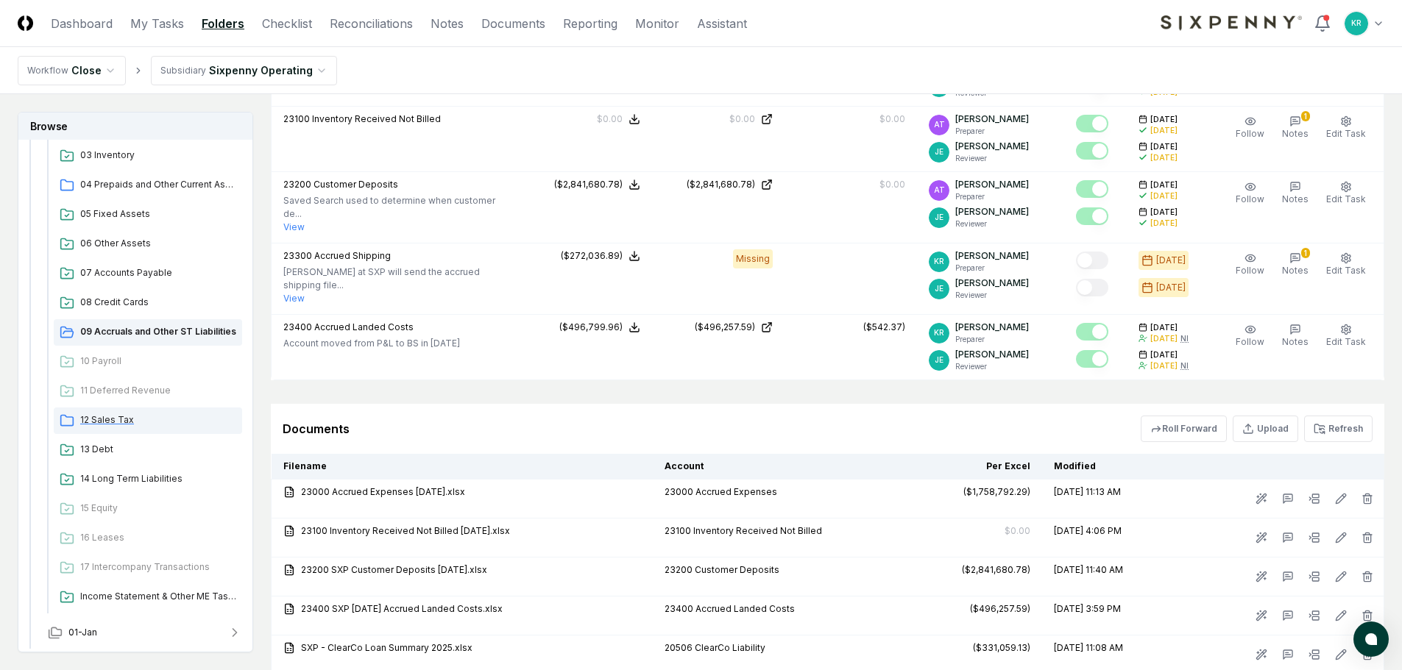
click at [116, 424] on span "12 Sales Tax" at bounding box center [158, 420] width 156 height 13
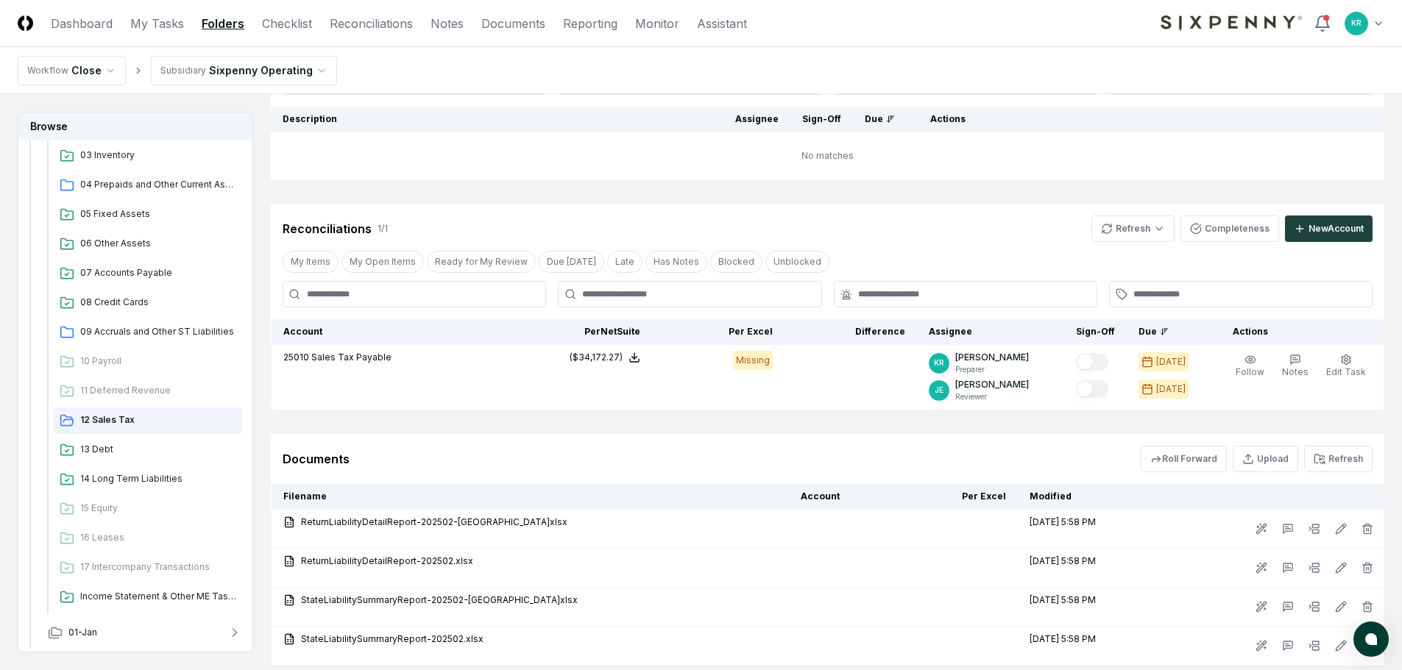
scroll to position [221, 0]
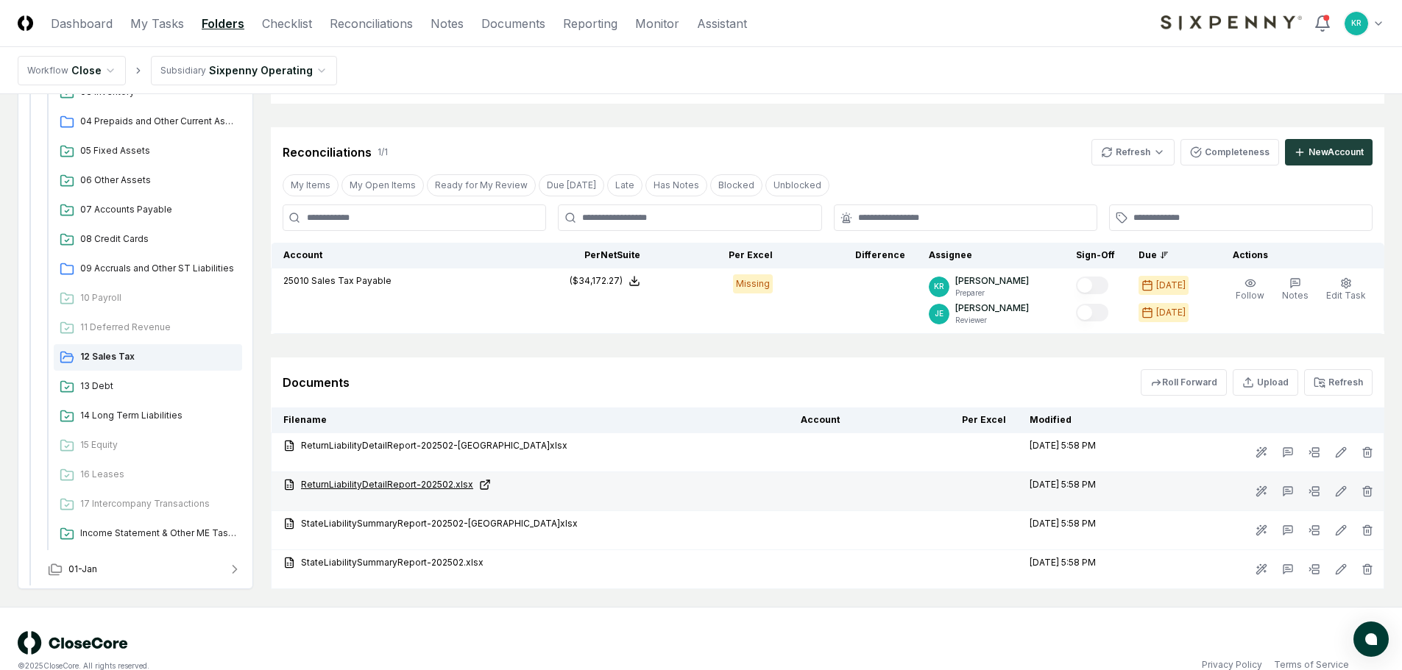
click at [425, 488] on link "ReturnLiabilityDetailReport-202502.xlsx" at bounding box center [530, 484] width 494 height 13
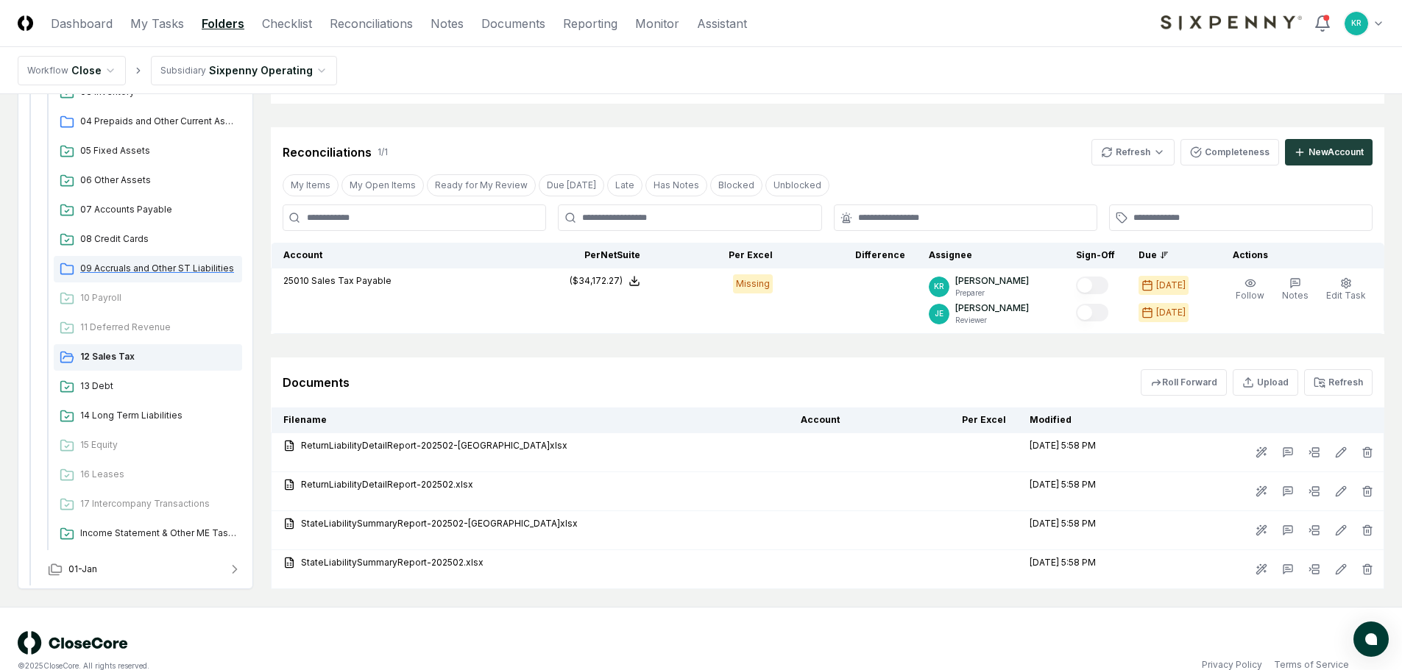
click at [191, 262] on span "09 Accruals and Other ST Liabilities" at bounding box center [158, 268] width 156 height 13
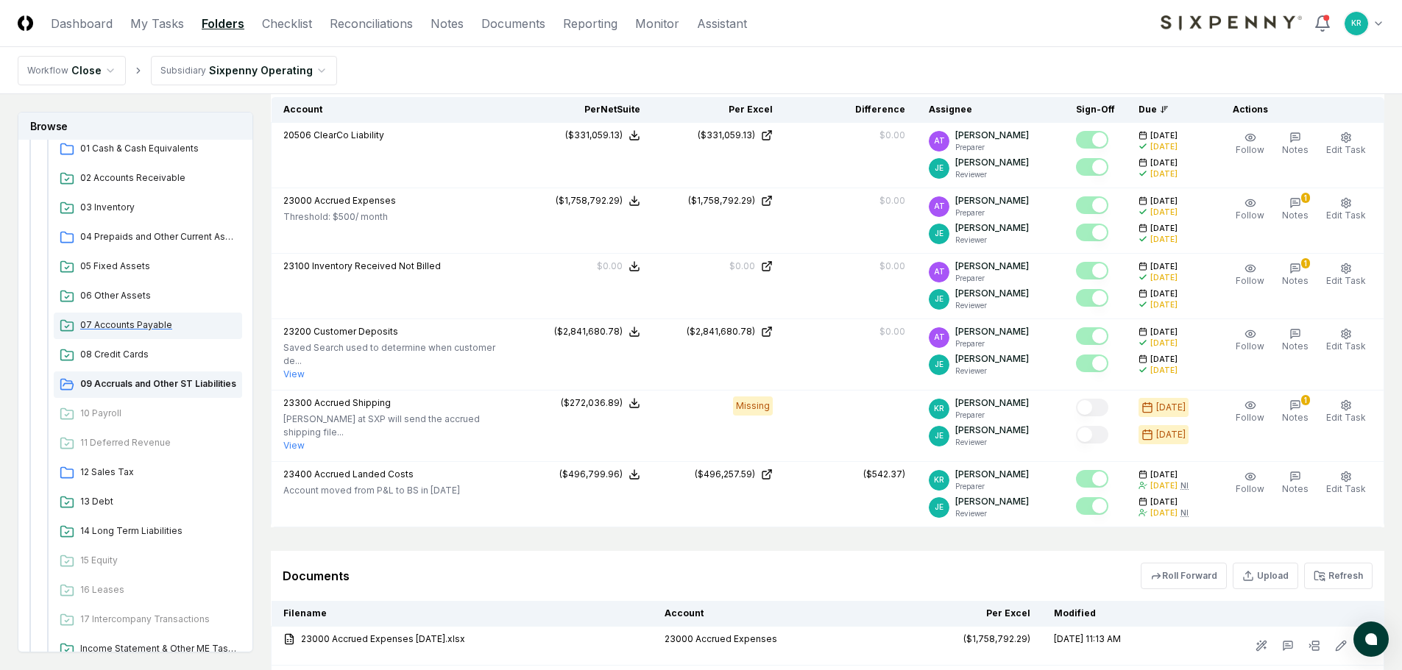
scroll to position [260, 0]
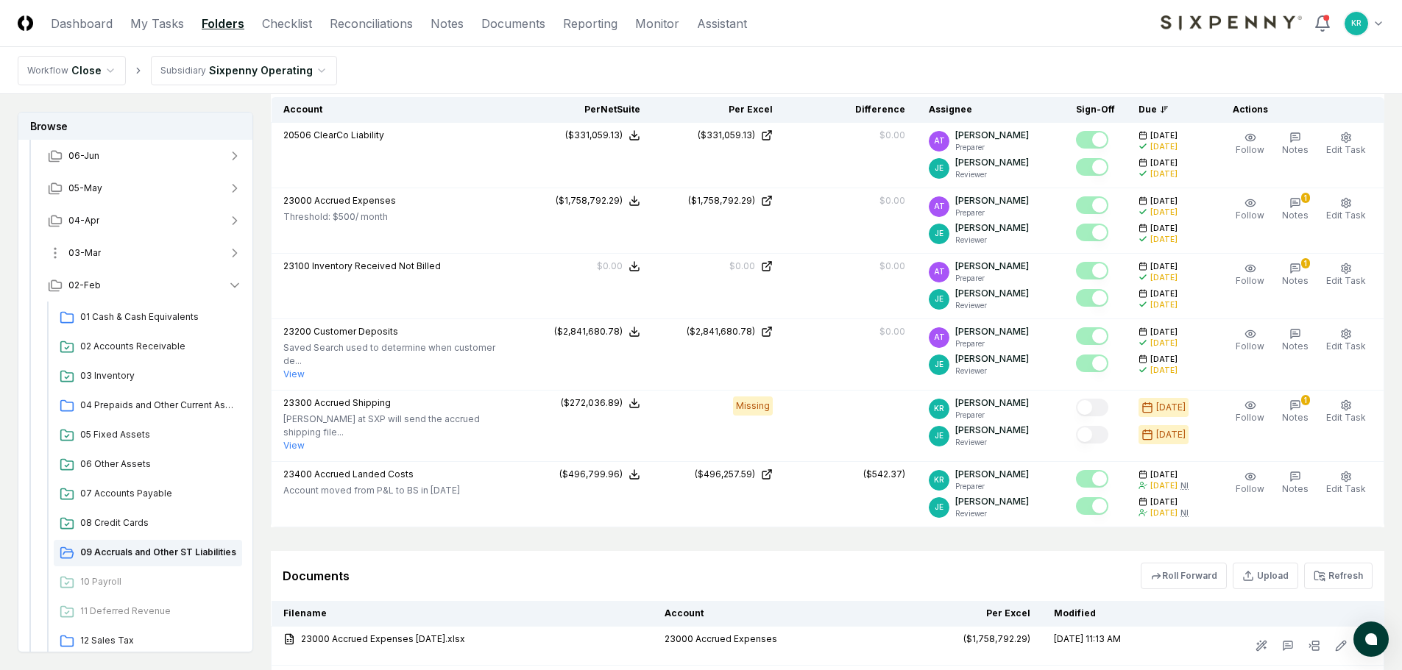
click at [114, 254] on button "03-Mar" at bounding box center [145, 253] width 218 height 32
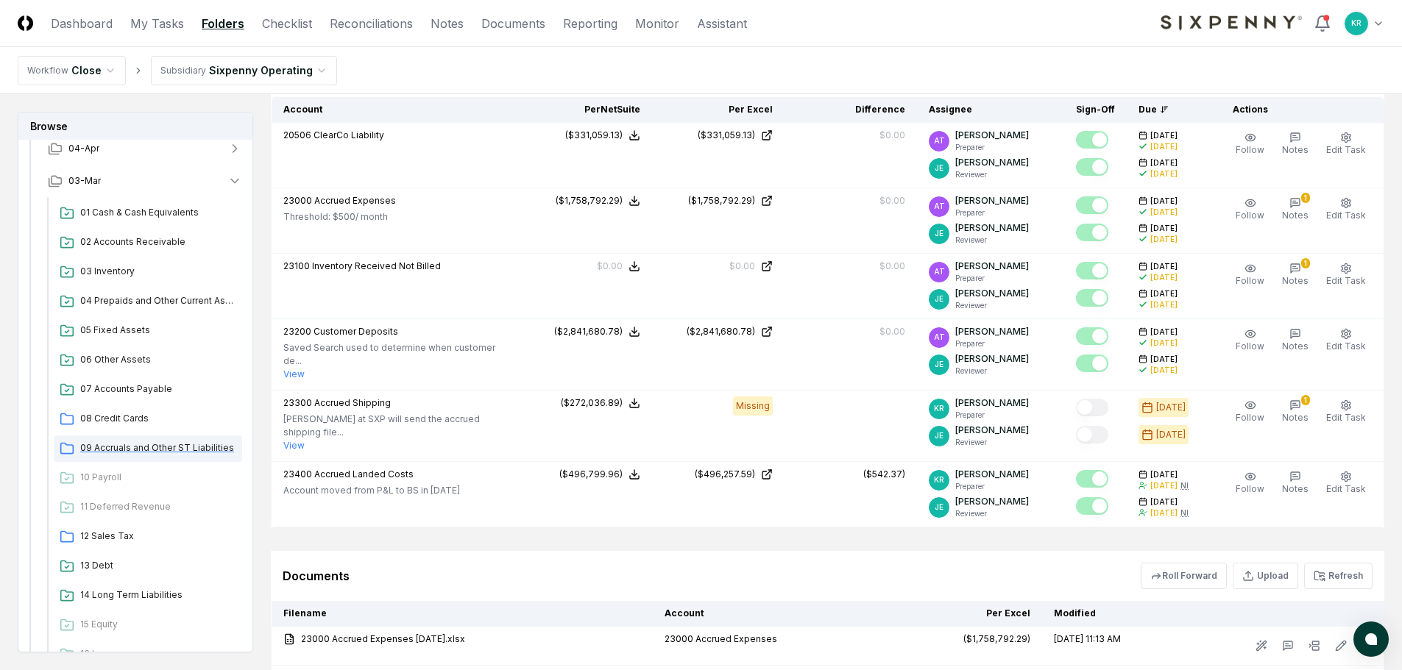
scroll to position [333, 0]
click at [118, 531] on span "12 Sales Tax" at bounding box center [158, 534] width 156 height 13
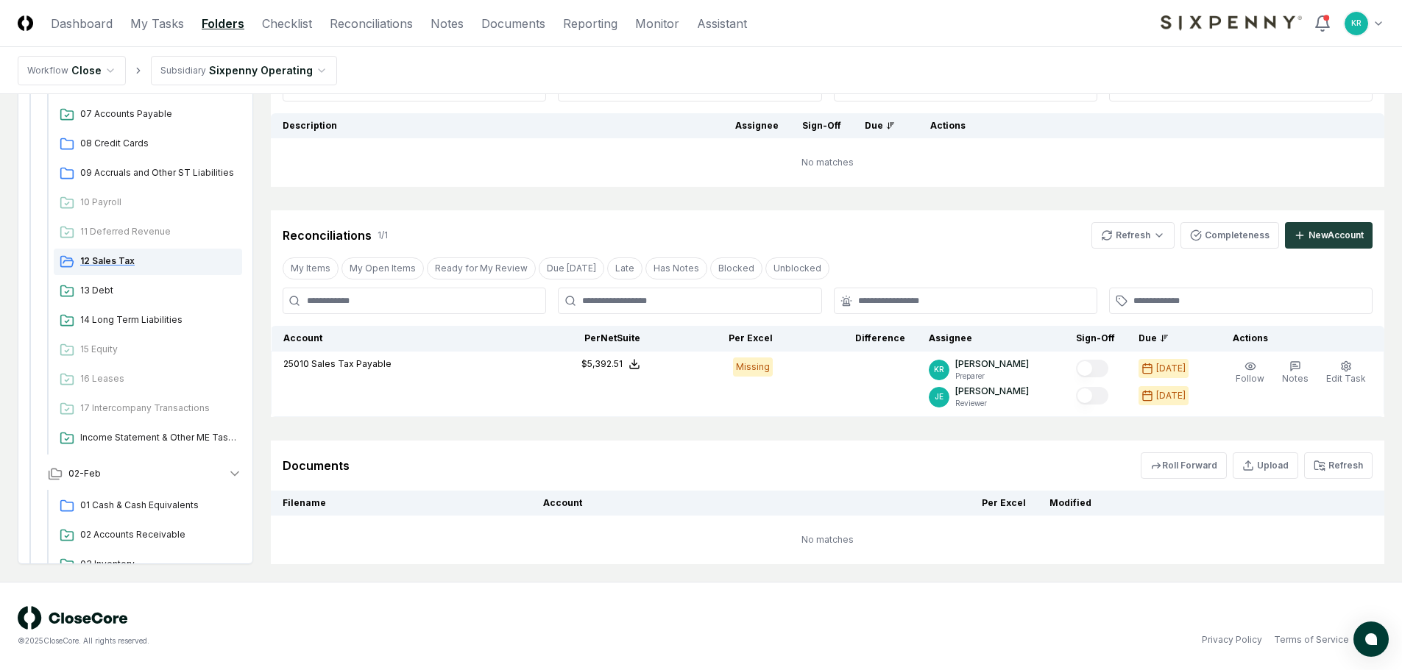
scroll to position [407, 0]
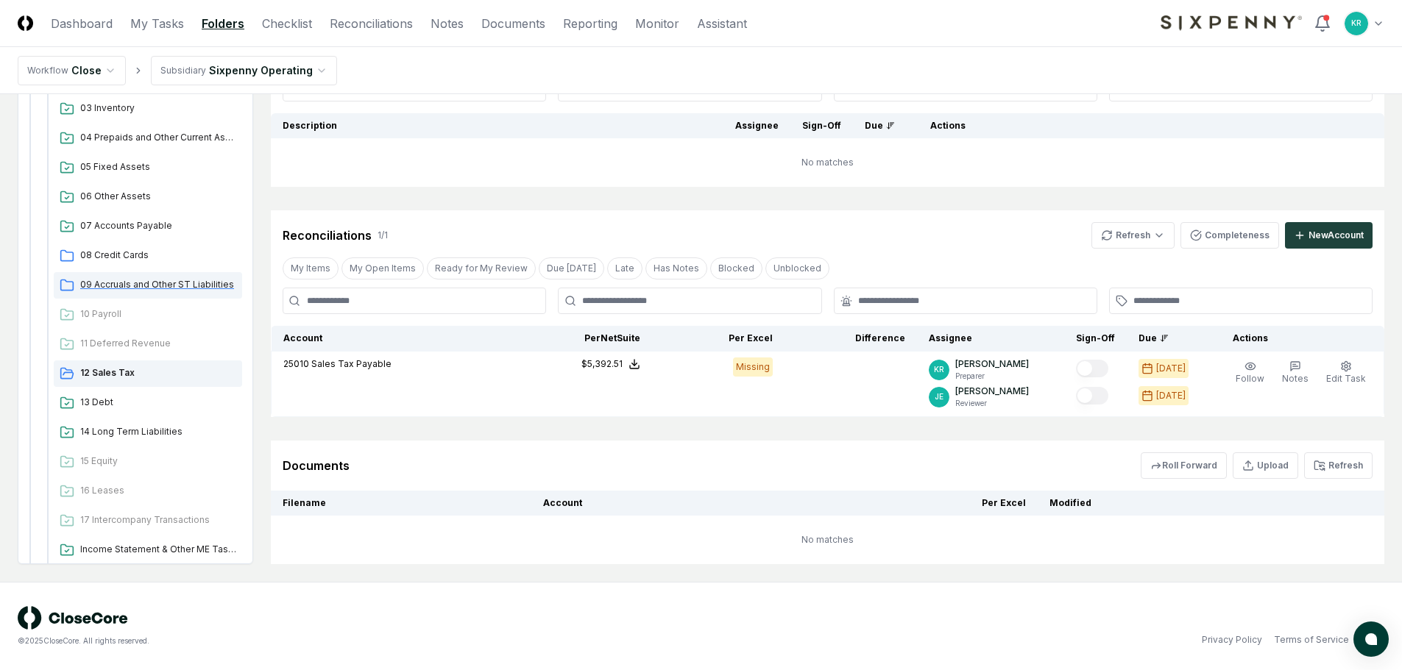
click at [127, 278] on span "09 Accruals and Other ST Liabilities" at bounding box center [158, 284] width 156 height 13
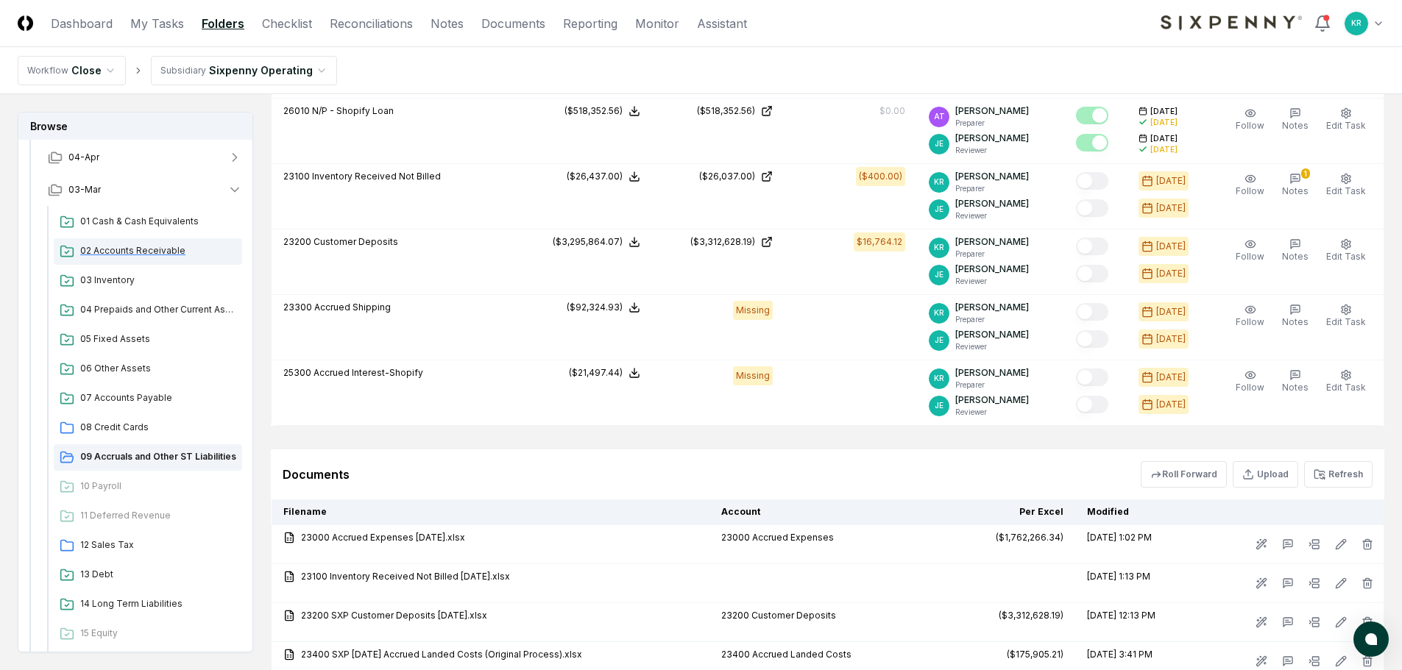
scroll to position [260, 0]
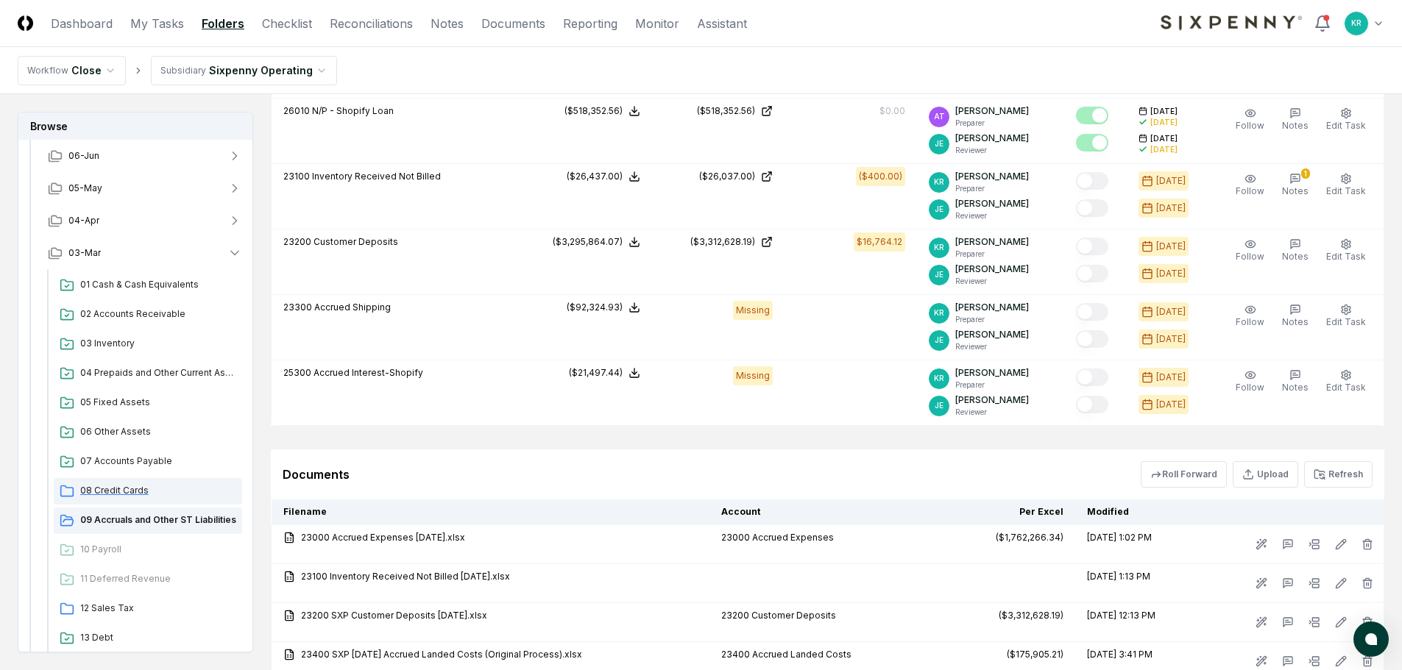
click at [127, 488] on span "08 Credit Cards" at bounding box center [158, 490] width 156 height 13
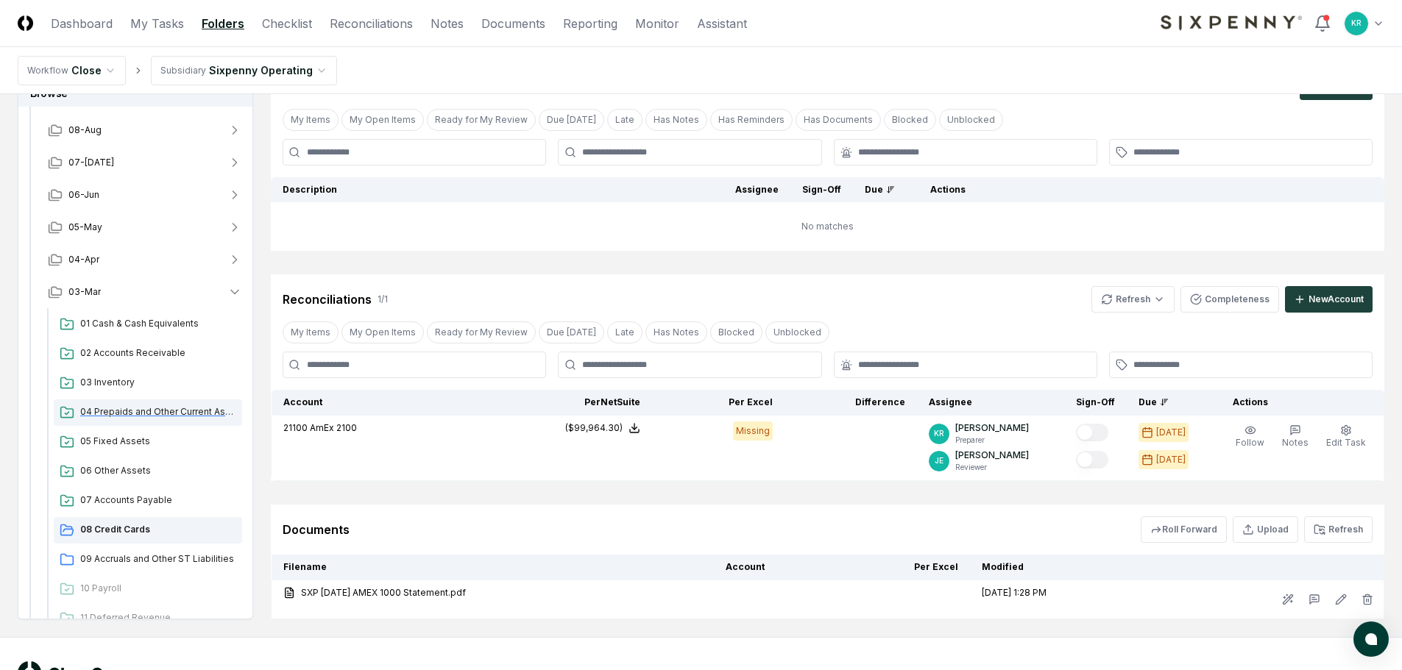
scroll to position [186, 0]
click at [97, 289] on span "03-Mar" at bounding box center [84, 293] width 32 height 13
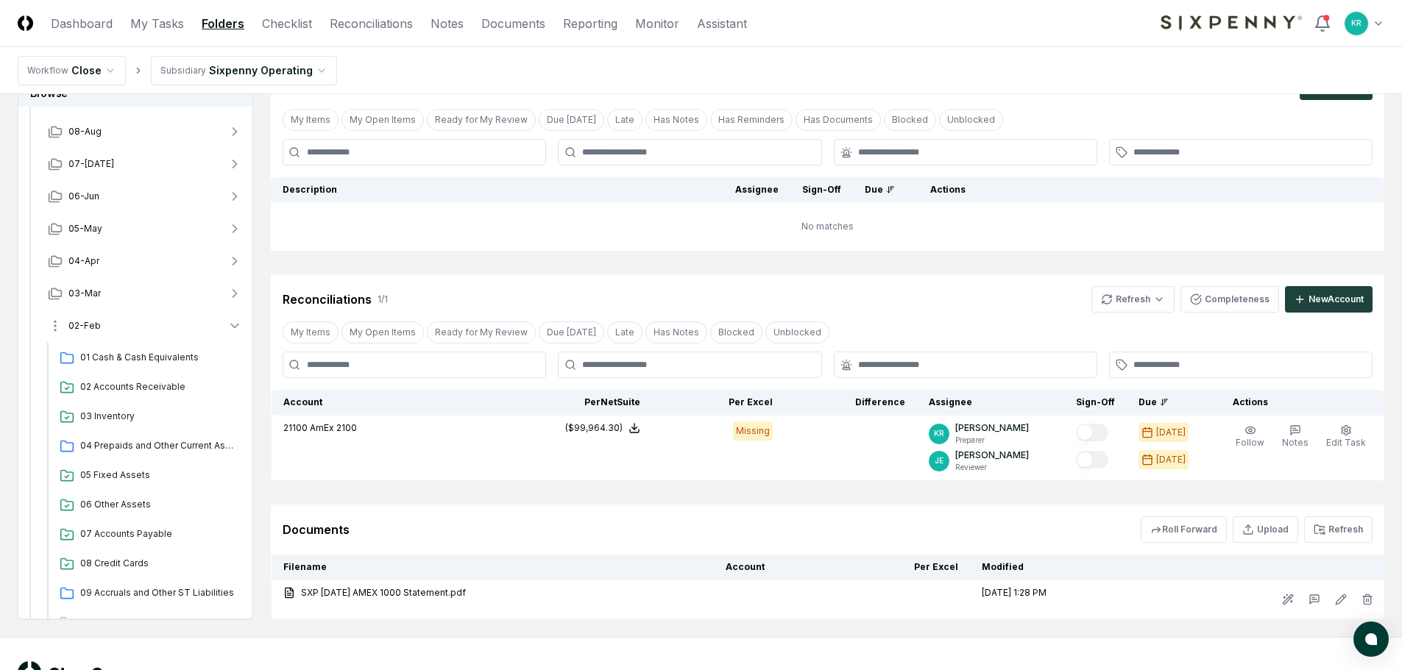
click at [93, 329] on span "02-Feb" at bounding box center [84, 325] width 32 height 13
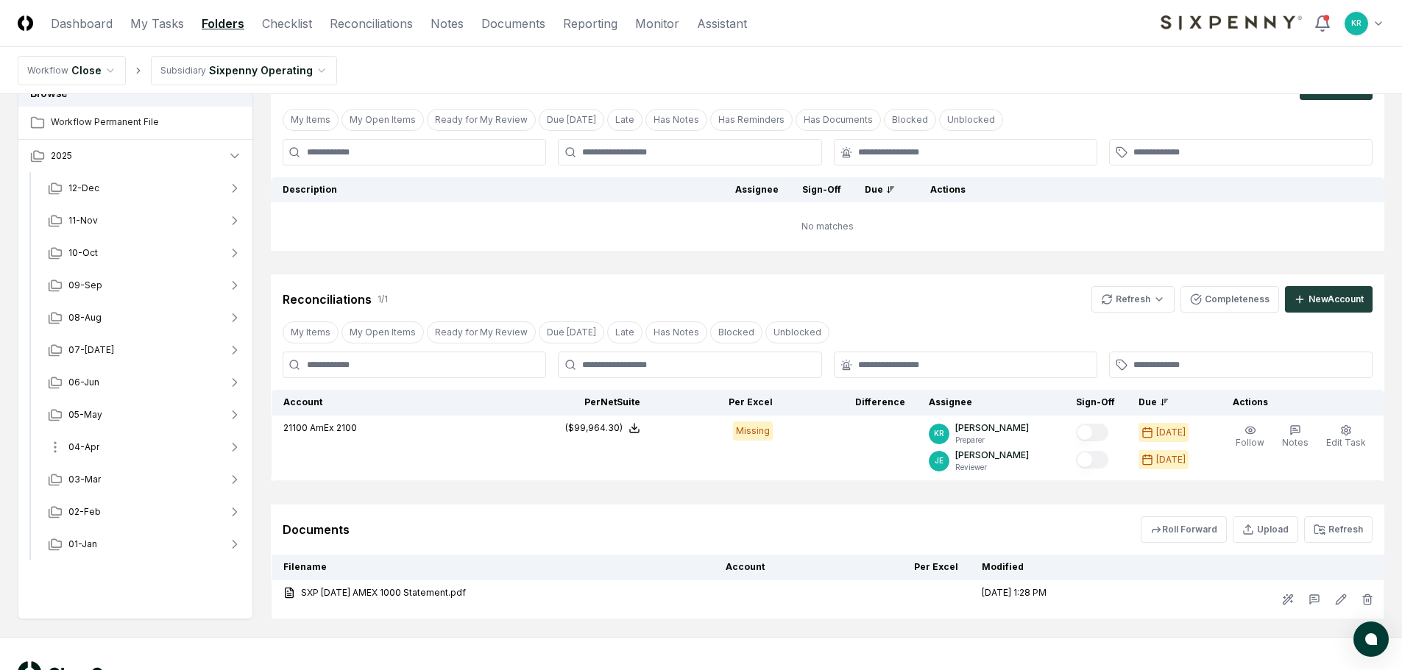
click at [102, 449] on button "04-Apr" at bounding box center [145, 447] width 218 height 32
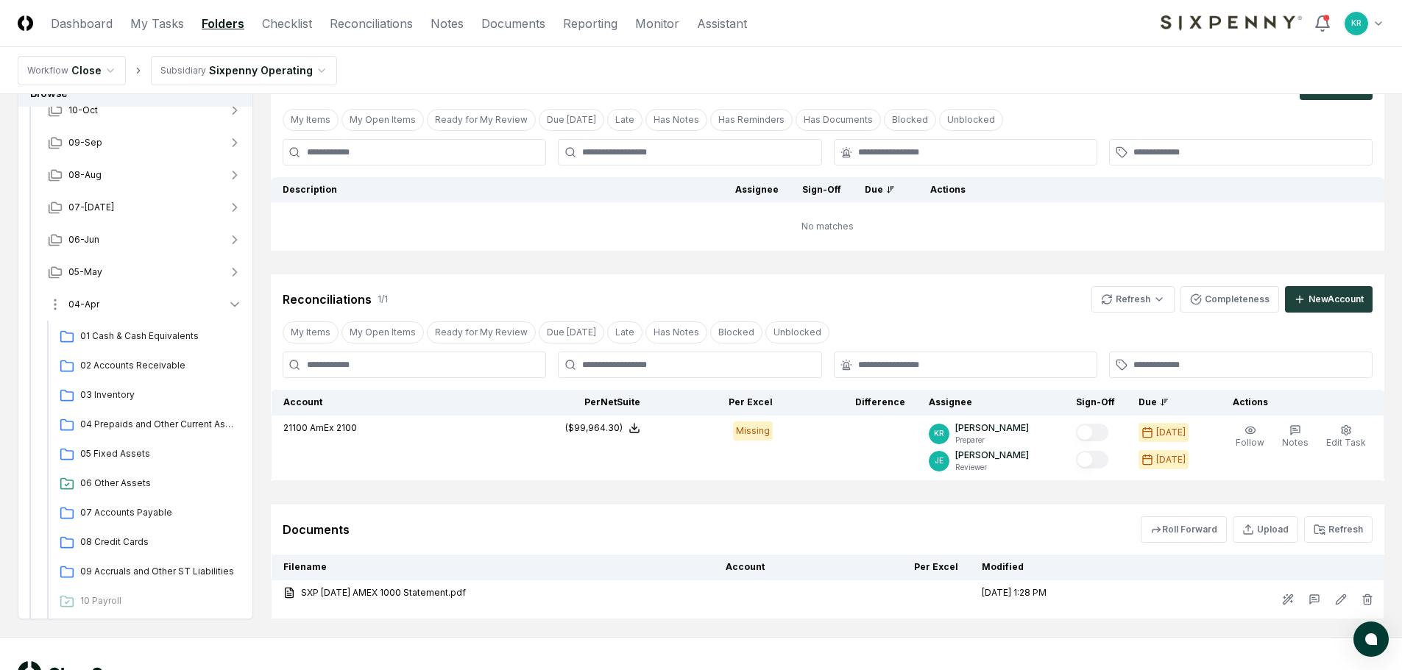
scroll to position [113, 0]
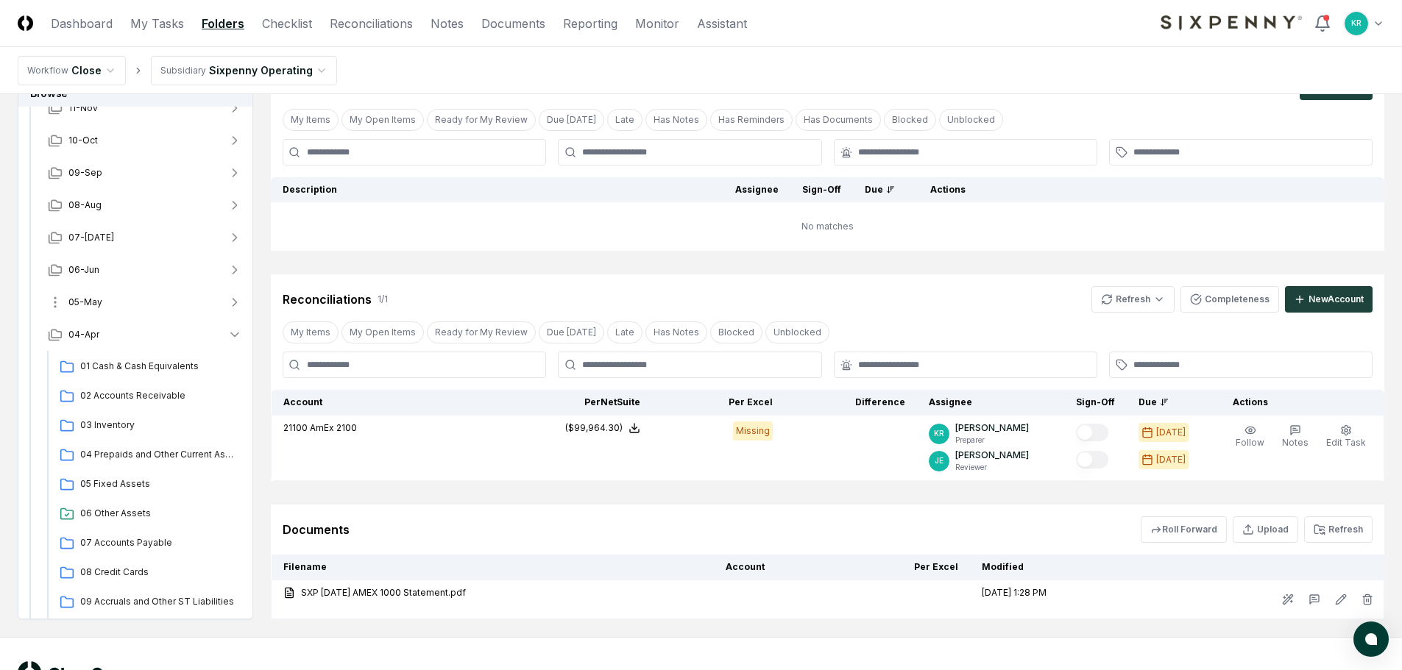
click at [106, 300] on button "05-May" at bounding box center [145, 302] width 218 height 32
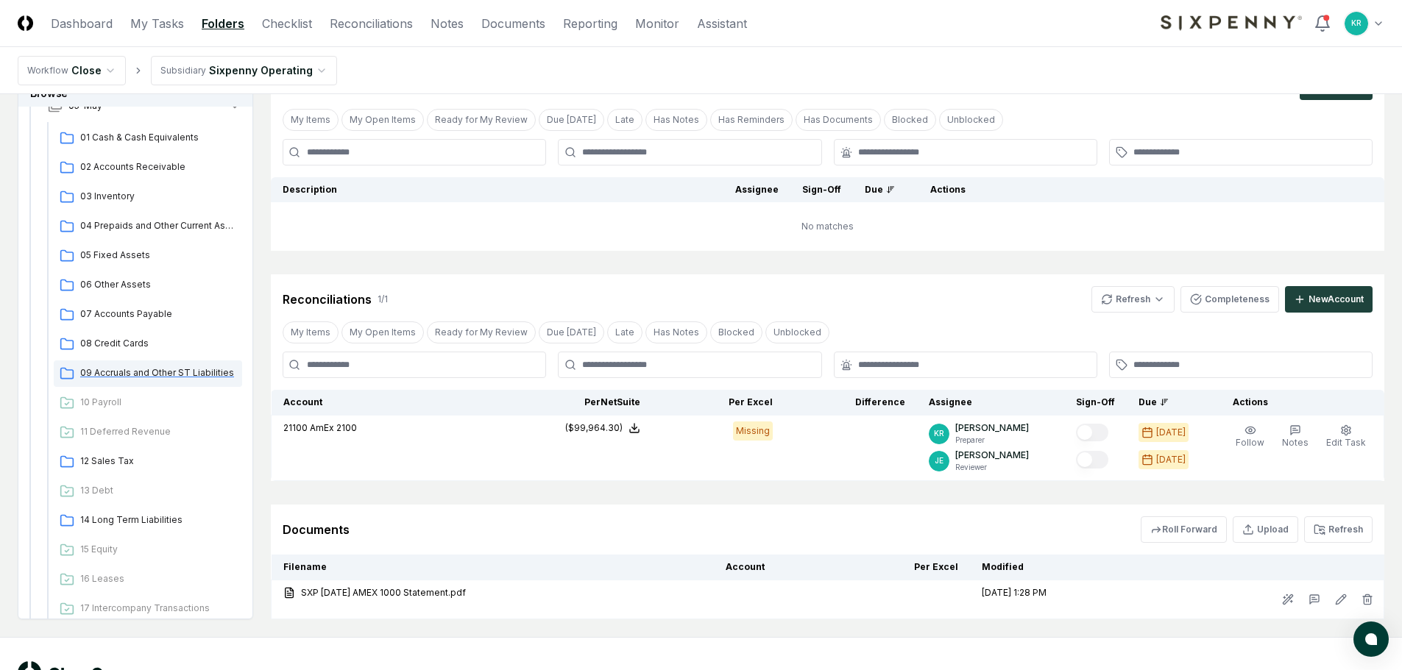
scroll to position [333, 0]
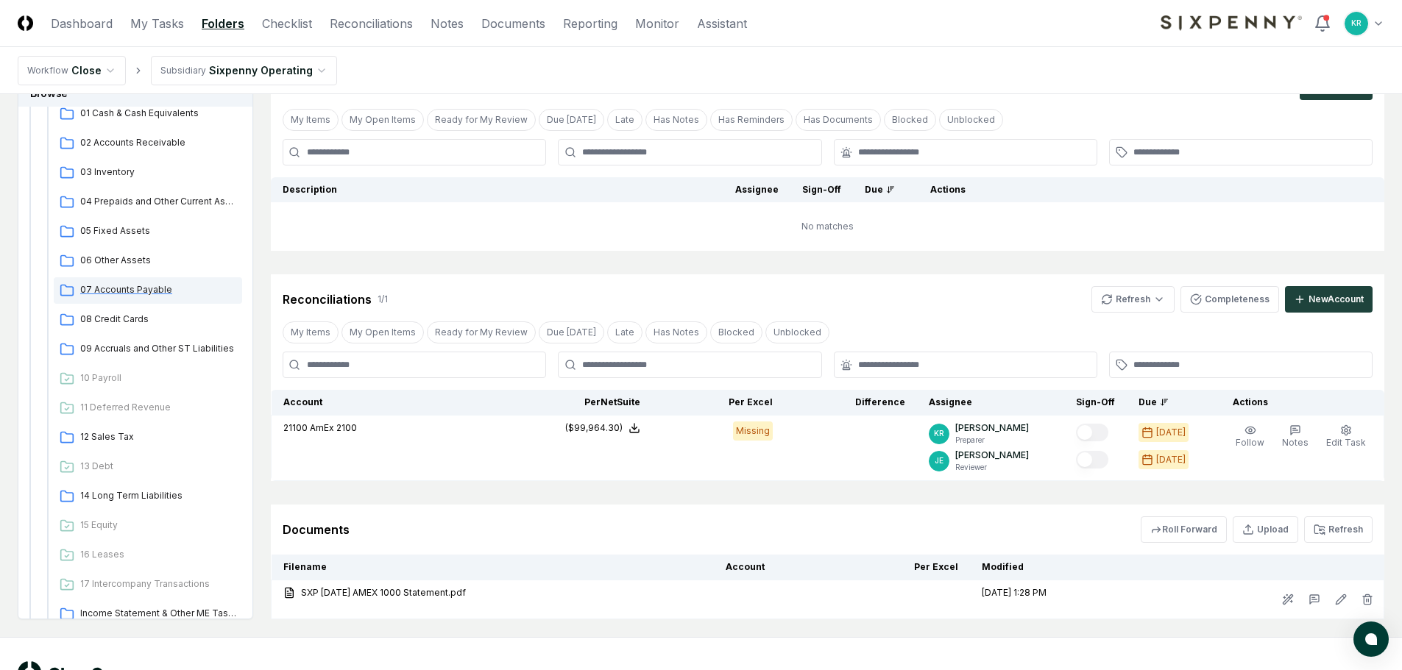
click at [152, 294] on span "07 Accounts Payable" at bounding box center [158, 289] width 156 height 13
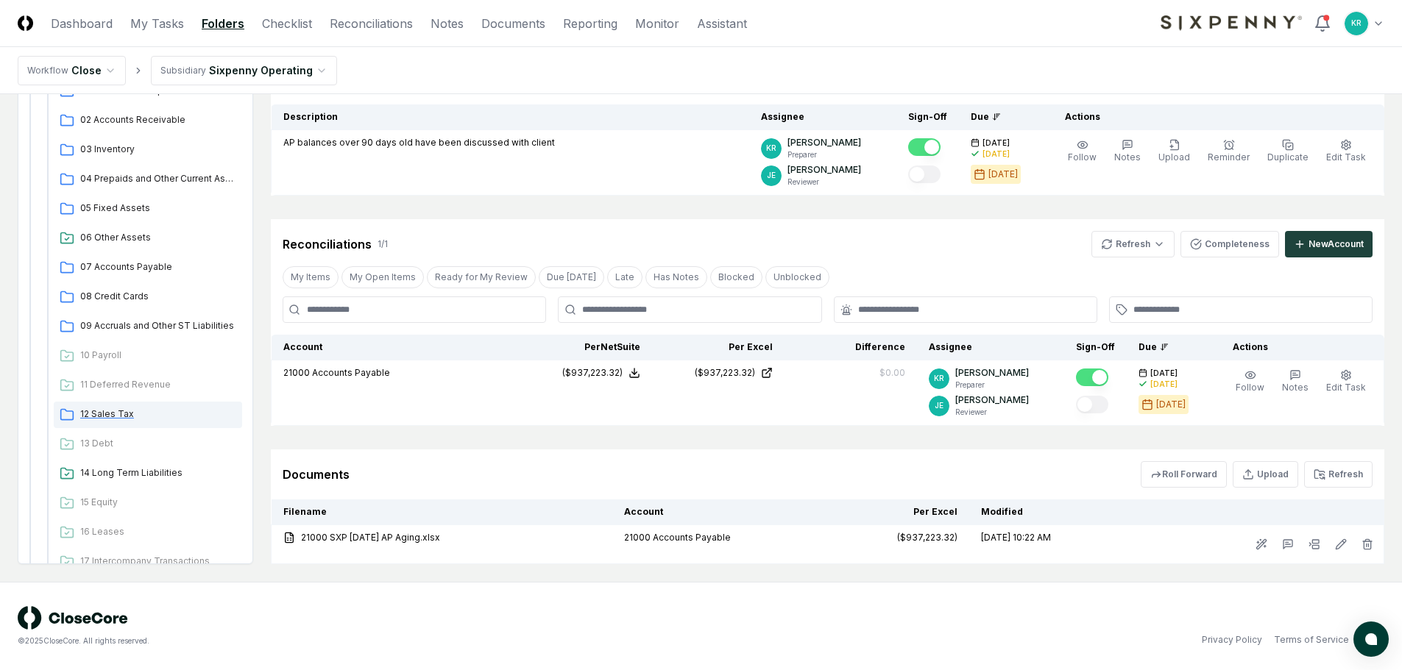
scroll to position [825, 0]
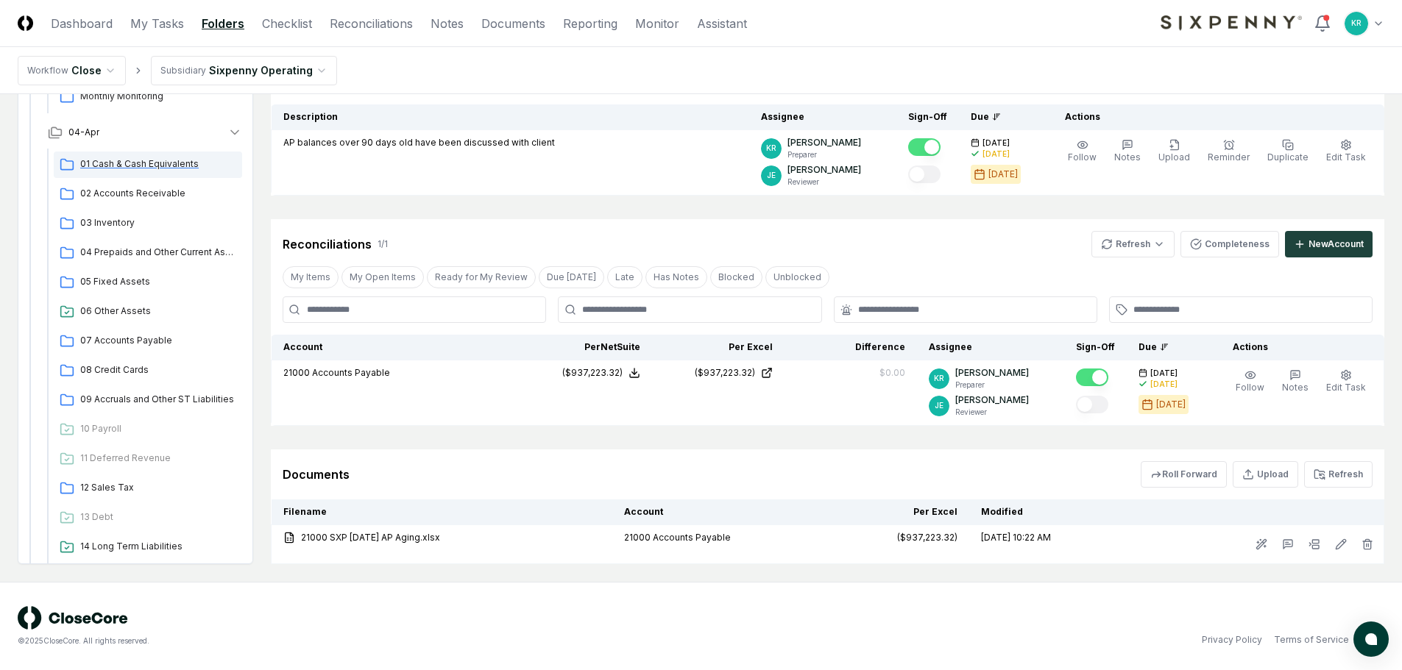
click at [157, 163] on span "01 Cash & Cash Equivalents" at bounding box center [158, 163] width 156 height 13
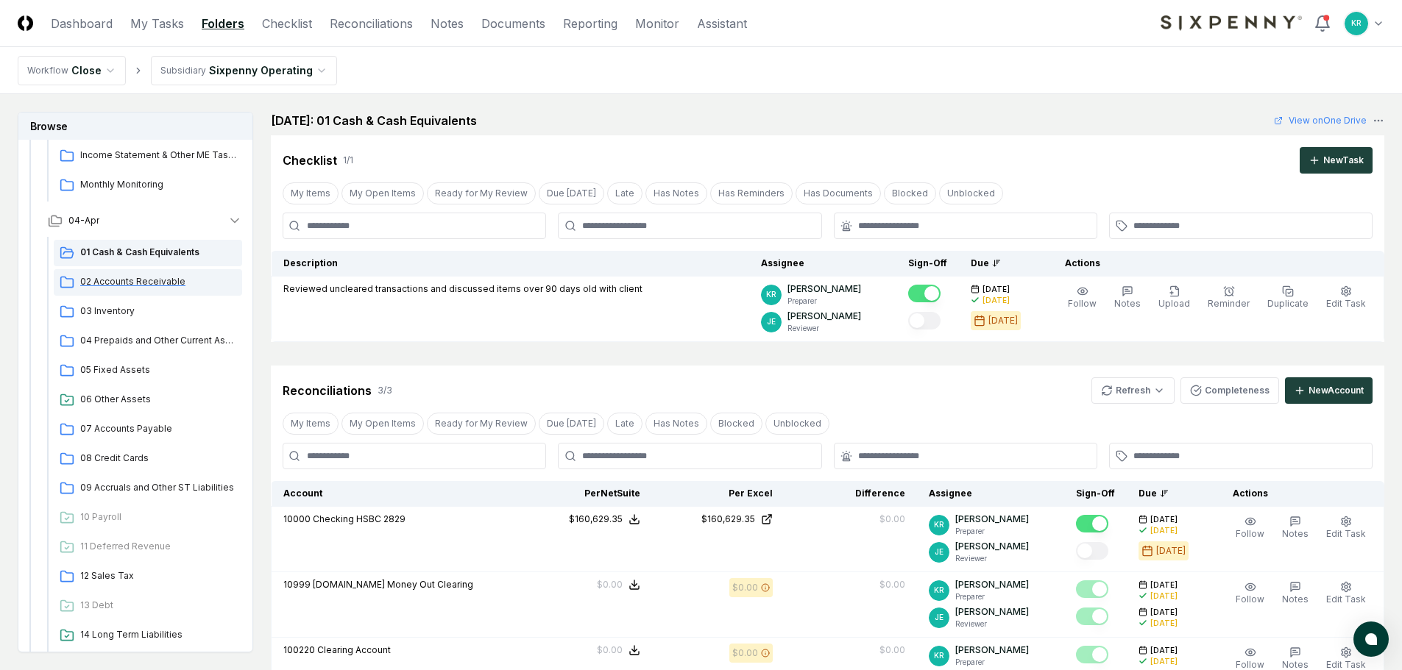
click at [140, 280] on span "02 Accounts Receivable" at bounding box center [158, 281] width 156 height 13
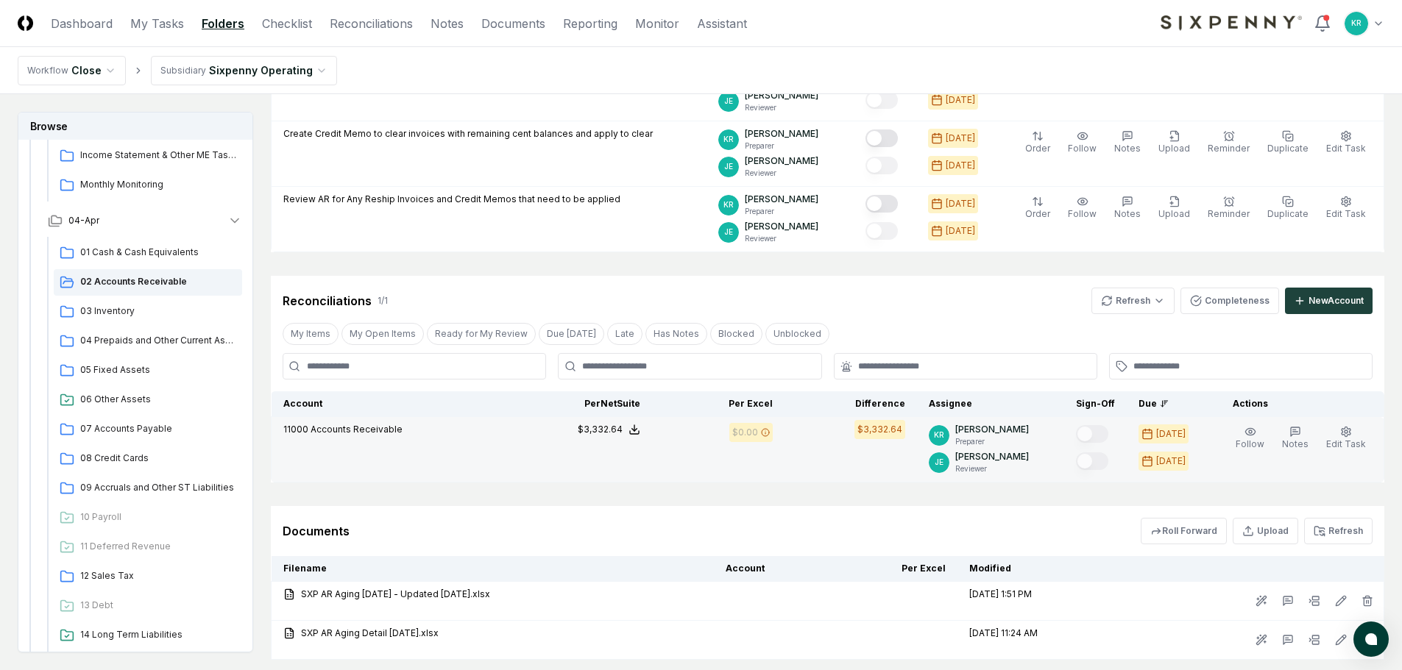
scroll to position [294, 0]
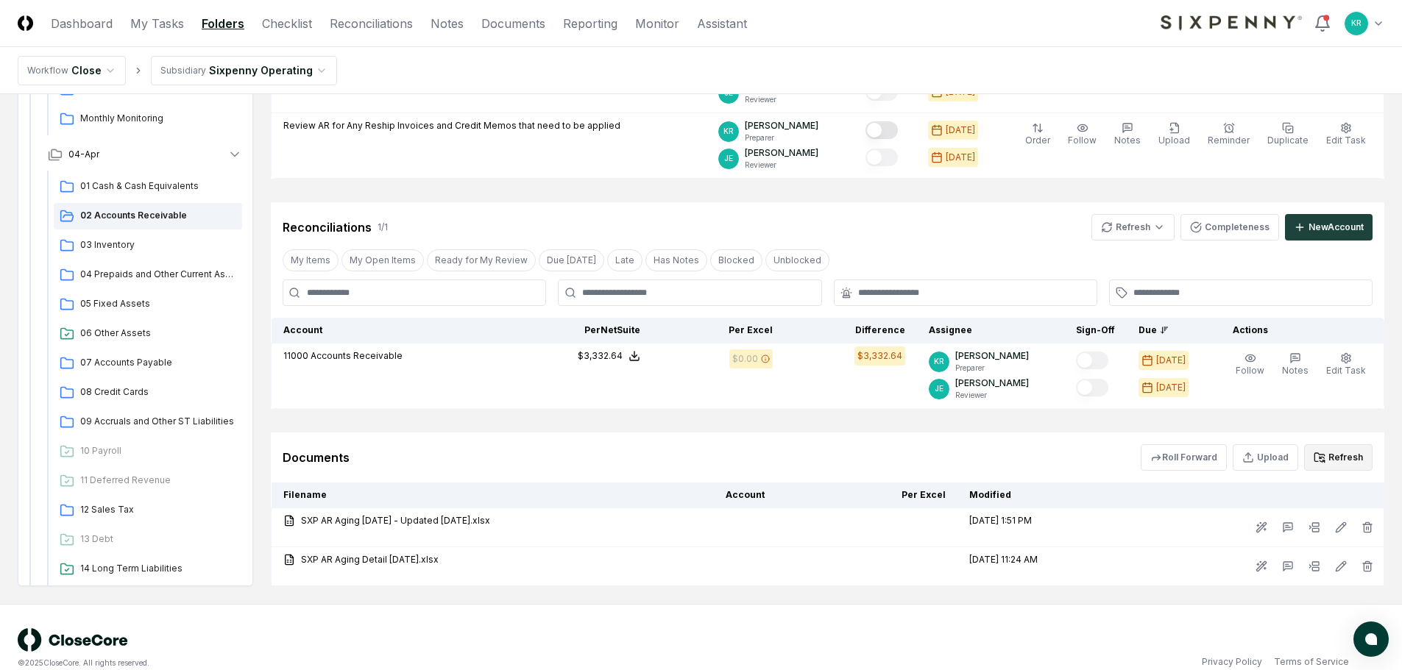
click at [1331, 455] on button "Refresh" at bounding box center [1338, 457] width 68 height 26
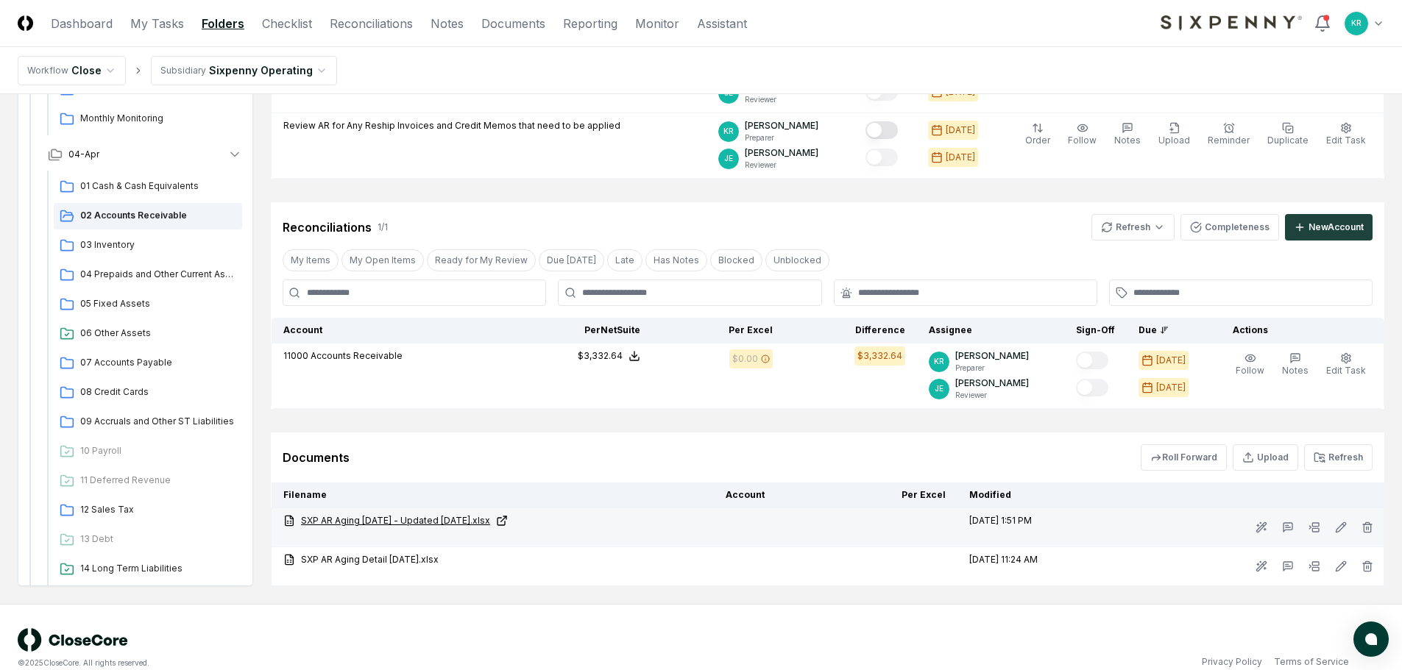
click at [463, 518] on link "SXP AR Aging [DATE] - Updated [DATE].xlsx" at bounding box center [492, 520] width 419 height 13
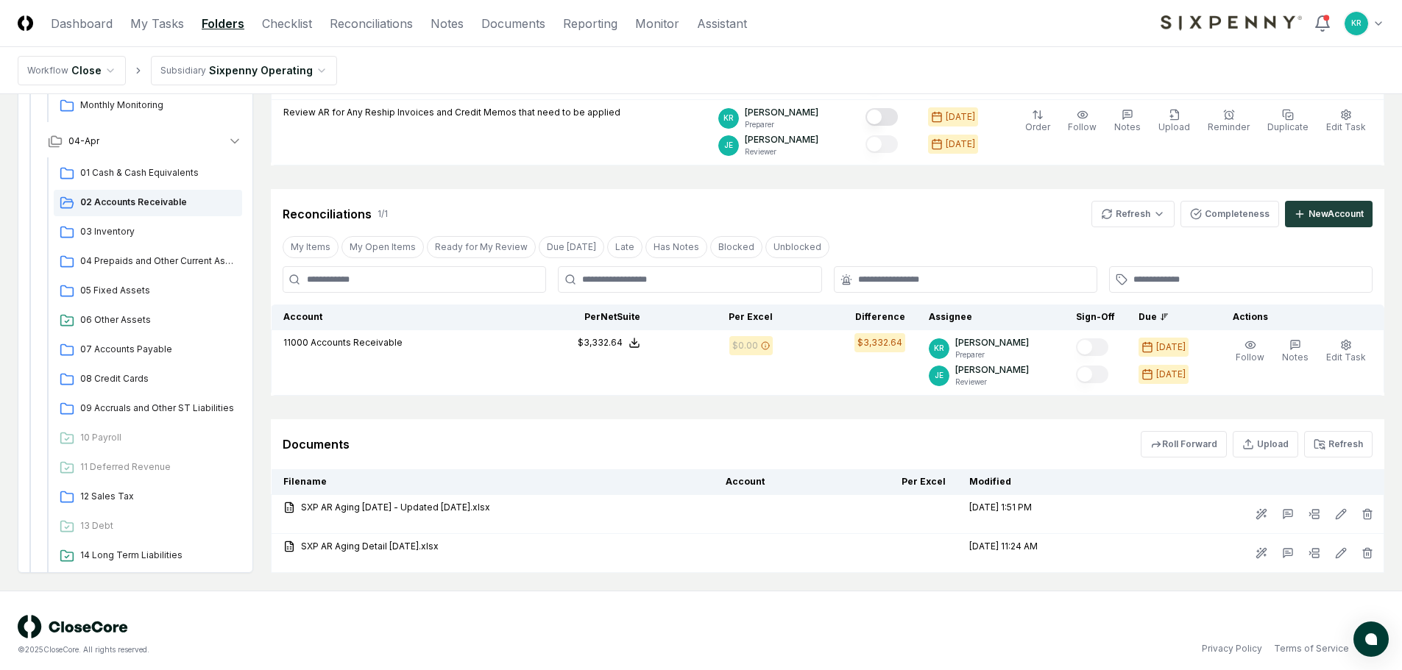
scroll to position [316, 0]
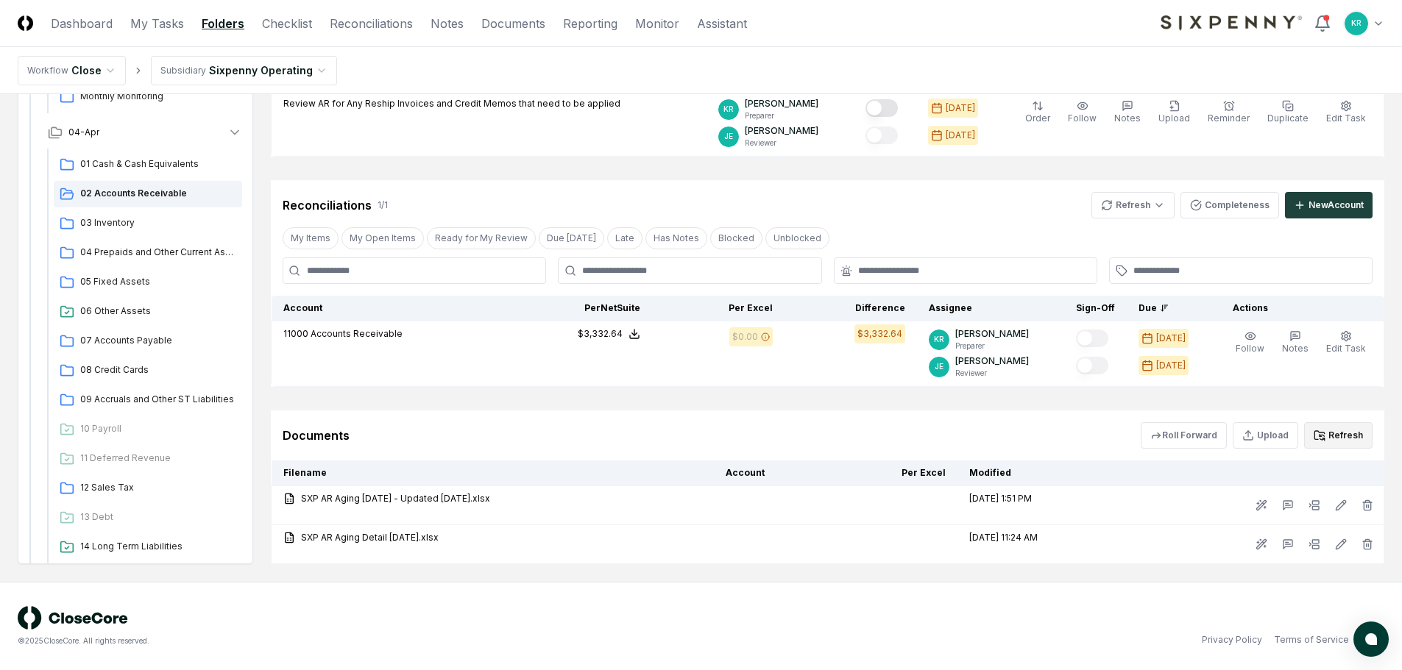
click at [1329, 442] on button "Refresh" at bounding box center [1338, 435] width 68 height 26
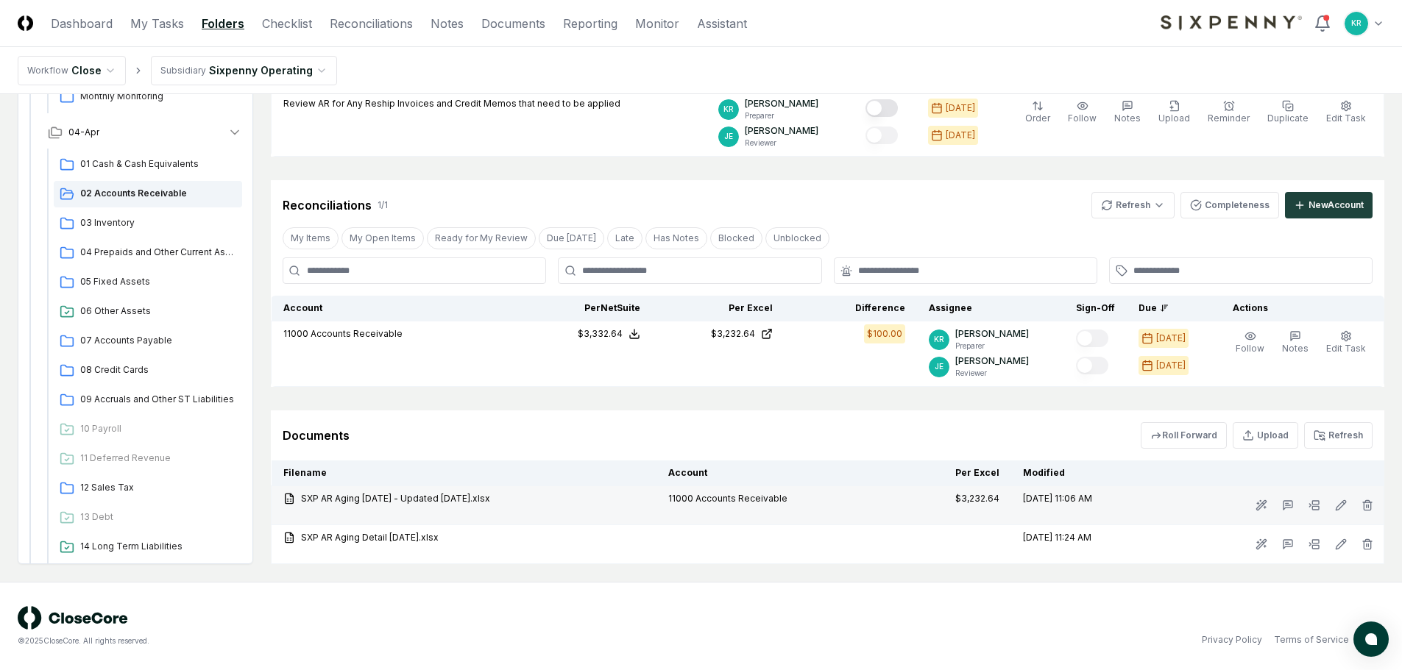
click at [632, 511] on td "SXP AR Aging [DATE] - Updated [DATE].xlsx" at bounding box center [465, 505] width 386 height 39
click at [429, 496] on link "SXP AR Aging [DATE] - Updated [DATE].xlsx" at bounding box center [463, 498] width 361 height 13
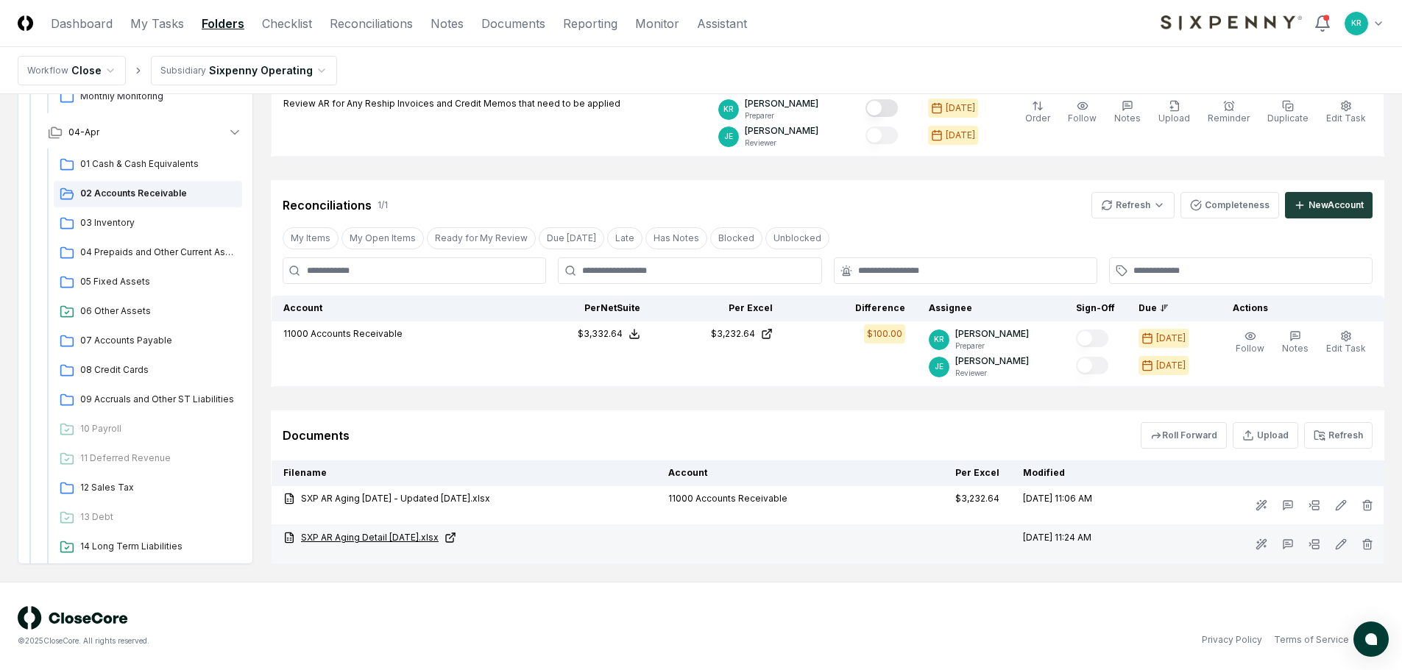
click at [414, 538] on link "SXP AR Aging Detail [DATE].xlsx" at bounding box center [463, 537] width 361 height 13
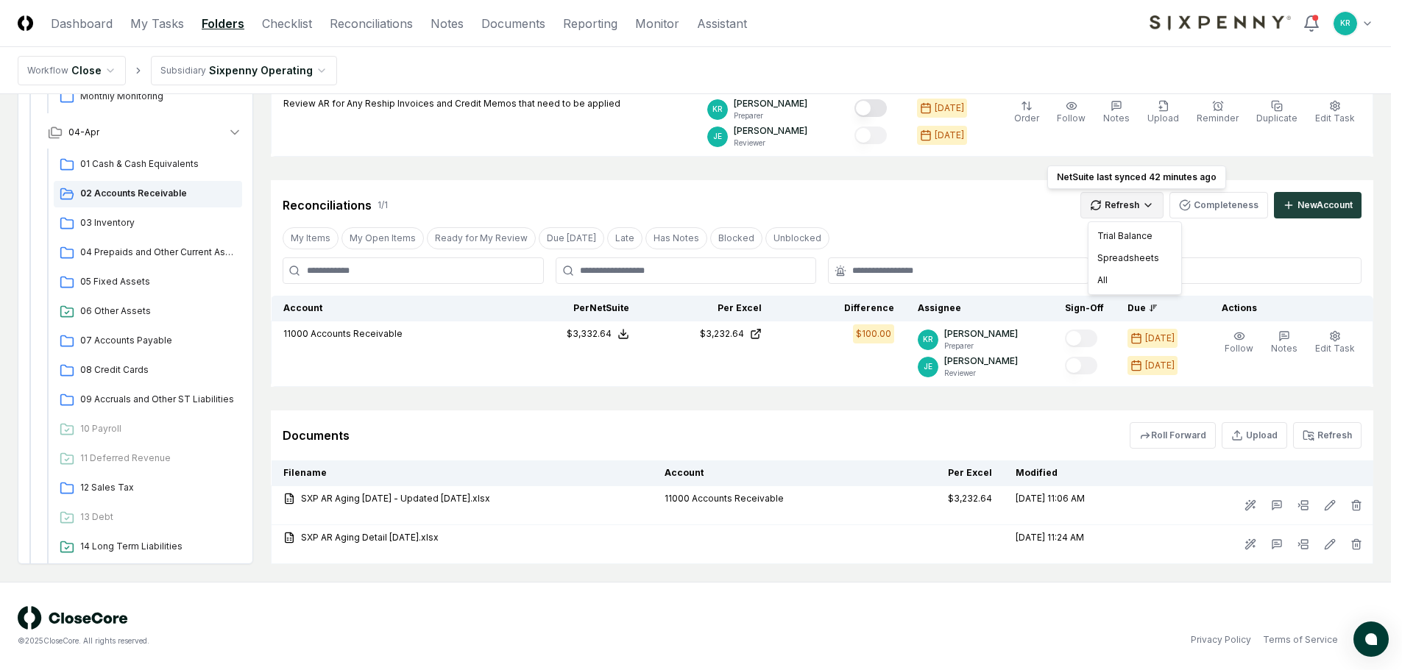
click at [1143, 205] on html "CloseCore Dashboard My Tasks Folders Checklist Reconciliations Notes Documents …" at bounding box center [701, 177] width 1402 height 987
click at [1118, 231] on div "Trial Balance" at bounding box center [1134, 236] width 87 height 22
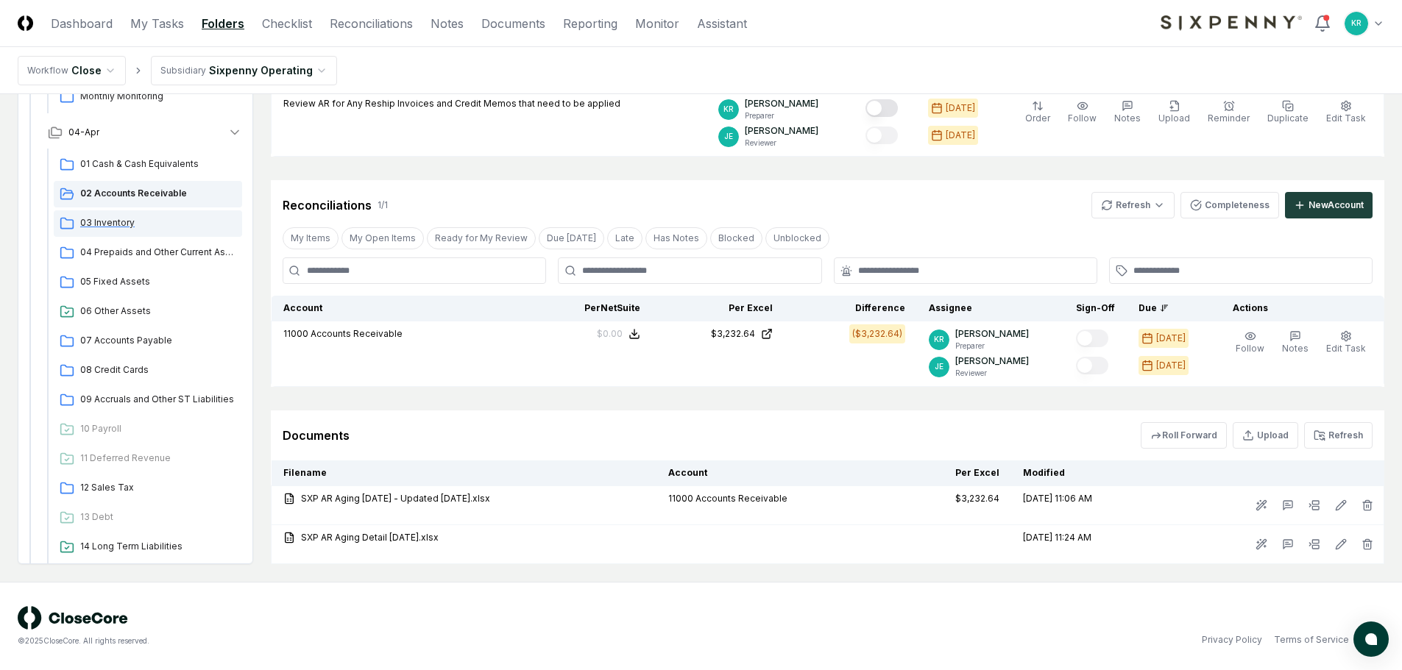
click at [117, 226] on span "03 Inventory" at bounding box center [158, 222] width 156 height 13
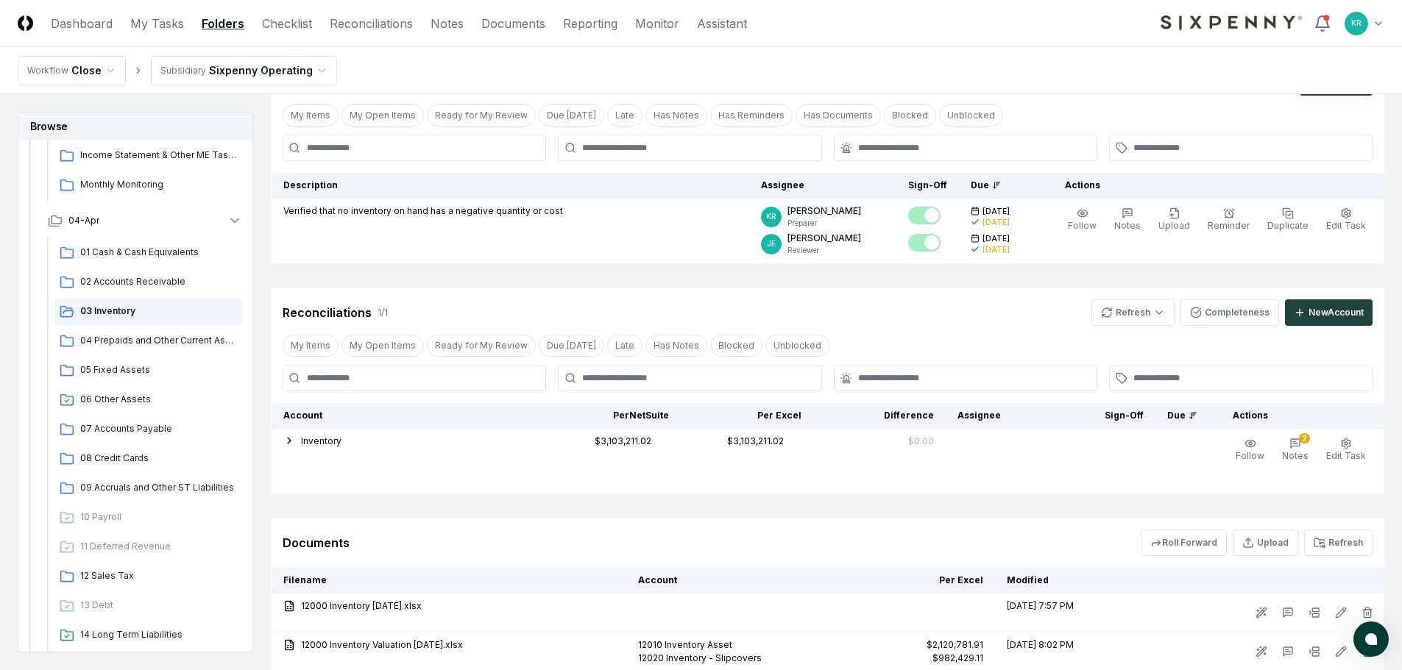
scroll to position [77, 0]
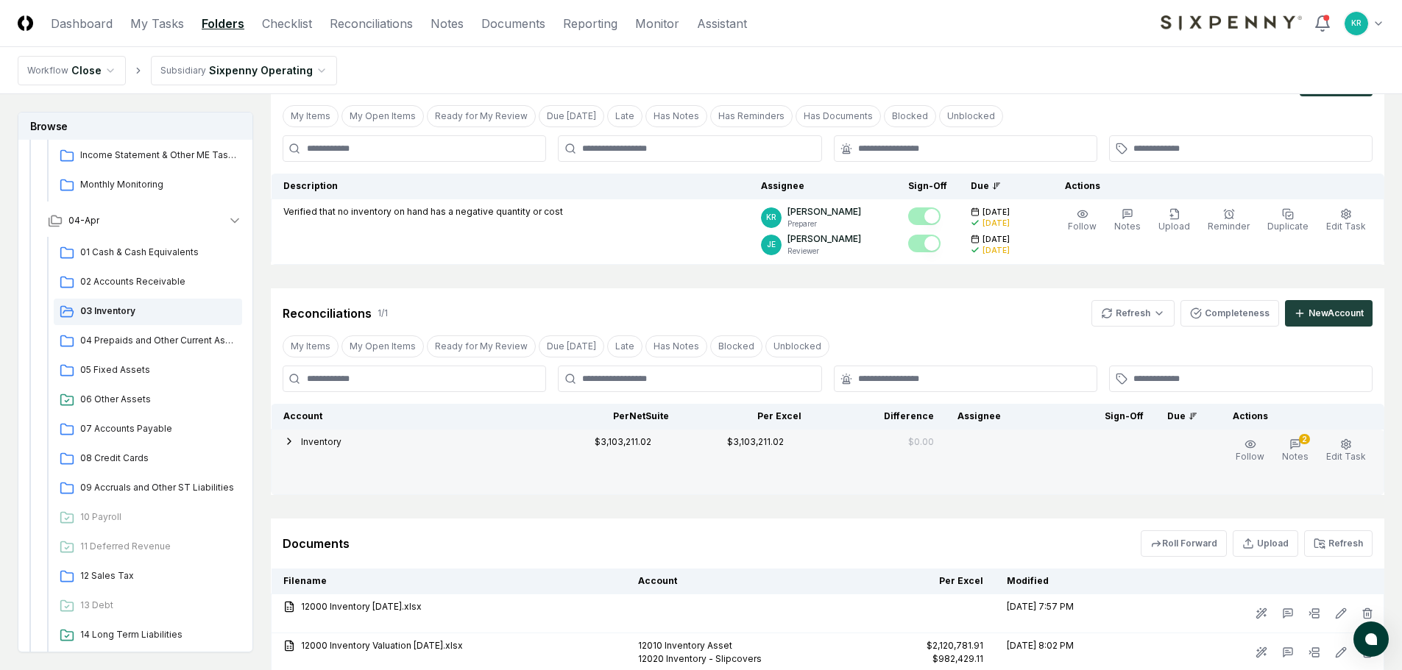
click at [285, 444] on icon "button" at bounding box center [289, 442] width 12 height 12
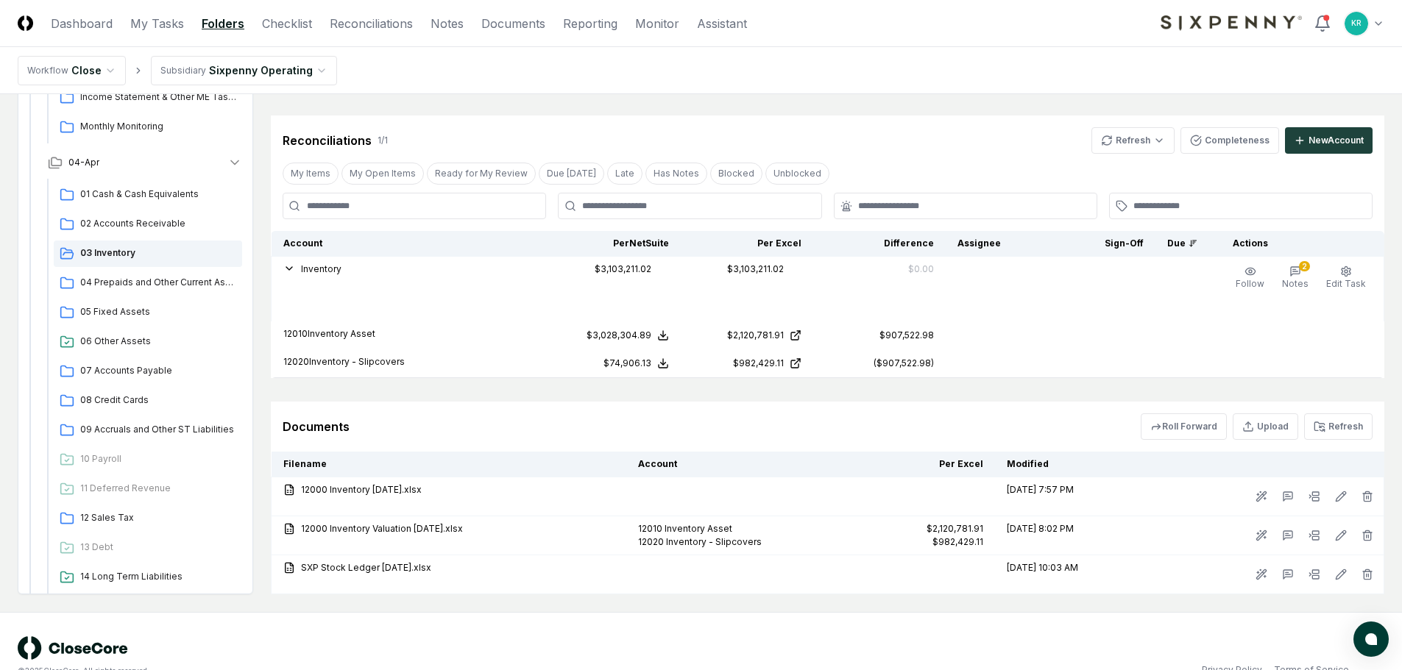
scroll to position [280, 0]
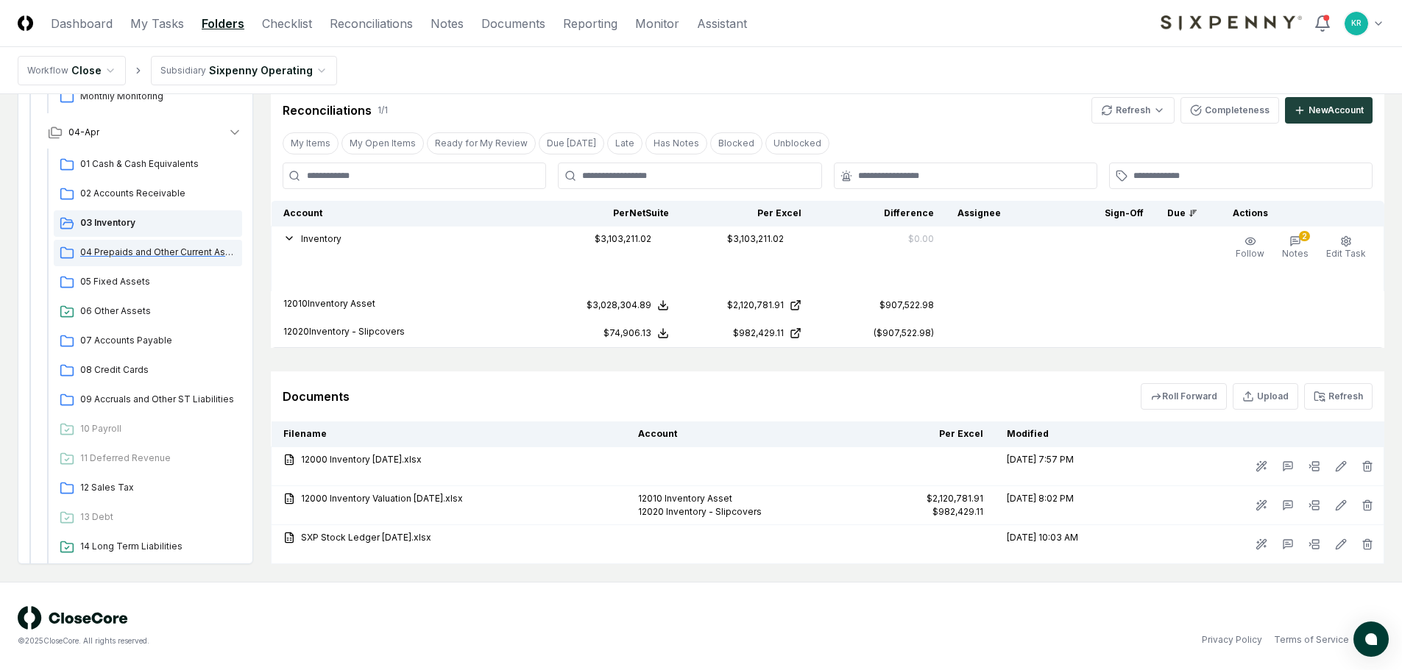
click at [118, 247] on span "04 Prepaids and Other Current Assets" at bounding box center [158, 252] width 156 height 13
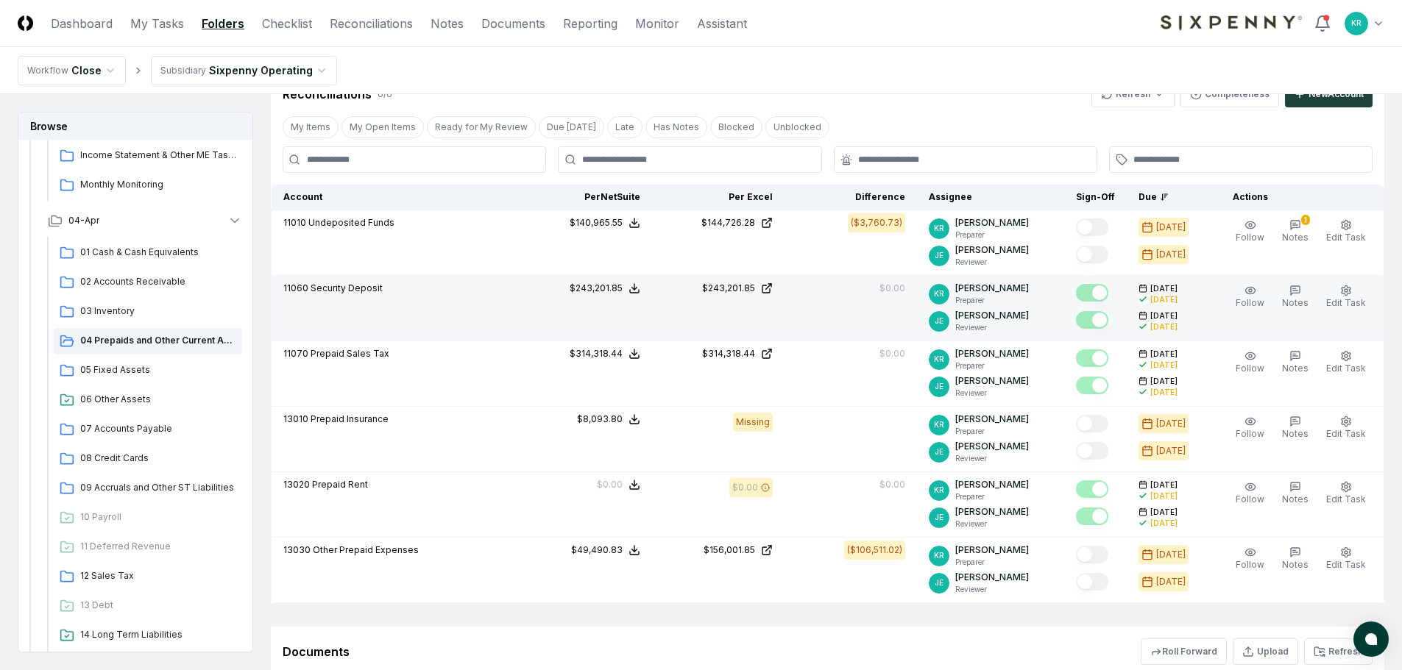
scroll to position [368, 0]
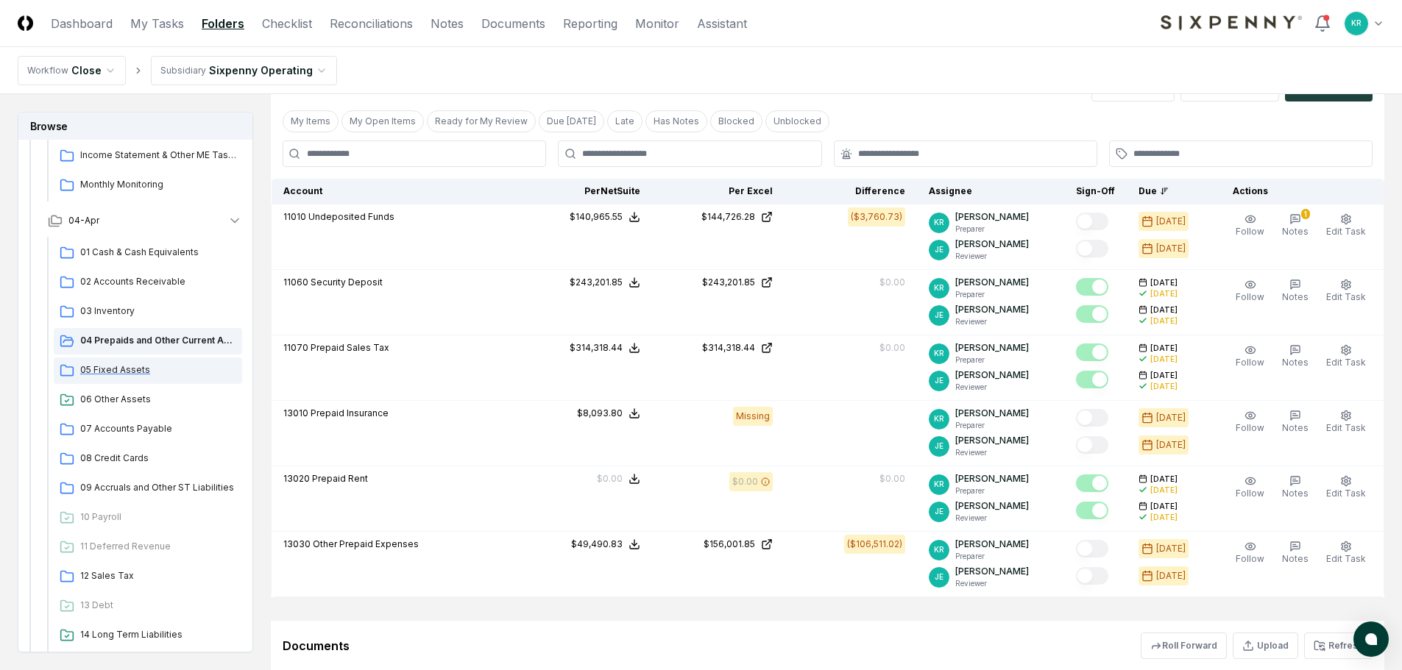
click at [127, 366] on span "05 Fixed Assets" at bounding box center [158, 369] width 156 height 13
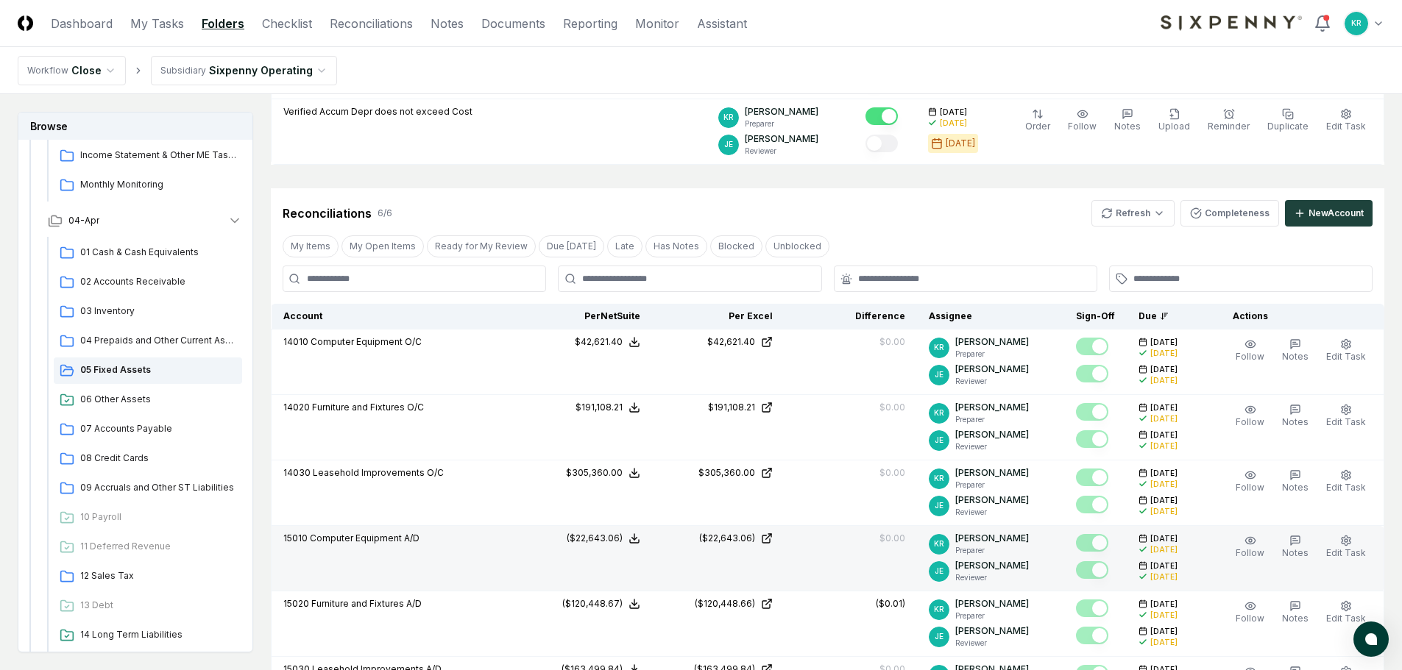
scroll to position [147, 0]
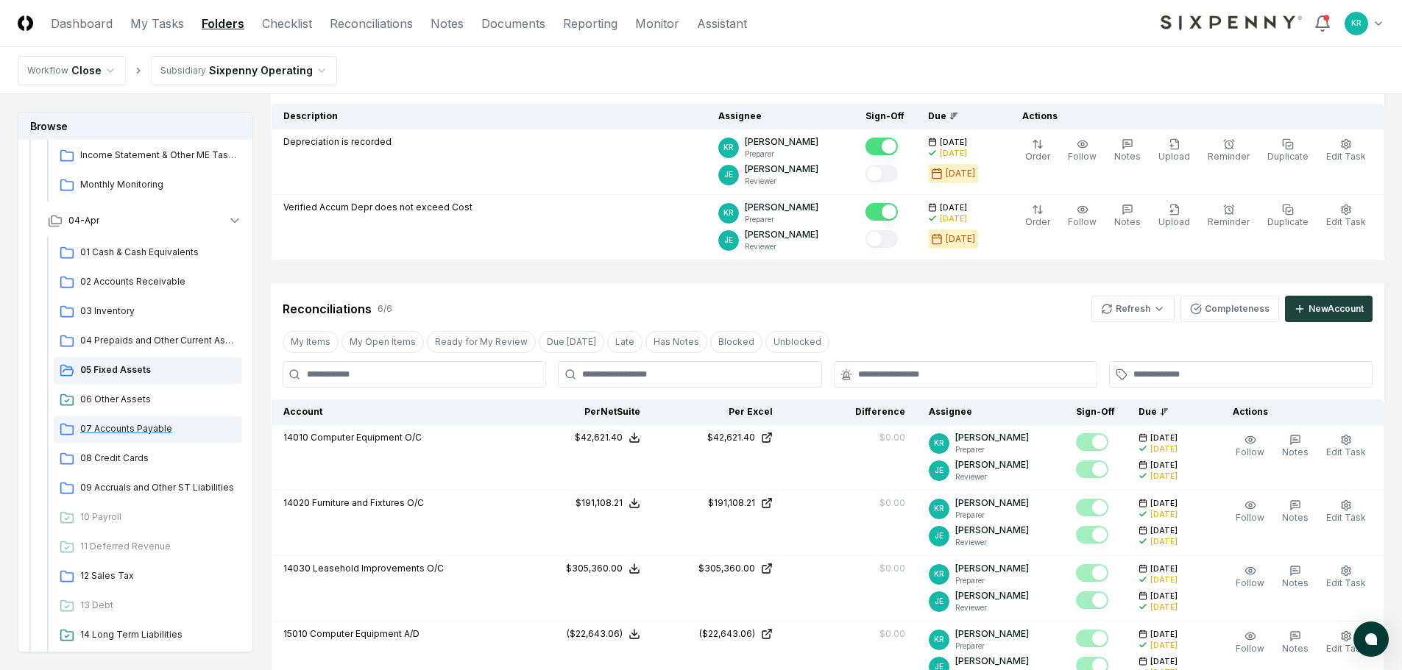
click at [104, 428] on span "07 Accounts Payable" at bounding box center [158, 428] width 156 height 13
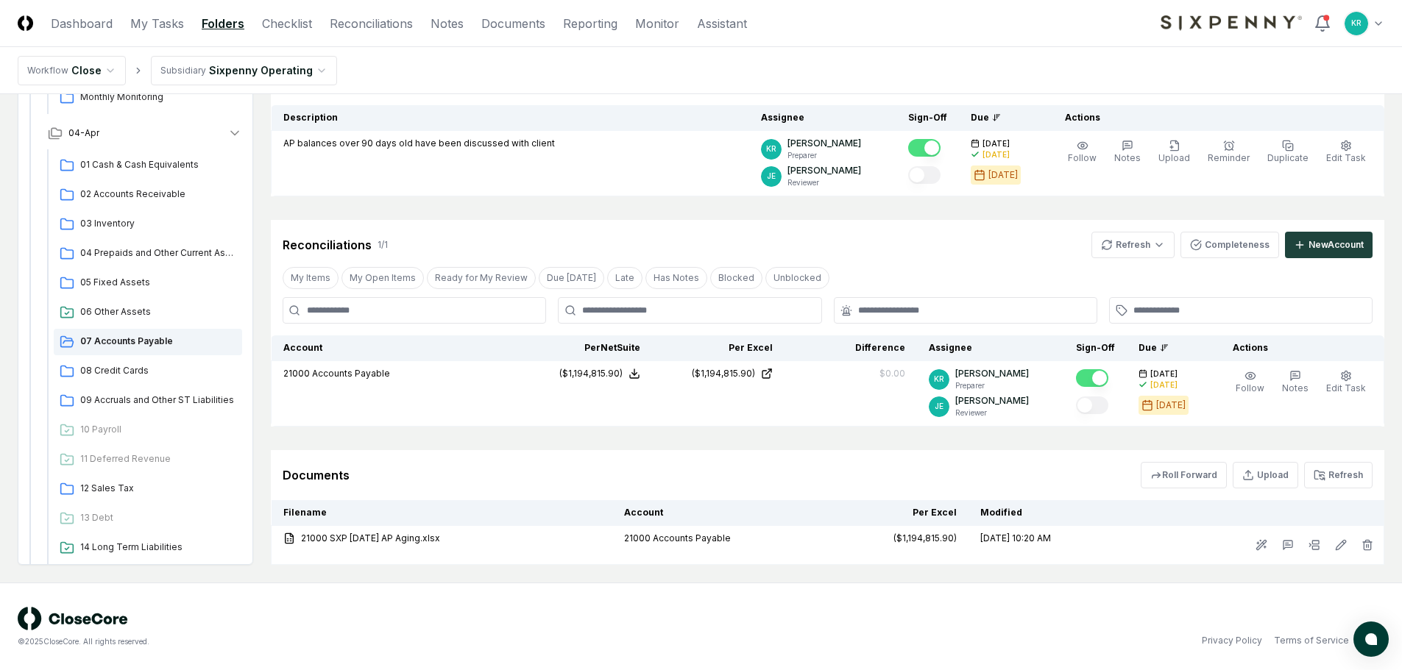
scroll to position [146, 0]
click at [113, 373] on span "08 Credit Cards" at bounding box center [158, 369] width 156 height 13
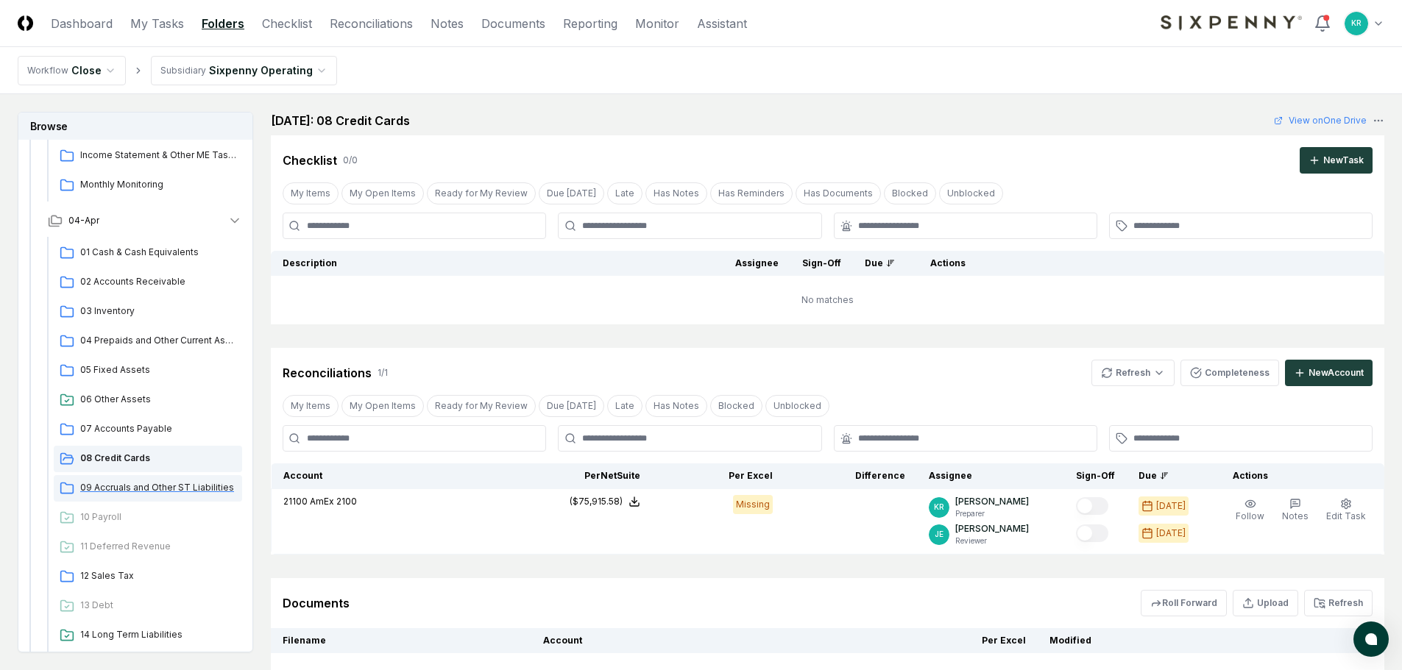
click at [183, 486] on span "09 Accruals and Other ST Liabilities" at bounding box center [158, 487] width 156 height 13
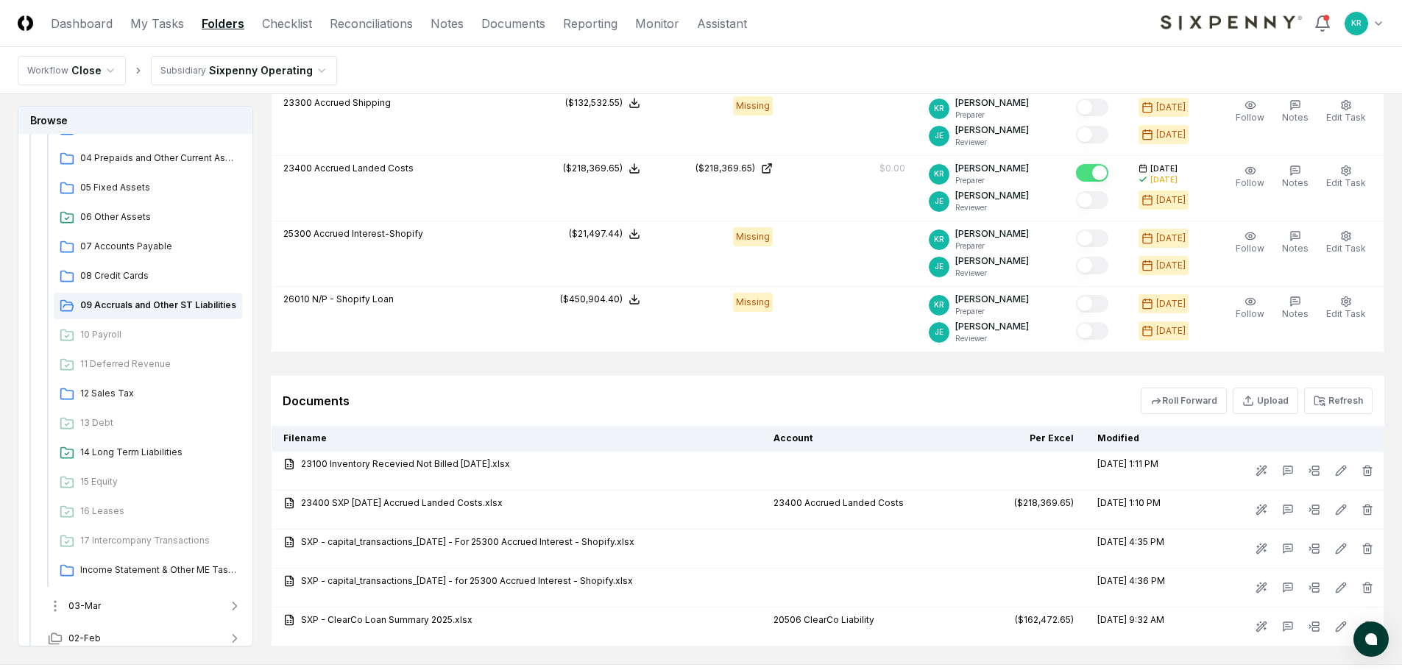
scroll to position [972, 0]
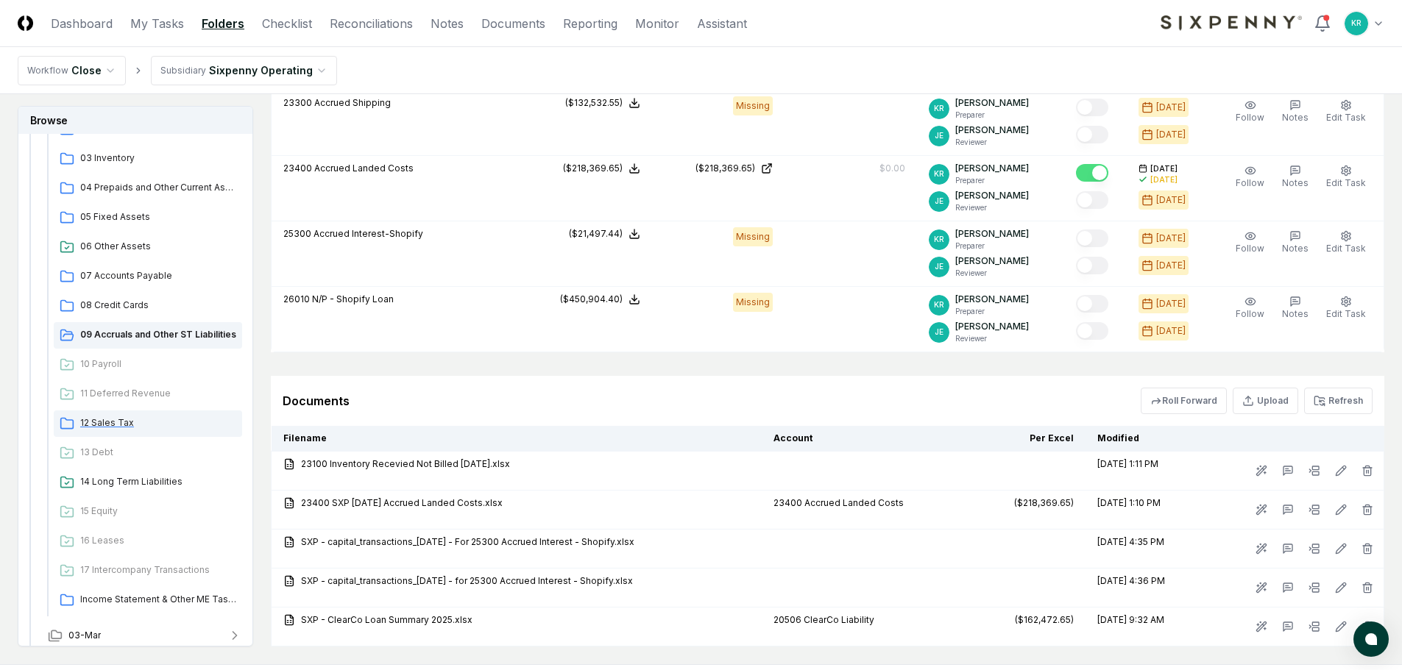
click at [125, 430] on div "12 Sales Tax" at bounding box center [148, 424] width 188 height 26
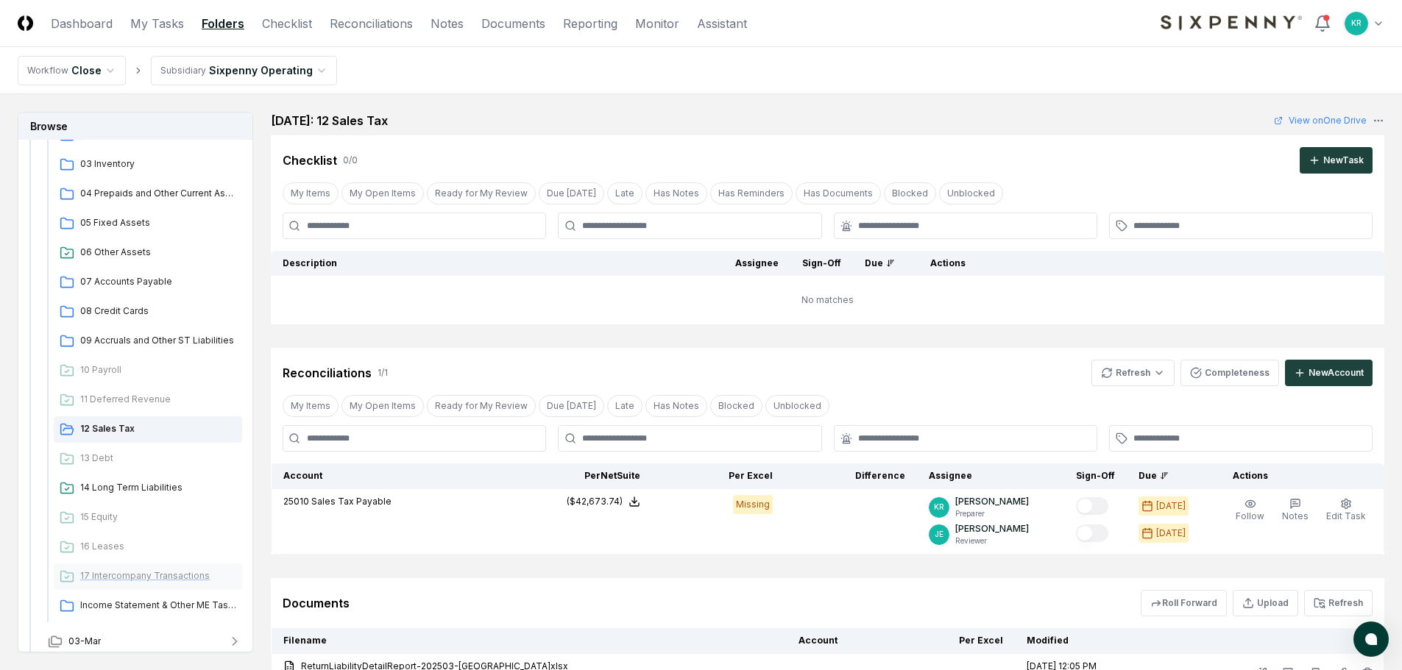
scroll to position [1046, 0]
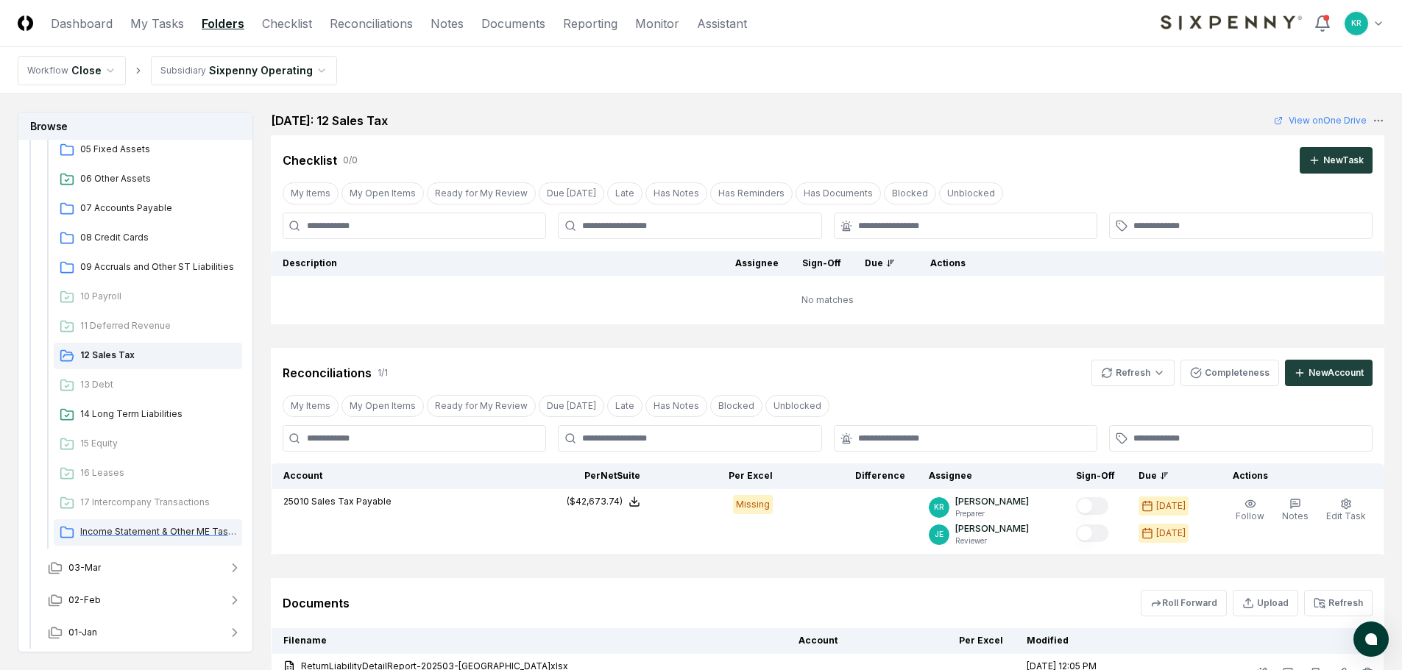
click at [135, 532] on span "Income Statement & Other ME Tasks" at bounding box center [158, 531] width 156 height 13
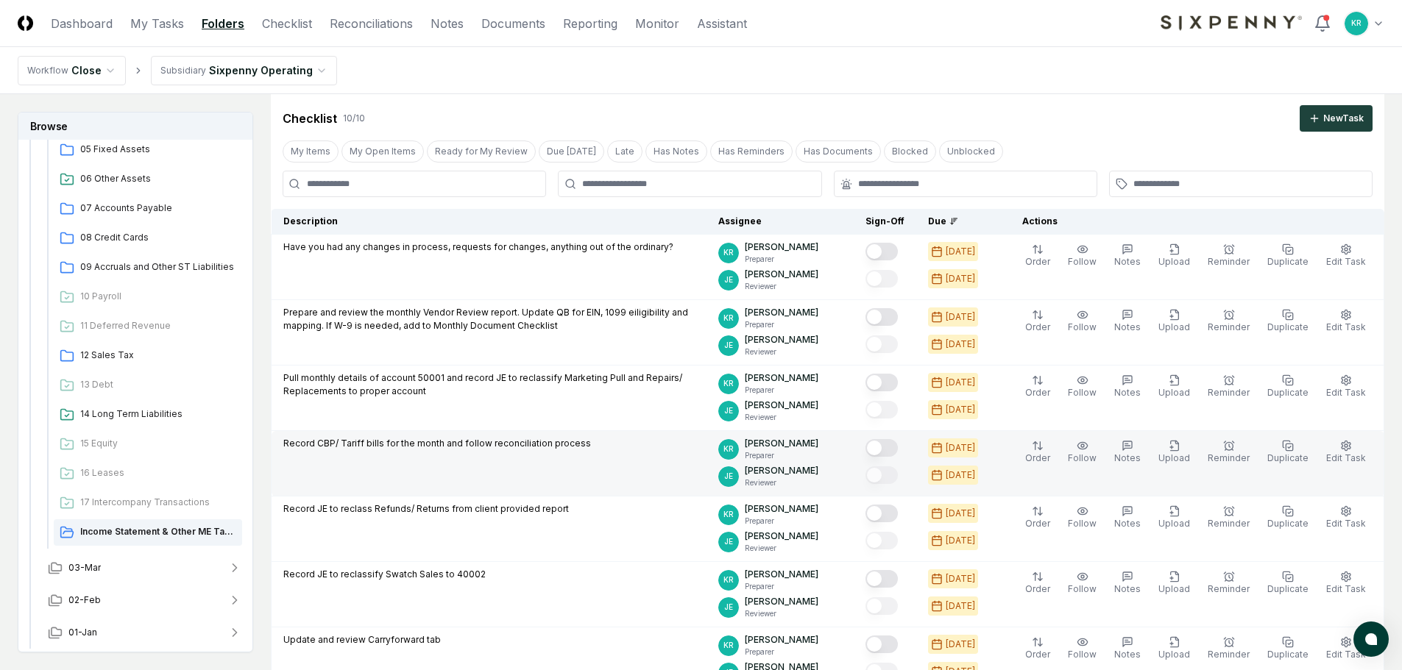
scroll to position [74, 0]
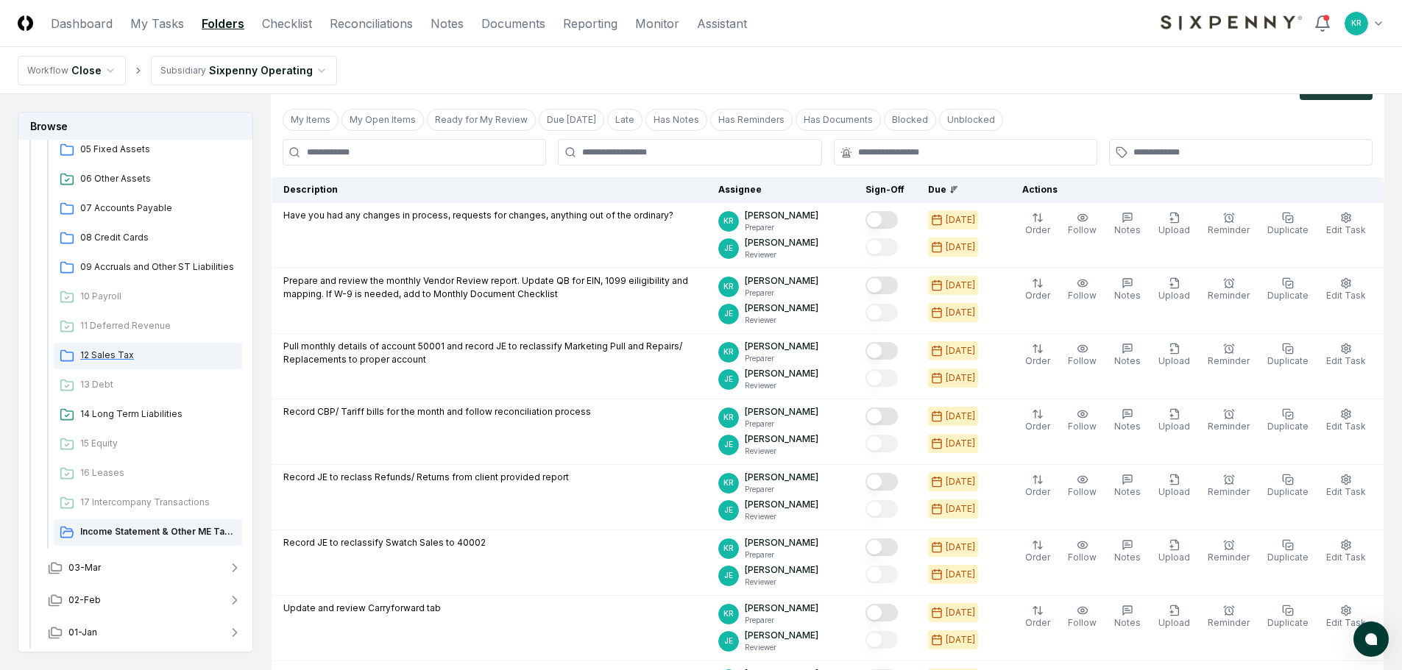
click at [118, 354] on span "12 Sales Tax" at bounding box center [158, 355] width 156 height 13
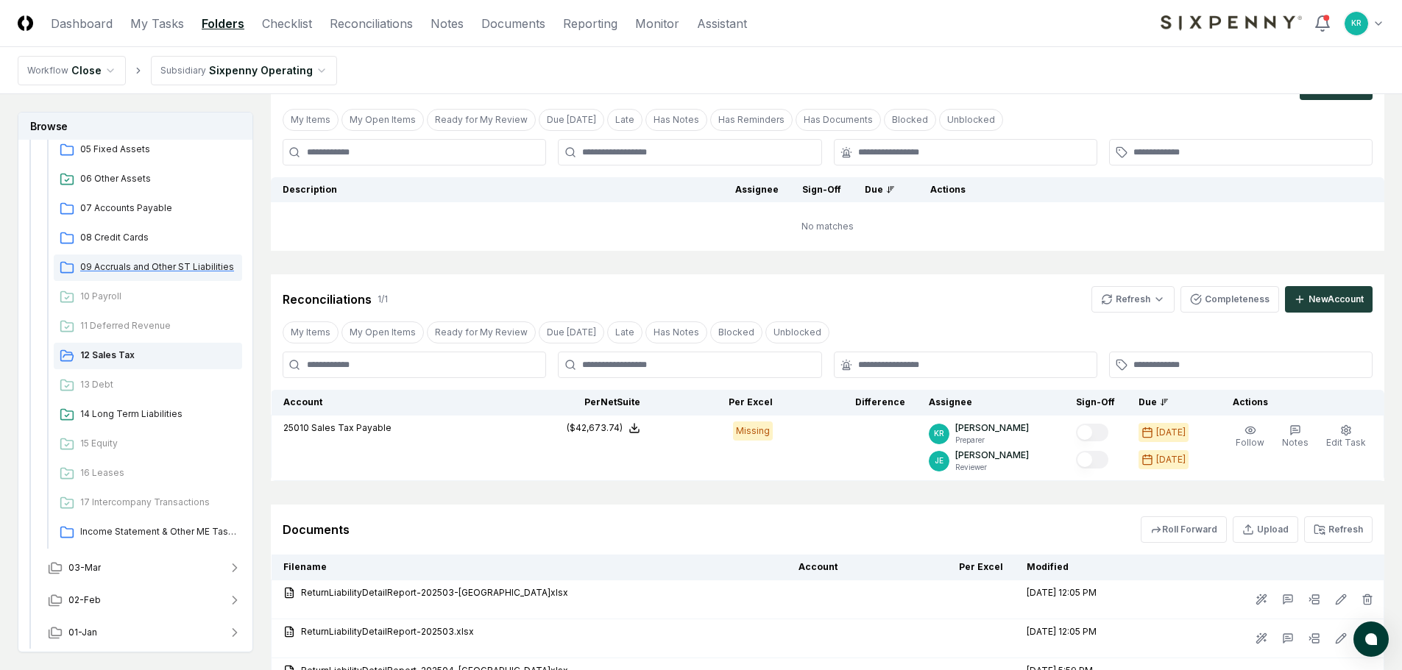
click at [179, 260] on div "09 Accruals and Other ST Liabilities" at bounding box center [148, 268] width 188 height 26
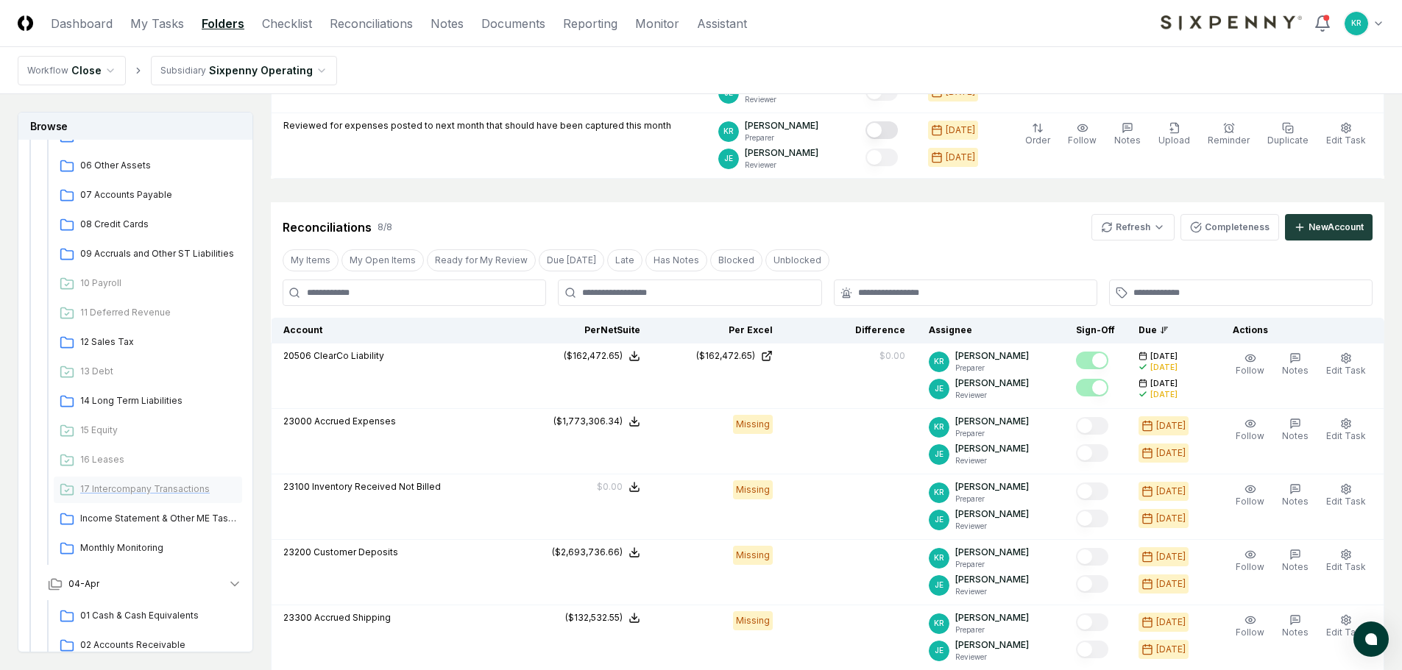
scroll to position [457, 0]
click at [84, 595] on button "04-Apr" at bounding box center [145, 588] width 218 height 32
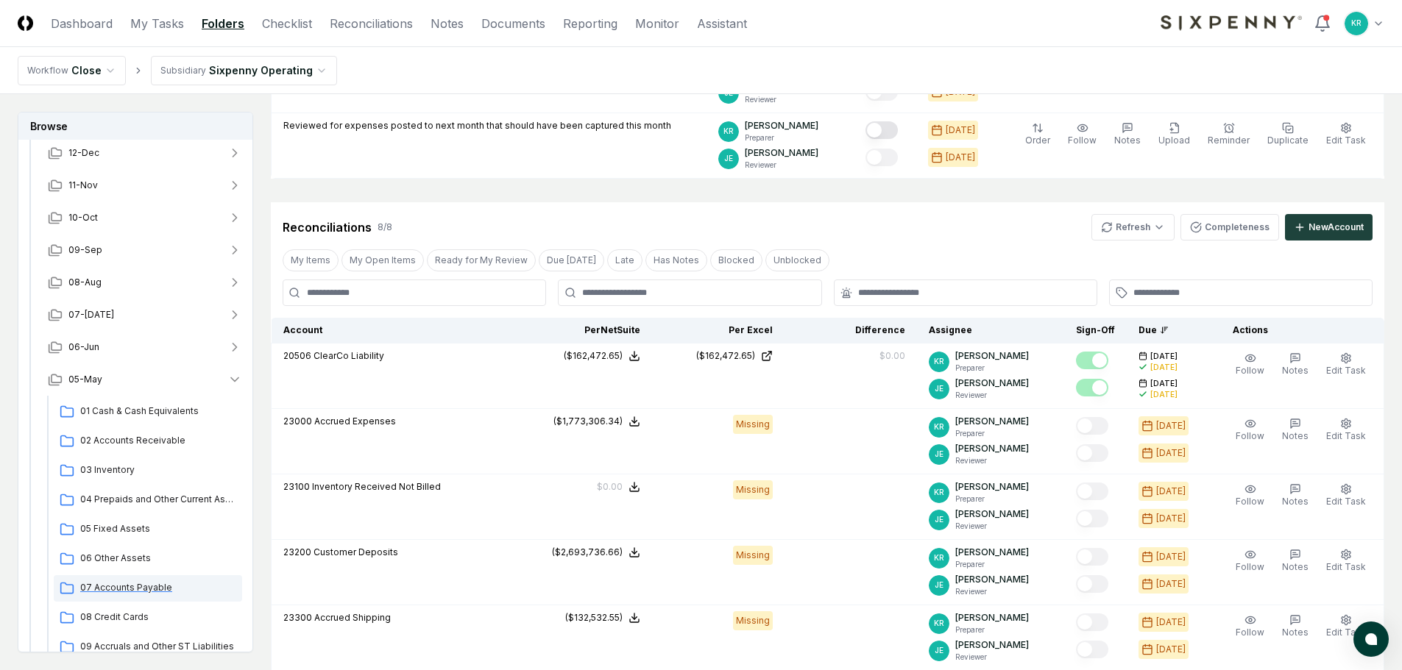
scroll to position [289, 0]
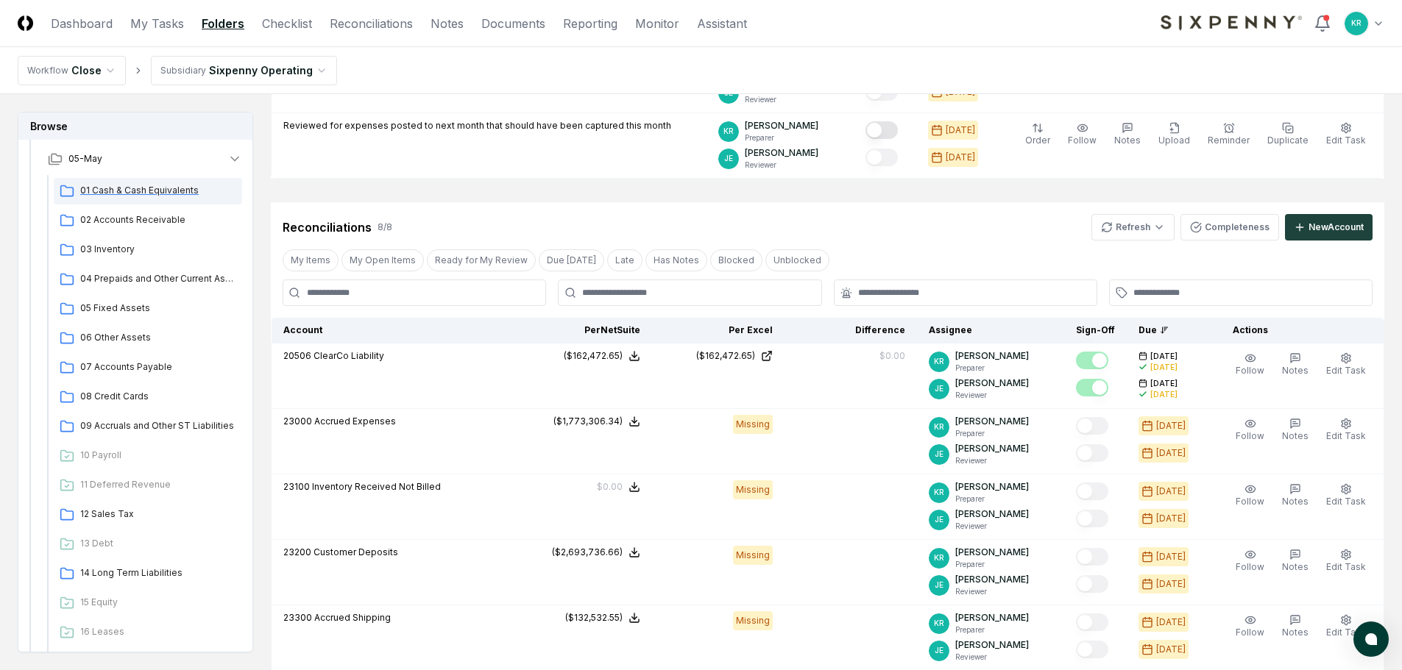
click at [131, 184] on span "01 Cash & Cash Equivalents" at bounding box center [158, 190] width 156 height 13
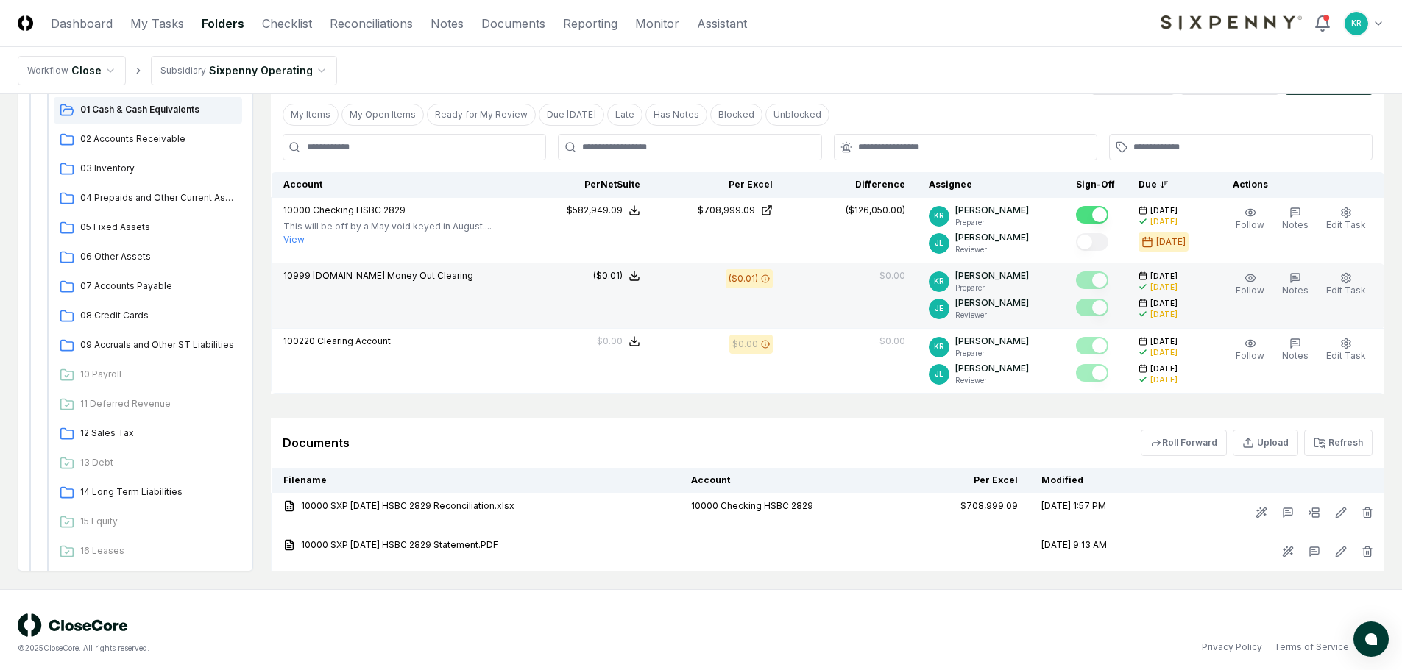
scroll to position [316, 0]
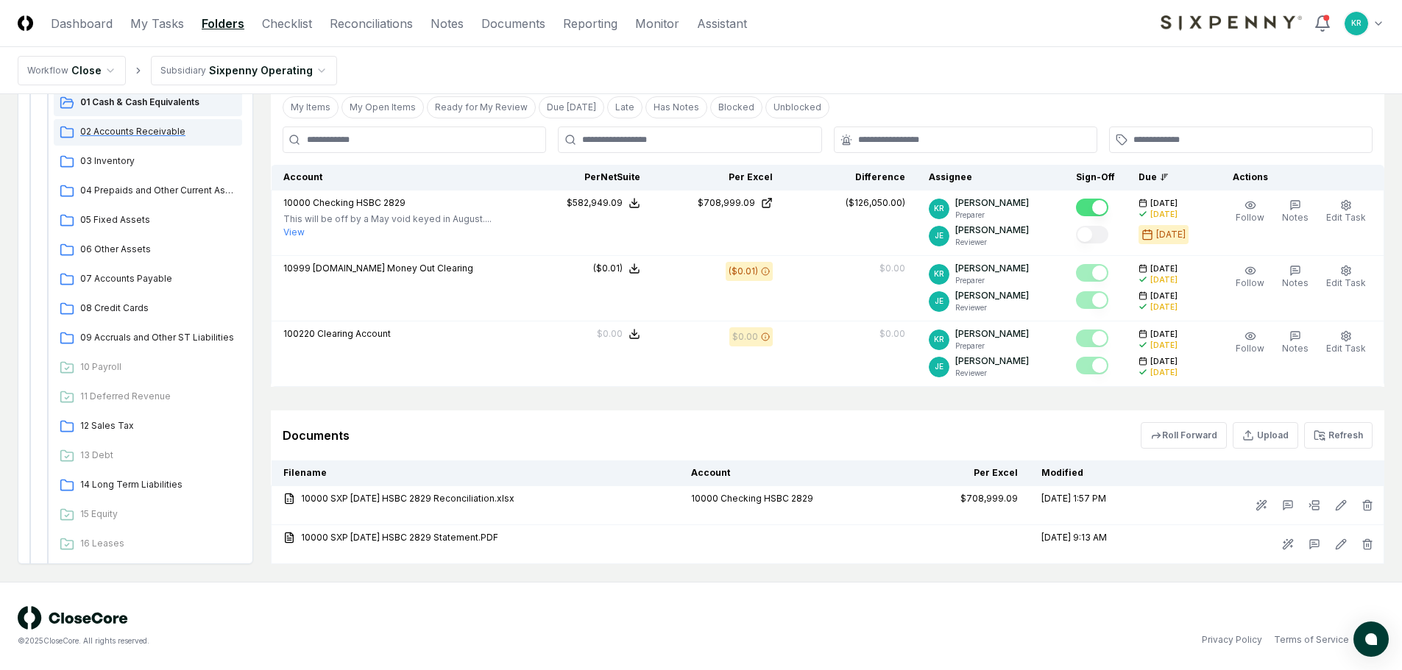
click at [150, 135] on span "02 Accounts Receivable" at bounding box center [158, 131] width 156 height 13
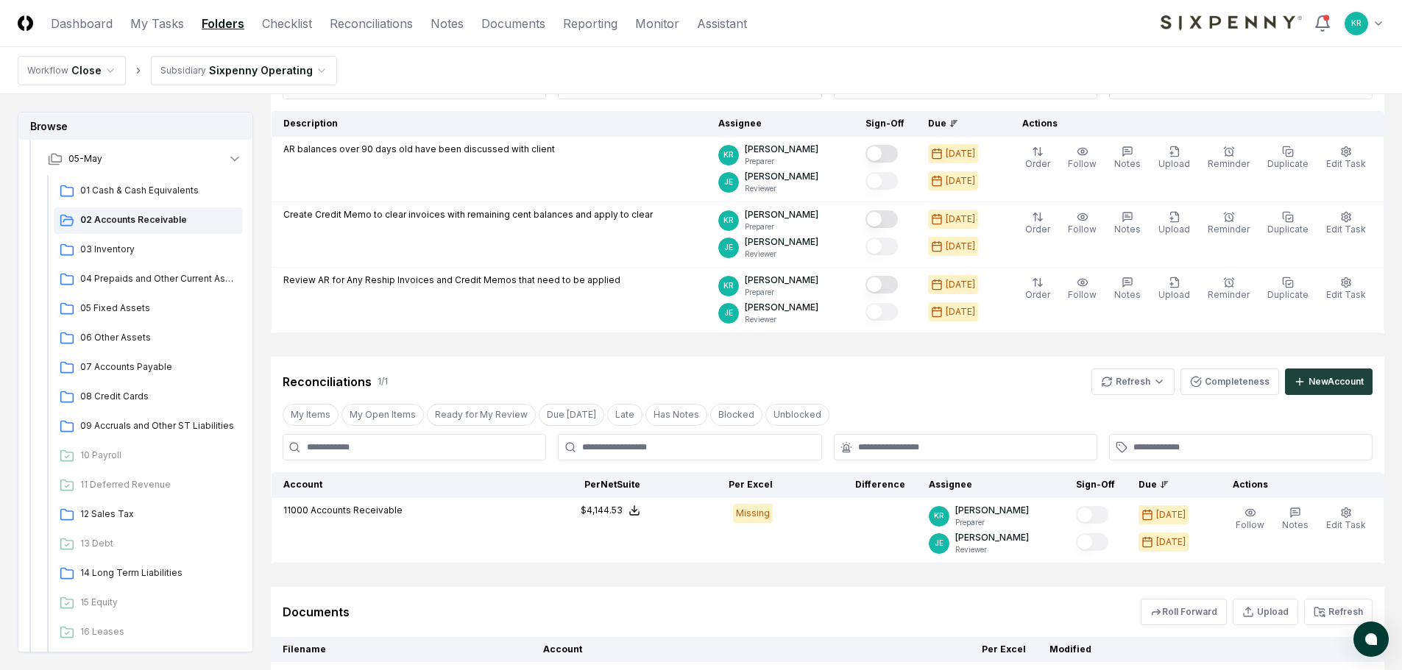
scroll to position [139, 0]
click at [118, 252] on span "03 Inventory" at bounding box center [158, 249] width 156 height 13
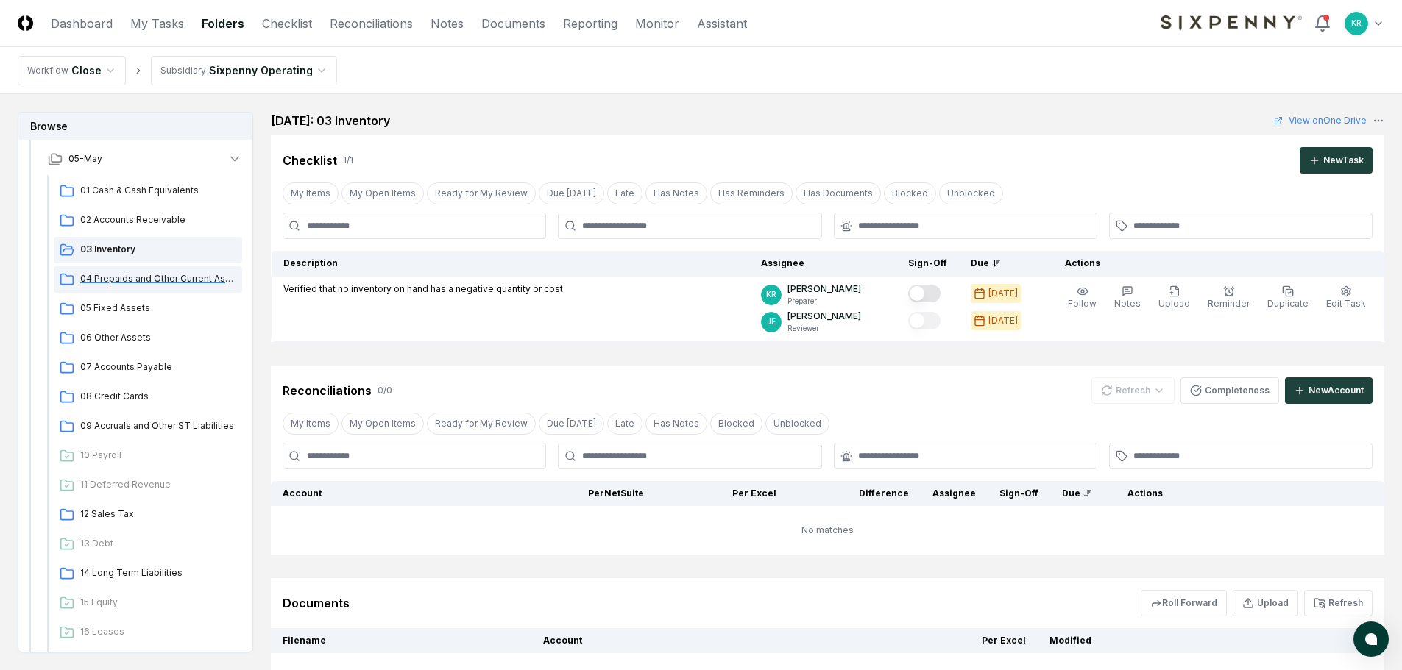
click at [190, 277] on span "04 Prepaids and Other Current Assets" at bounding box center [158, 278] width 156 height 13
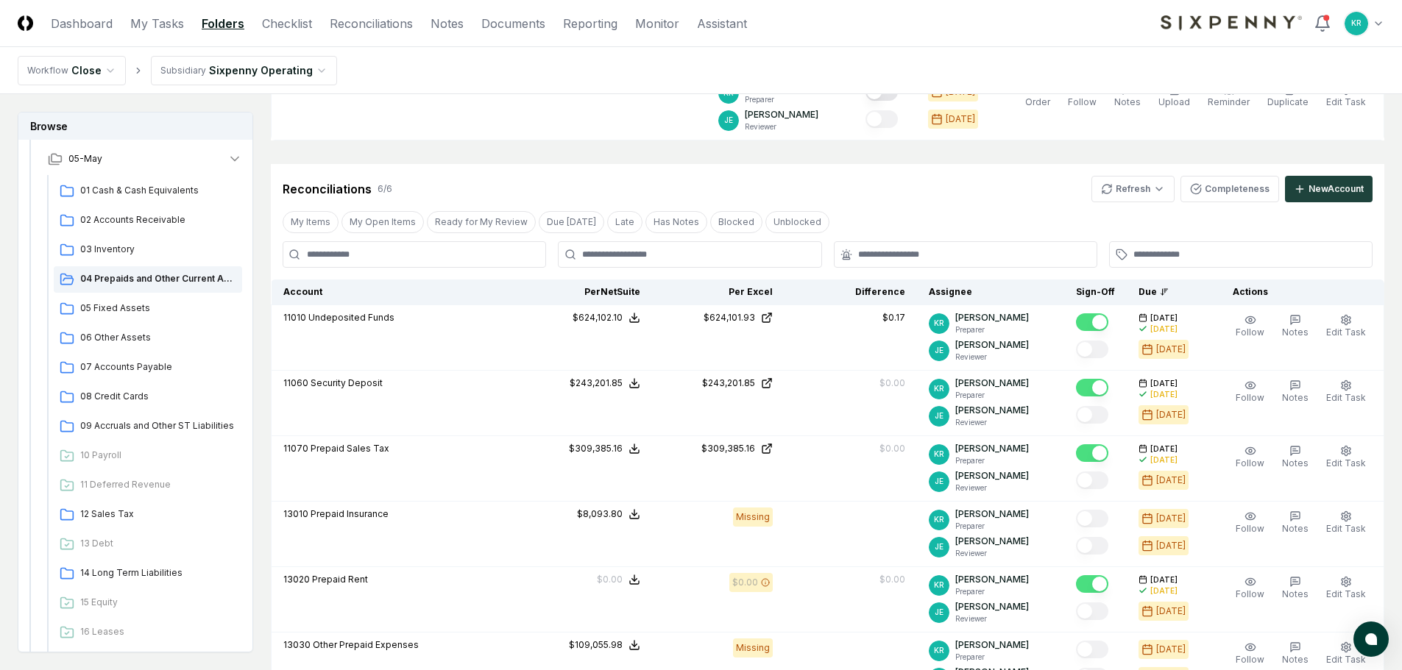
scroll to position [368, 0]
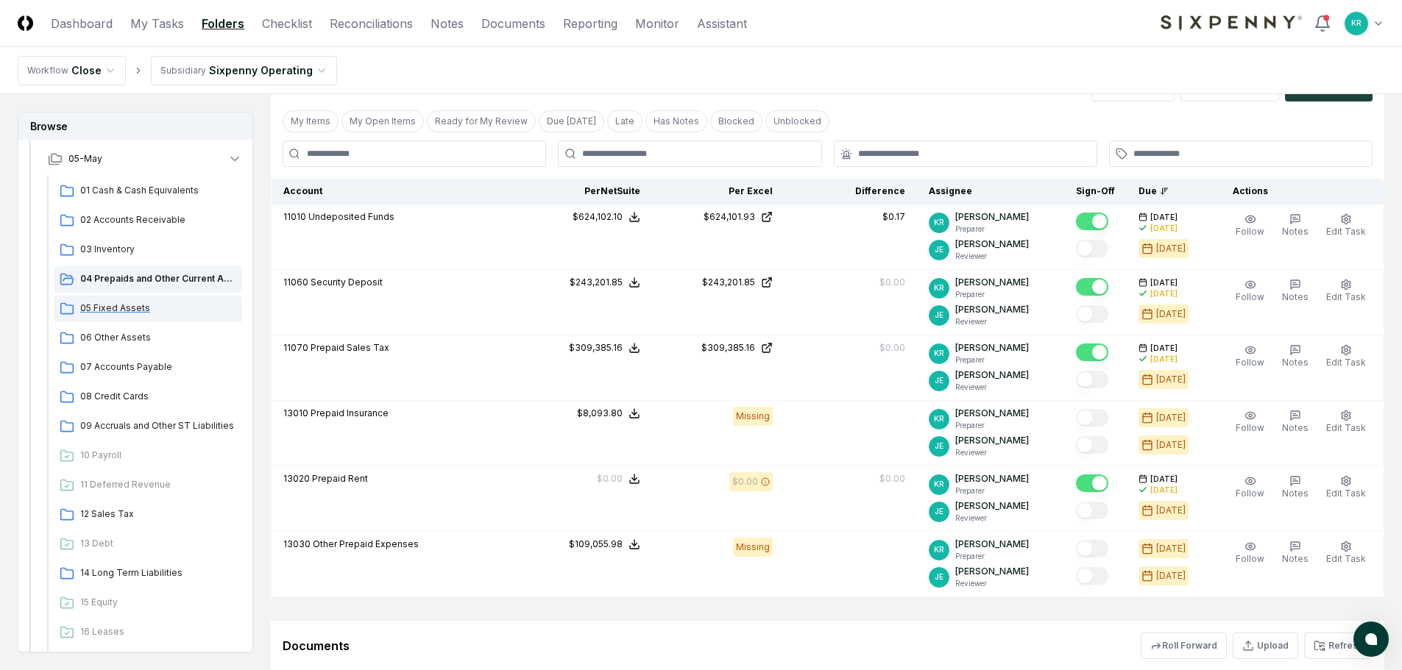
click at [110, 314] on span "05 Fixed Assets" at bounding box center [158, 308] width 156 height 13
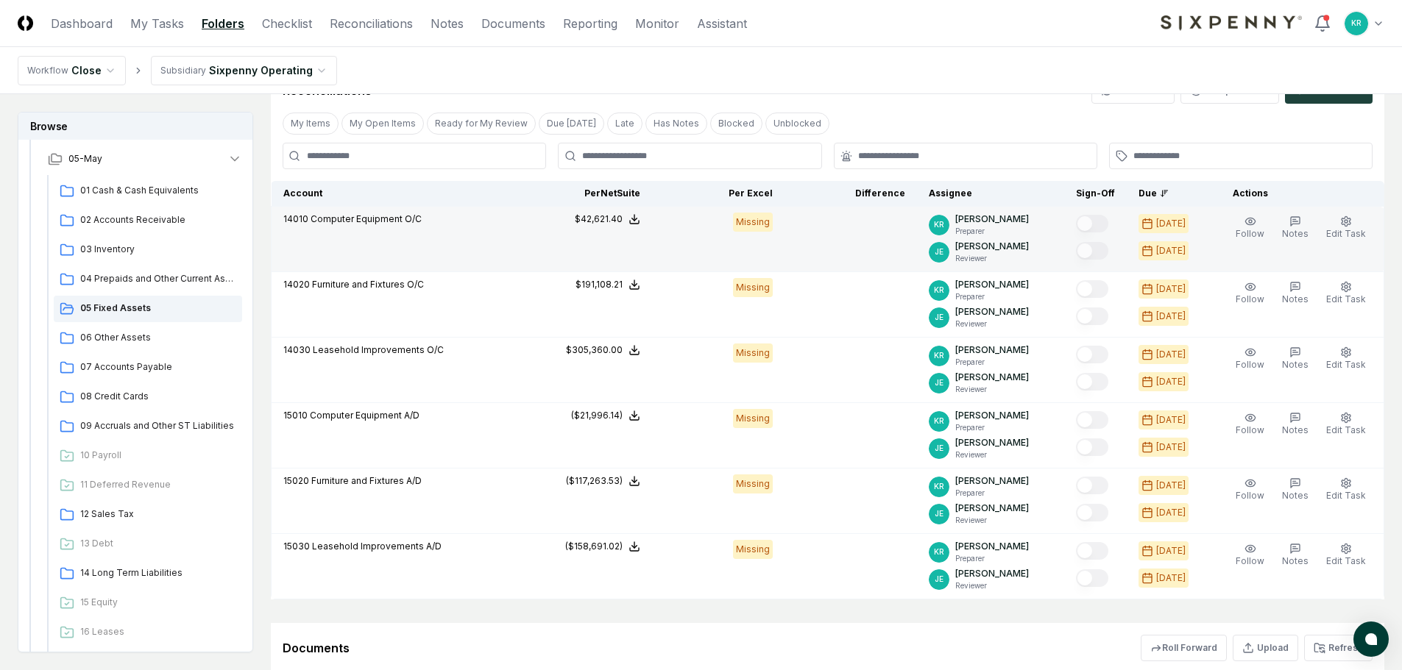
scroll to position [441, 0]
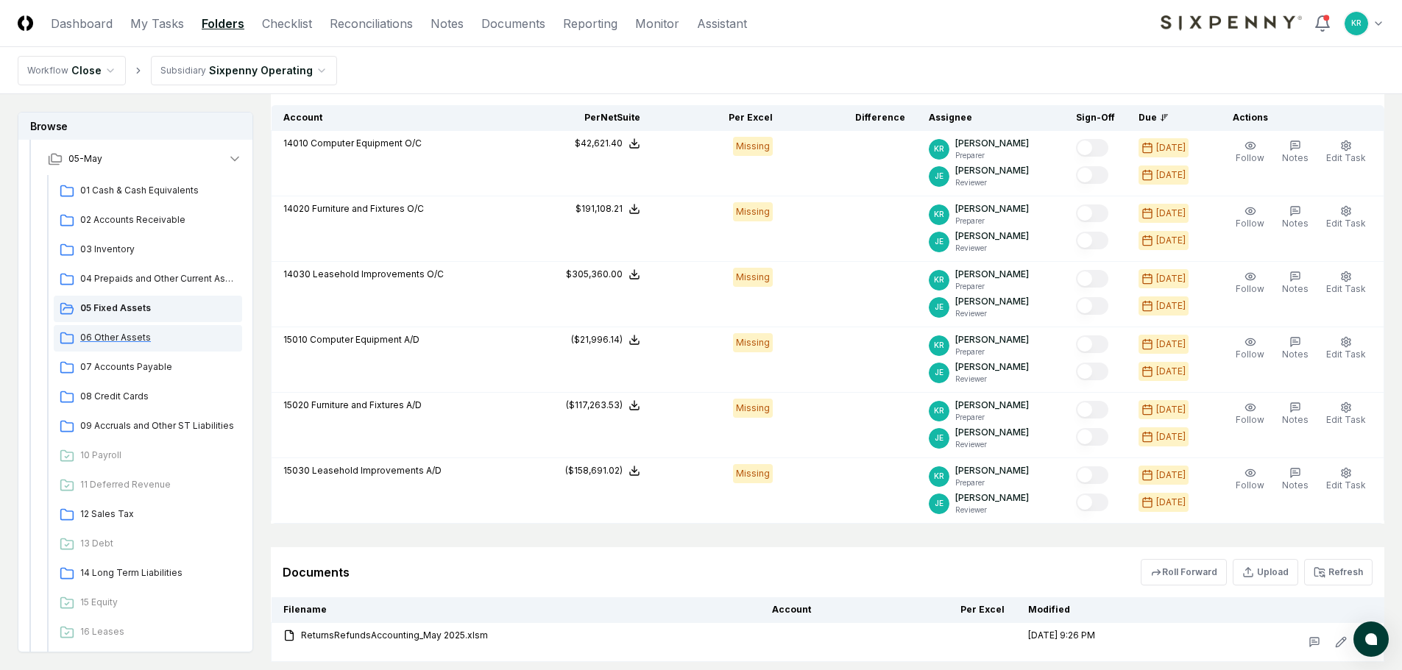
click at [126, 338] on span "06 Other Assets" at bounding box center [158, 337] width 156 height 13
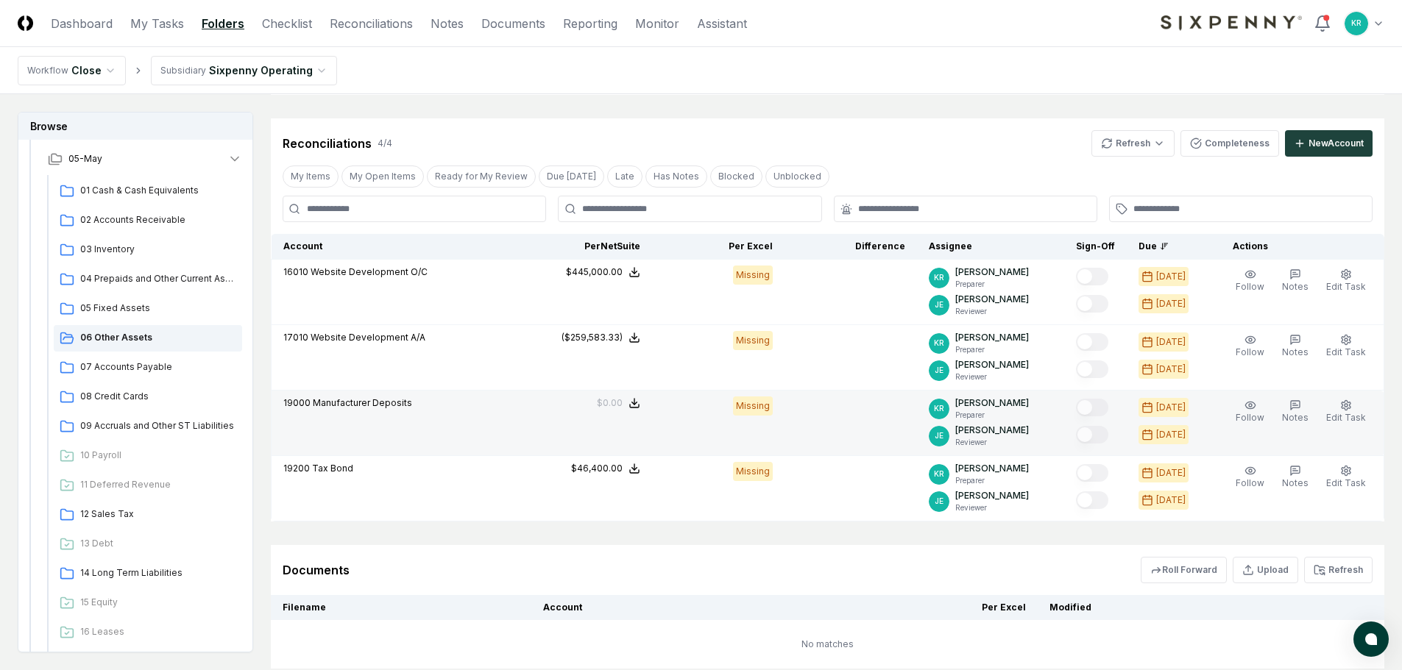
scroll to position [294, 0]
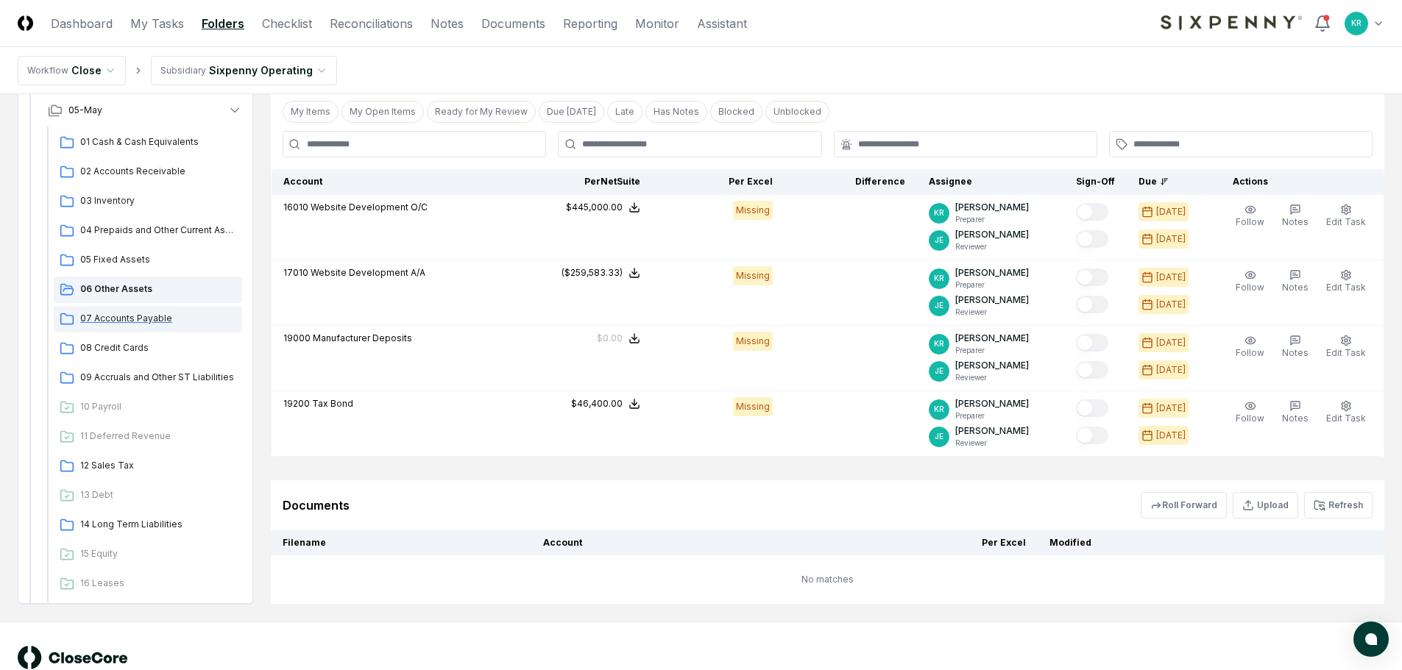
click at [161, 325] on div "07 Accounts Payable" at bounding box center [148, 319] width 188 height 26
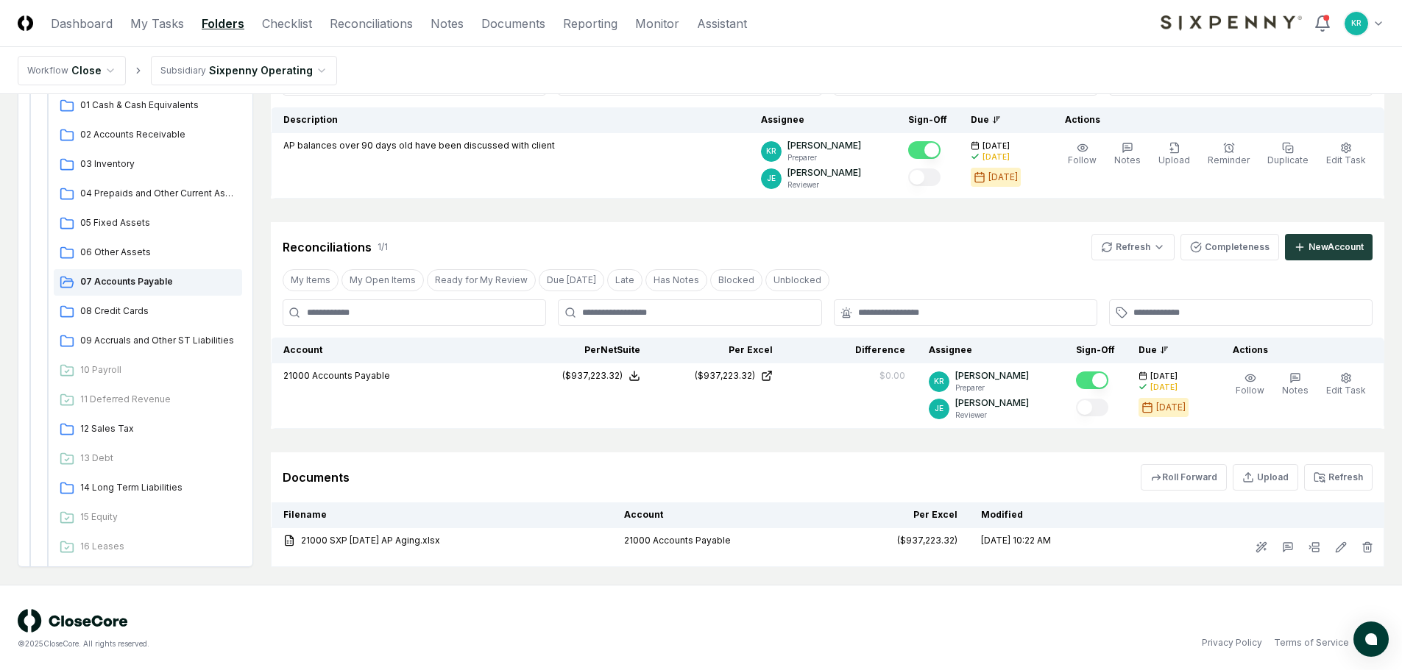
scroll to position [146, 0]
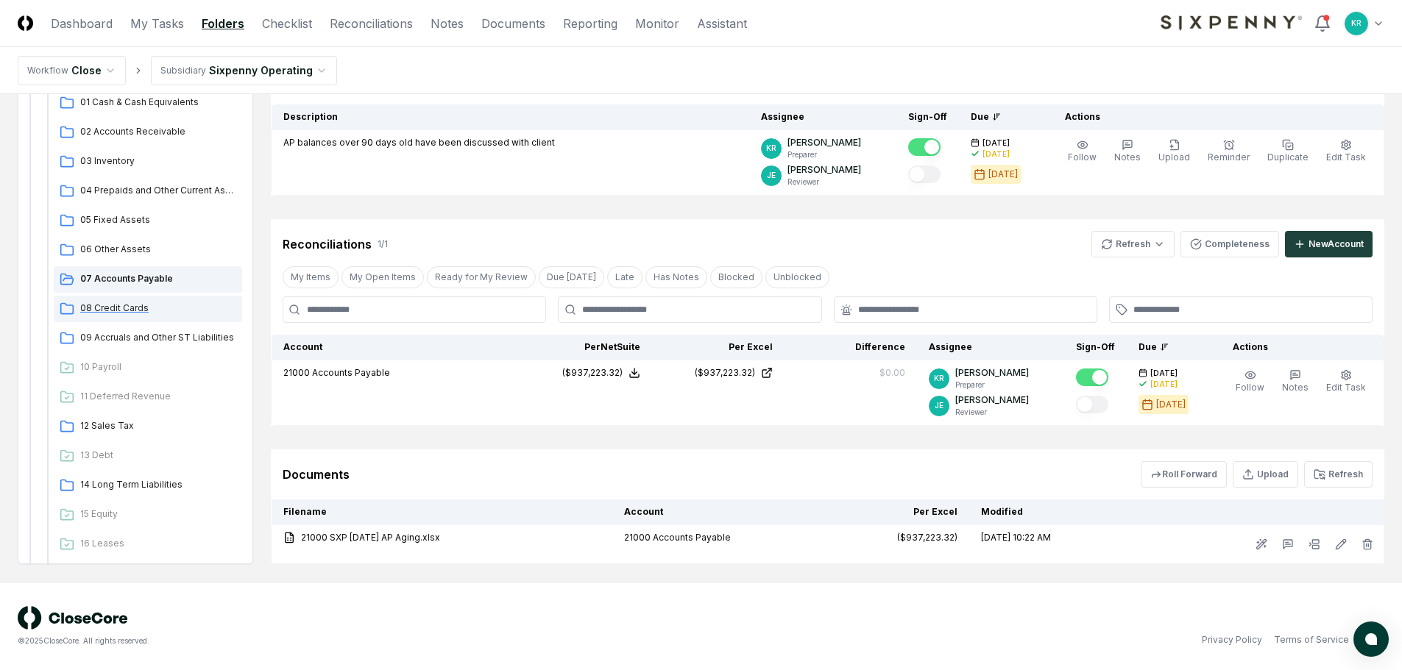
click at [131, 308] on span "08 Credit Cards" at bounding box center [158, 308] width 156 height 13
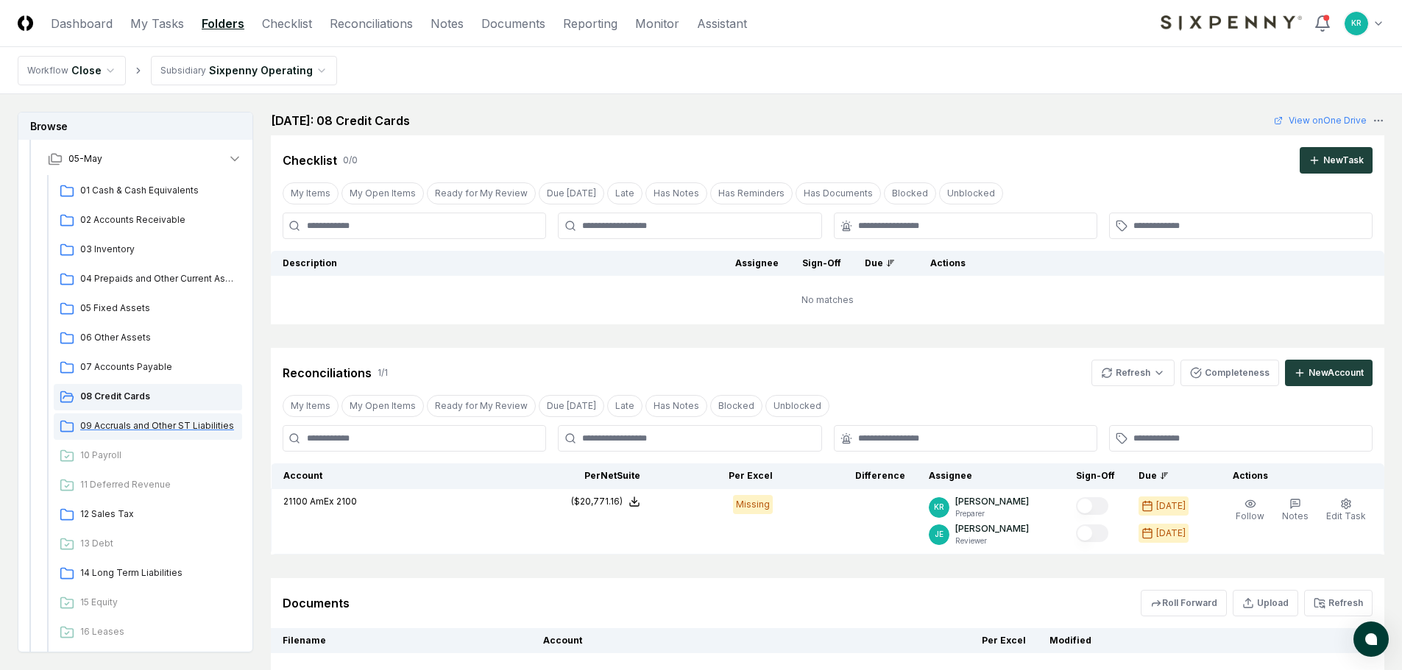
click at [182, 430] on span "09 Accruals and Other ST Liabilities" at bounding box center [158, 425] width 156 height 13
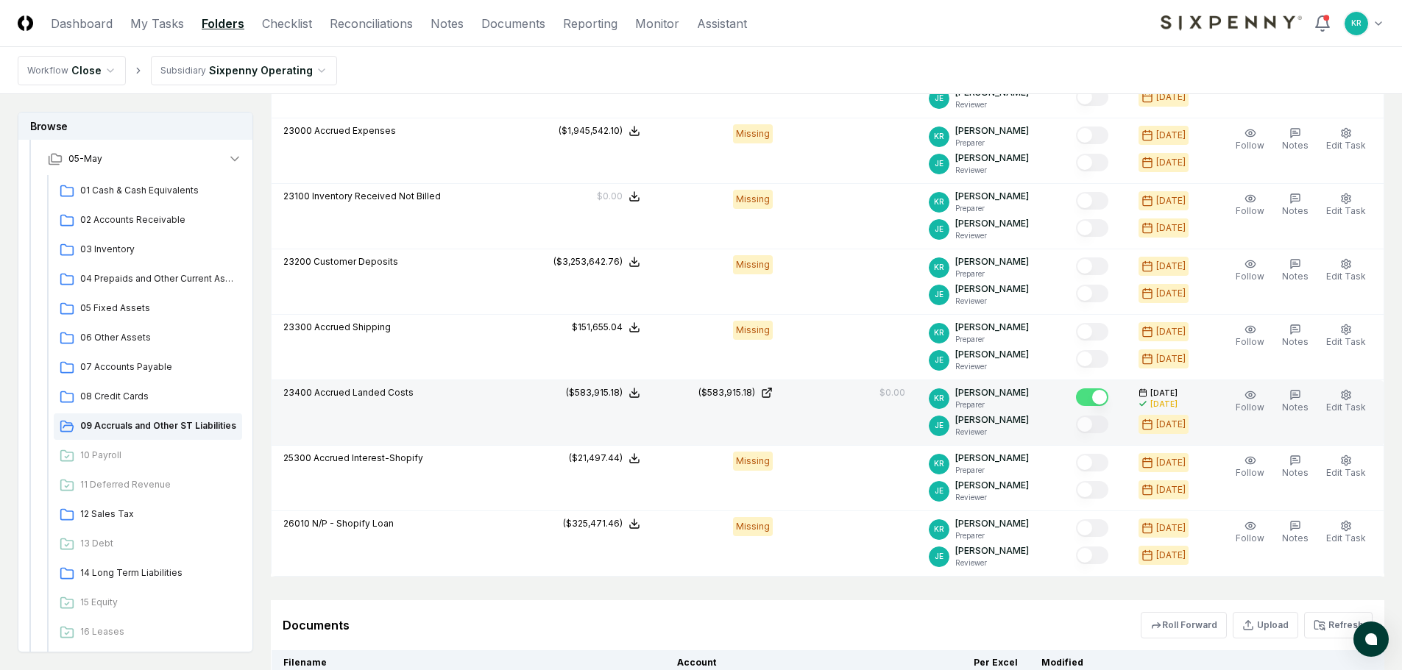
scroll to position [662, 0]
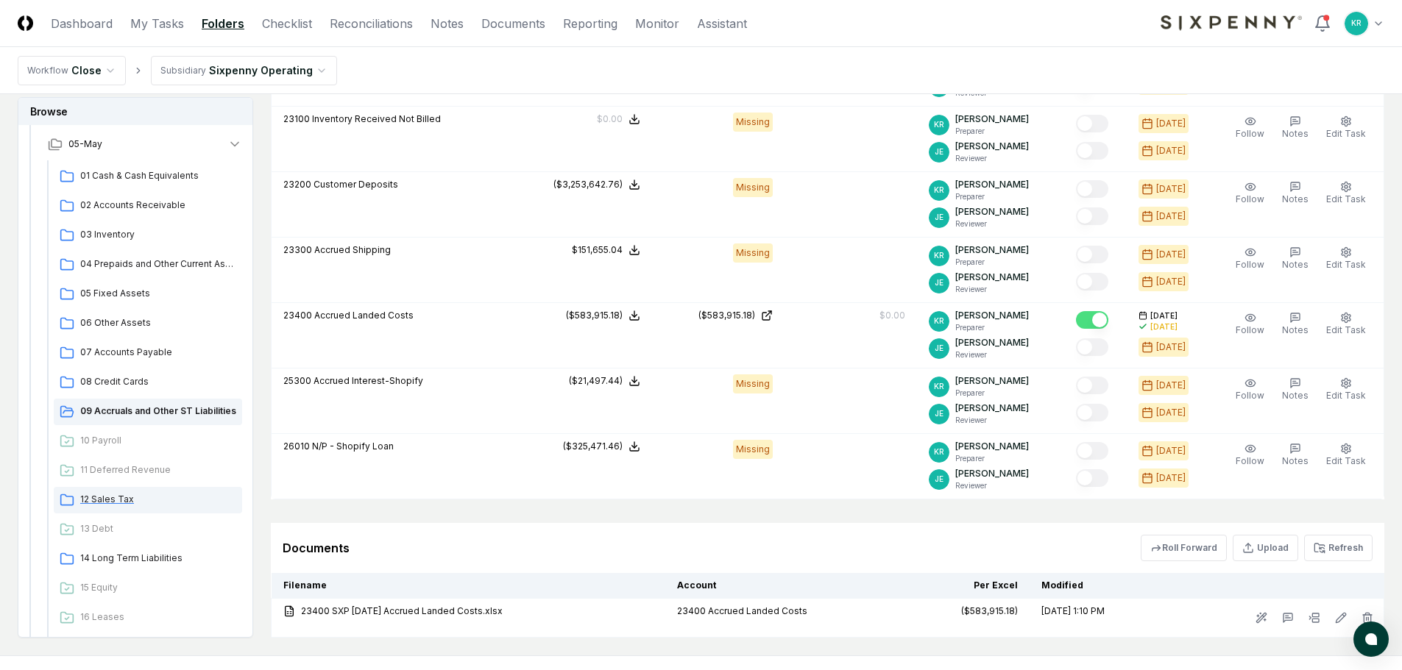
click at [128, 499] on span "12 Sales Tax" at bounding box center [158, 499] width 156 height 13
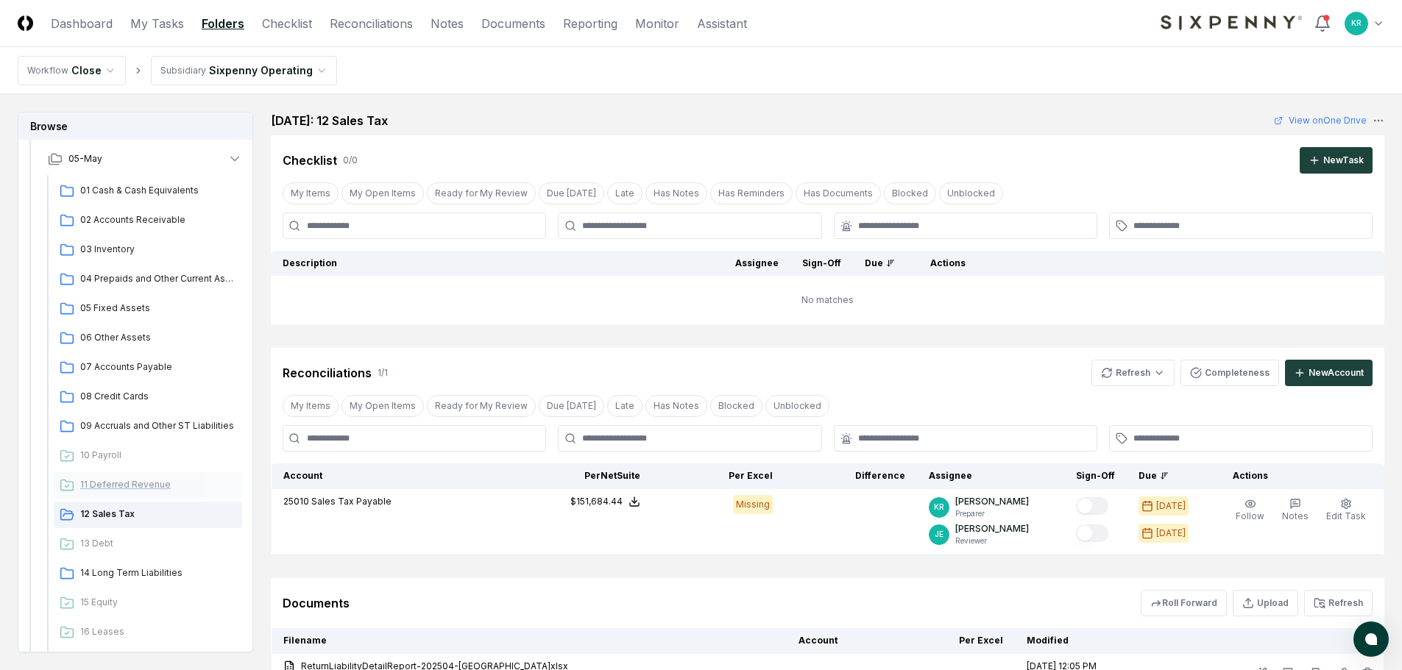
scroll to position [436, 0]
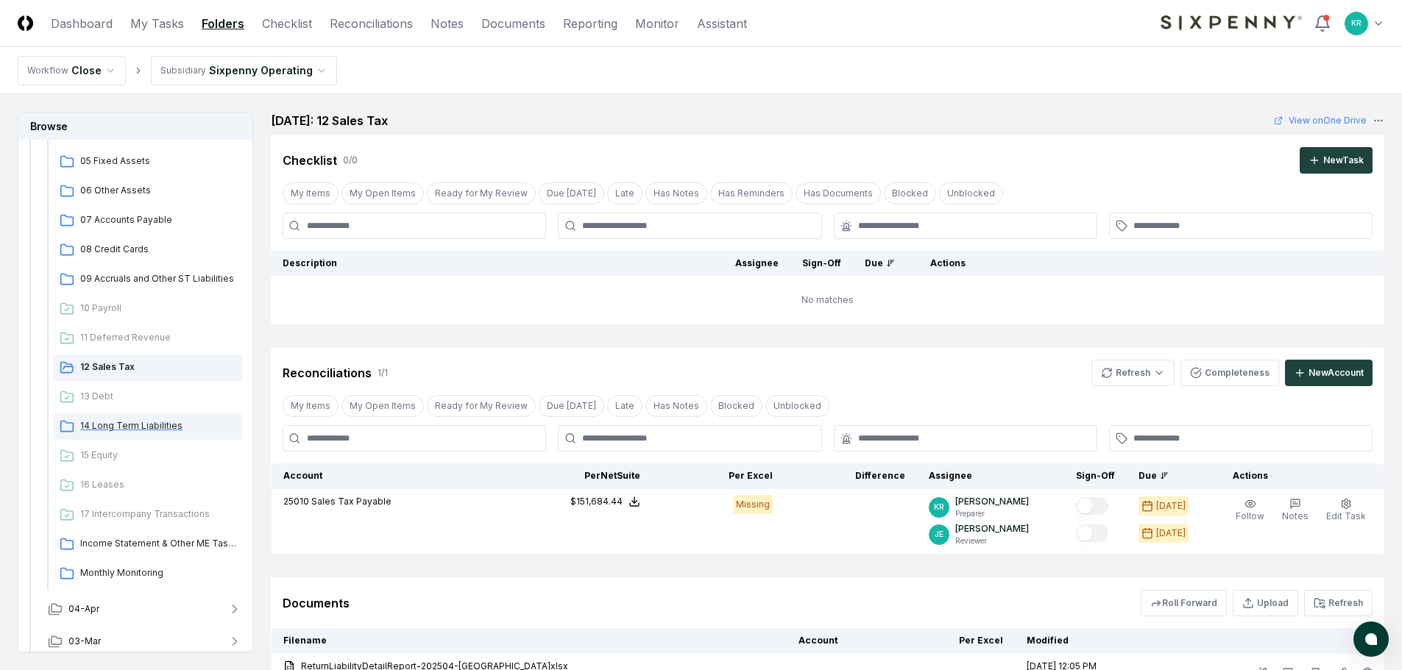
click at [166, 435] on div "14 Long Term Liabilities" at bounding box center [148, 427] width 188 height 26
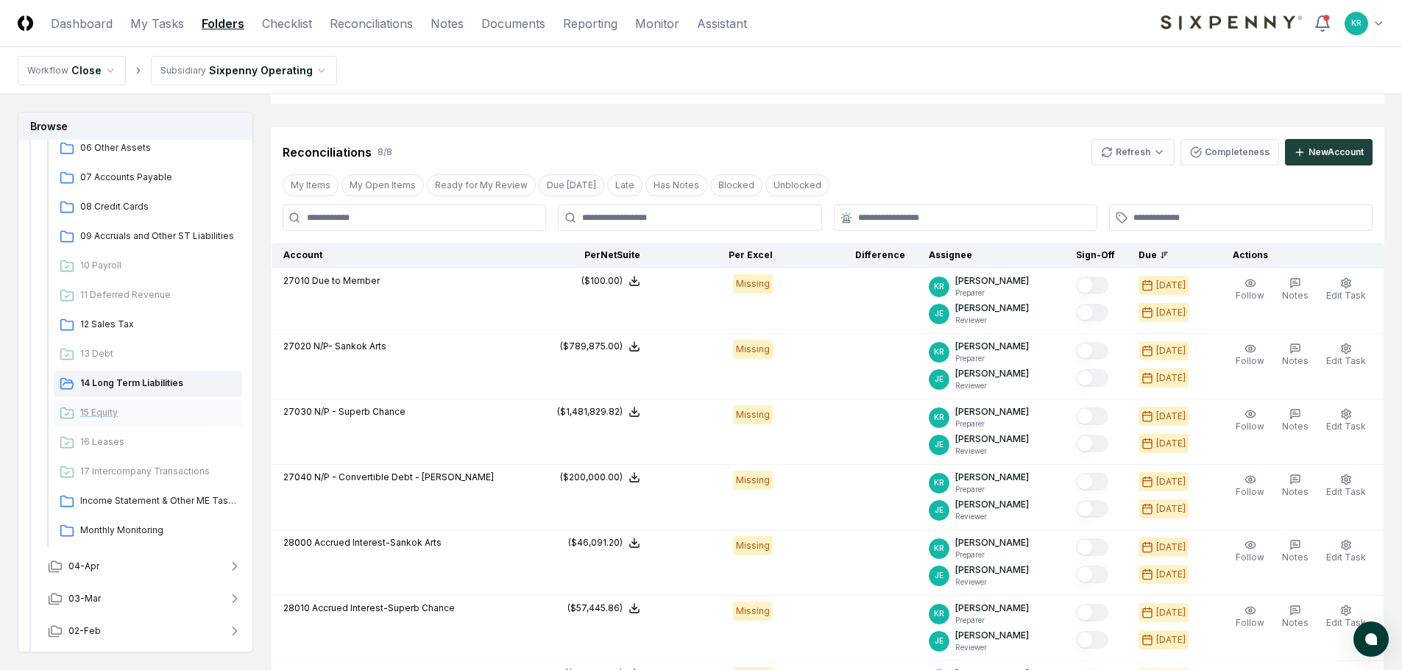
scroll to position [510, 0]
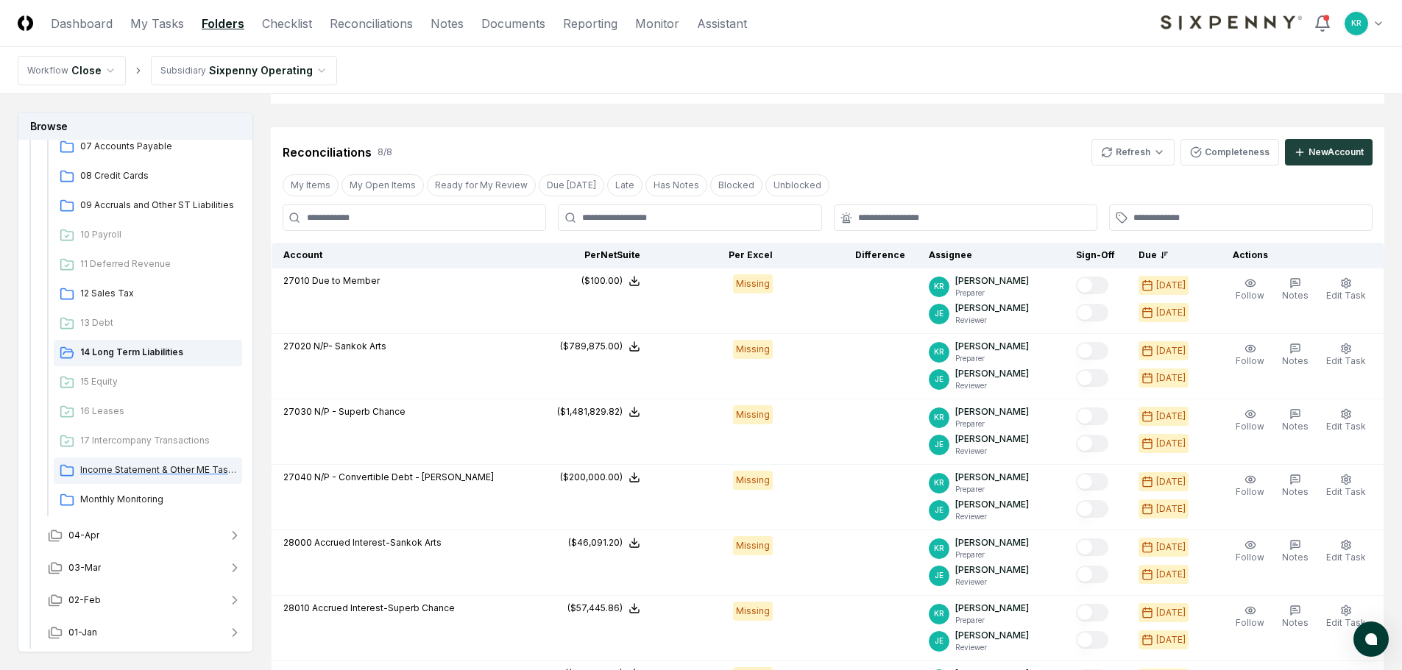
click at [158, 464] on span "Income Statement & Other ME Tasks" at bounding box center [158, 470] width 156 height 13
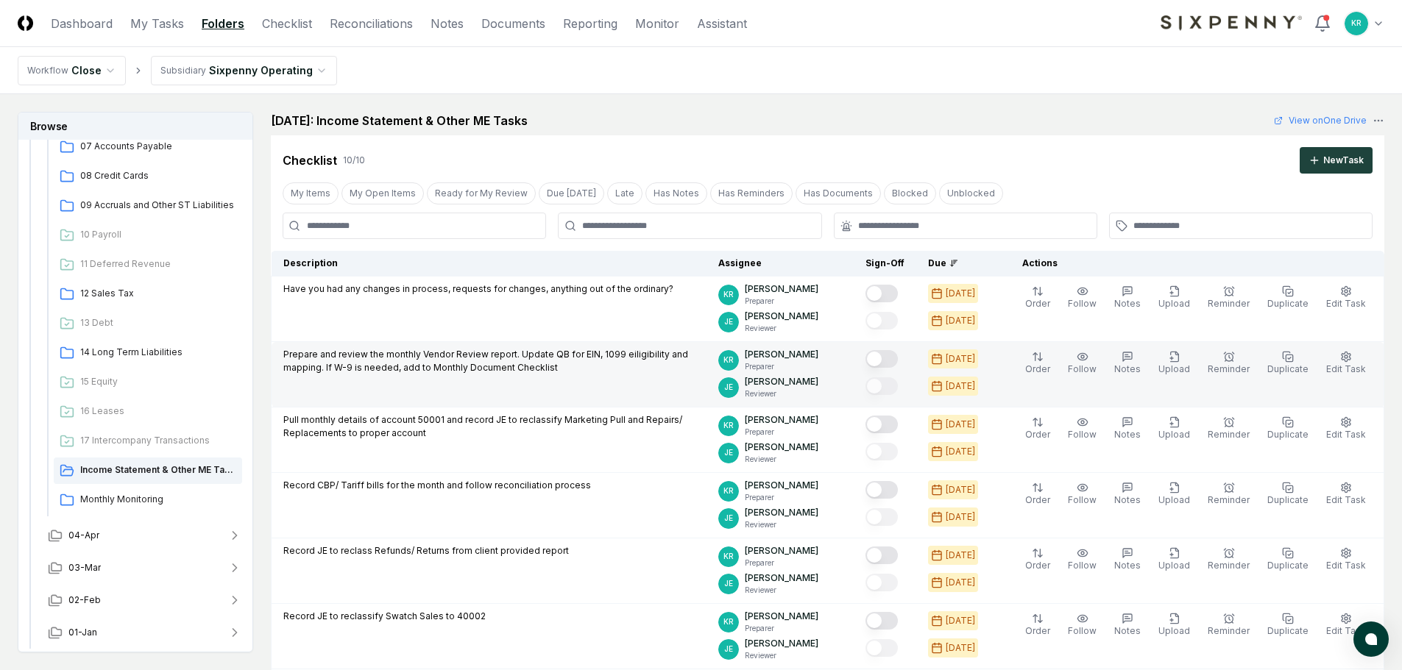
scroll to position [147, 0]
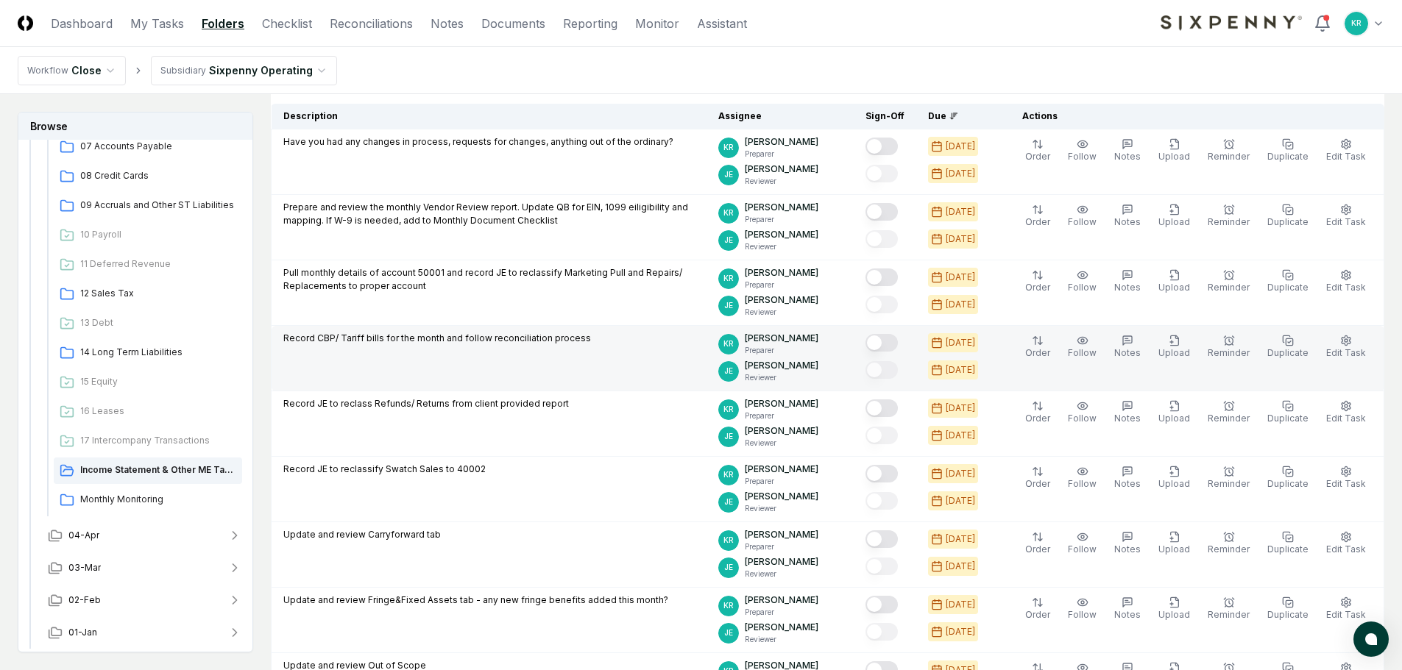
click at [898, 342] on button "Mark complete" at bounding box center [881, 343] width 32 height 18
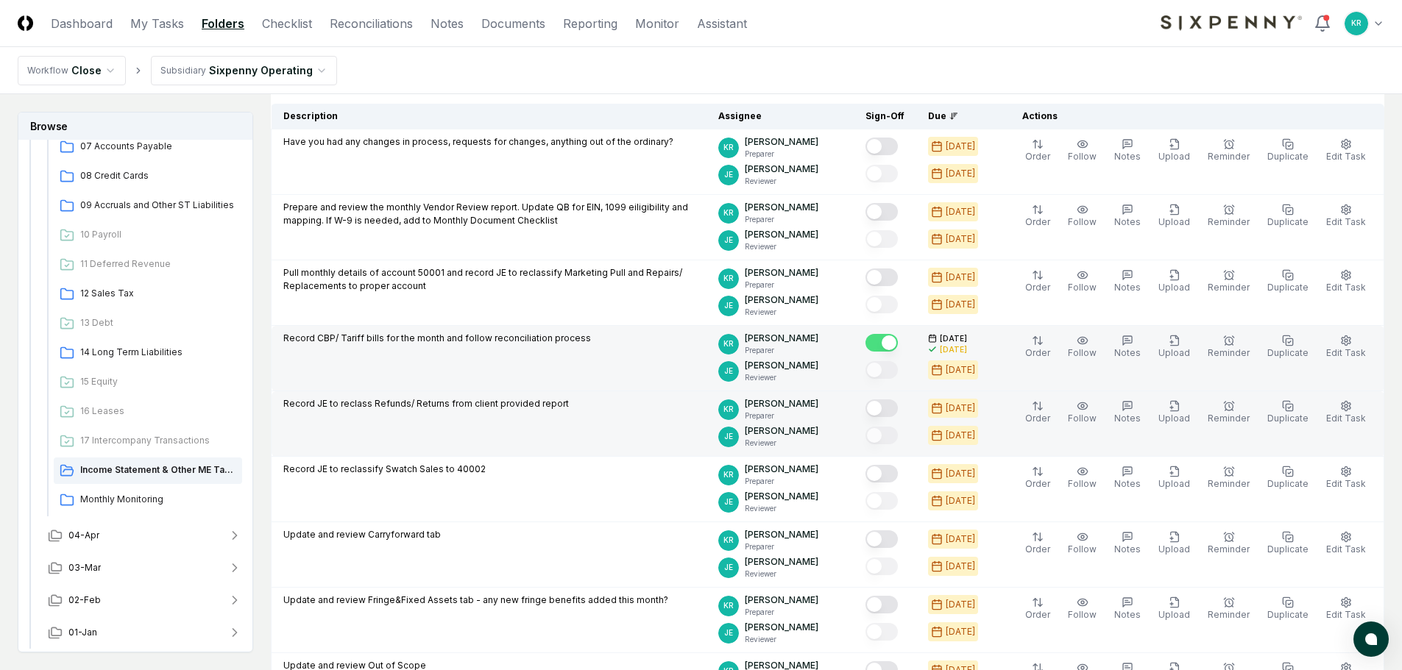
click at [898, 406] on button "Mark complete" at bounding box center [881, 409] width 32 height 18
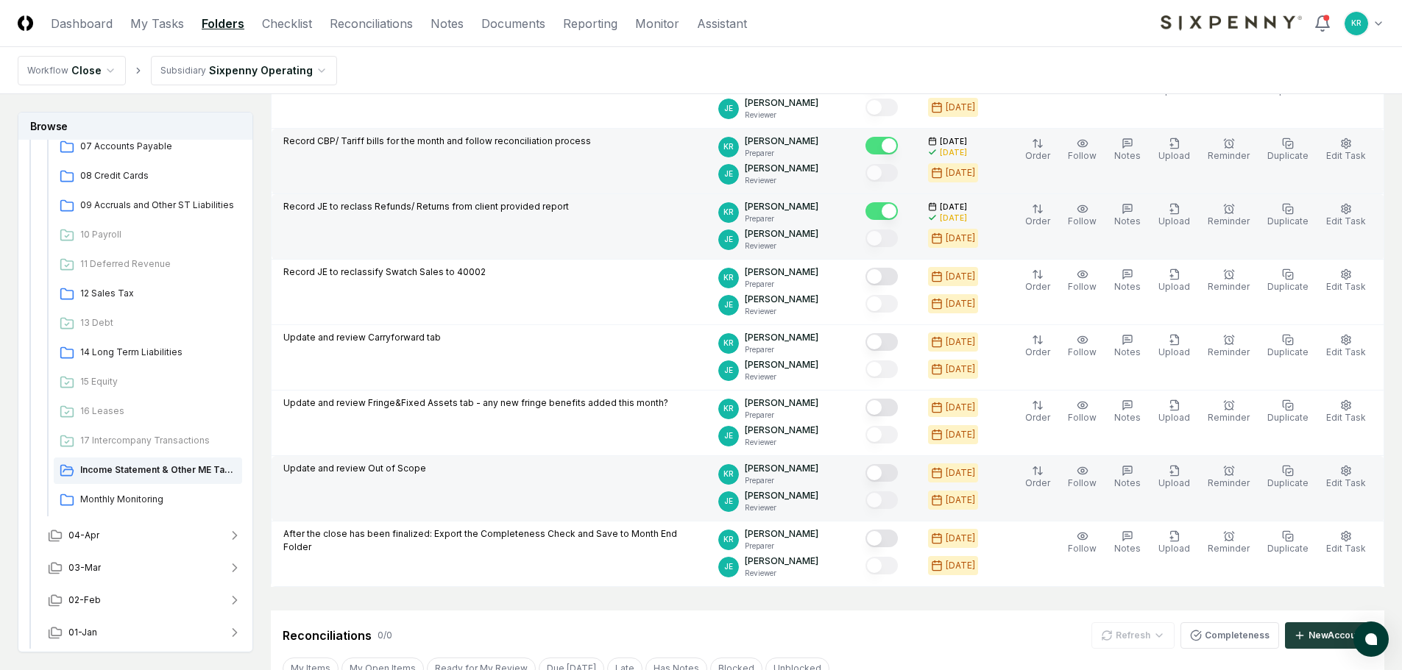
scroll to position [441, 0]
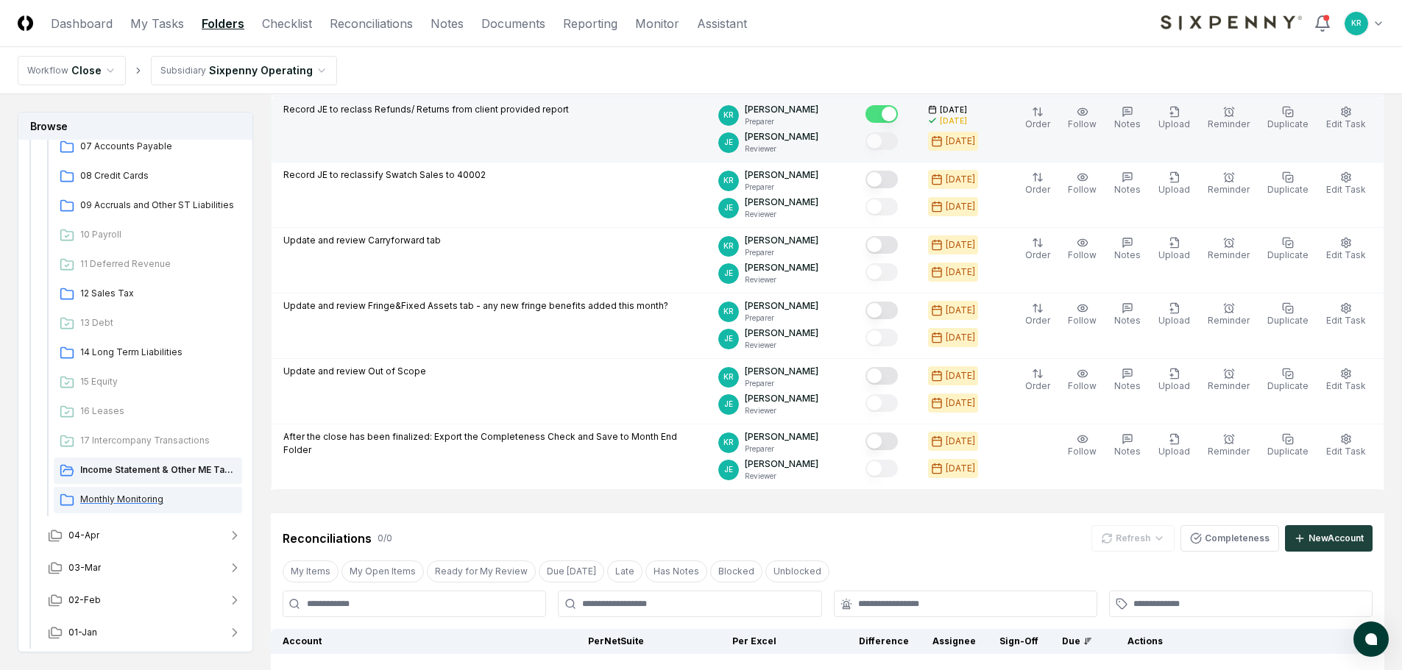
click at [109, 501] on span "Monthly Monitoring" at bounding box center [158, 499] width 156 height 13
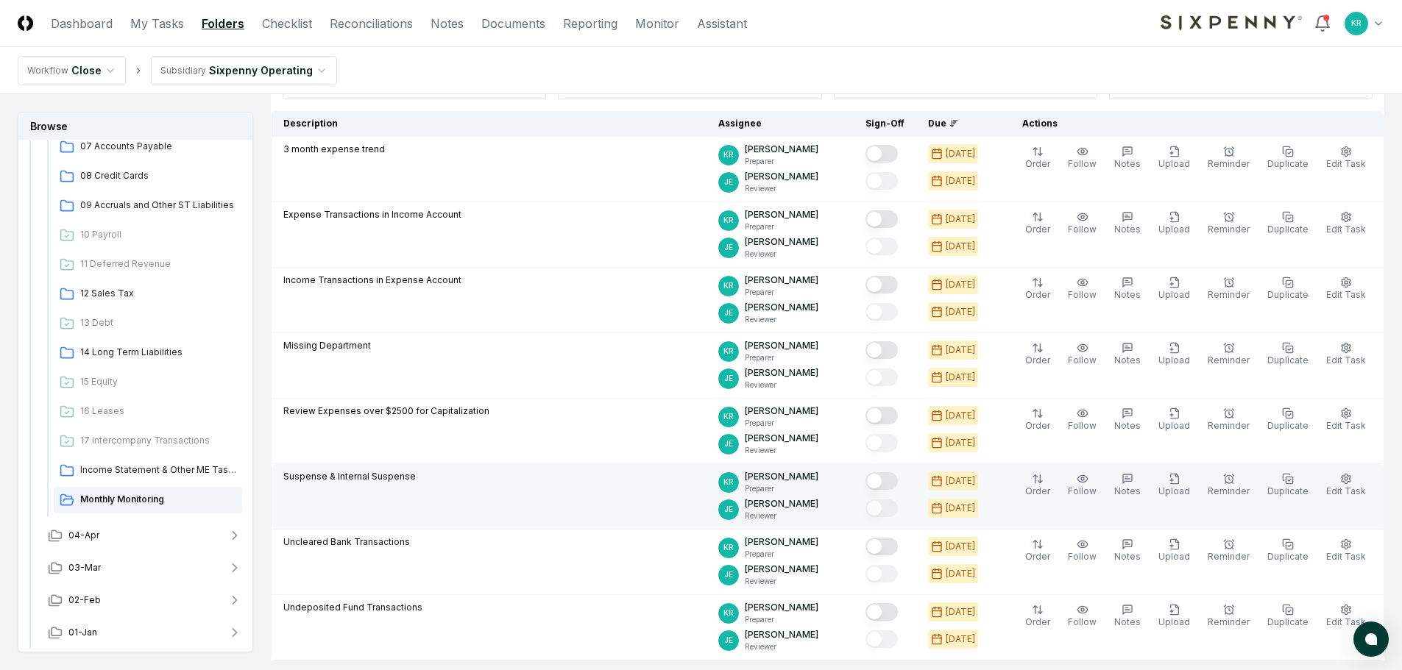
scroll to position [221, 0]
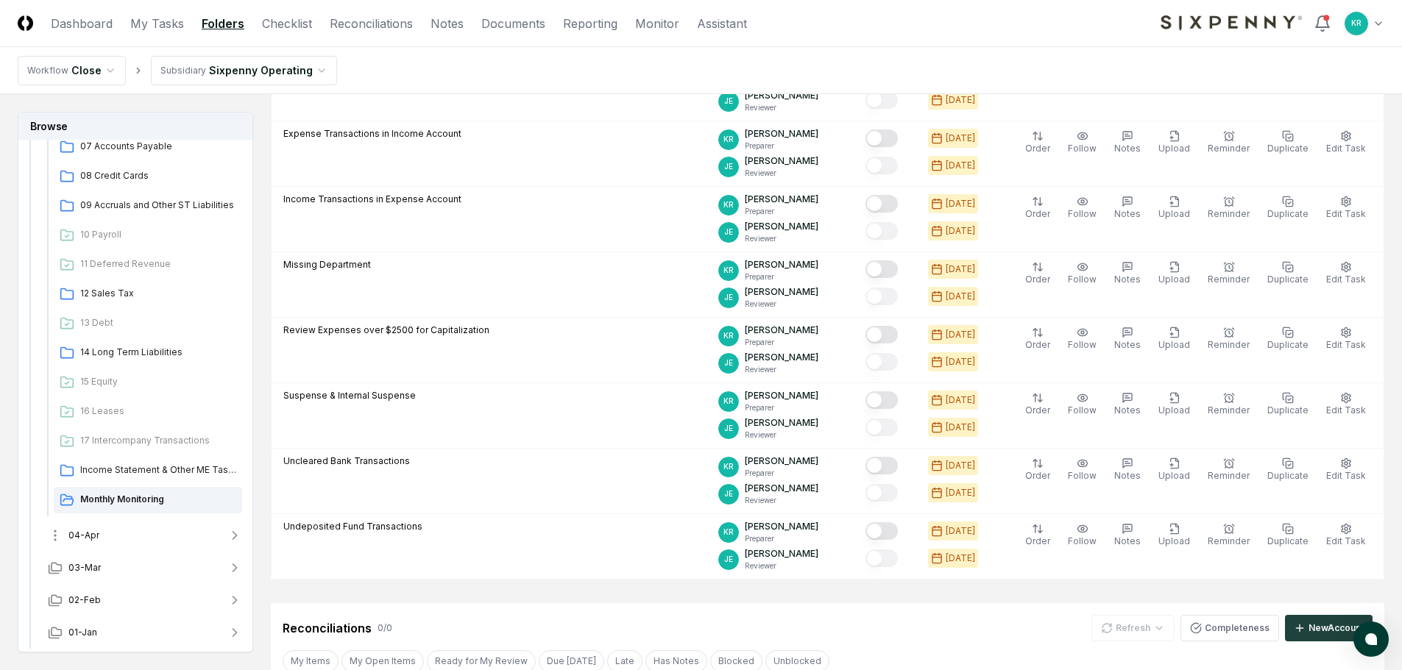
click at [88, 539] on span "04-Apr" at bounding box center [83, 535] width 31 height 13
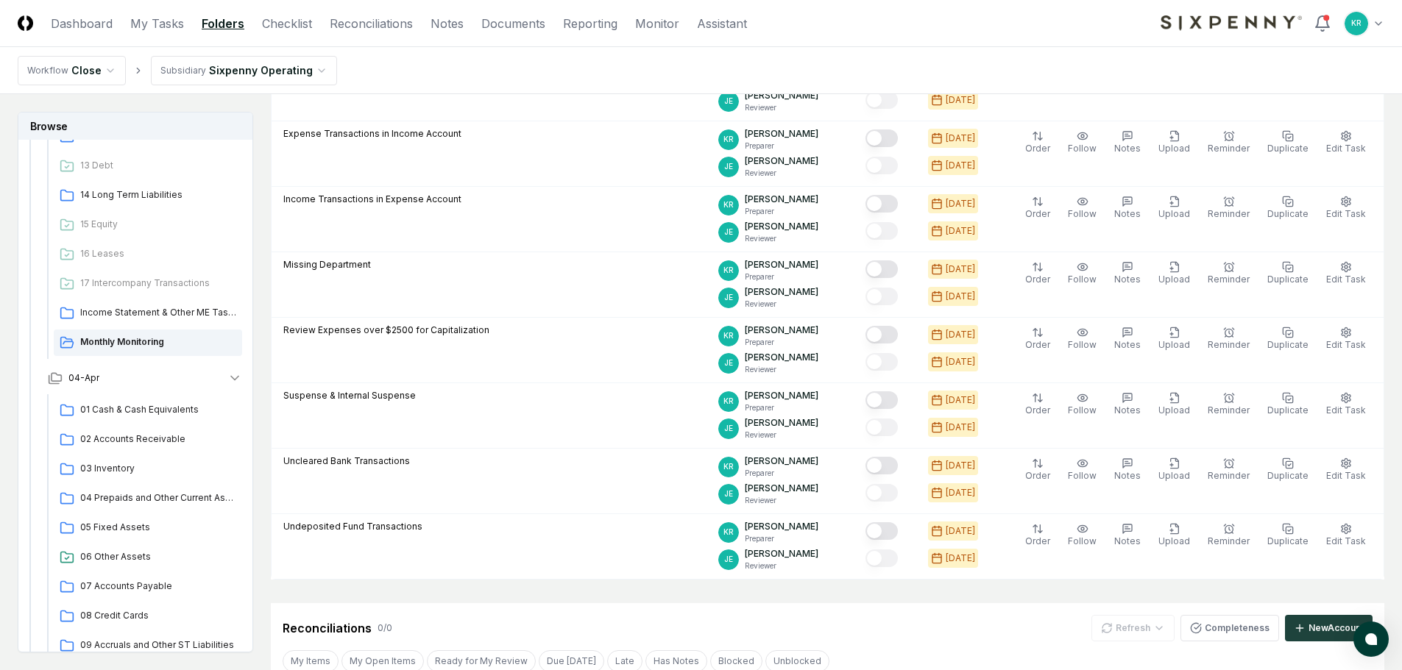
scroll to position [1025, 0]
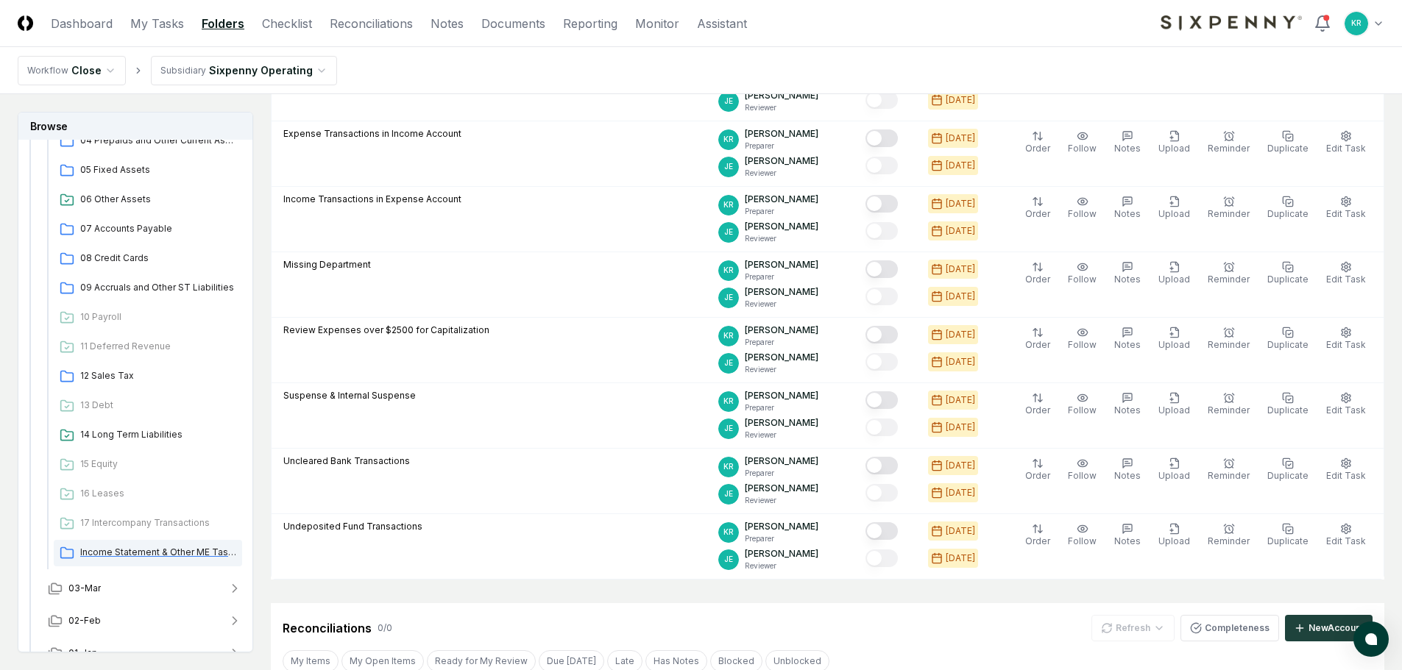
click at [147, 549] on span "Income Statement & Other ME Tasks" at bounding box center [158, 552] width 156 height 13
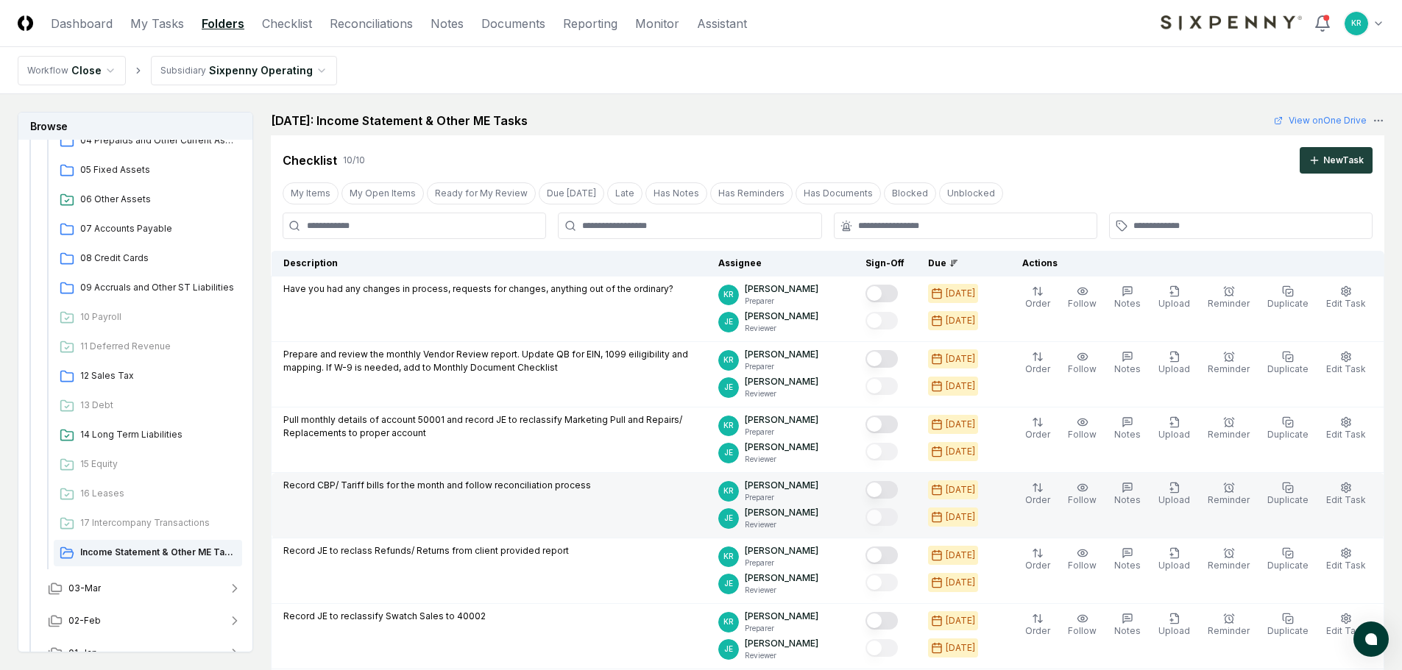
click at [898, 487] on button "Mark complete" at bounding box center [881, 490] width 32 height 18
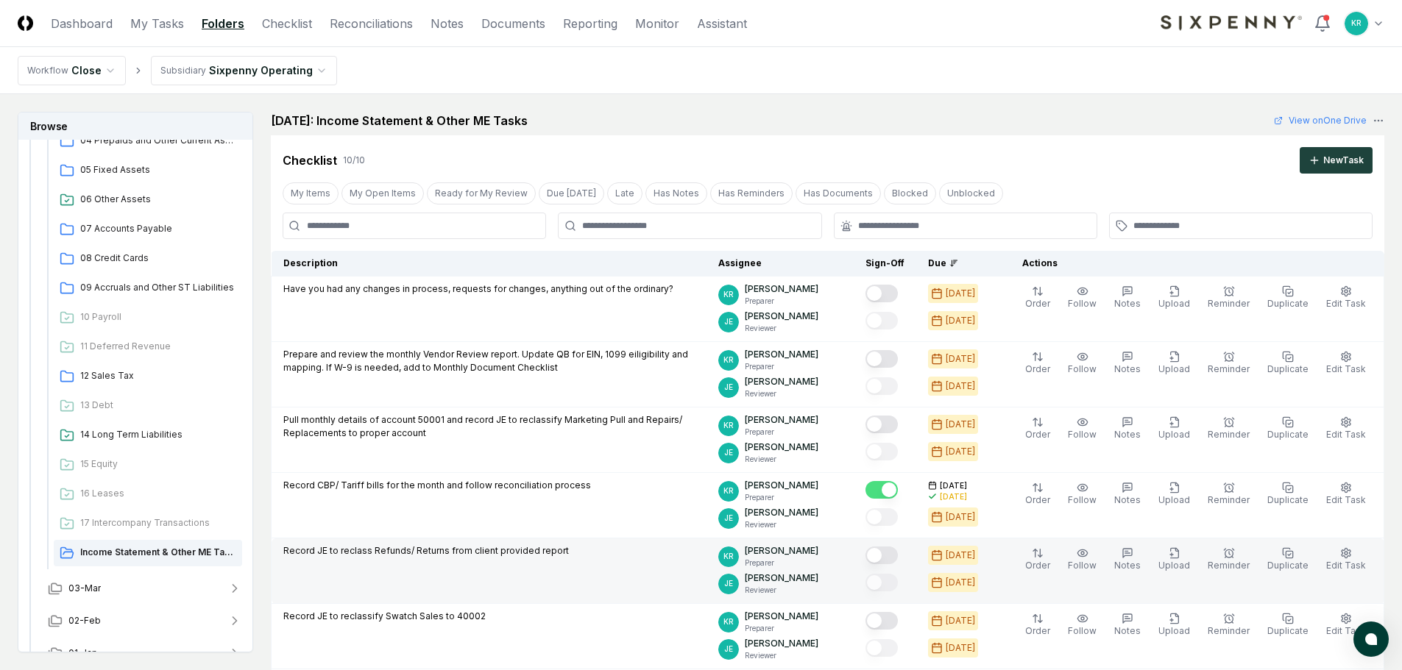
click at [898, 556] on button "Mark complete" at bounding box center [881, 556] width 32 height 18
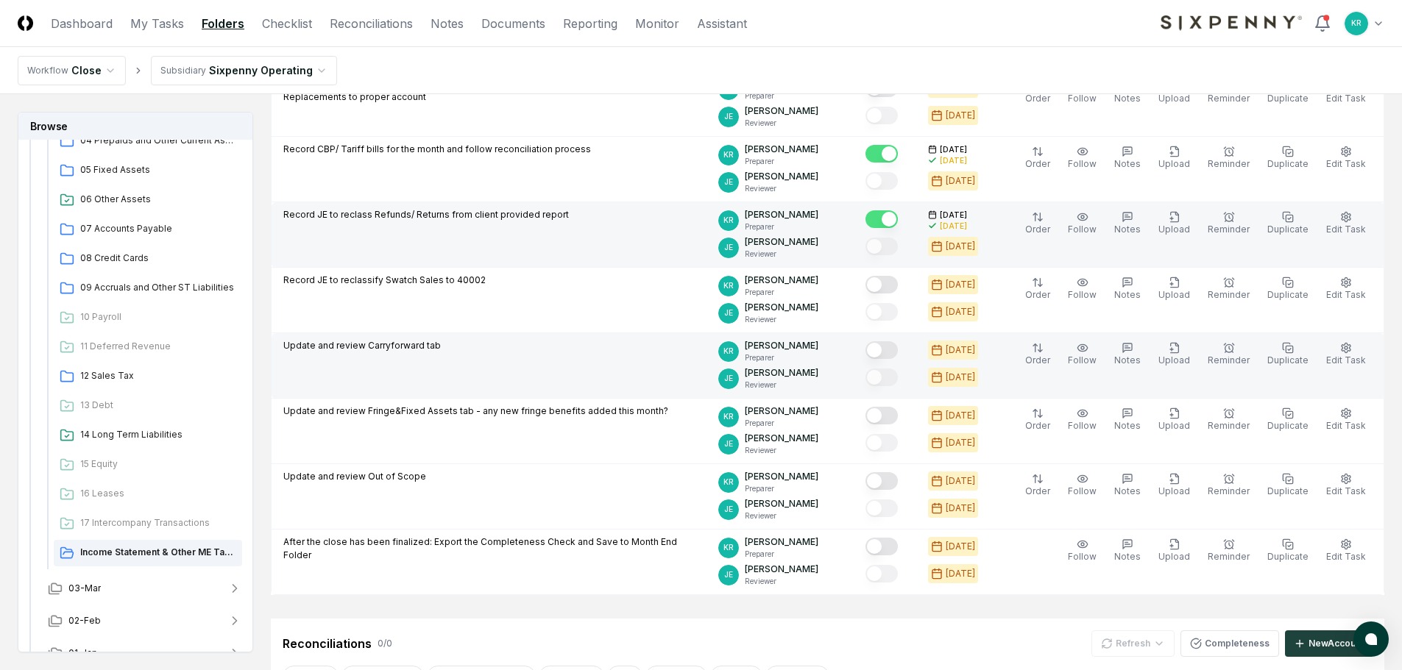
scroll to position [368, 0]
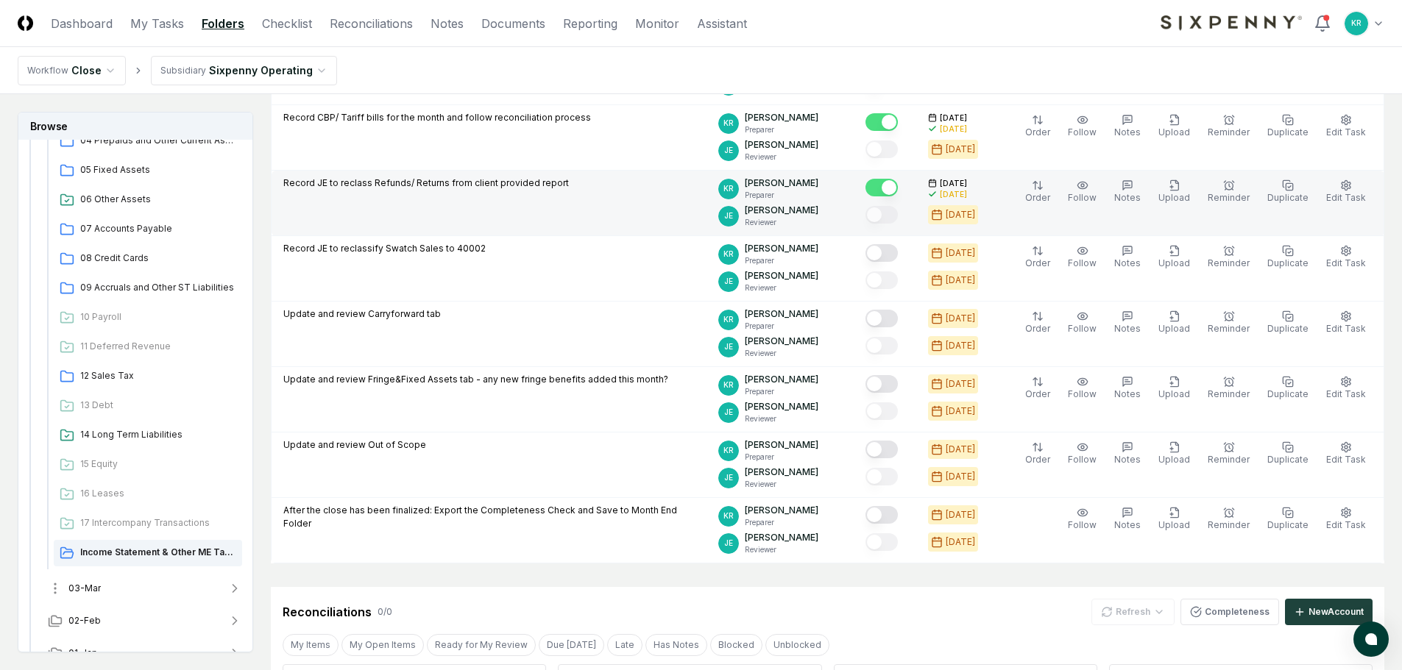
click at [95, 588] on span "03-Mar" at bounding box center [84, 588] width 32 height 13
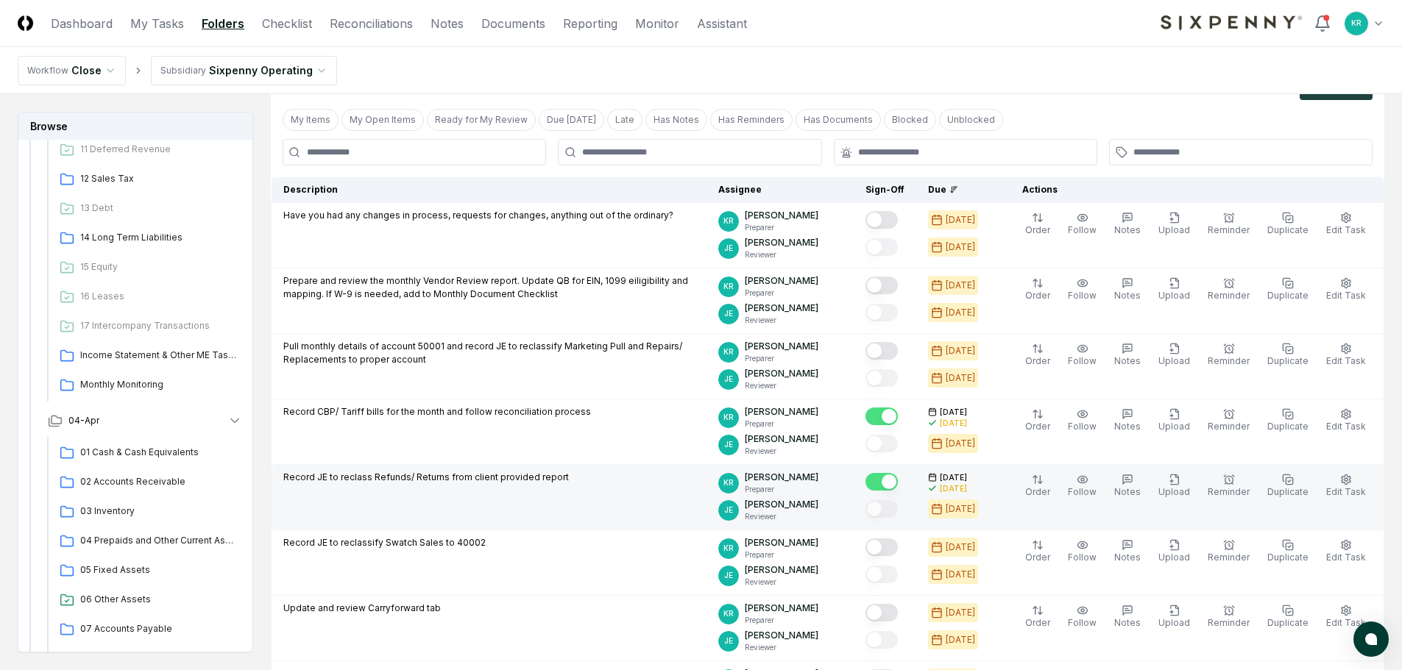
scroll to position [0, 0]
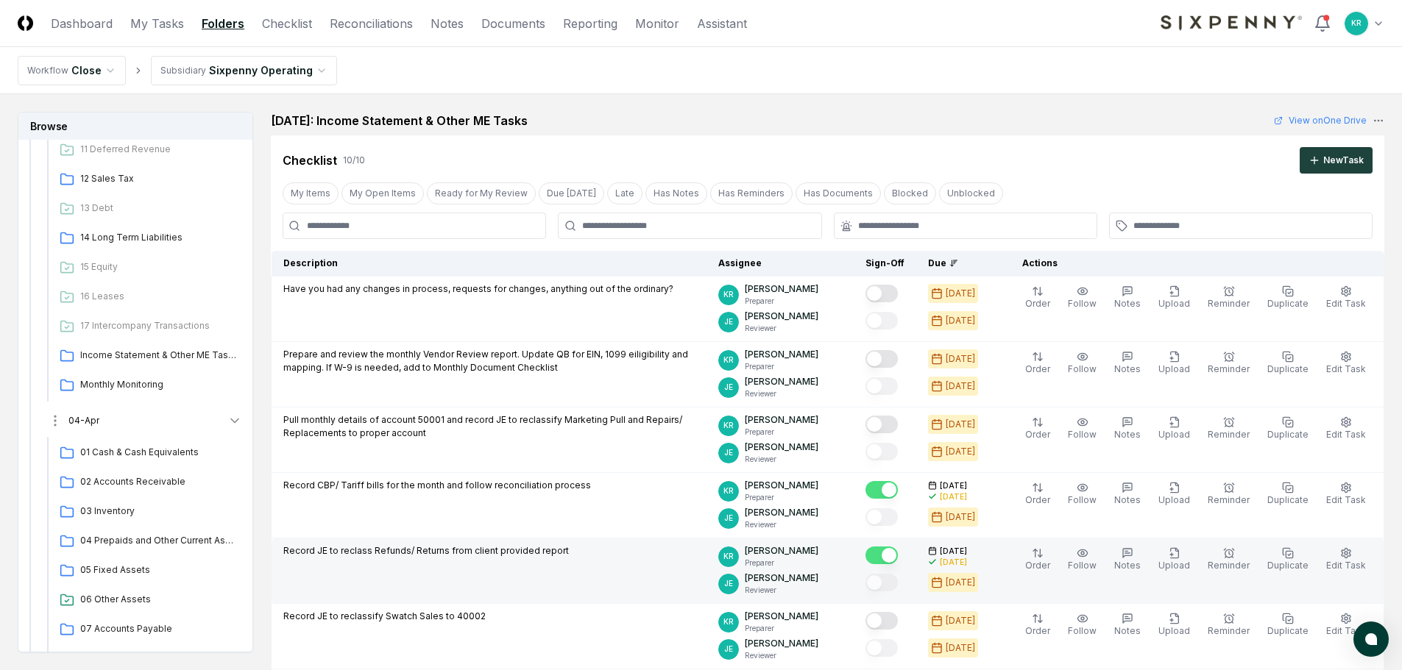
click at [99, 421] on button "04-Apr" at bounding box center [145, 421] width 218 height 32
click at [98, 455] on span "03-Mar" at bounding box center [84, 453] width 32 height 13
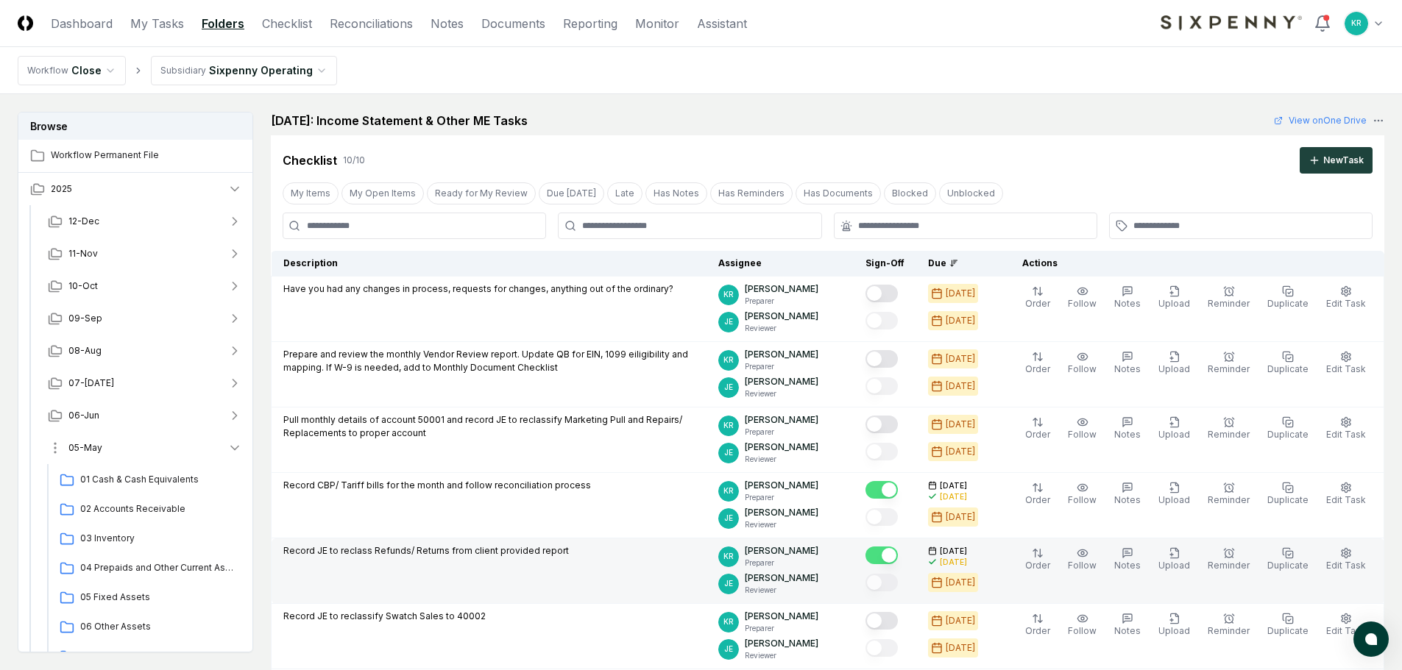
click at [93, 443] on span "05-May" at bounding box center [85, 447] width 34 height 13
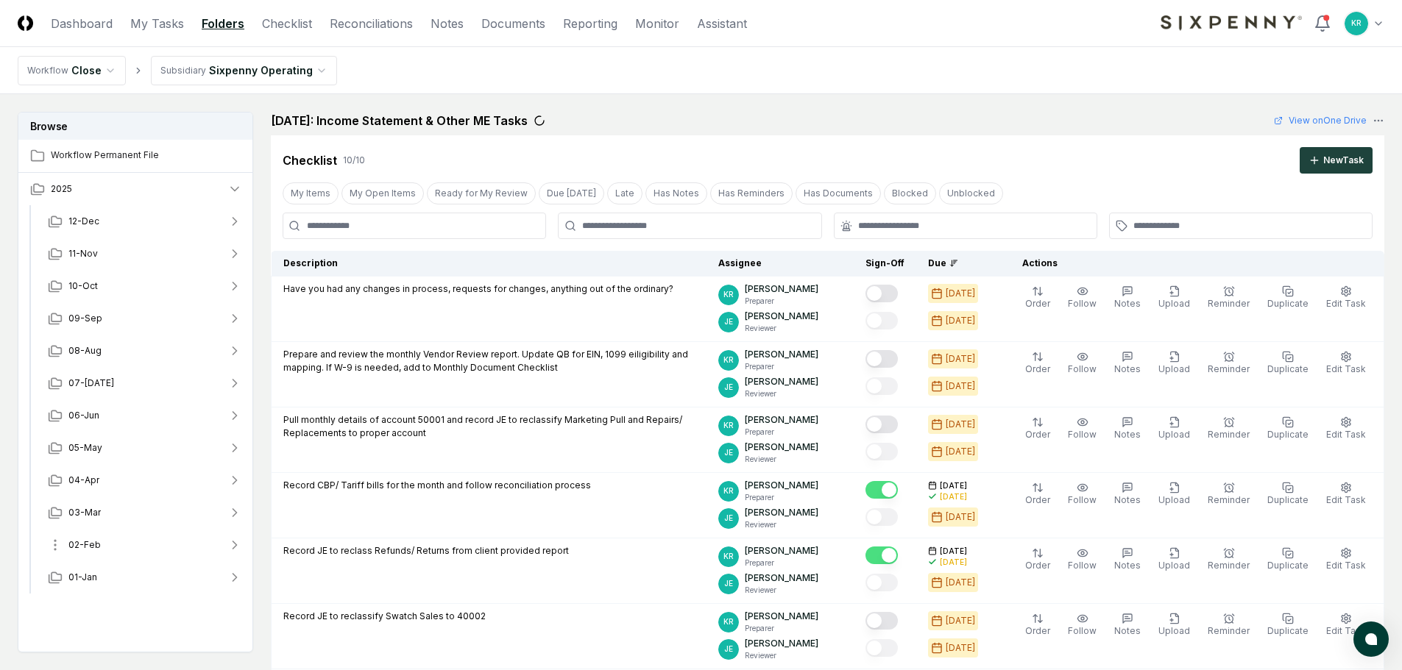
click at [86, 545] on span "02-Feb" at bounding box center [84, 545] width 32 height 13
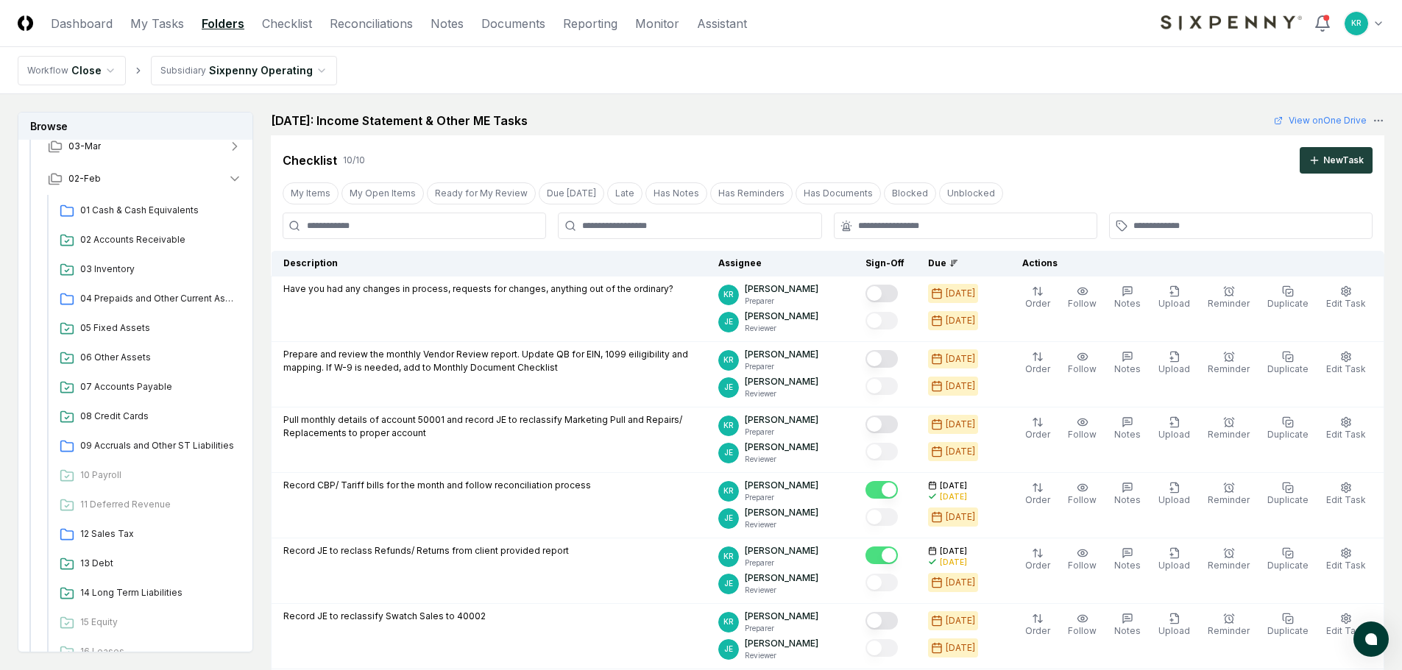
scroll to position [368, 0]
click at [105, 179] on button "02-Feb" at bounding box center [145, 177] width 218 height 32
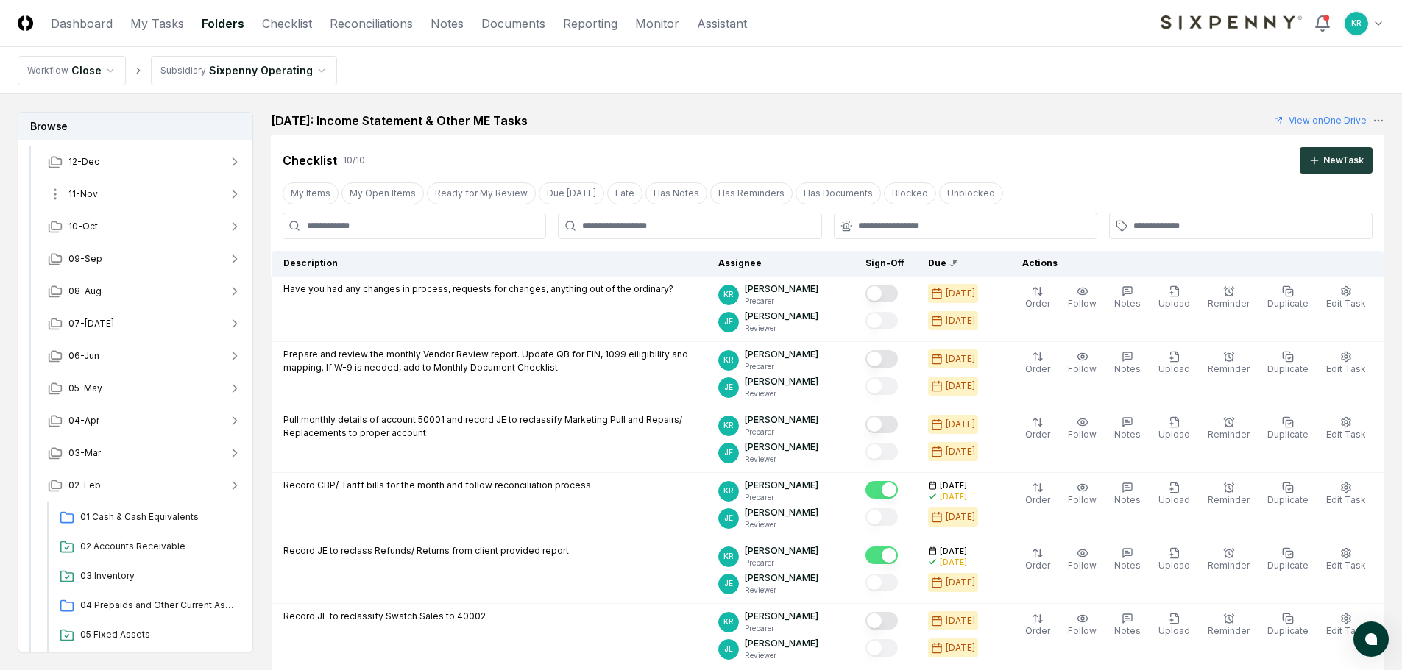
scroll to position [0, 0]
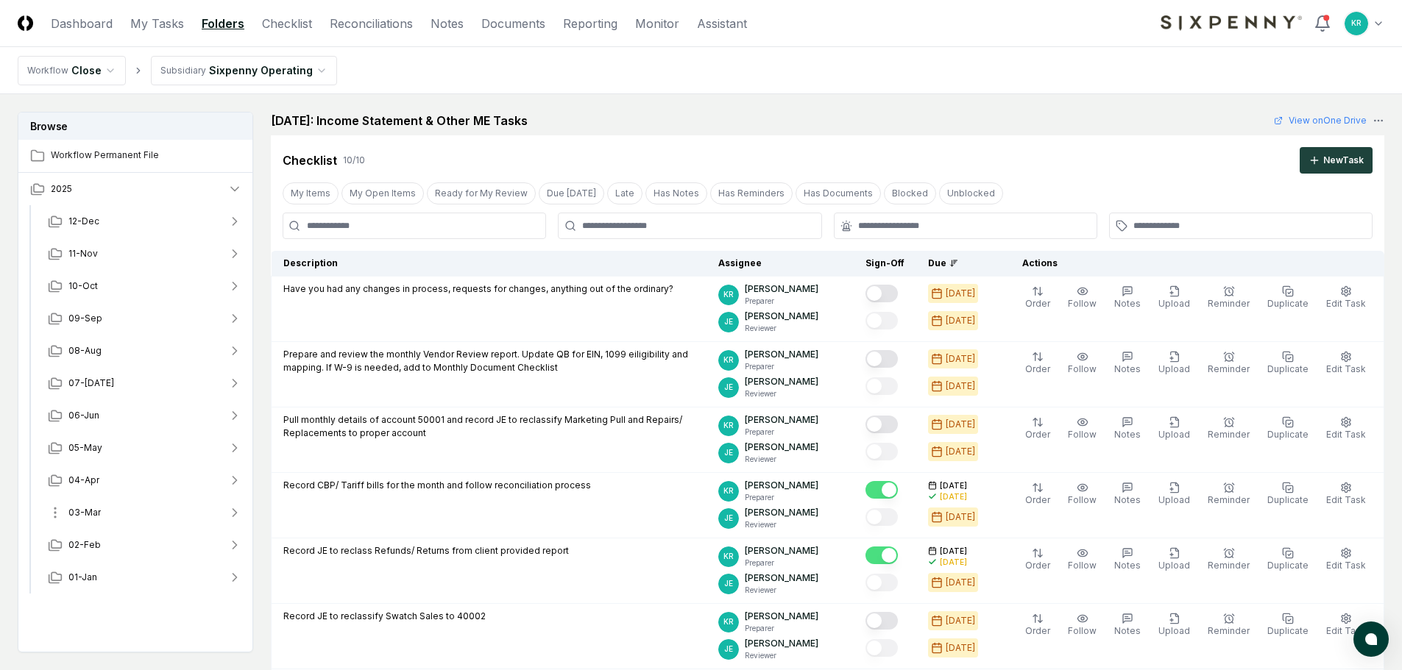
drag, startPoint x: 85, startPoint y: 507, endPoint x: 105, endPoint y: 500, distance: 20.9
click at [86, 506] on span "03-Mar" at bounding box center [84, 512] width 32 height 13
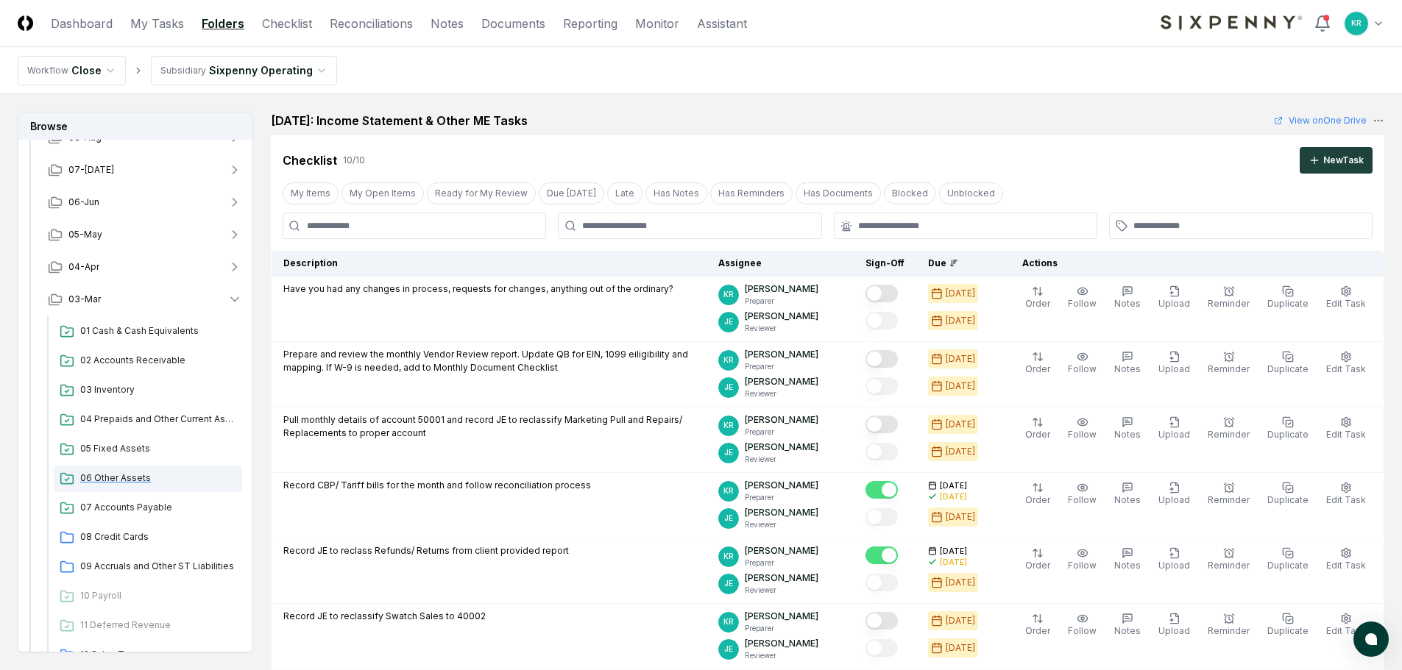
scroll to position [221, 0]
click at [141, 502] on span "07 Accounts Payable" at bounding box center [158, 500] width 156 height 13
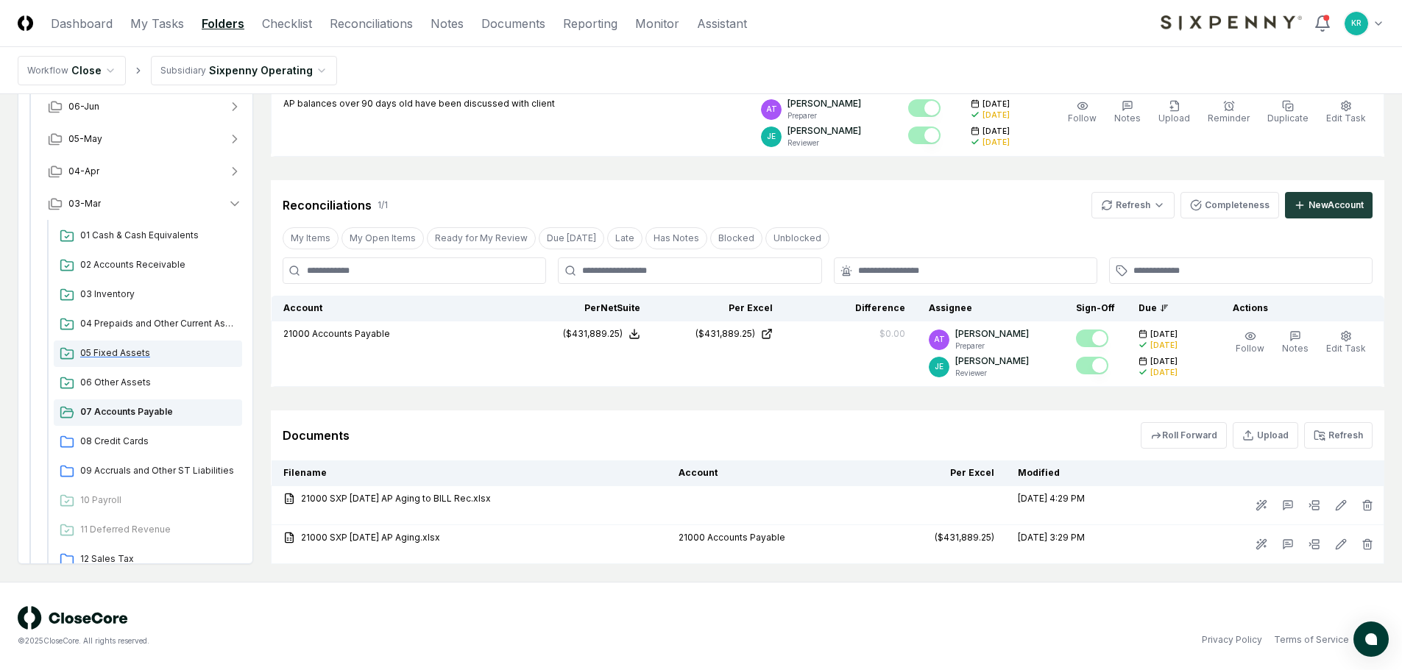
scroll to position [147, 0]
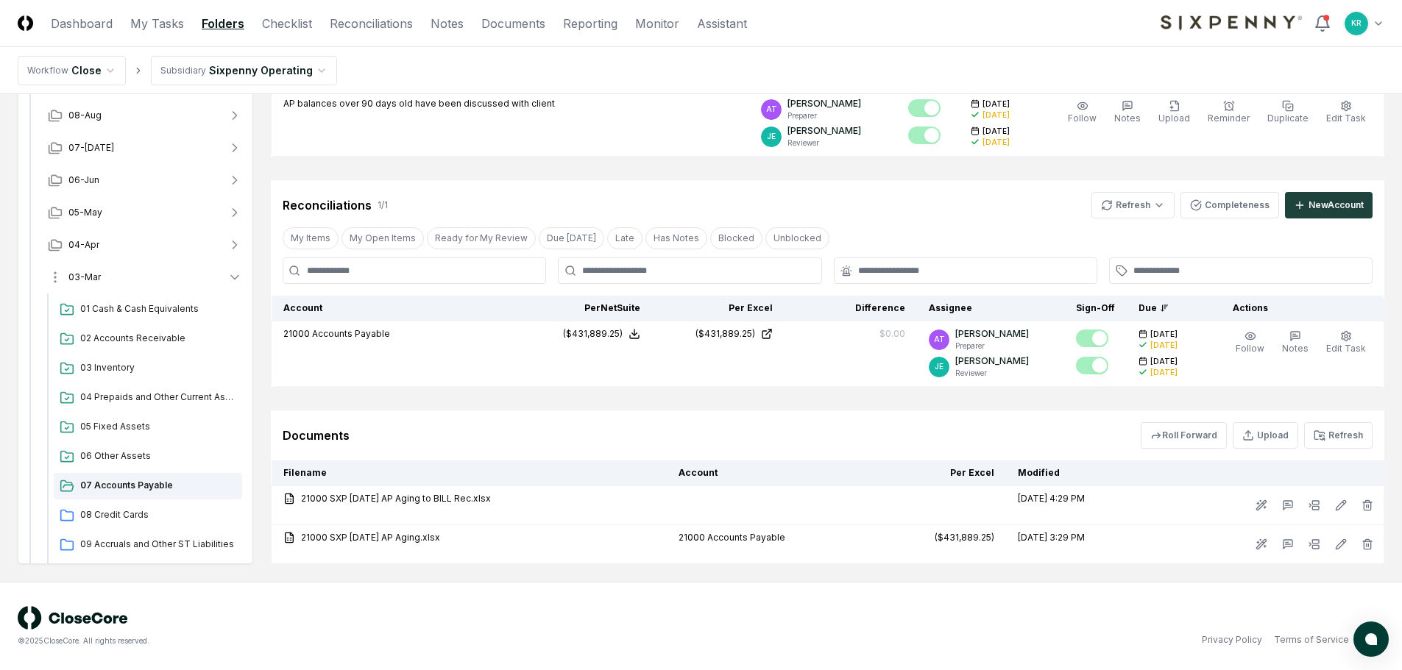
click at [103, 278] on button "03-Mar" at bounding box center [145, 277] width 218 height 32
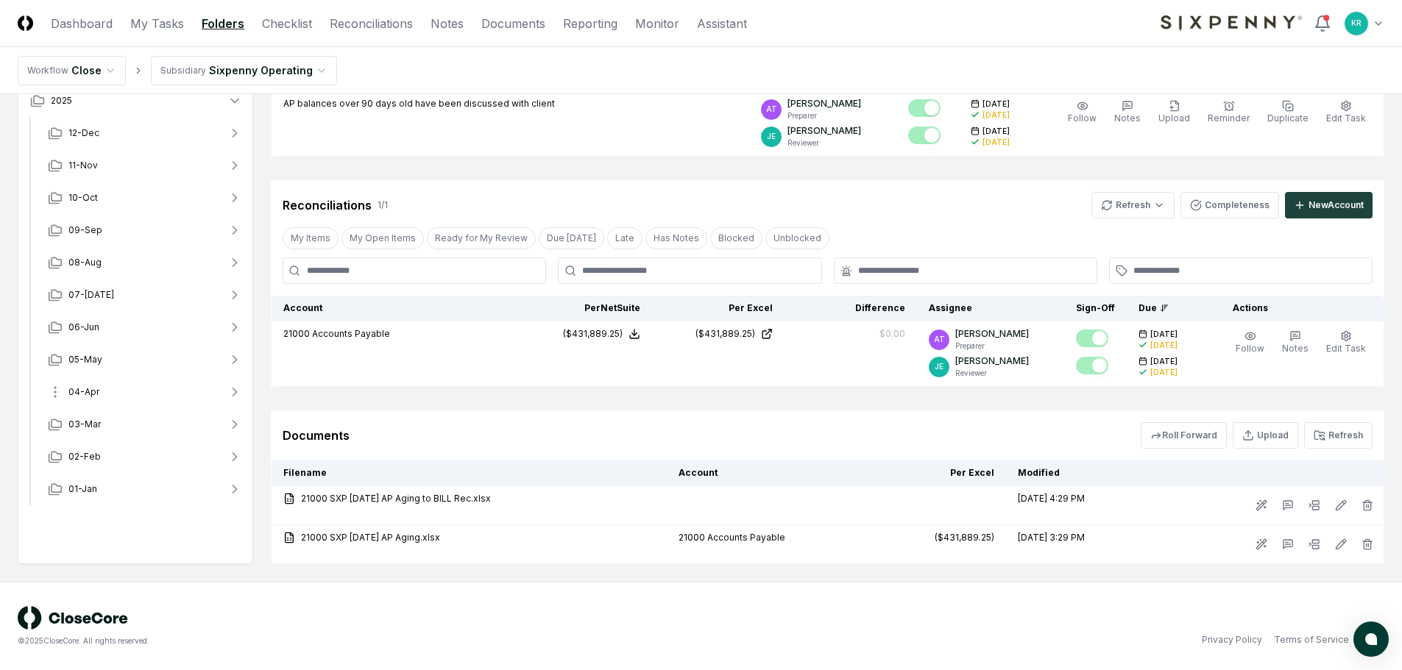
click at [88, 390] on span "04-Apr" at bounding box center [83, 392] width 31 height 13
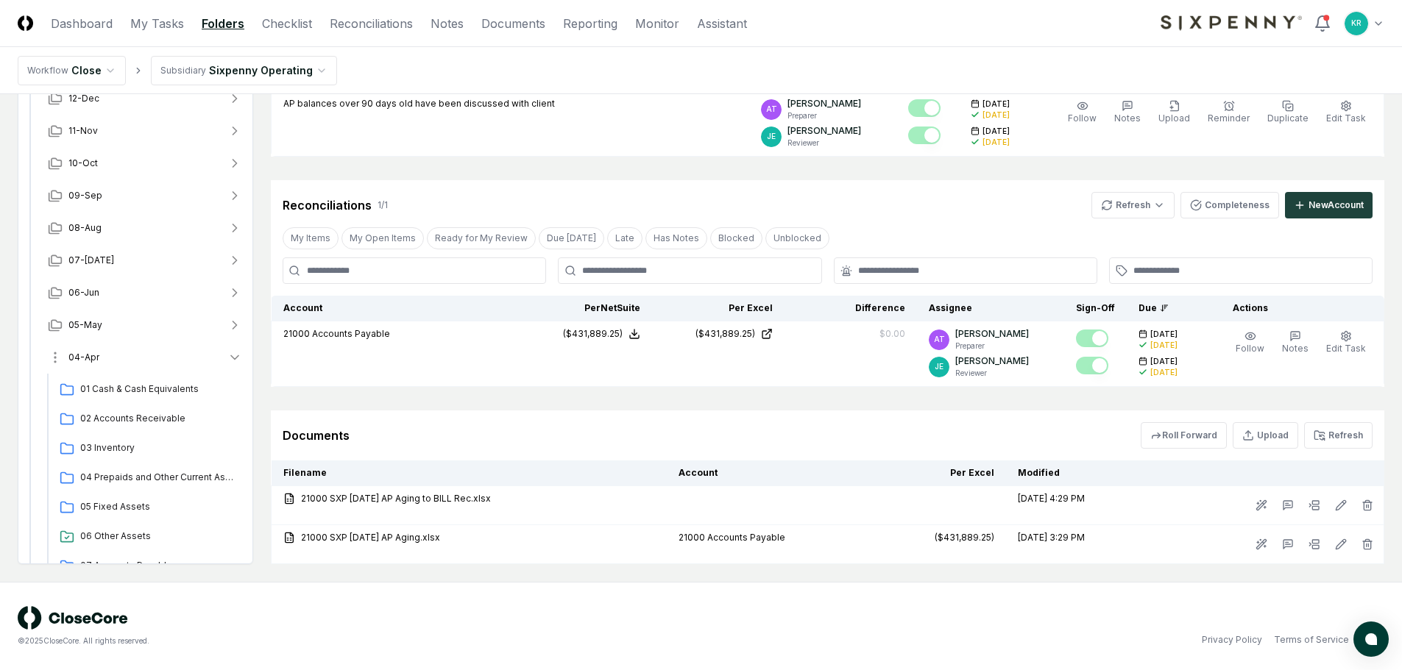
scroll to position [147, 0]
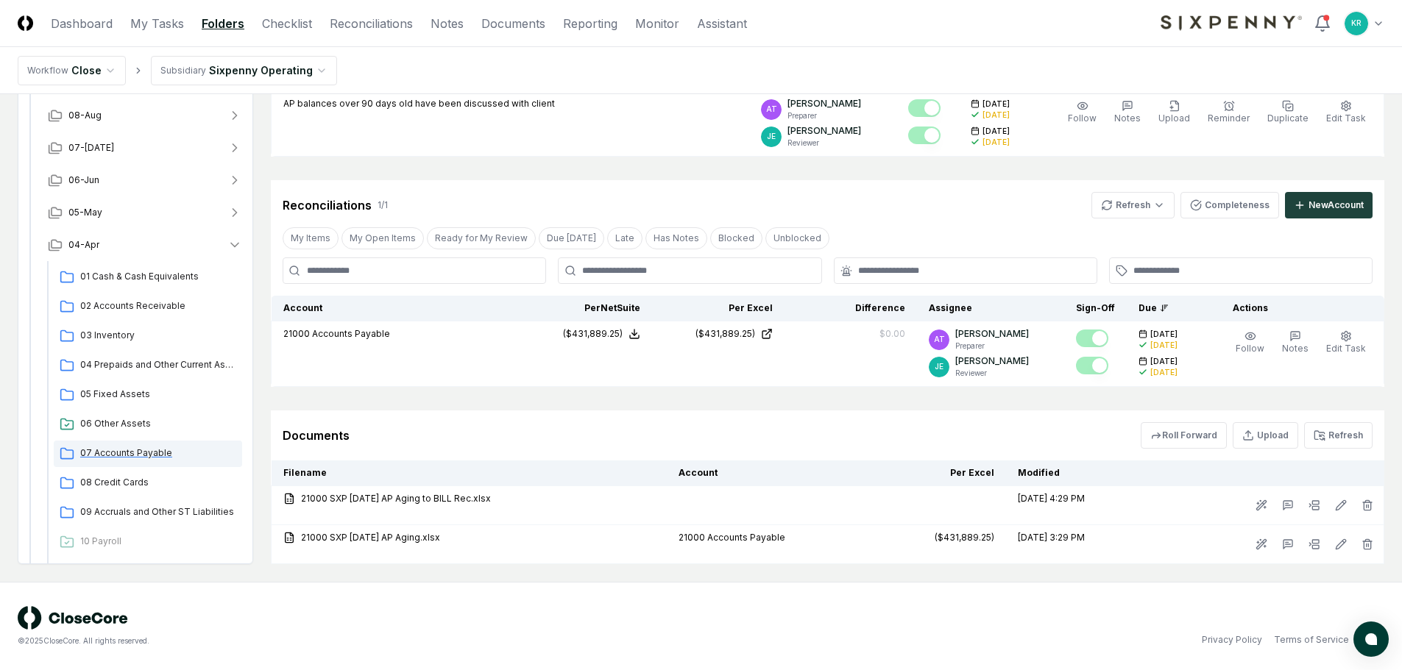
click at [149, 455] on span "07 Accounts Payable" at bounding box center [158, 453] width 156 height 13
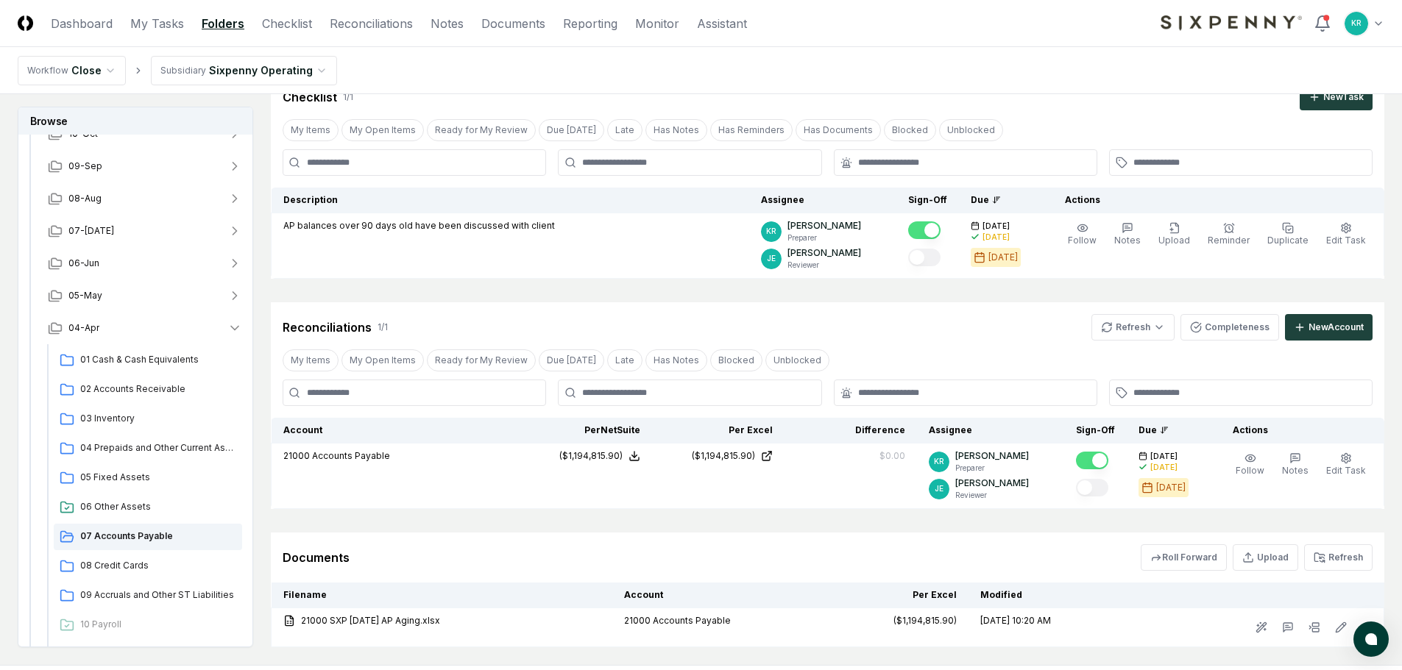
scroll to position [146, 0]
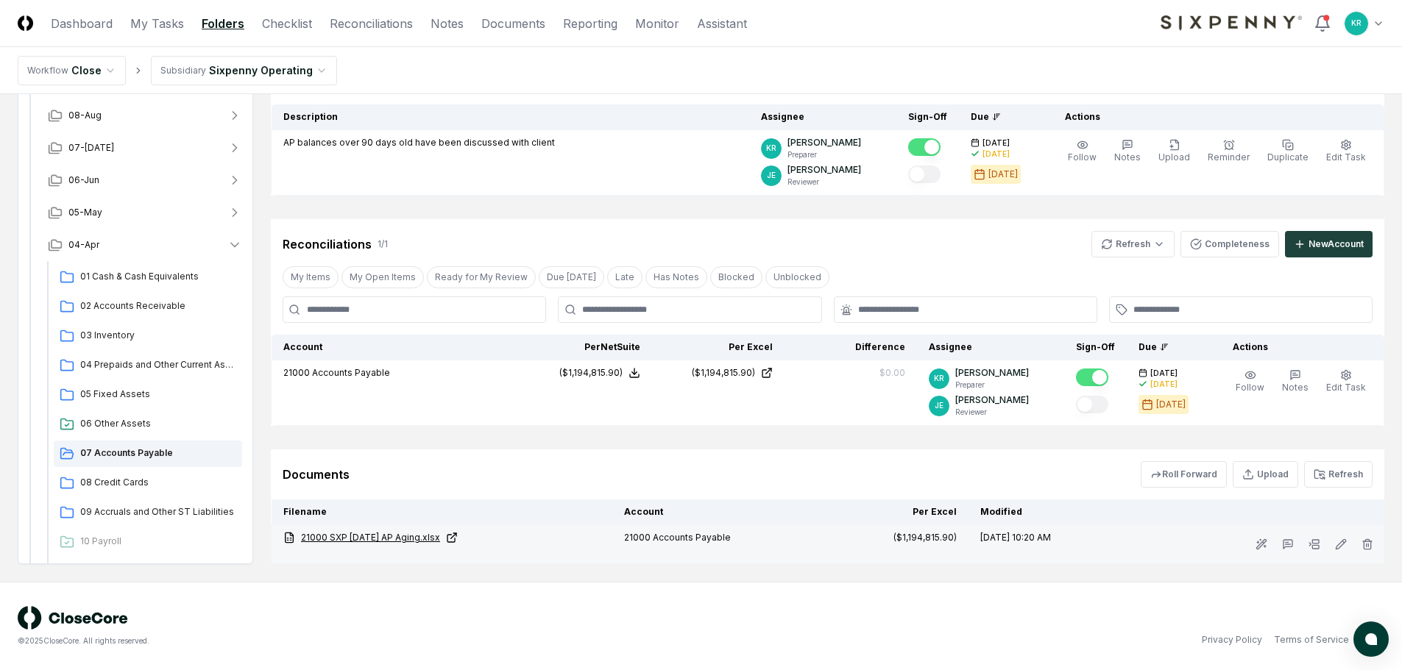
click at [439, 536] on link "21000 SXP [DATE] AP Aging.xlsx" at bounding box center [441, 537] width 317 height 13
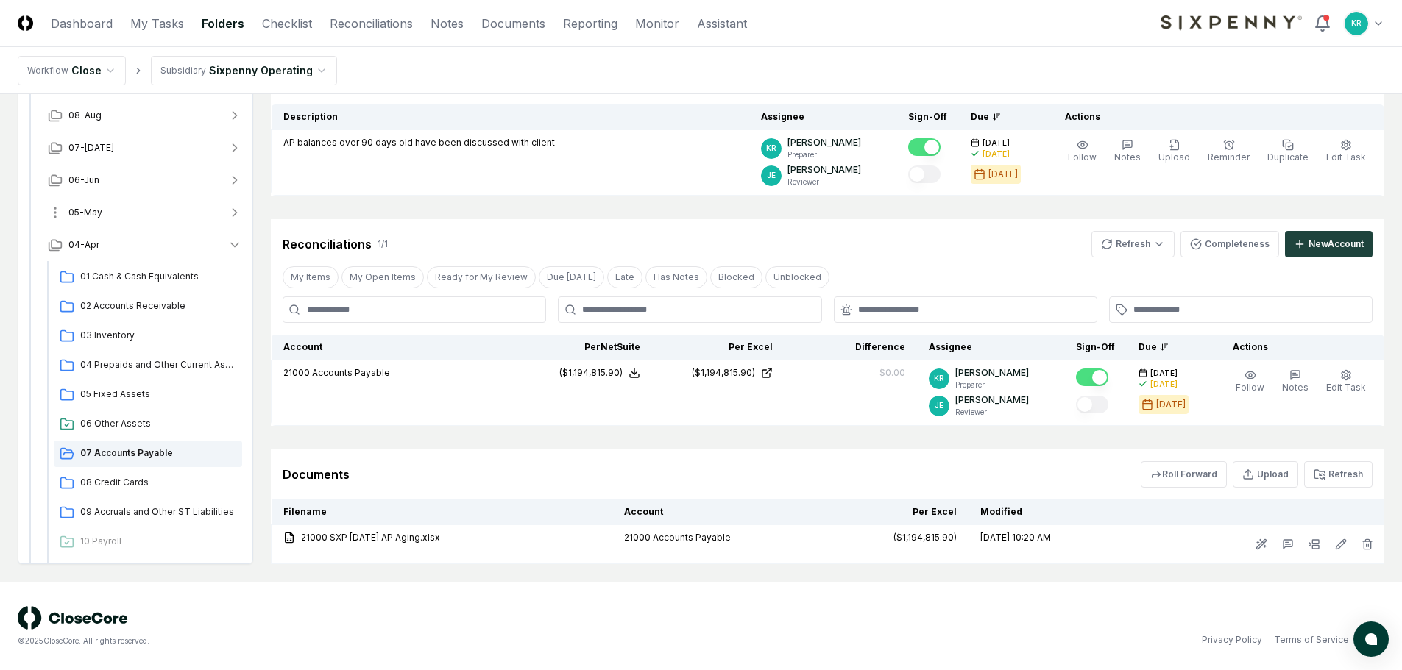
click at [82, 222] on button "05-May" at bounding box center [145, 212] width 218 height 32
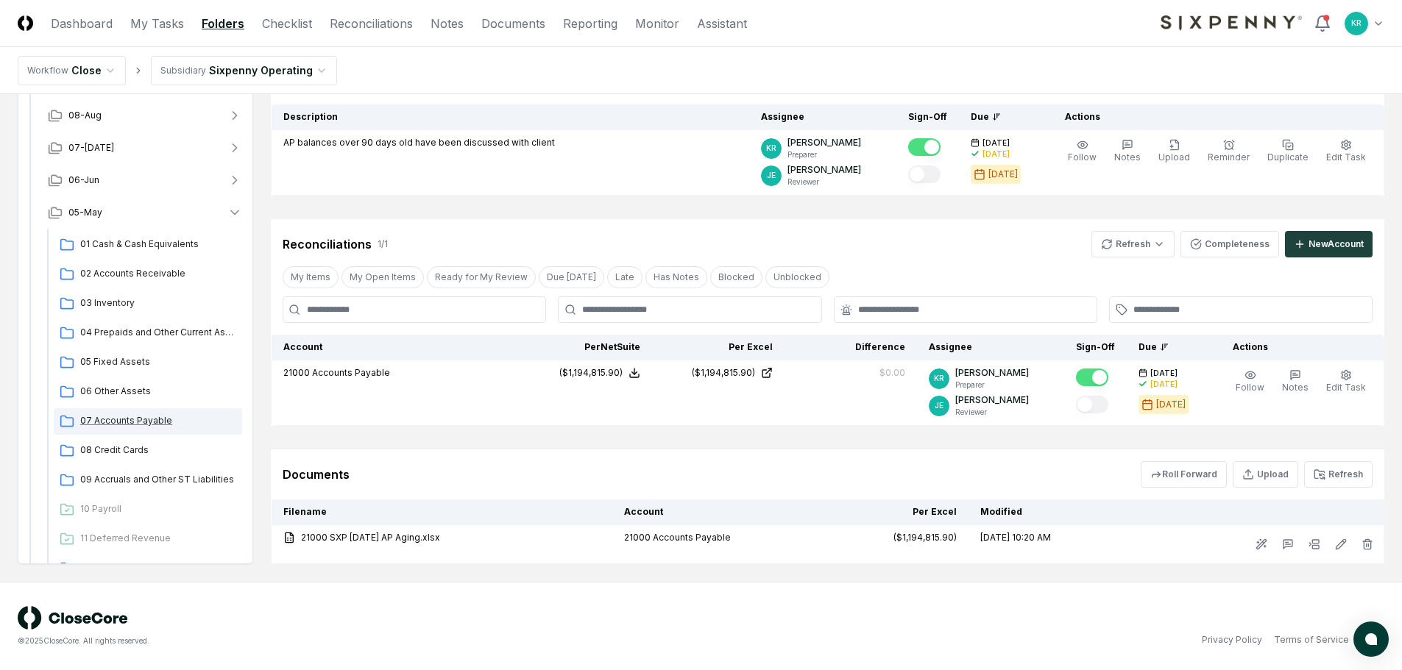
click at [138, 423] on span "07 Accounts Payable" at bounding box center [158, 420] width 156 height 13
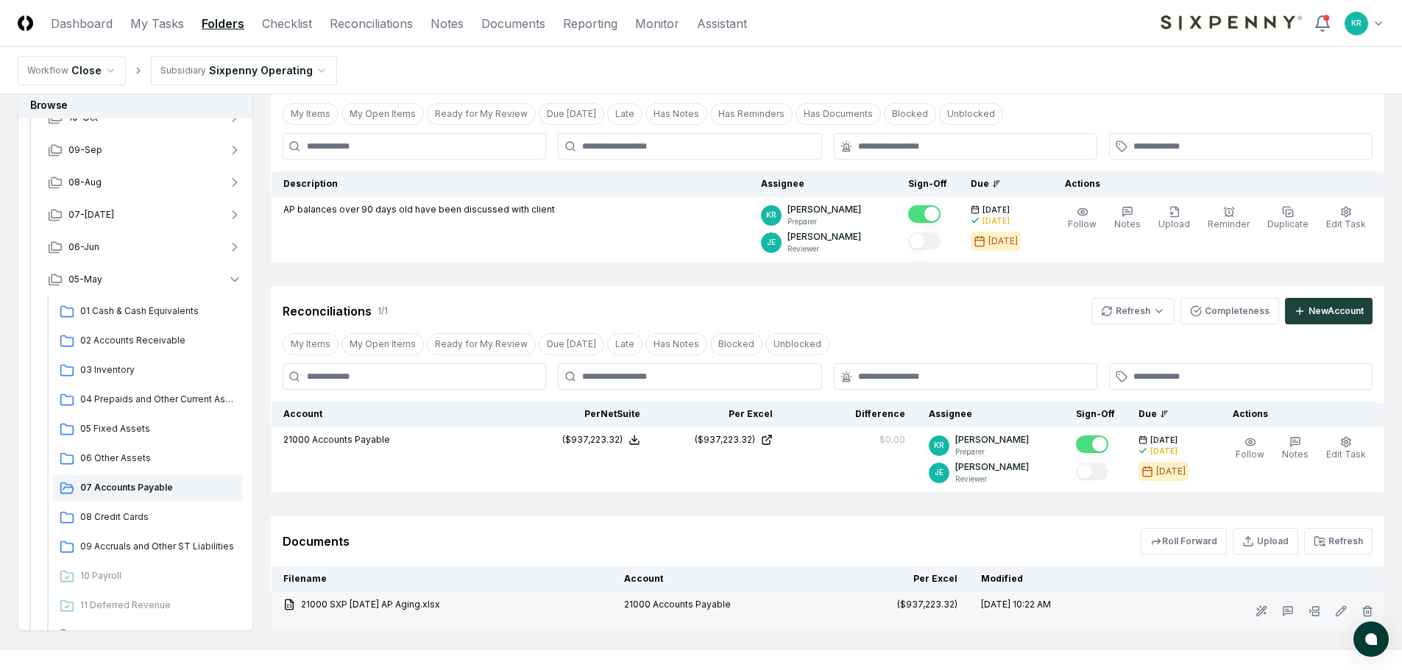
scroll to position [146, 0]
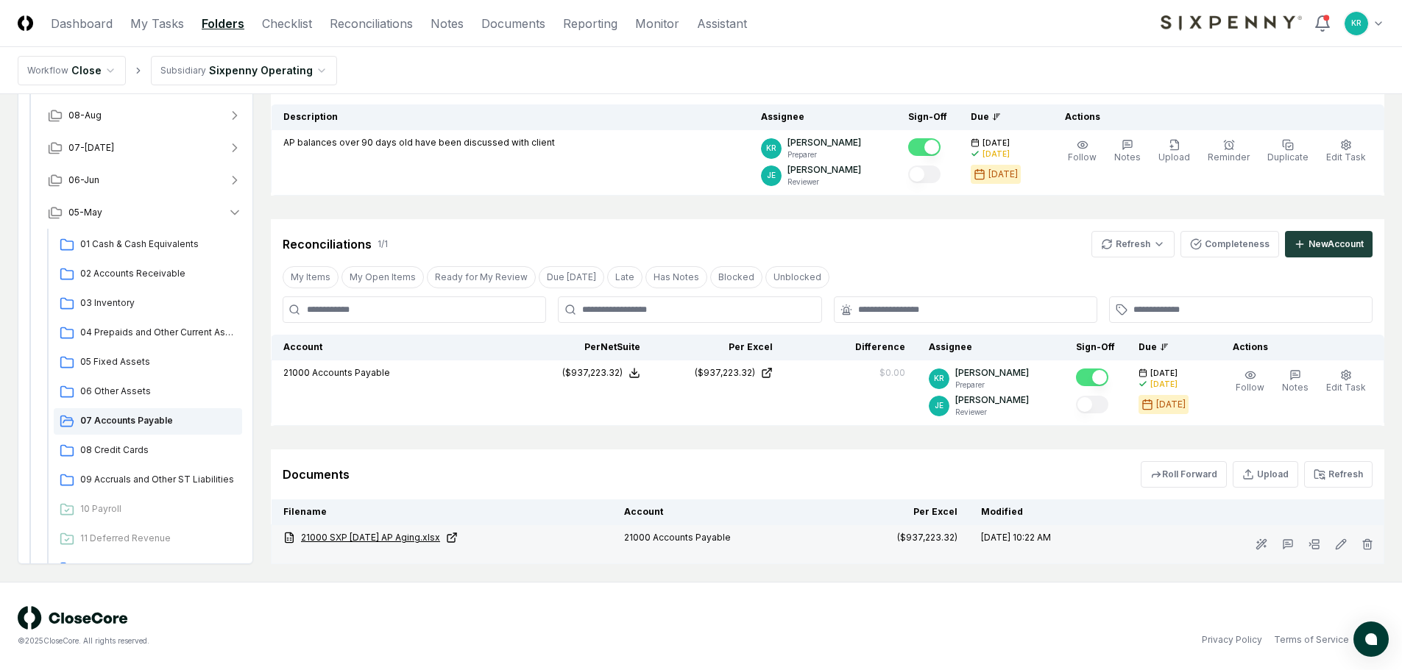
click at [427, 536] on link "21000 SXP [DATE] AP Aging.xlsx" at bounding box center [441, 537] width 317 height 13
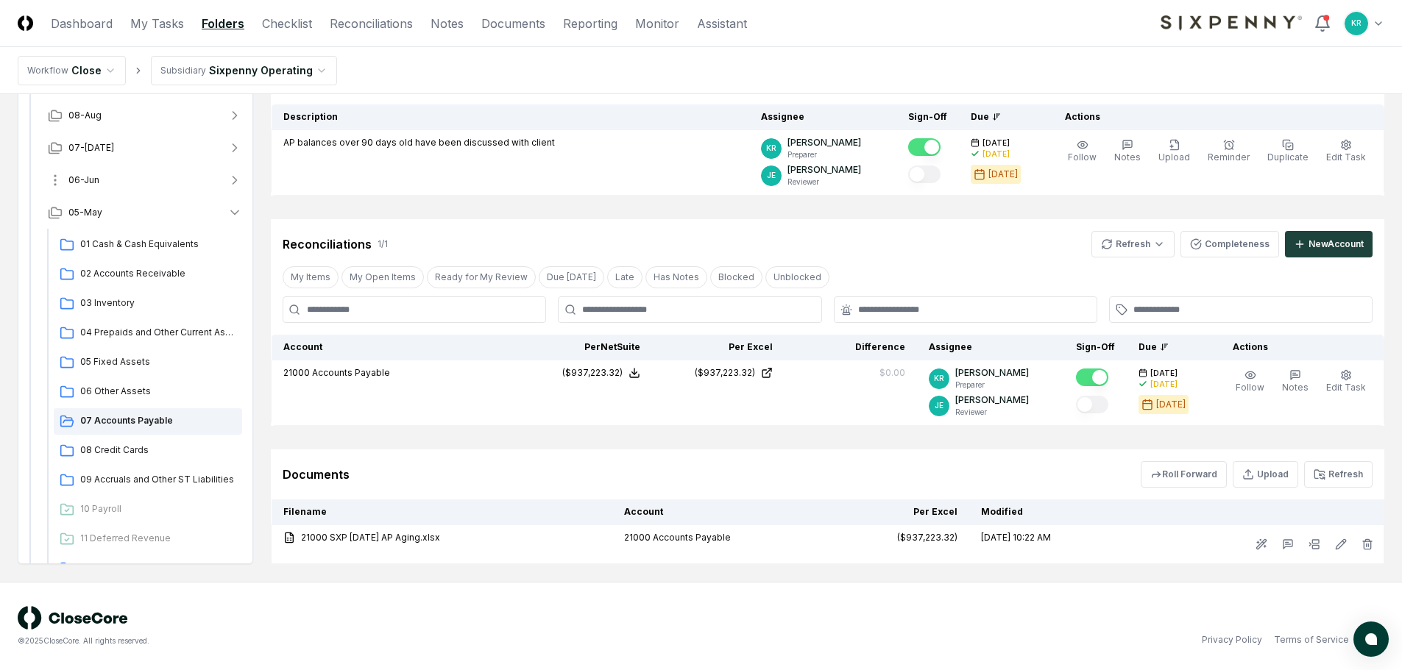
click at [120, 184] on button "06-Jun" at bounding box center [145, 180] width 218 height 32
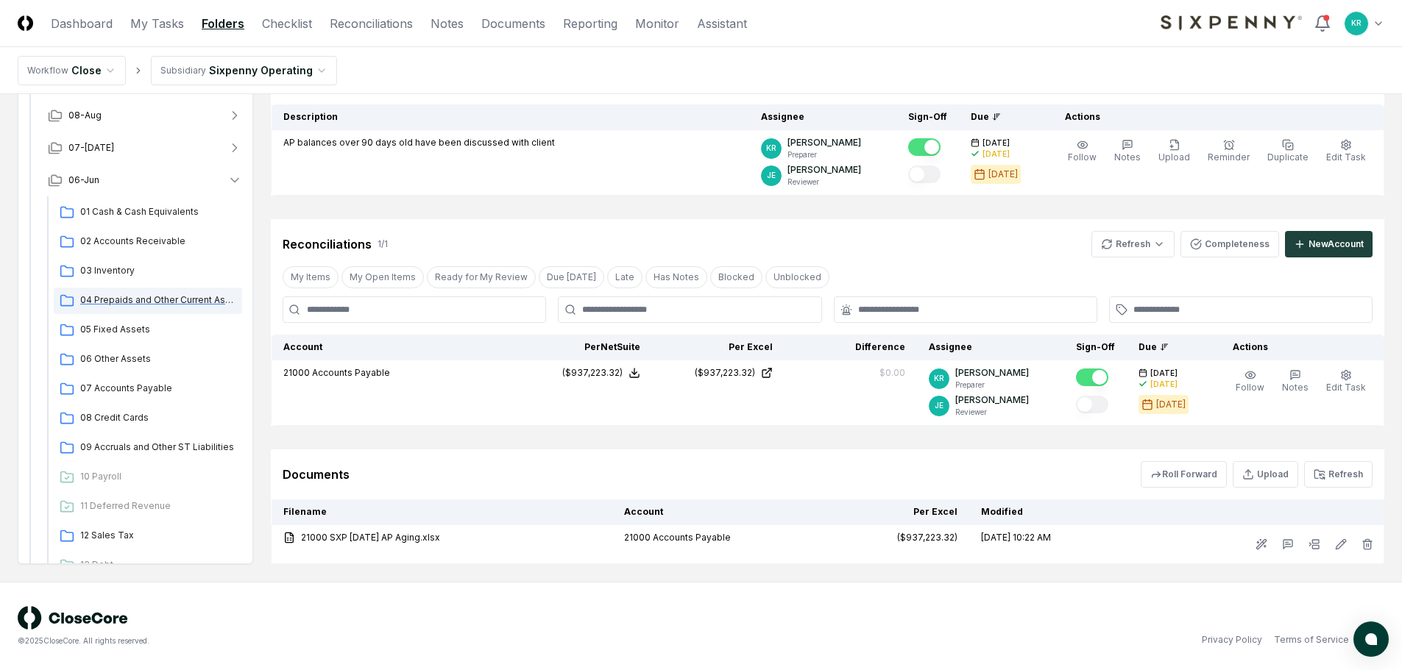
drag, startPoint x: 115, startPoint y: 387, endPoint x: 216, endPoint y: 387, distance: 100.8
click at [116, 387] on span "07 Accounts Payable" at bounding box center [158, 388] width 156 height 13
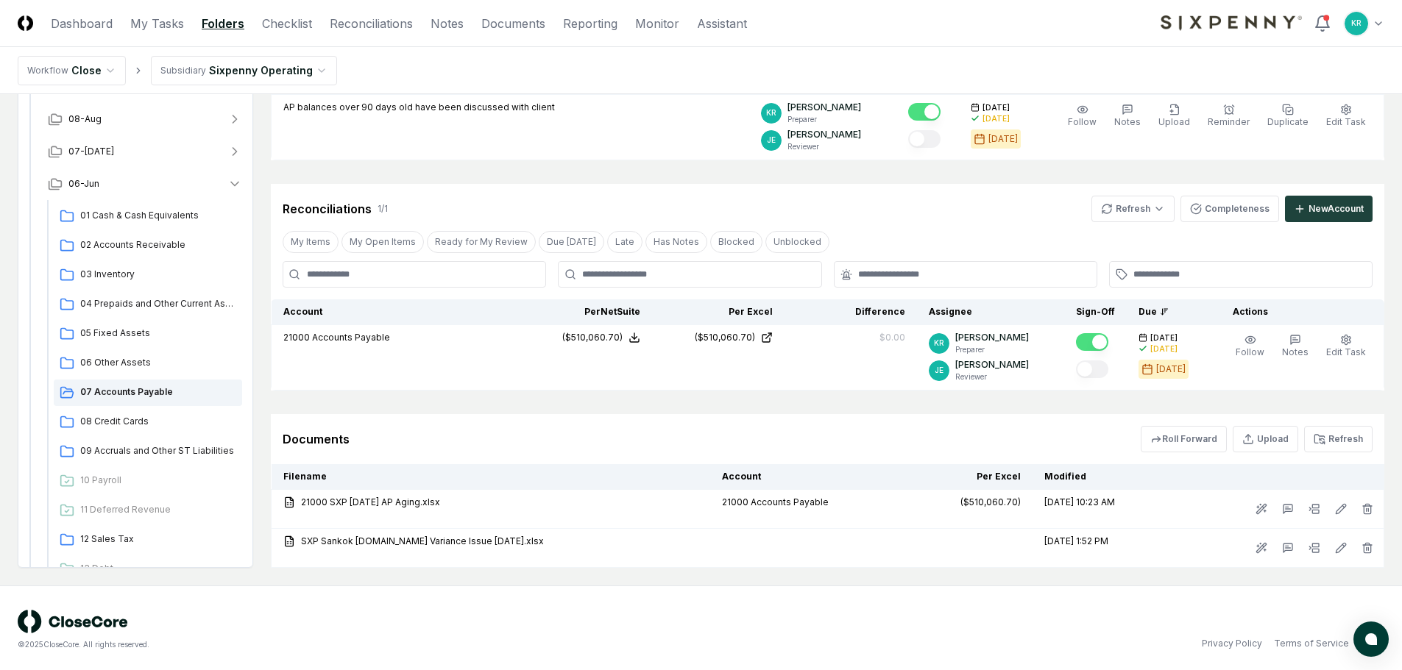
scroll to position [185, 0]
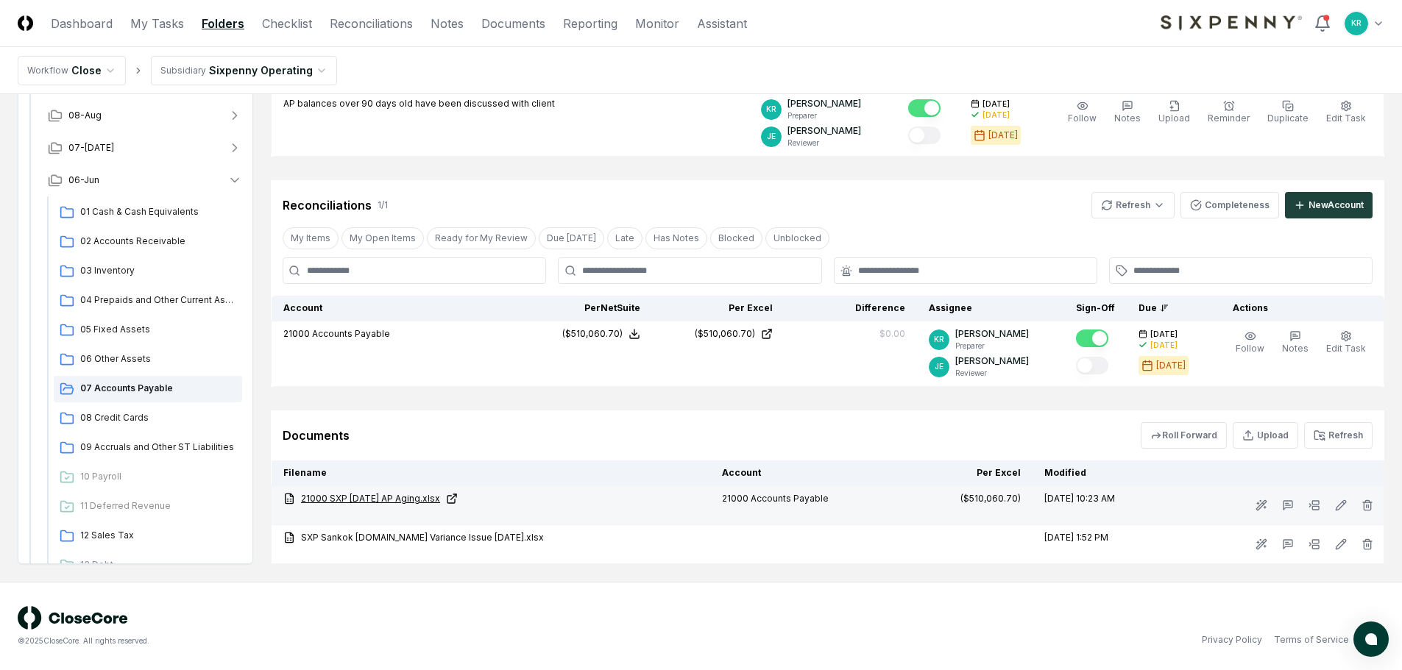
click at [395, 499] on link "21000 SXP [DATE] AP Aging.xlsx" at bounding box center [490, 498] width 415 height 13
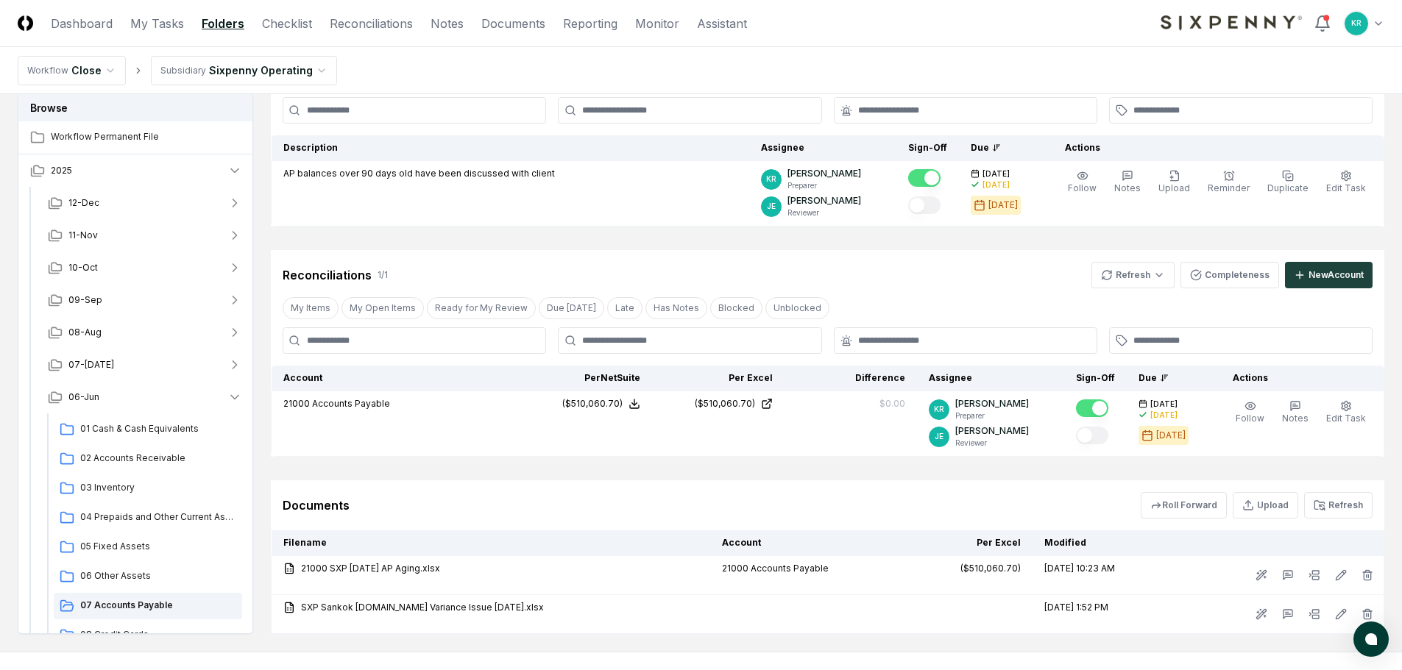
scroll to position [0, 0]
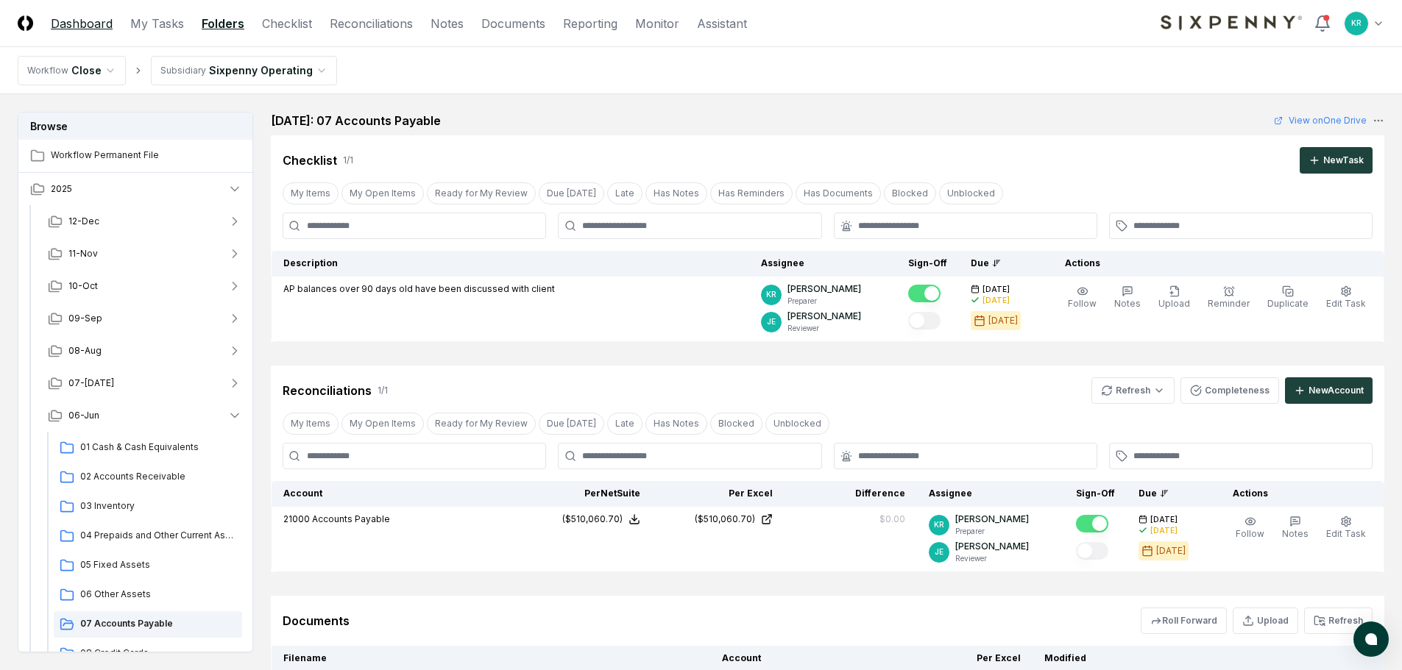
click at [93, 28] on link "Dashboard" at bounding box center [82, 24] width 62 height 18
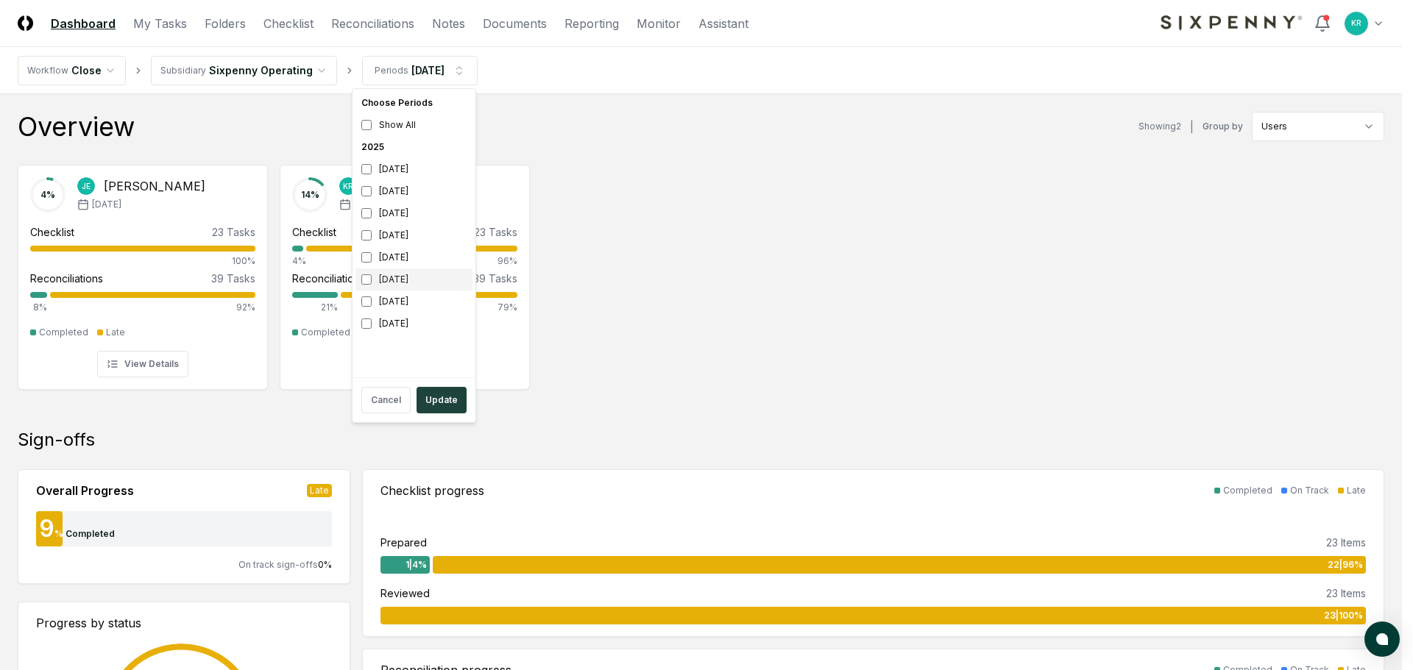
click at [402, 273] on div "[DATE]" at bounding box center [413, 280] width 117 height 22
click at [374, 215] on div "[DATE]" at bounding box center [413, 213] width 117 height 22
click at [434, 397] on button "Update" at bounding box center [441, 400] width 50 height 26
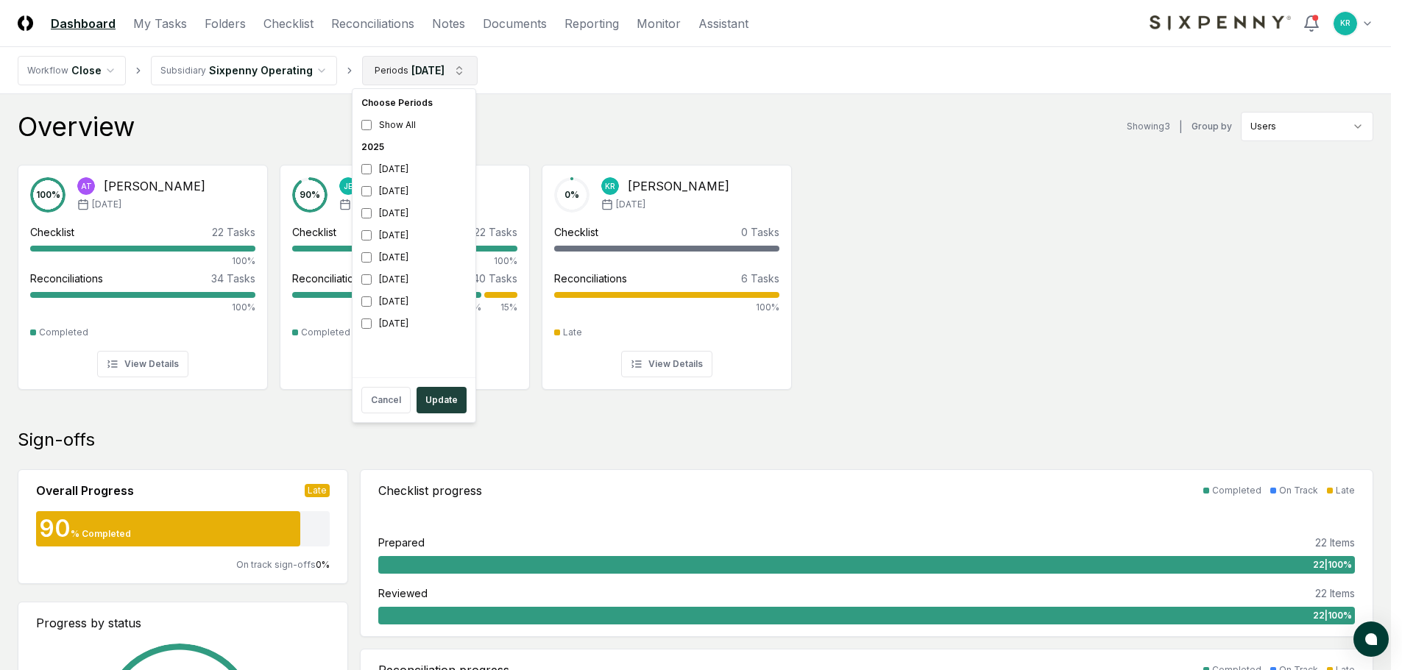
click at [397, 258] on div "[DATE]" at bounding box center [413, 258] width 117 height 22
click at [392, 278] on div "[DATE]" at bounding box center [413, 280] width 117 height 22
click at [444, 402] on button "Update" at bounding box center [441, 400] width 50 height 26
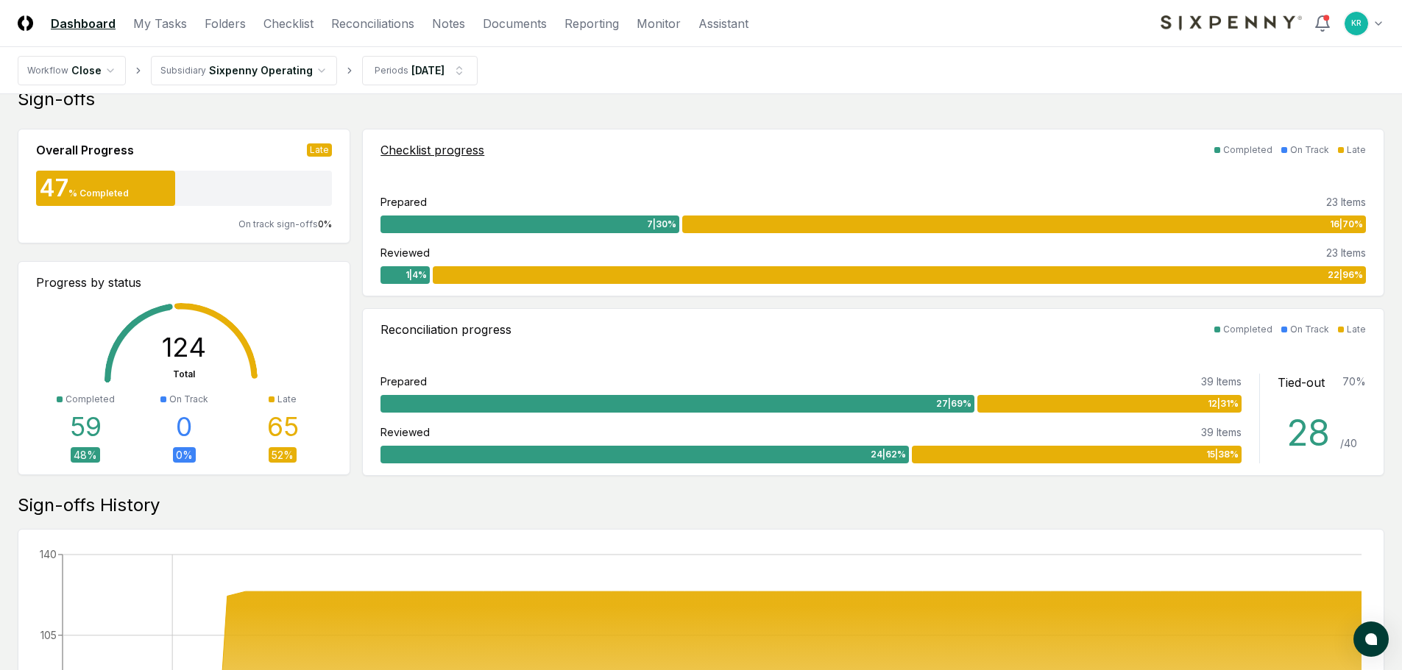
scroll to position [294, 0]
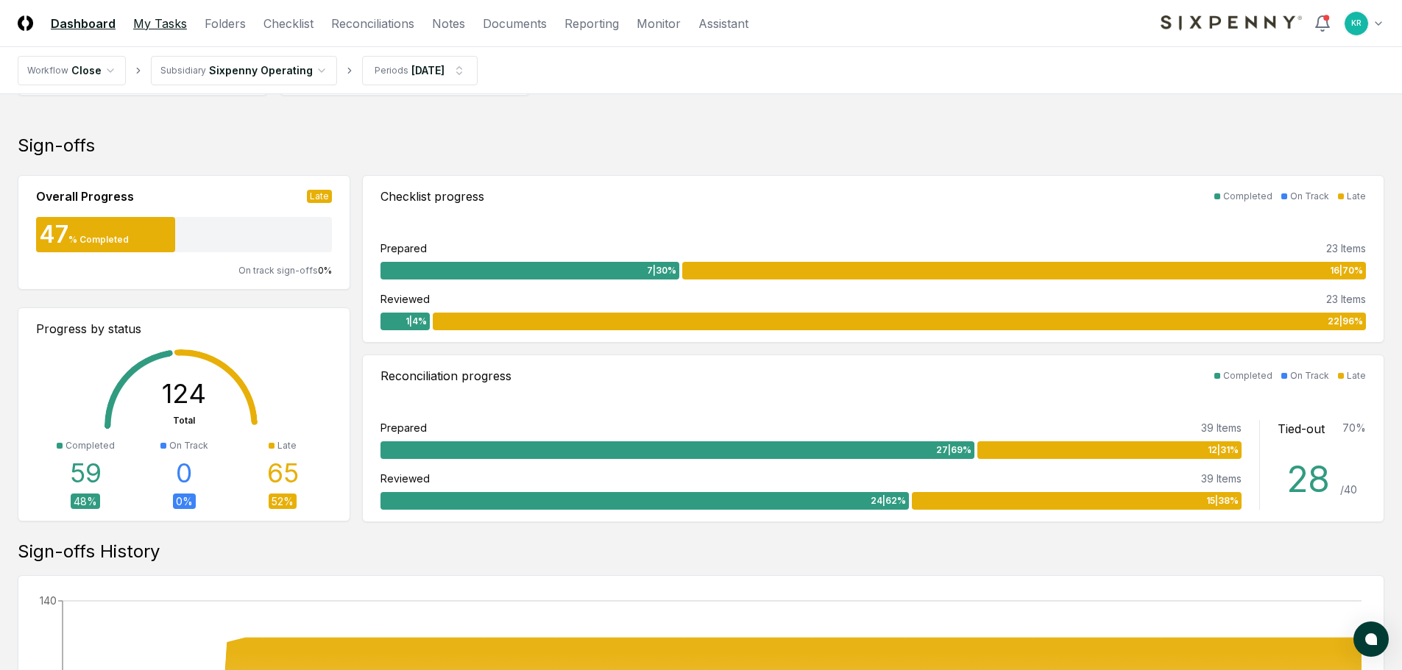
click at [177, 26] on link "My Tasks" at bounding box center [160, 24] width 54 height 18
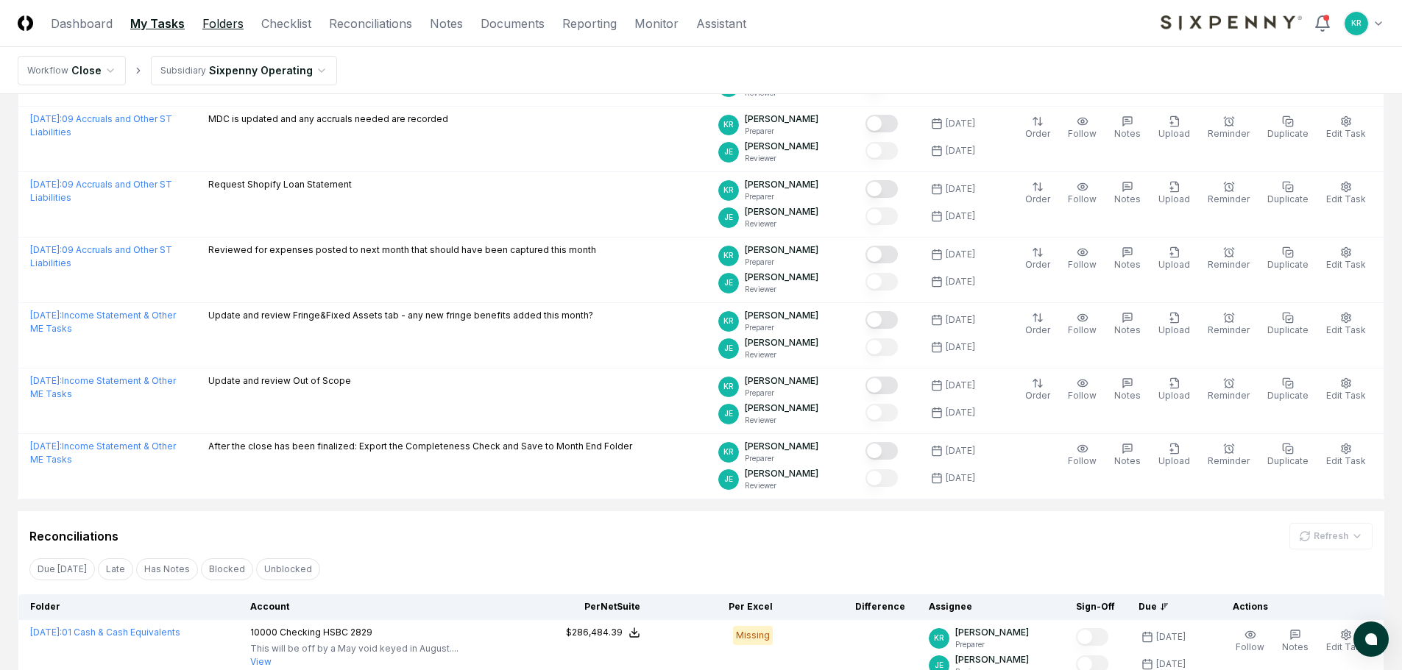
click at [221, 20] on link "Folders" at bounding box center [222, 24] width 41 height 18
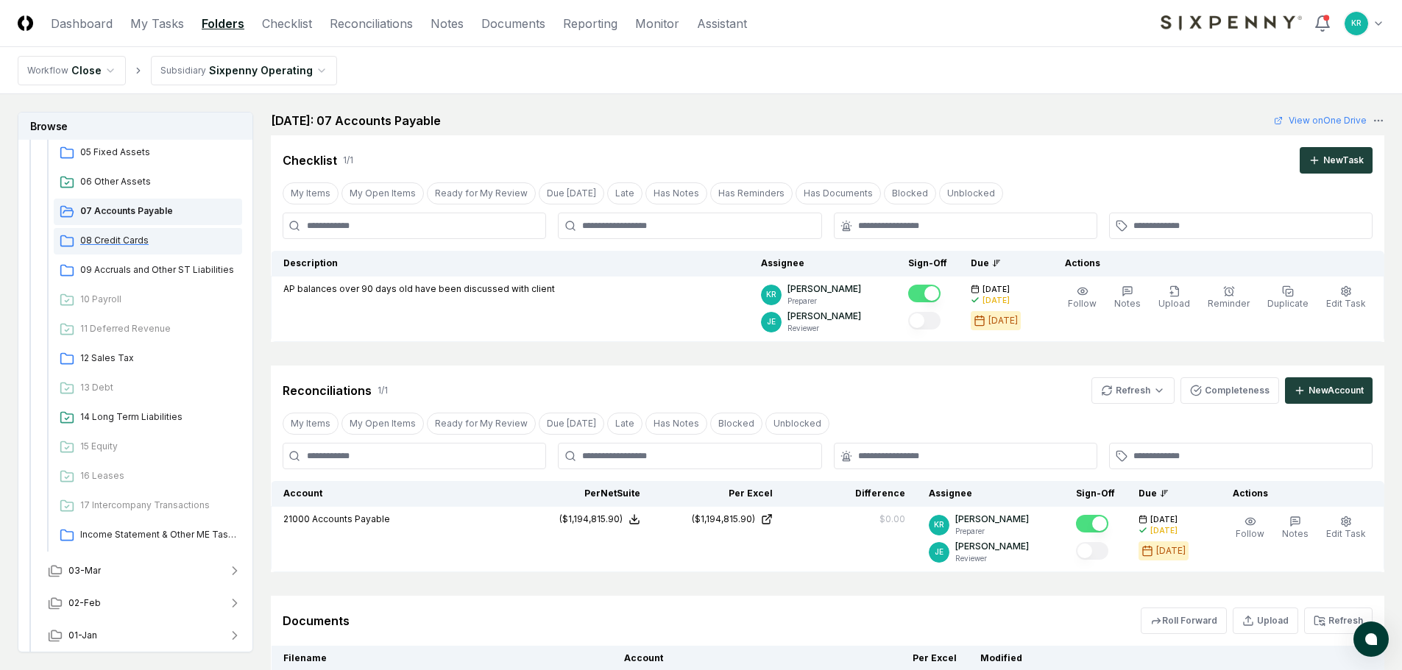
scroll to position [480, 0]
click at [170, 533] on span "Income Statement & Other ME Tasks" at bounding box center [158, 531] width 156 height 13
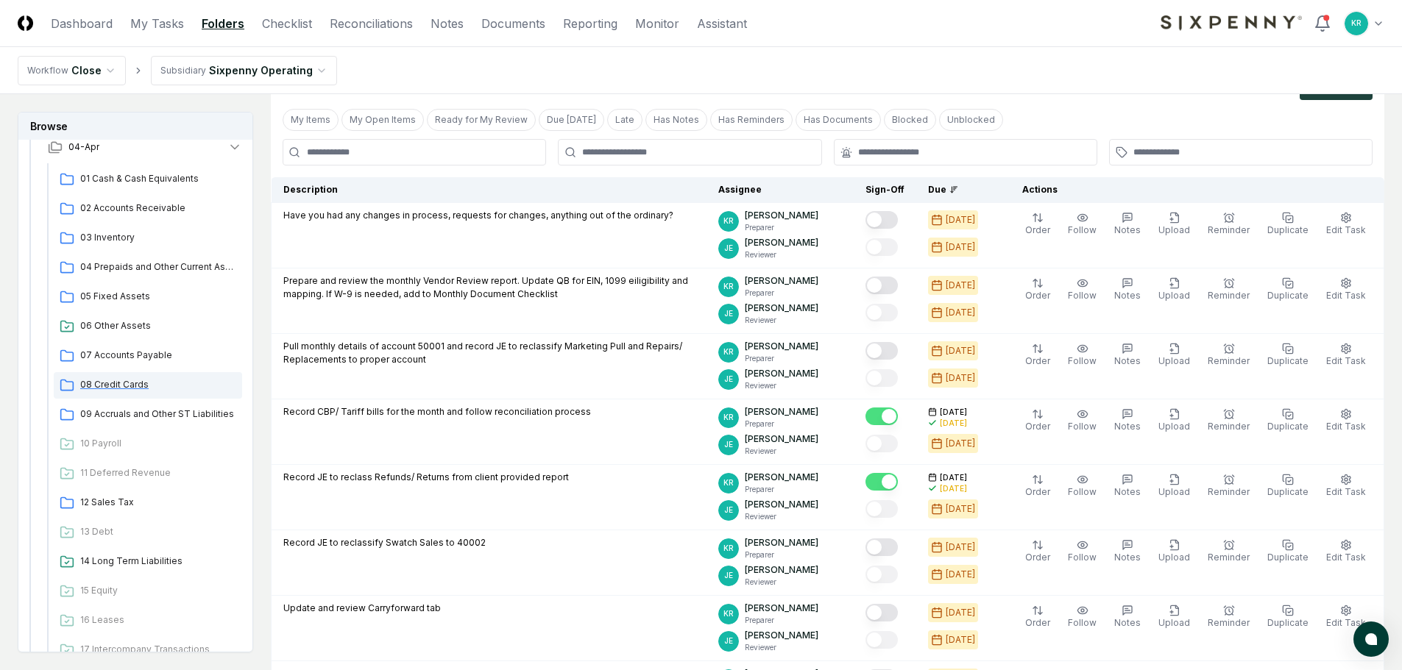
scroll to position [260, 0]
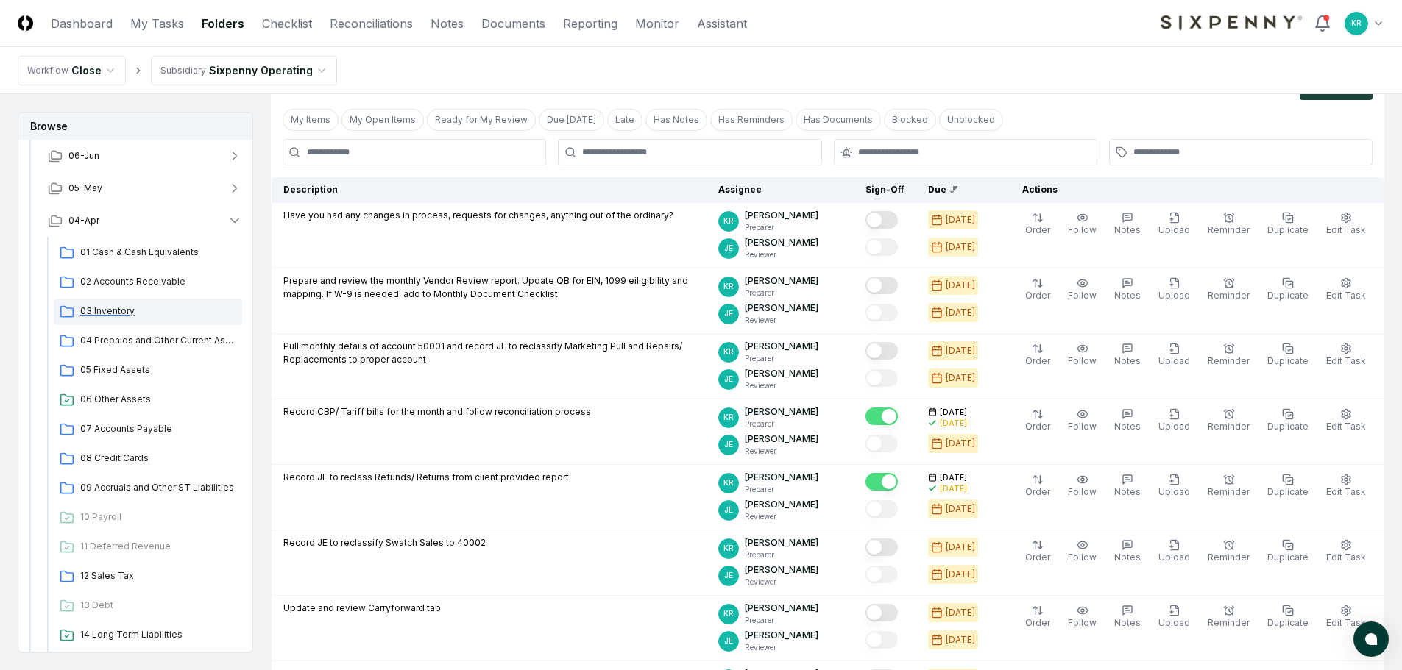
click at [111, 311] on span "03 Inventory" at bounding box center [158, 311] width 156 height 13
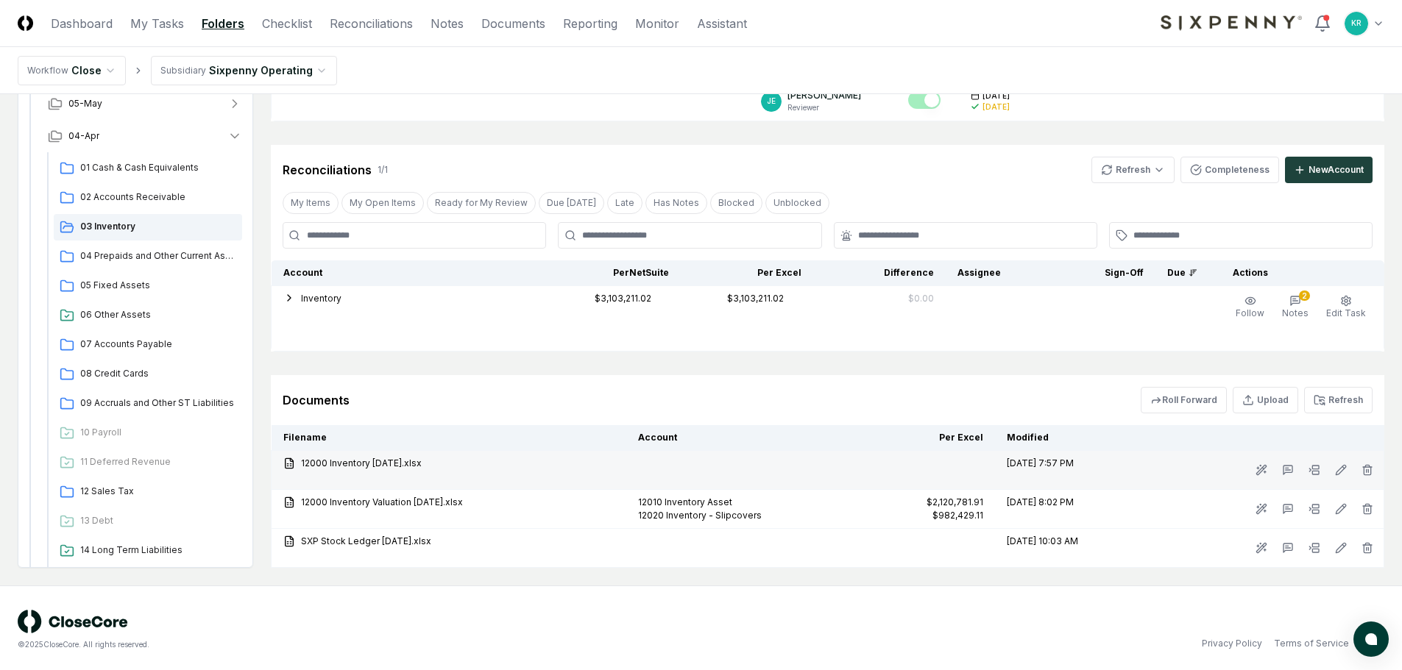
scroll to position [224, 0]
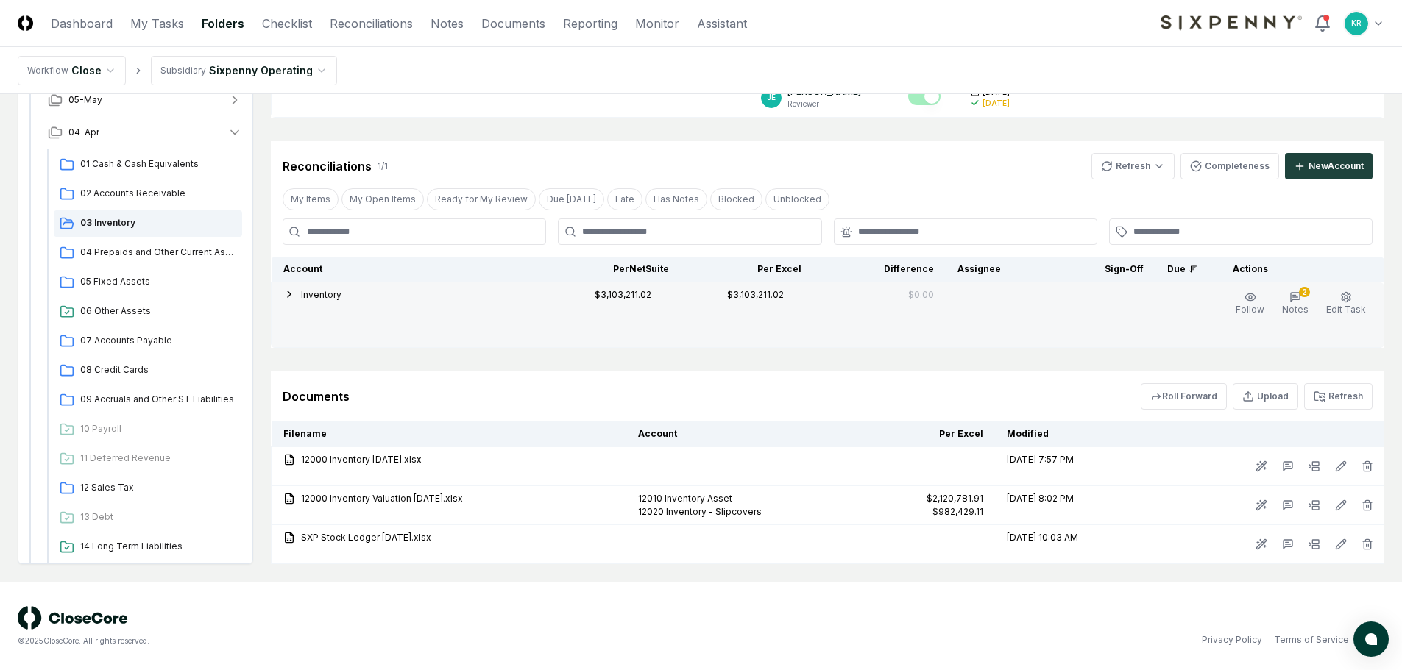
click at [287, 299] on icon "button" at bounding box center [289, 294] width 12 height 12
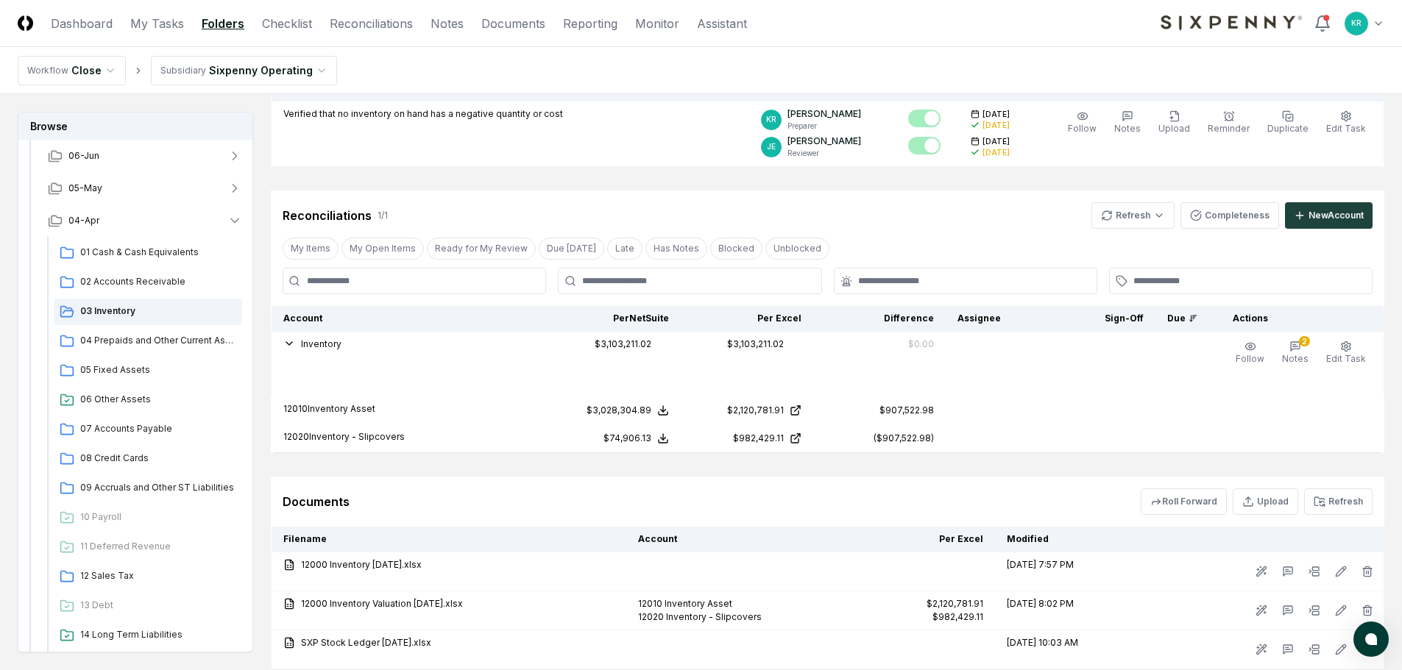
scroll to position [221, 0]
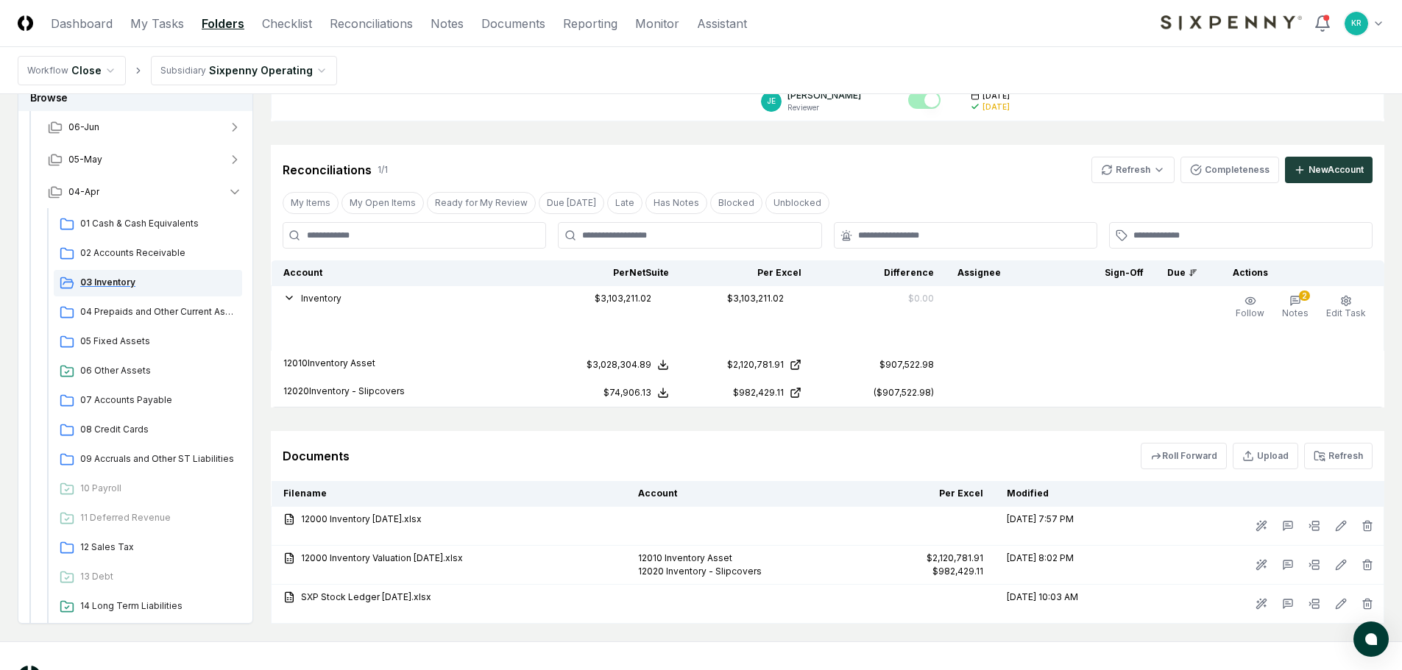
drag, startPoint x: 118, startPoint y: 277, endPoint x: 90, endPoint y: 280, distance: 28.1
click at [90, 280] on span "03 Inventory" at bounding box center [158, 282] width 156 height 13
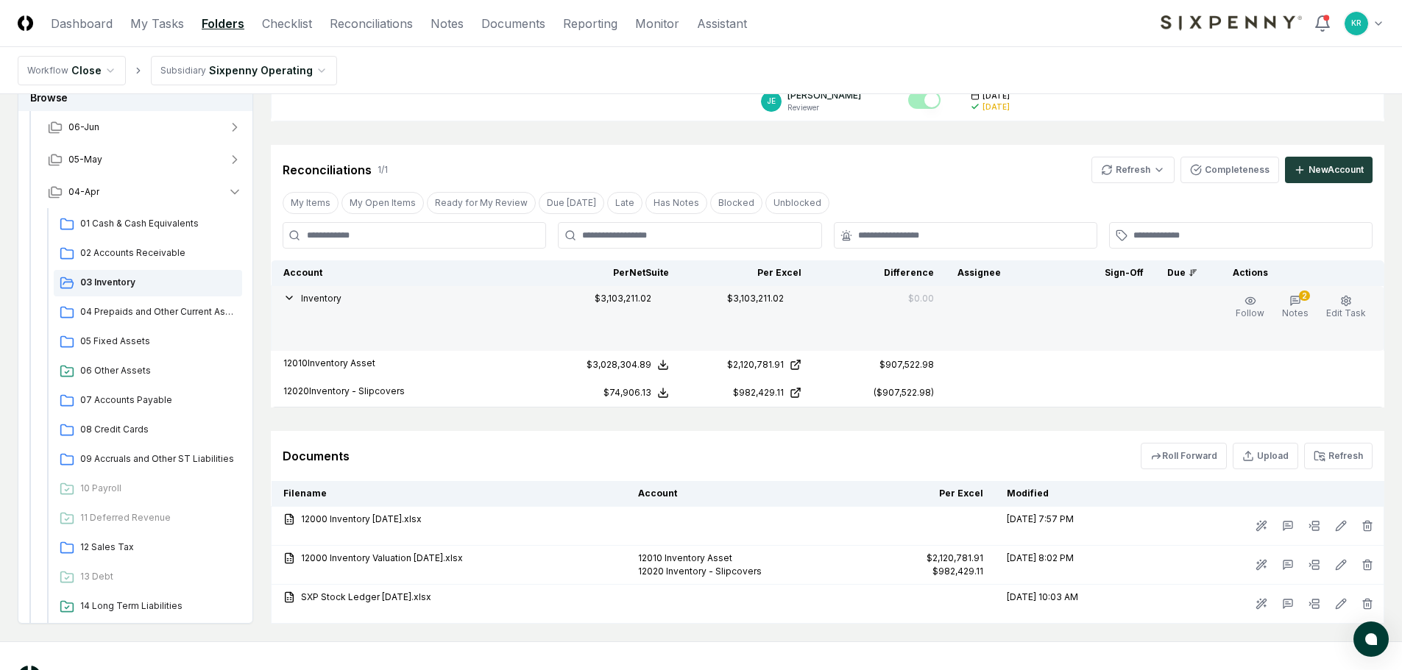
click at [285, 299] on icon "button" at bounding box center [289, 298] width 12 height 12
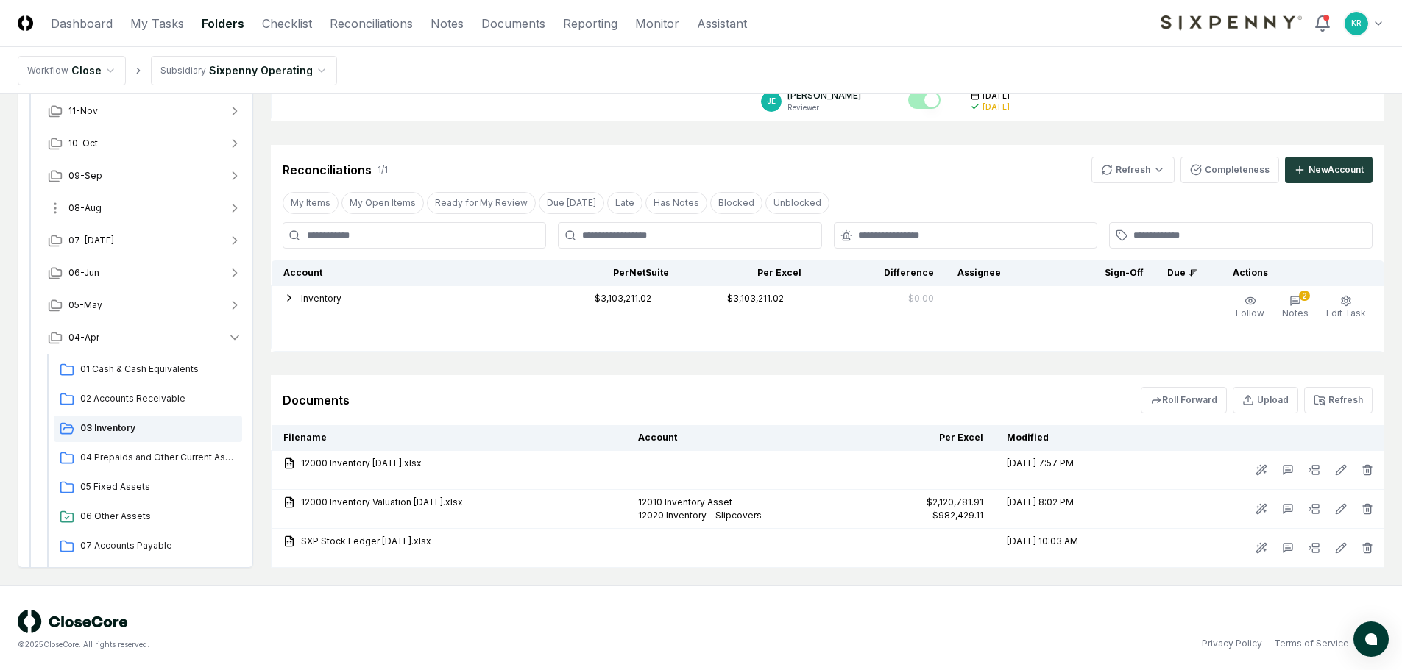
scroll to position [39, 0]
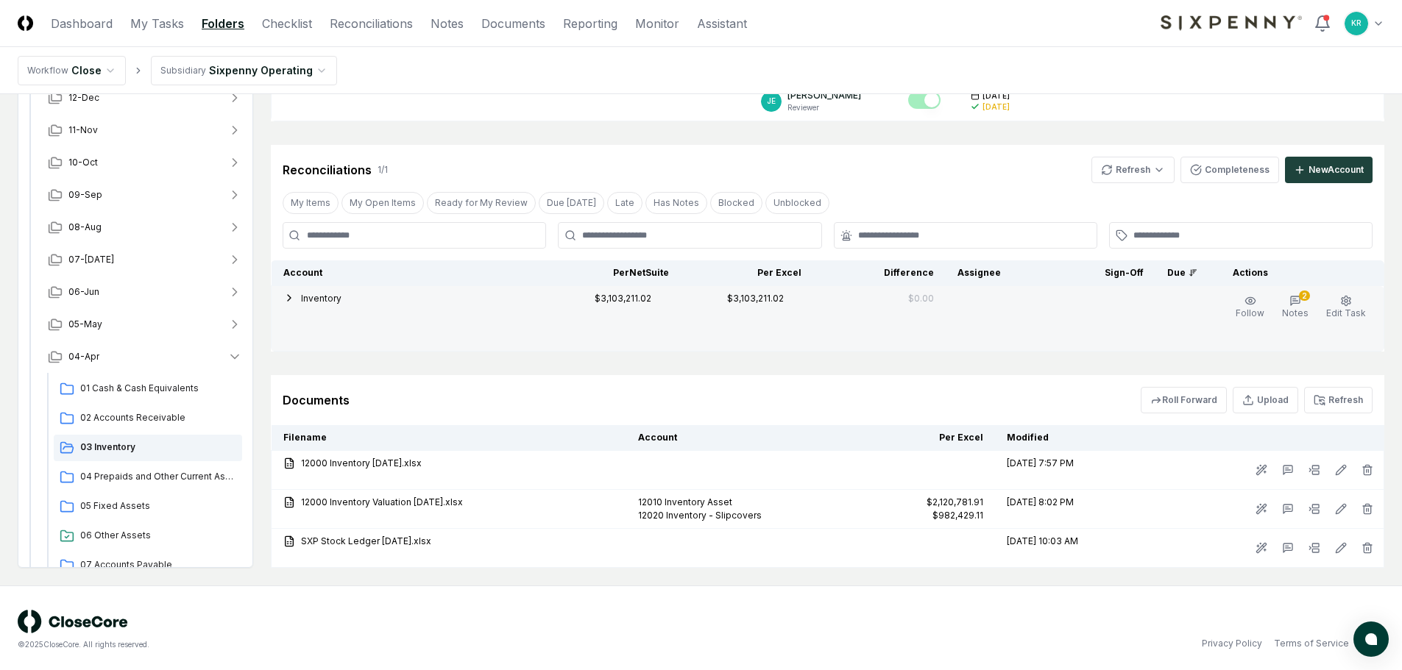
click at [288, 299] on icon "button" at bounding box center [289, 298] width 12 height 12
